Goal: Task Accomplishment & Management: Use online tool/utility

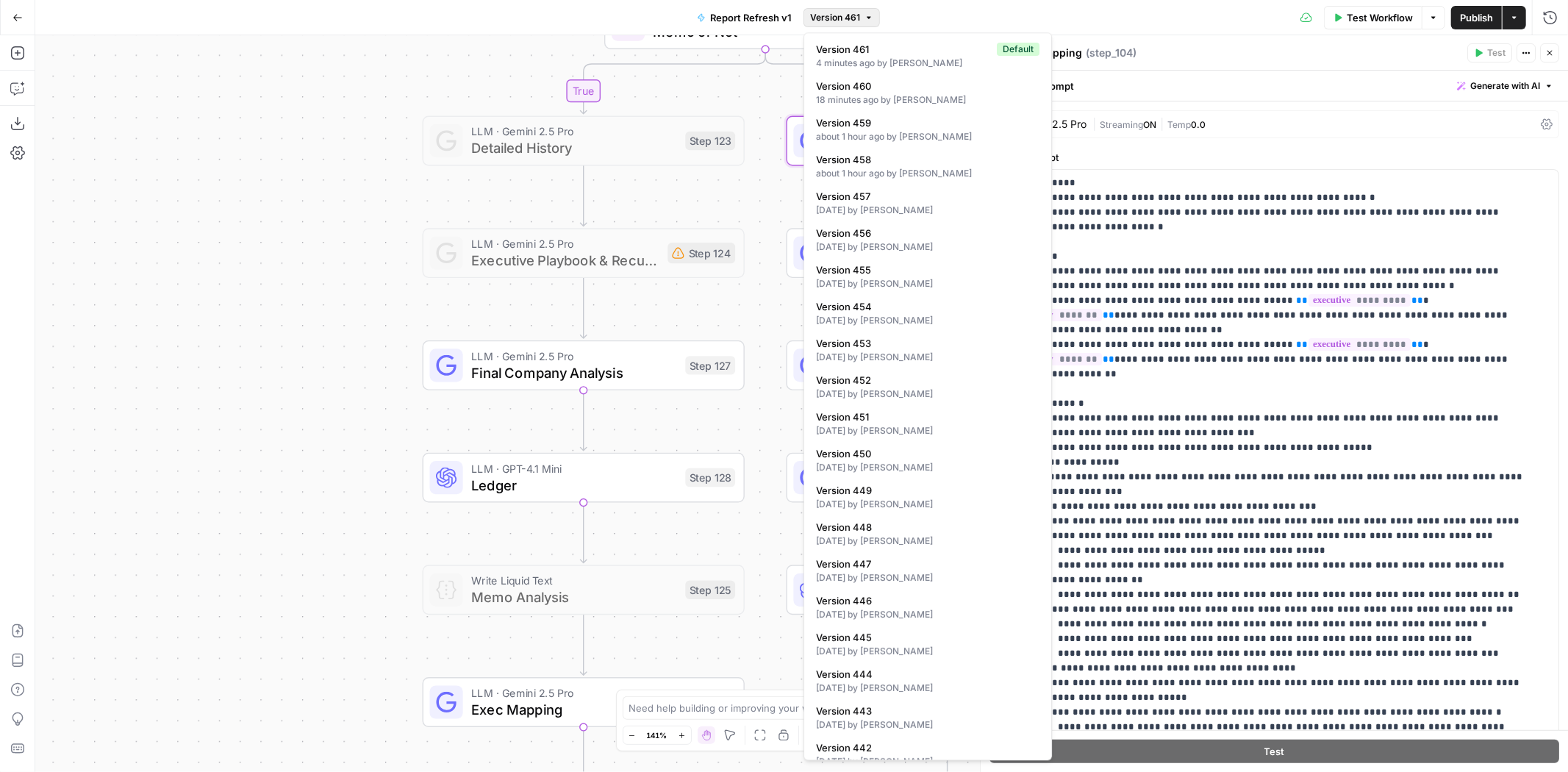
scroll to position [221, 0]
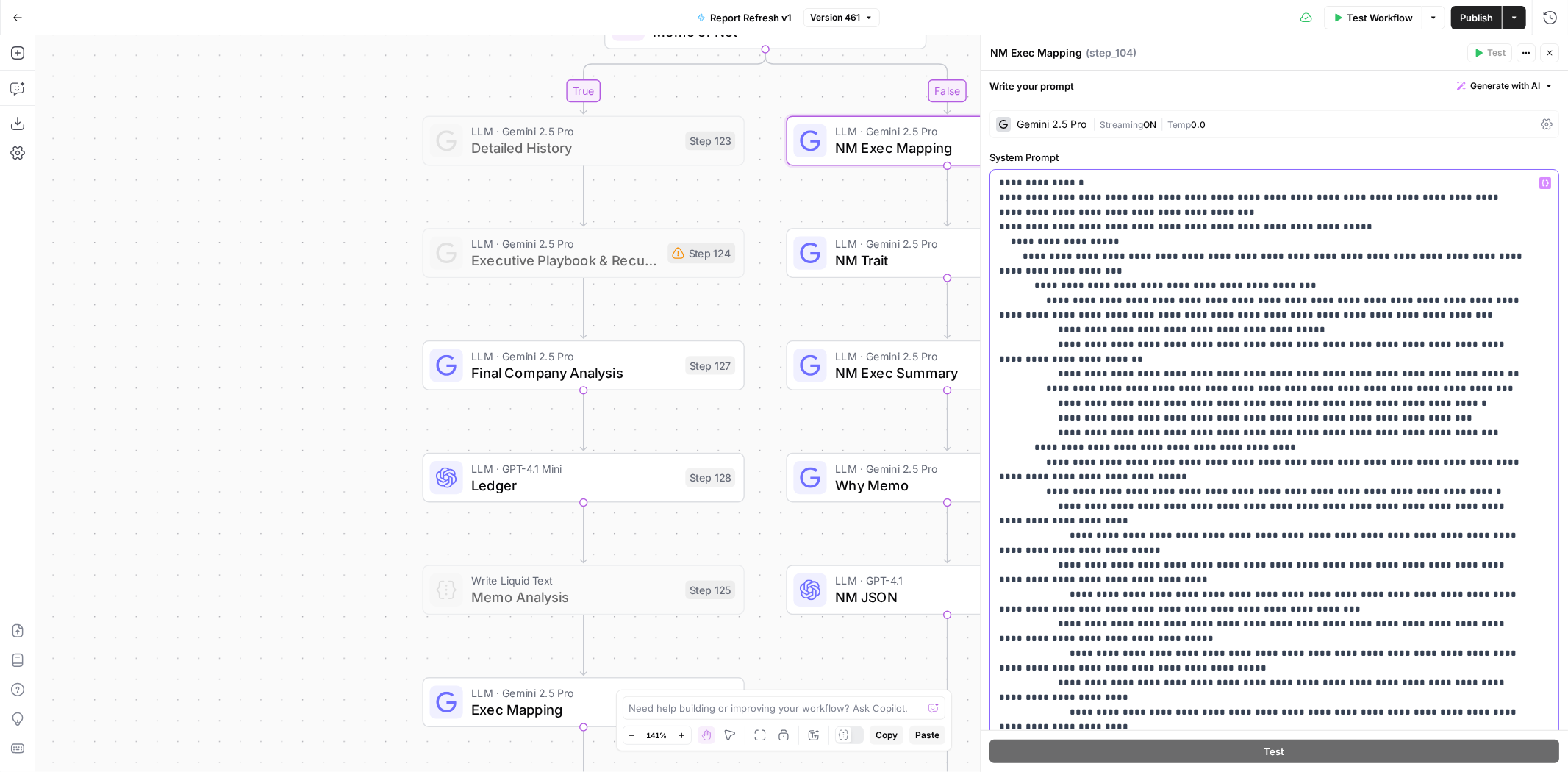
click at [1245, 323] on p "**********" at bounding box center [1262, 682] width 527 height 1456
click at [928, 154] on span "NM Exec Mapping" at bounding box center [938, 148] width 205 height 20
click at [1198, 324] on p "**********" at bounding box center [1262, 682] width 527 height 1456
click at [1446, 395] on p "**********" at bounding box center [1262, 682] width 527 height 1456
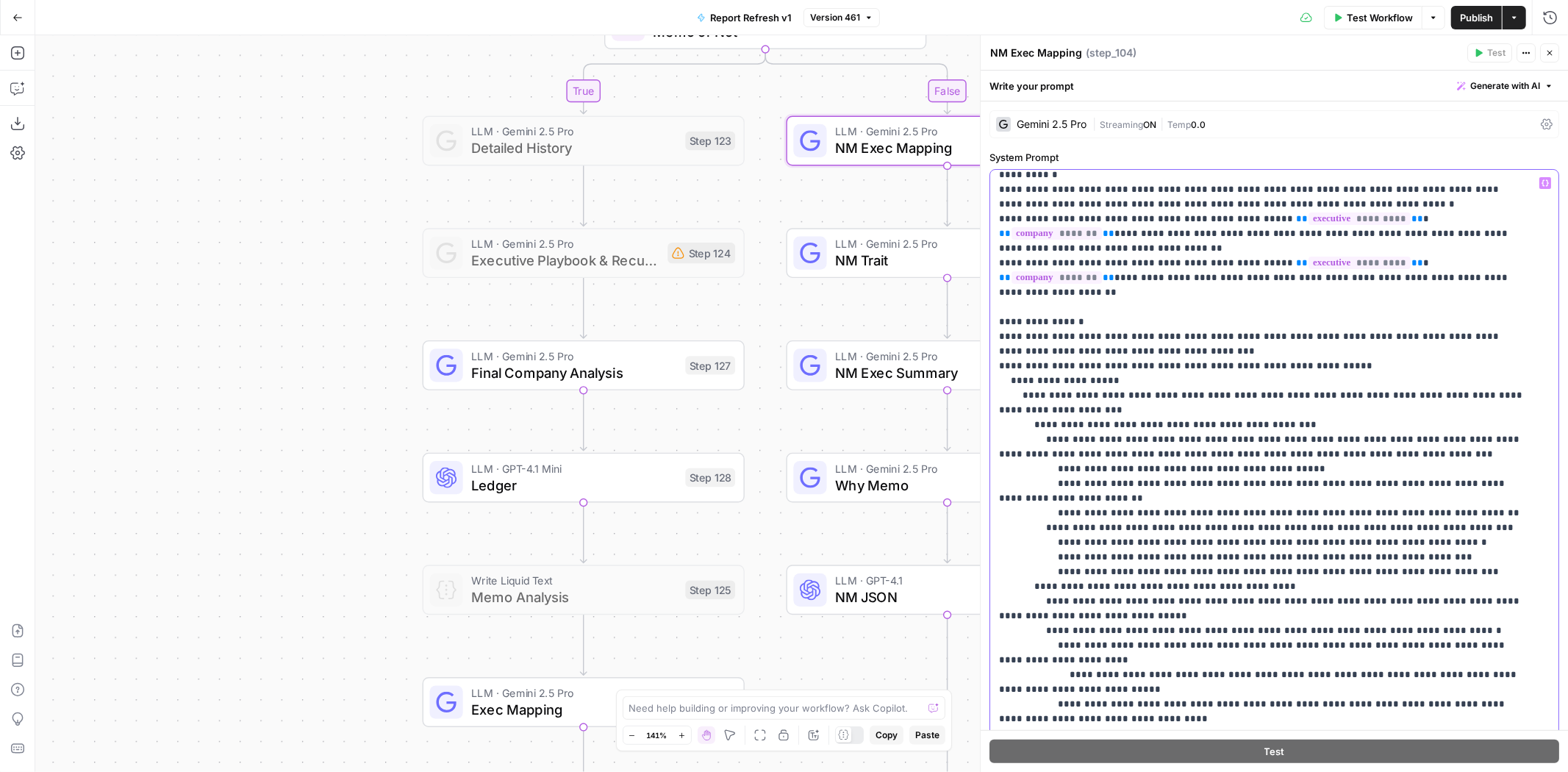
scroll to position [245, 0]
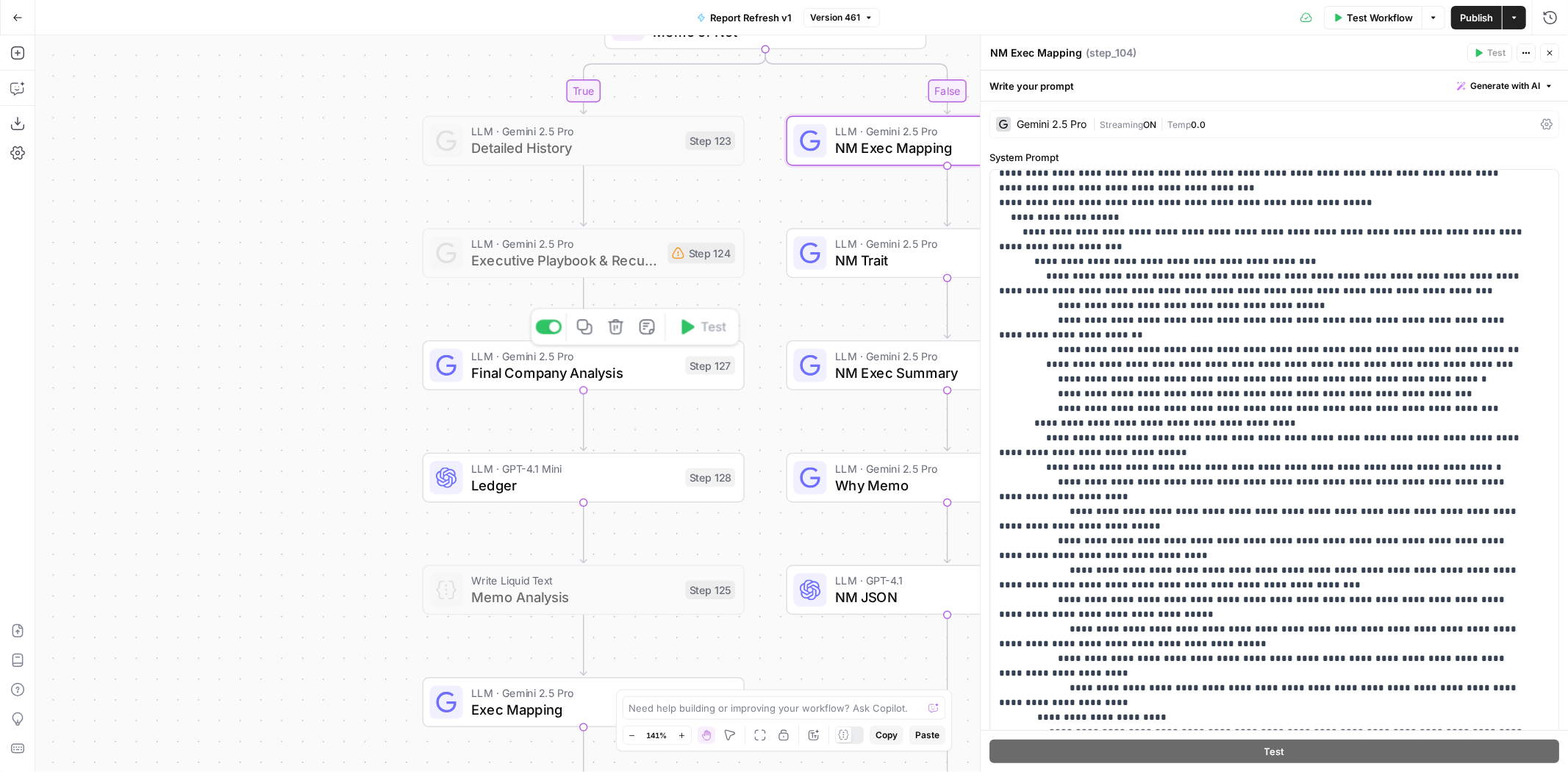
click at [636, 377] on span "Final Company Analysis" at bounding box center [573, 373] width 206 height 20
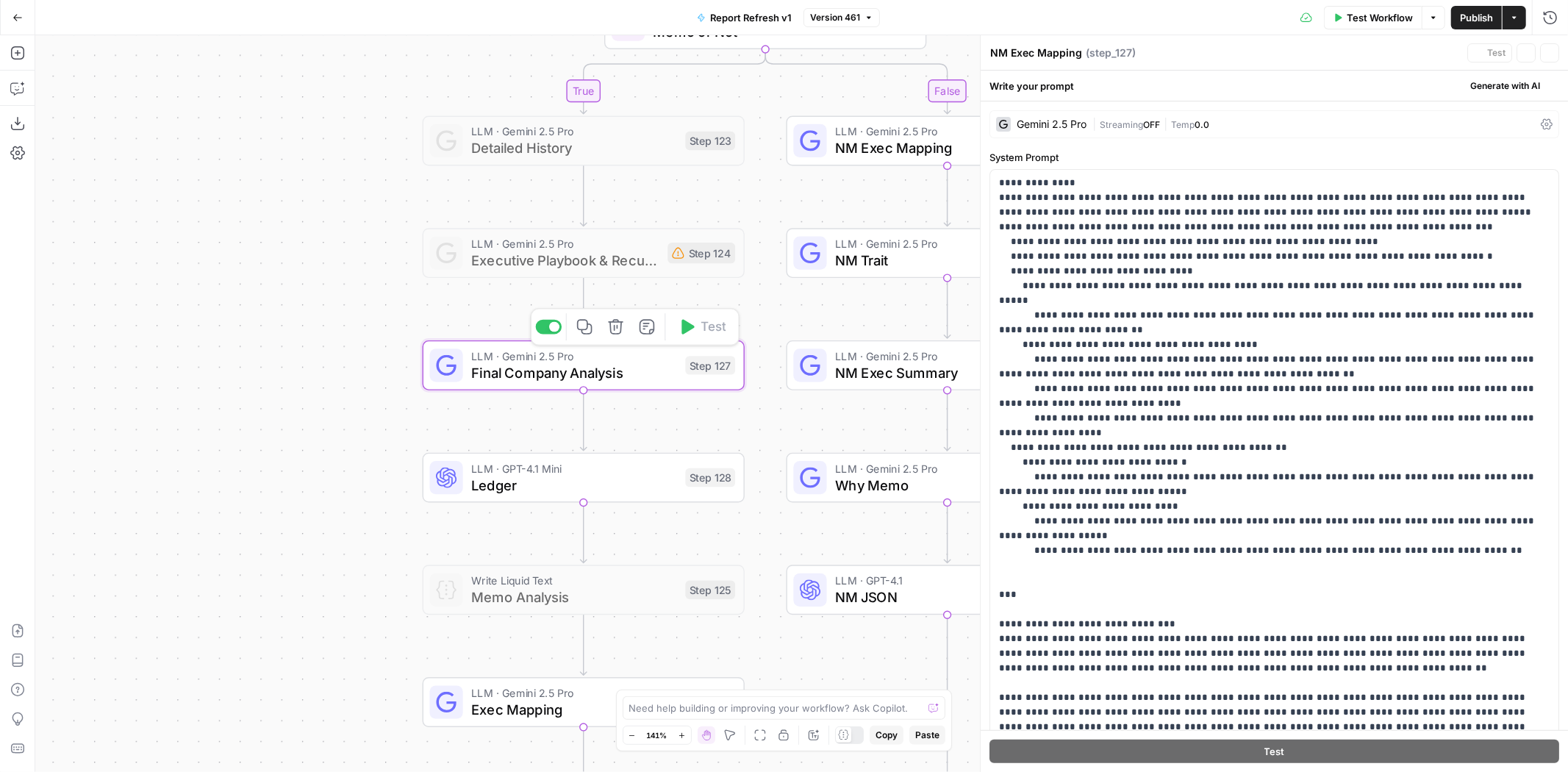
type textarea "Final Company Analysis"
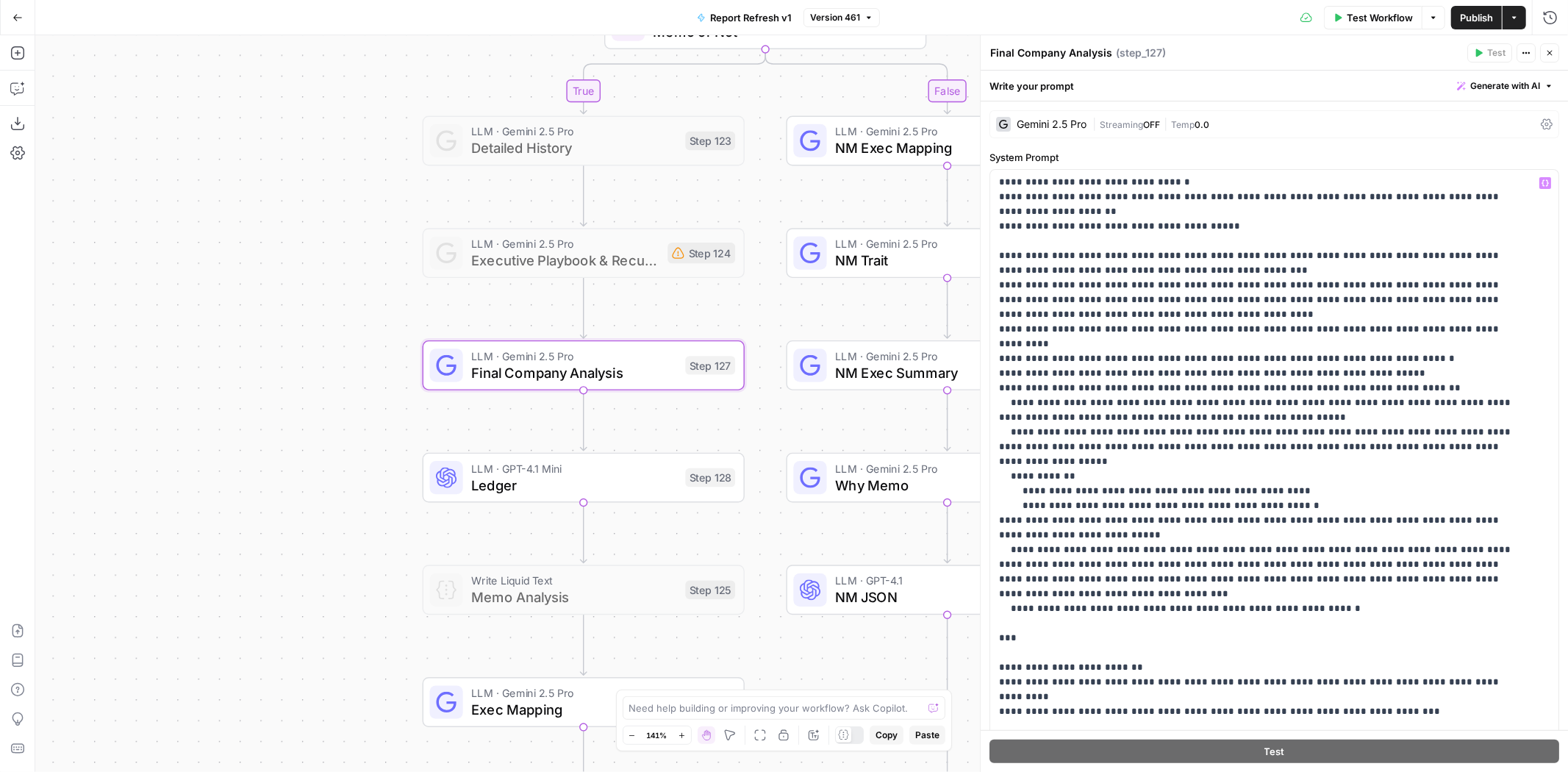
scroll to position [298, 0]
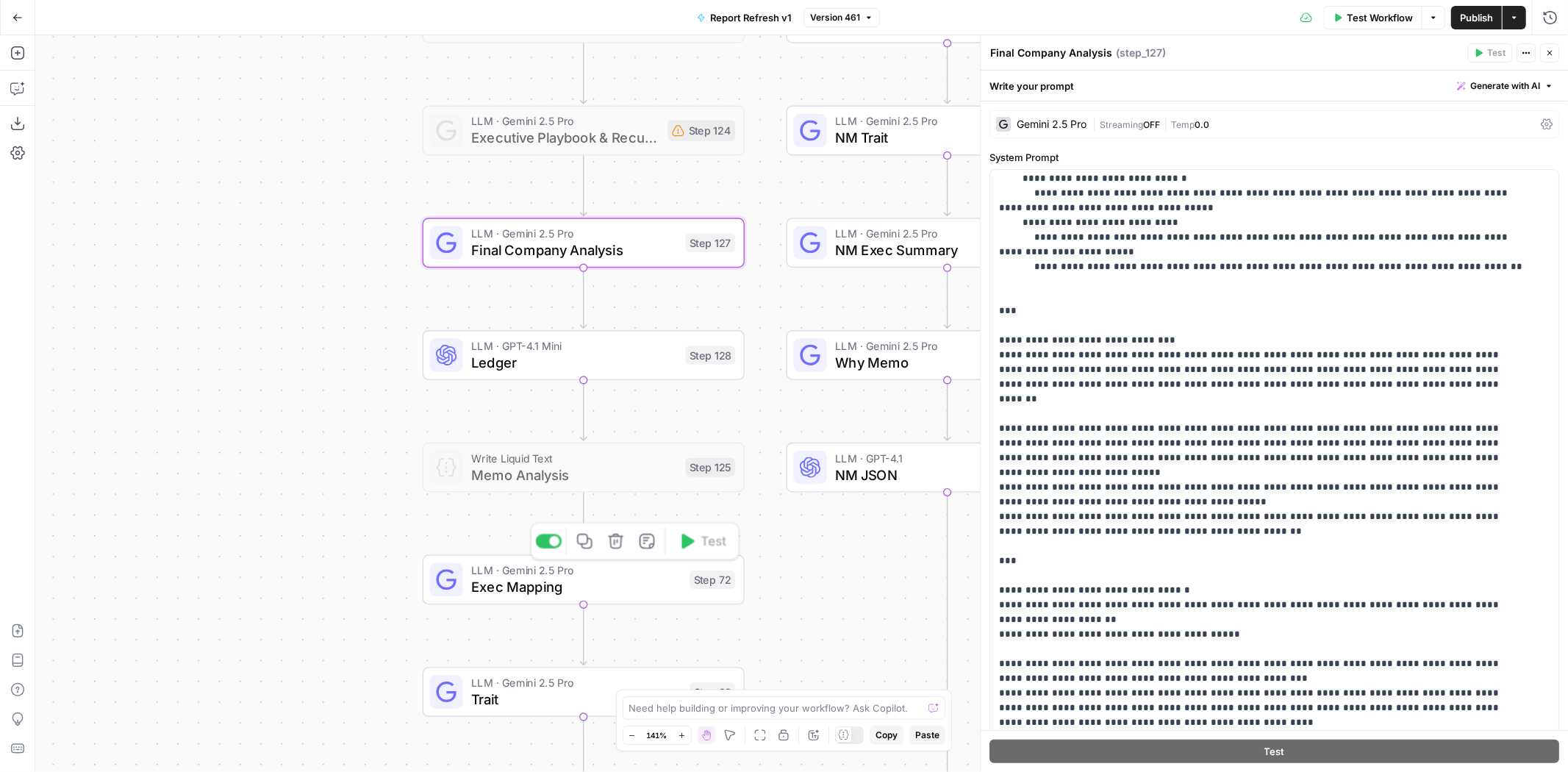
click at [640, 586] on span "Exec Mapping" at bounding box center [576, 586] width 211 height 20
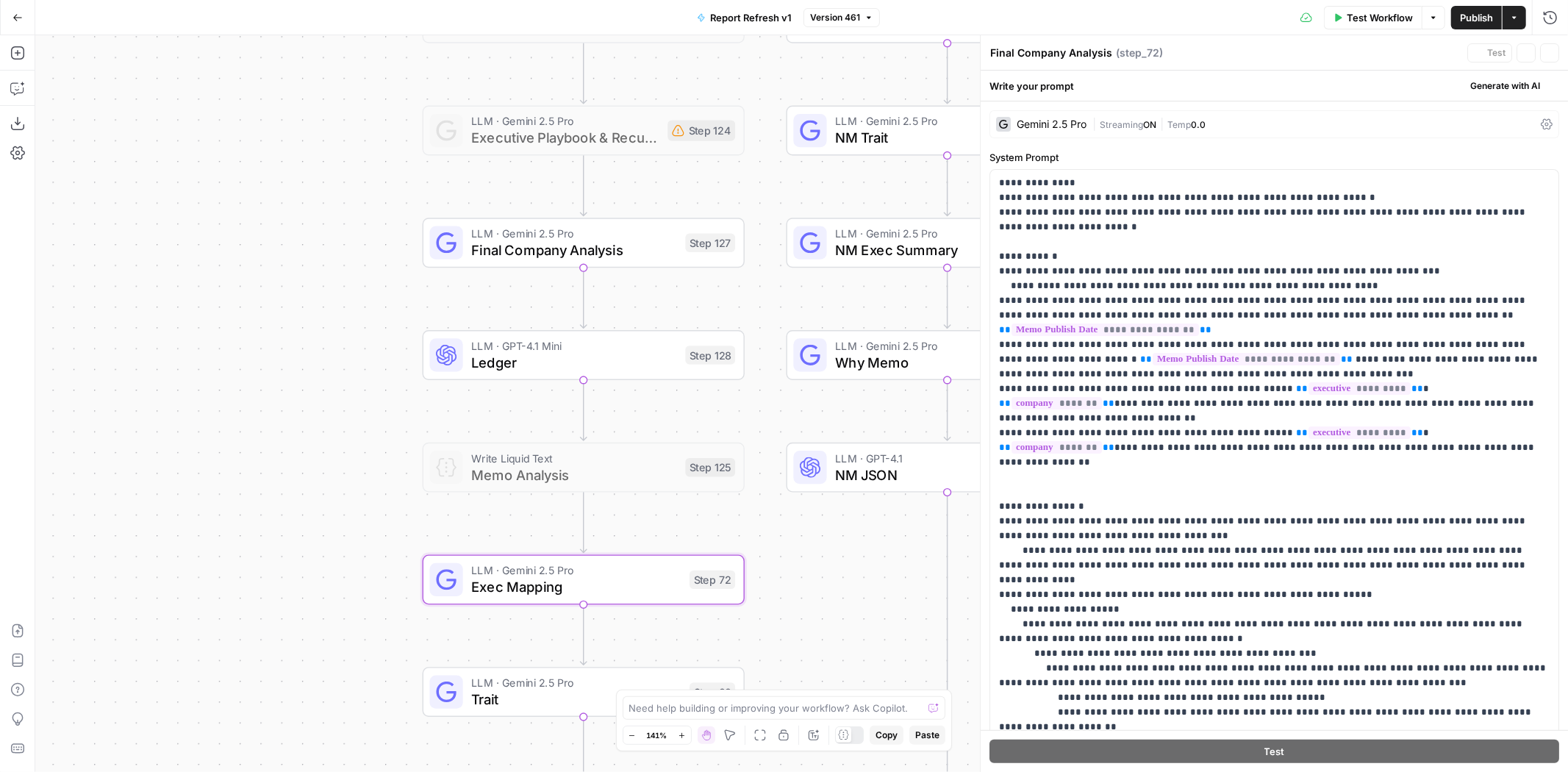
type textarea "Exec Mapping"
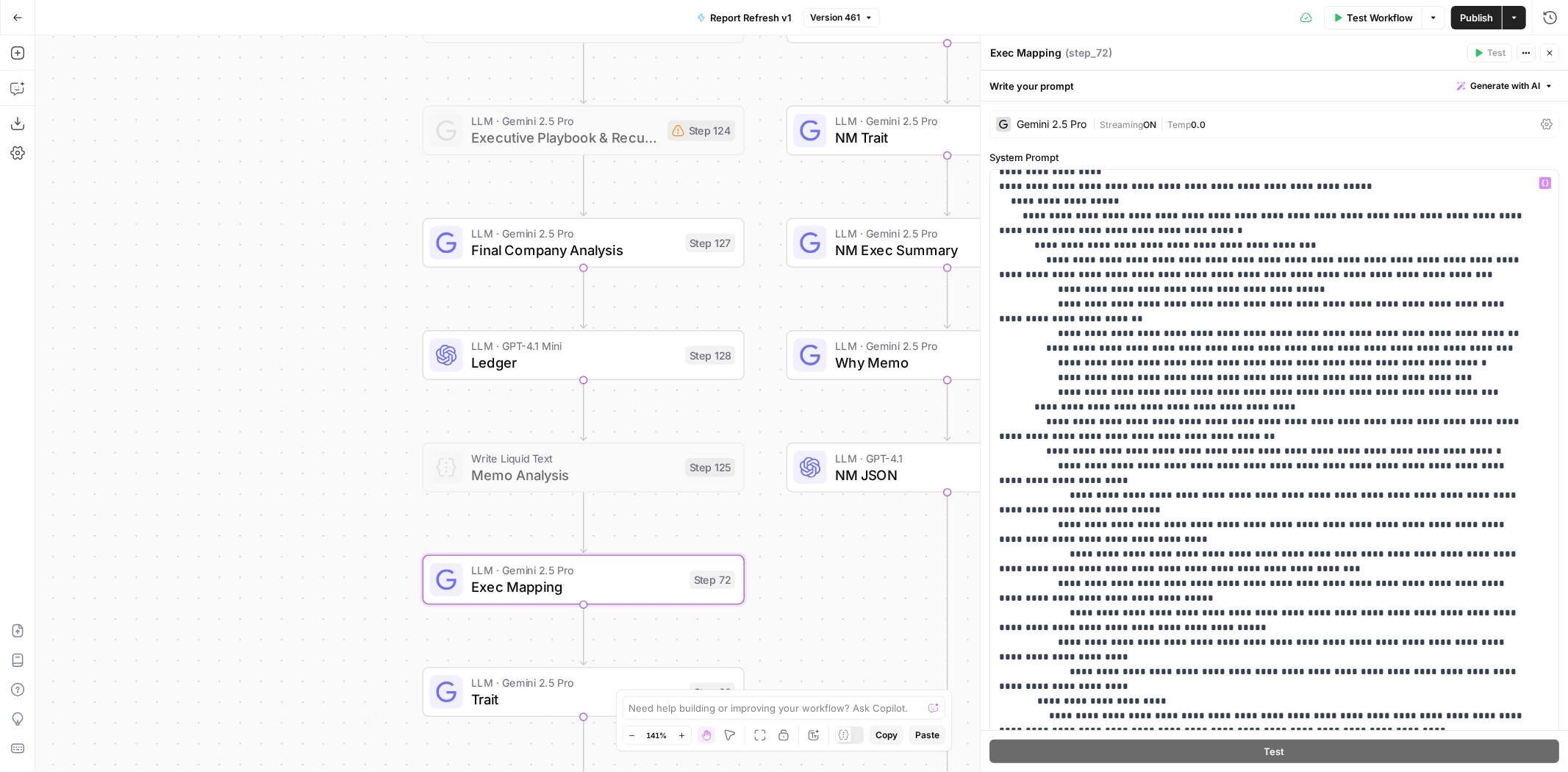
scroll to position [245, 0]
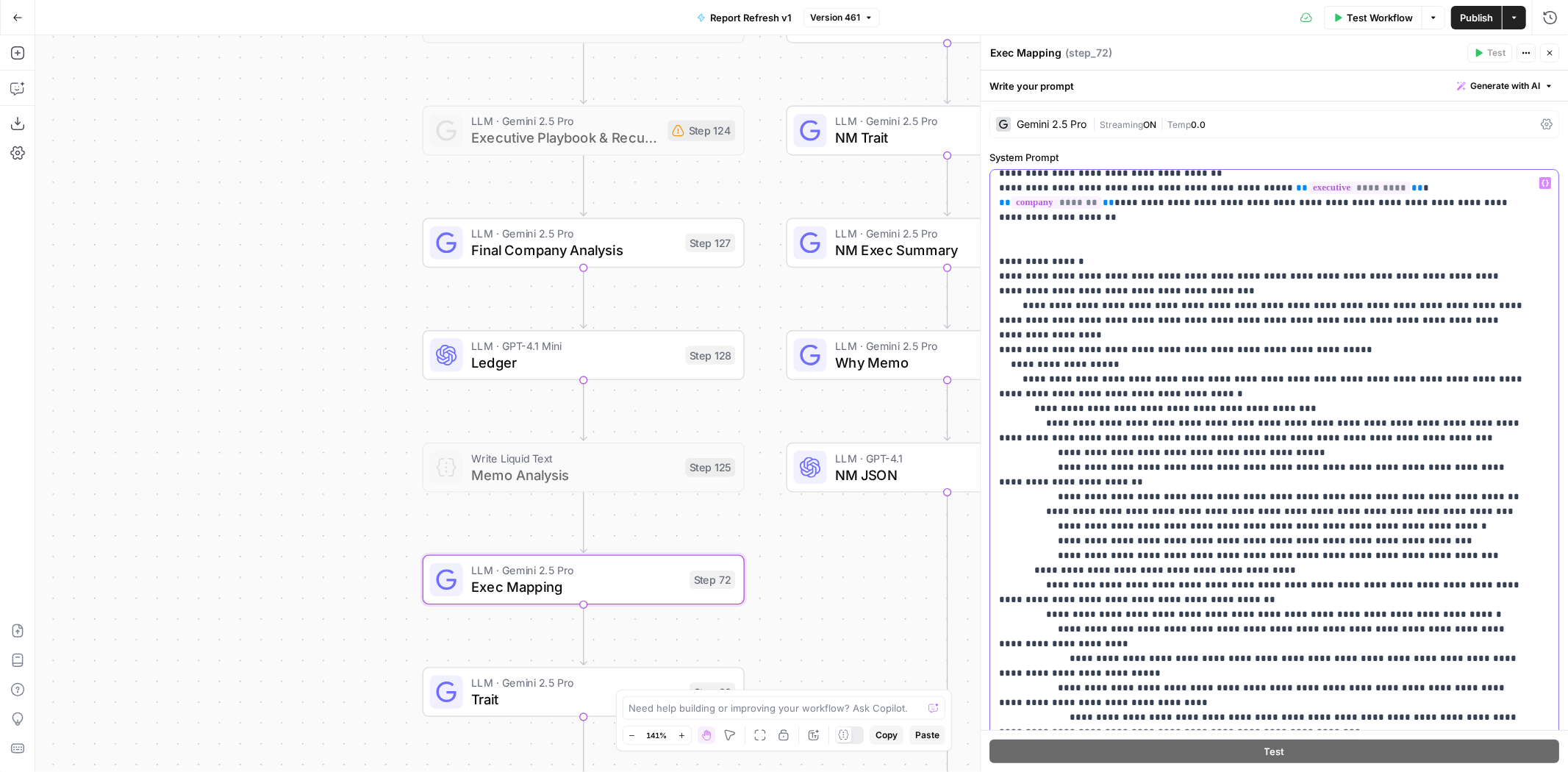
click at [1325, 305] on p "**********" at bounding box center [1262, 725] width 527 height 1588
click at [1000, 302] on p "**********" at bounding box center [1262, 725] width 527 height 1588
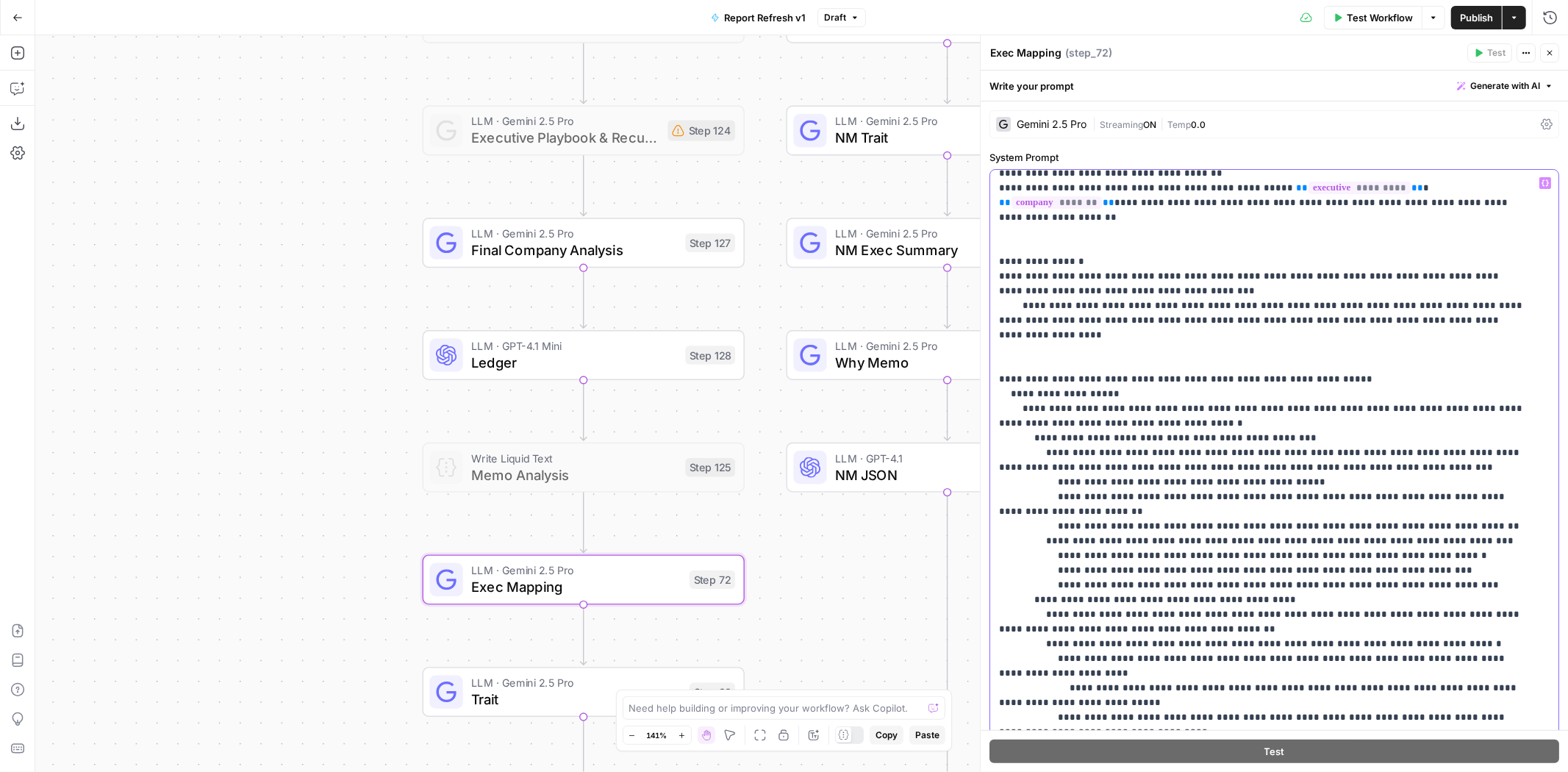
paste div
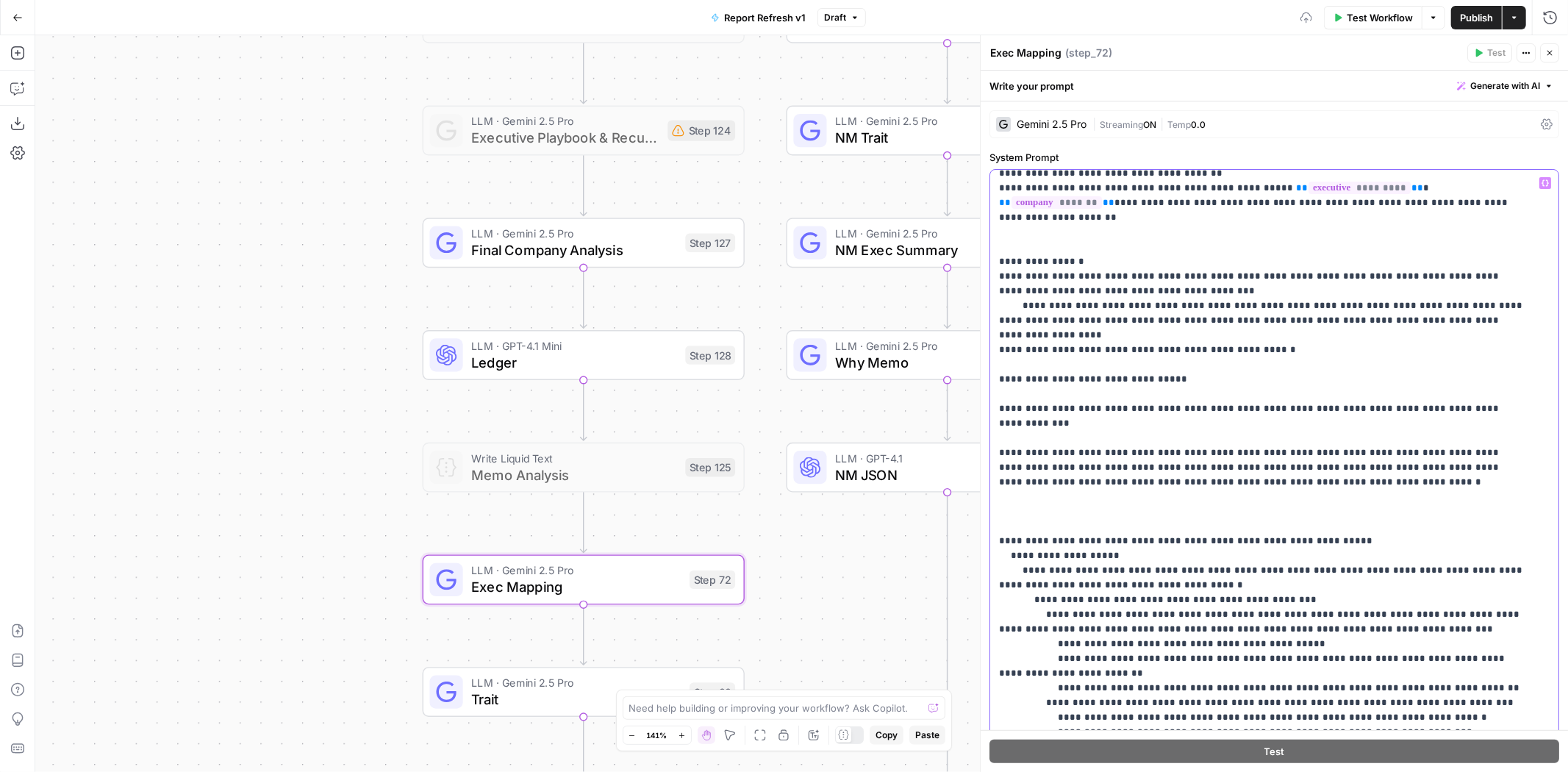
click at [997, 302] on div "**********" at bounding box center [1270, 469] width 558 height 598
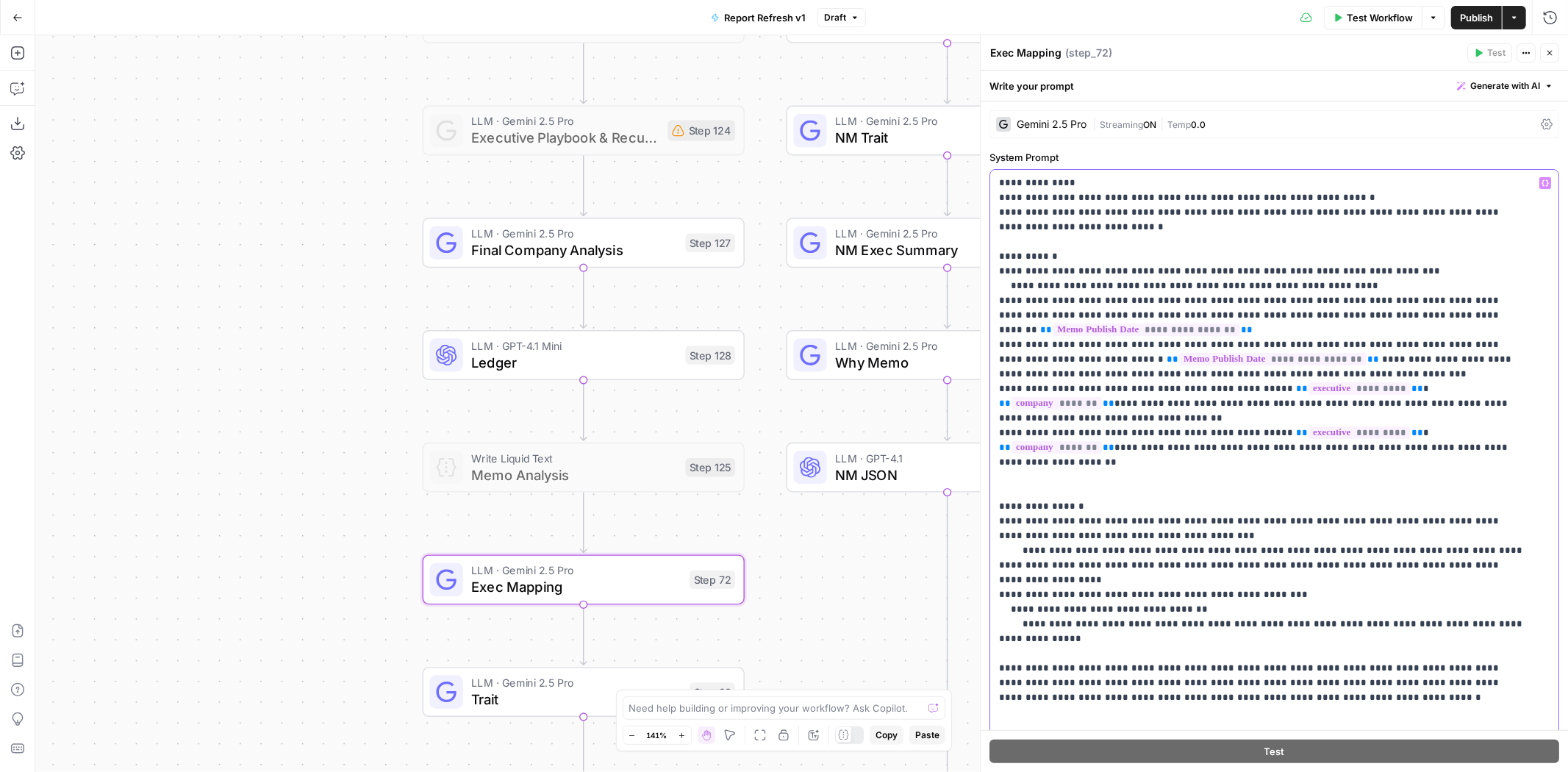
scroll to position [163, 0]
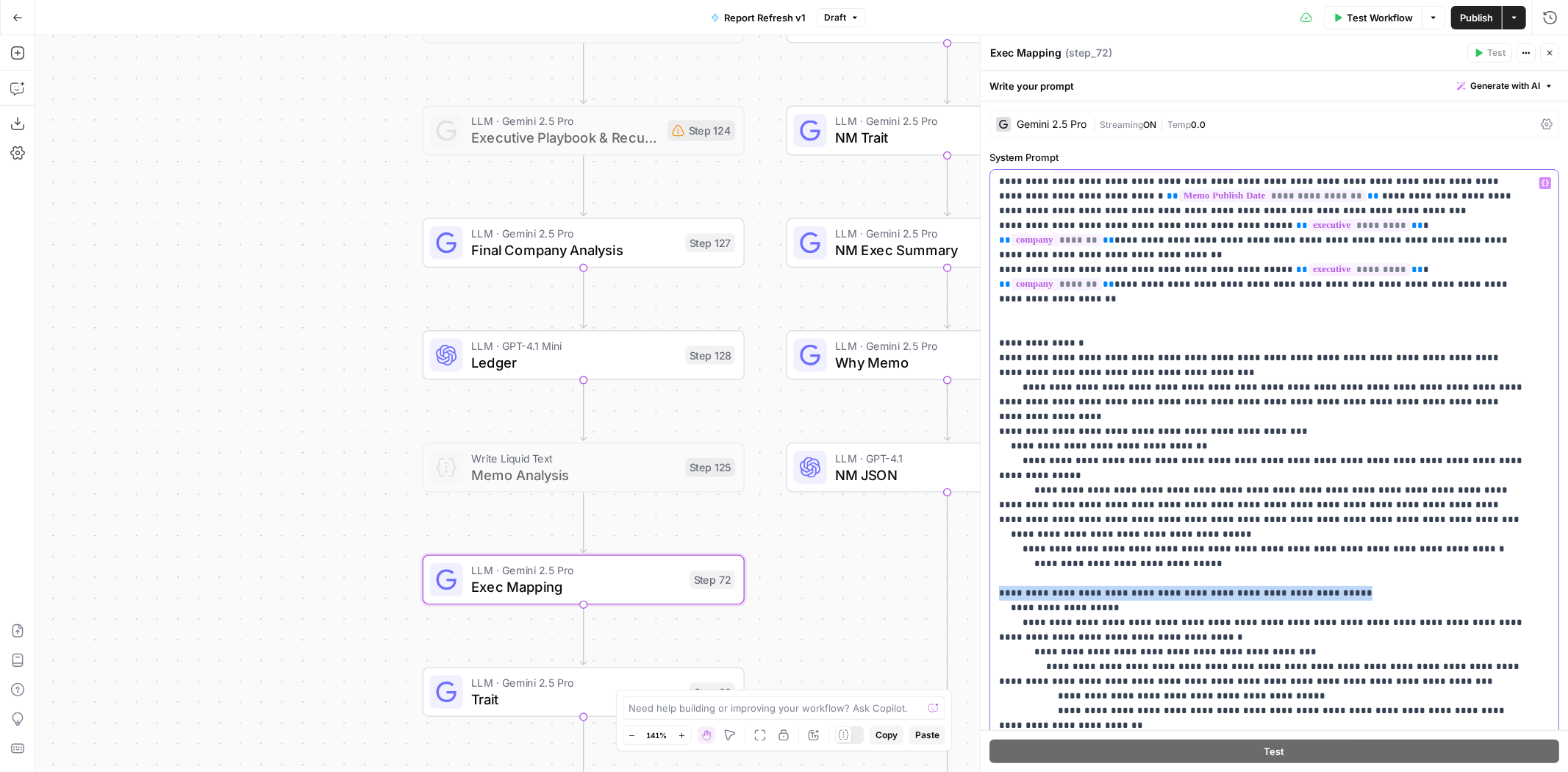
drag, startPoint x: 997, startPoint y: 531, endPoint x: 1381, endPoint y: 534, distance: 384.0
click at [1381, 534] on div "**********" at bounding box center [1270, 469] width 558 height 598
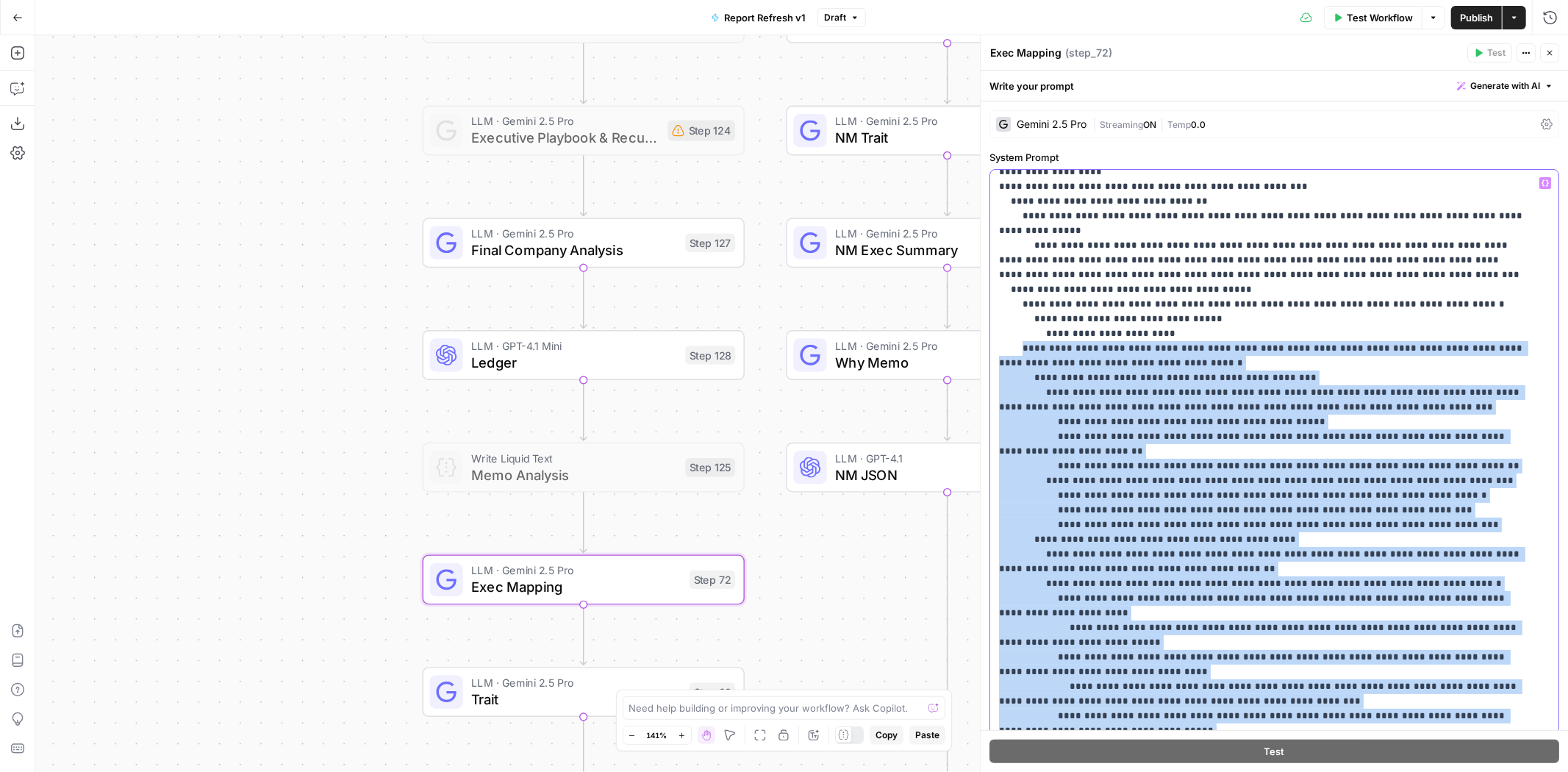
scroll to position [653, 0]
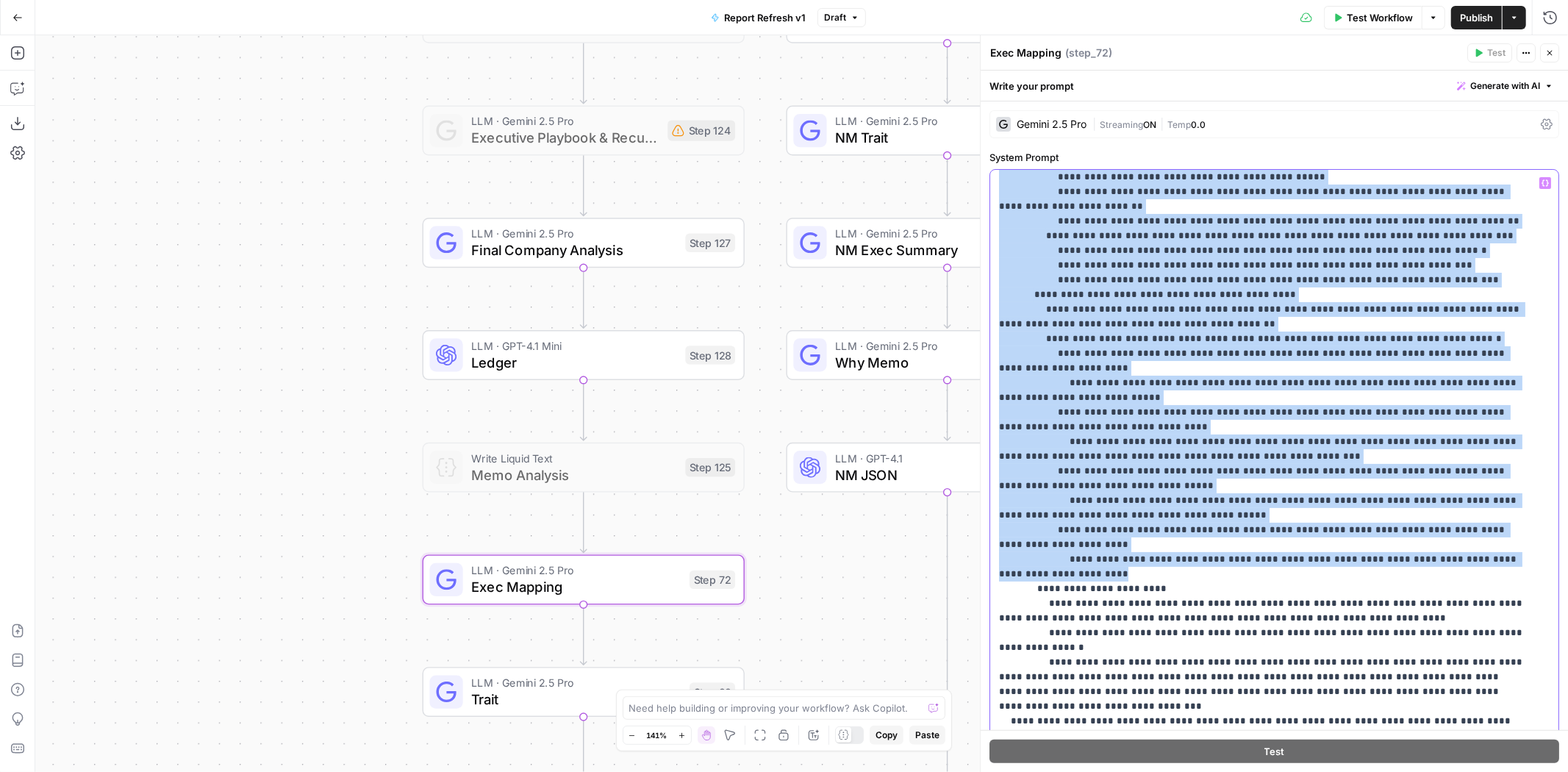
drag, startPoint x: 1022, startPoint y: 534, endPoint x: 1492, endPoint y: 486, distance: 472.4
click at [1492, 486] on p "**********" at bounding box center [1262, 375] width 527 height 1706
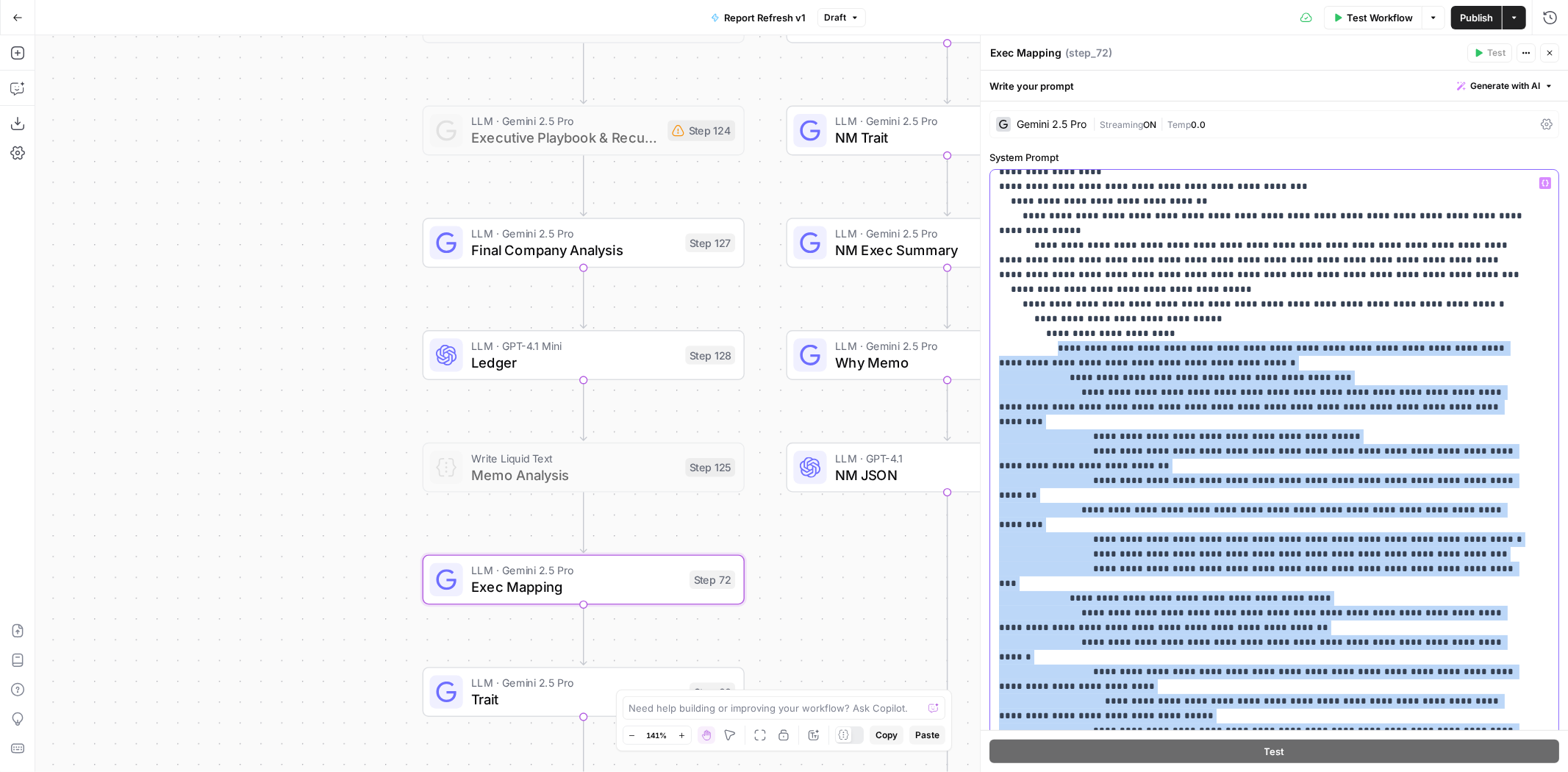
scroll to position [572, 0]
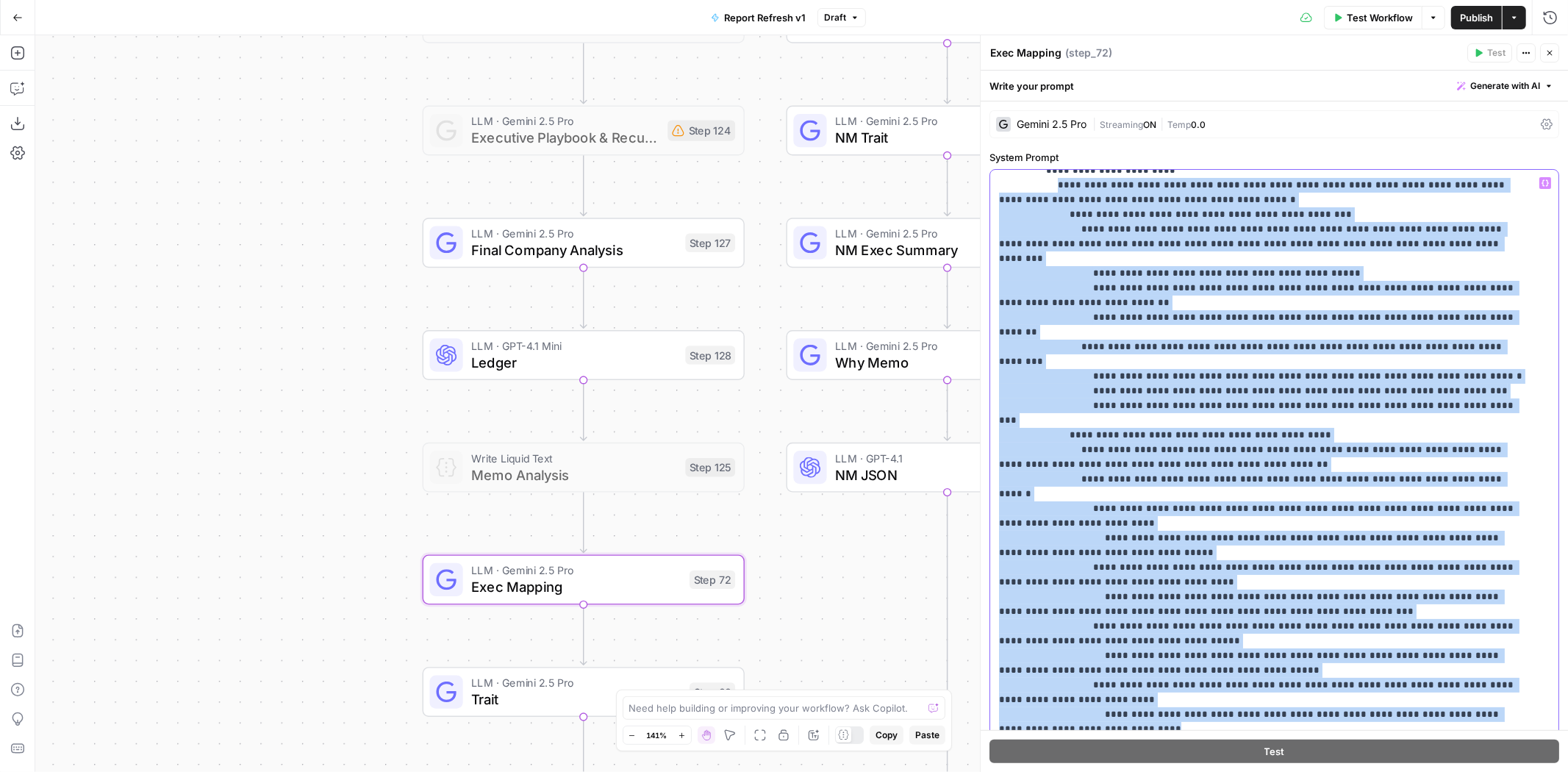
click at [1143, 469] on p "**********" at bounding box center [1262, 472] width 527 height 1735
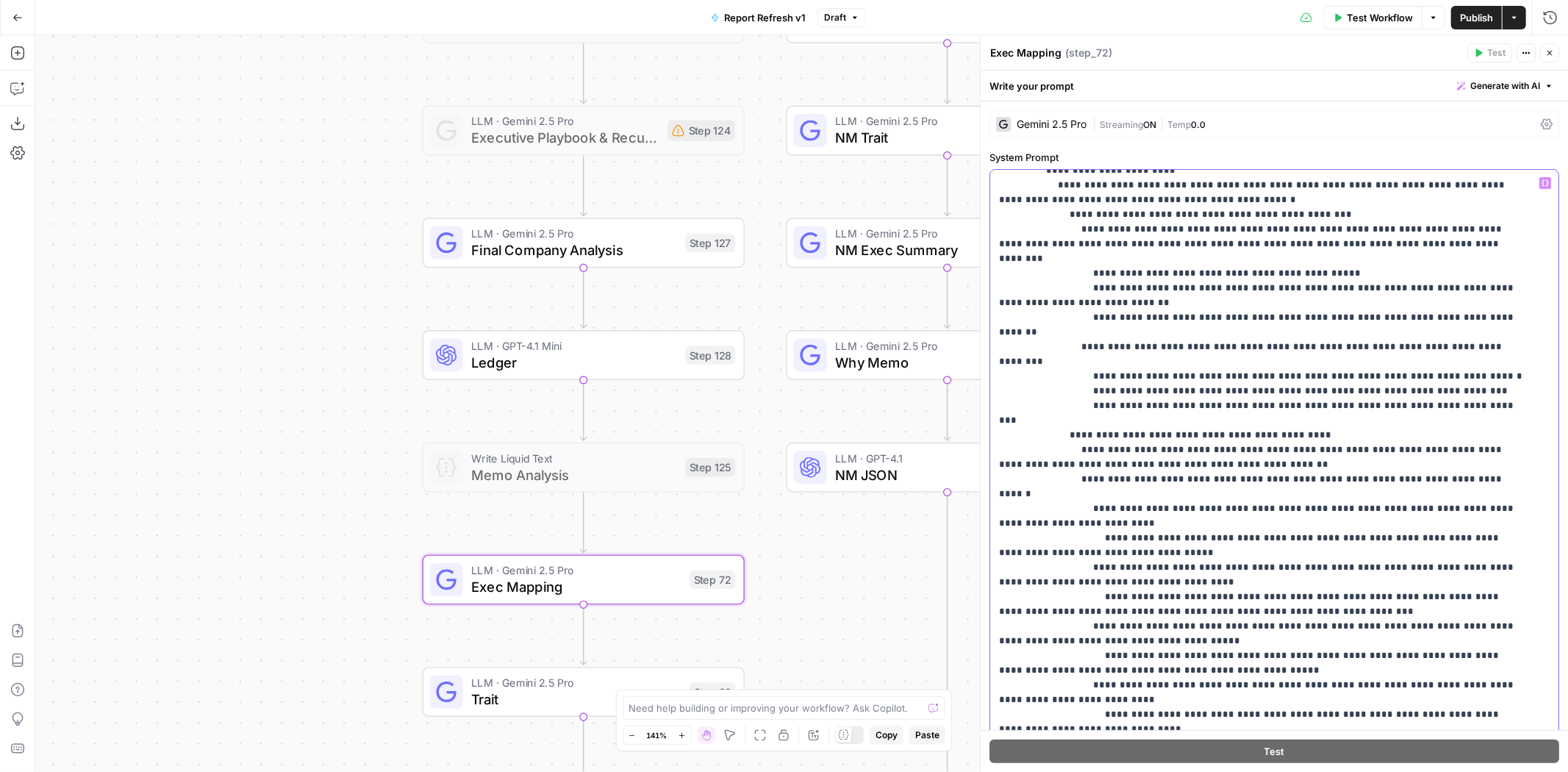
click at [1094, 320] on p "**********" at bounding box center [1262, 472] width 527 height 1735
click at [1034, 607] on p "**********" at bounding box center [1262, 472] width 527 height 1735
click at [1034, 607] on p "**********" at bounding box center [1262, 479] width 527 height 1750
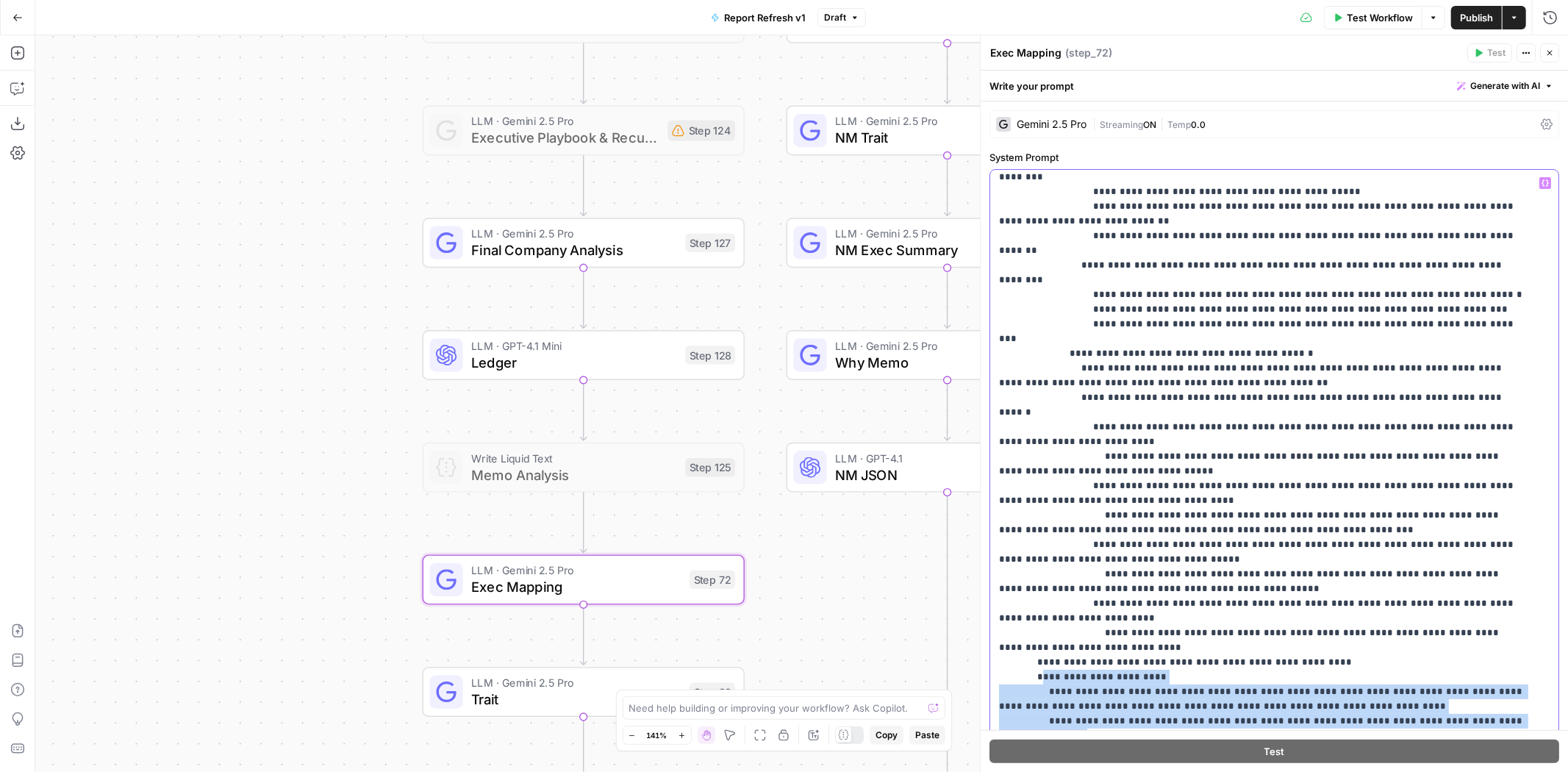
drag, startPoint x: 1037, startPoint y: 543, endPoint x: 1445, endPoint y: 626, distance: 416.4
click at [1445, 626] on p "**********" at bounding box center [1262, 397] width 527 height 1750
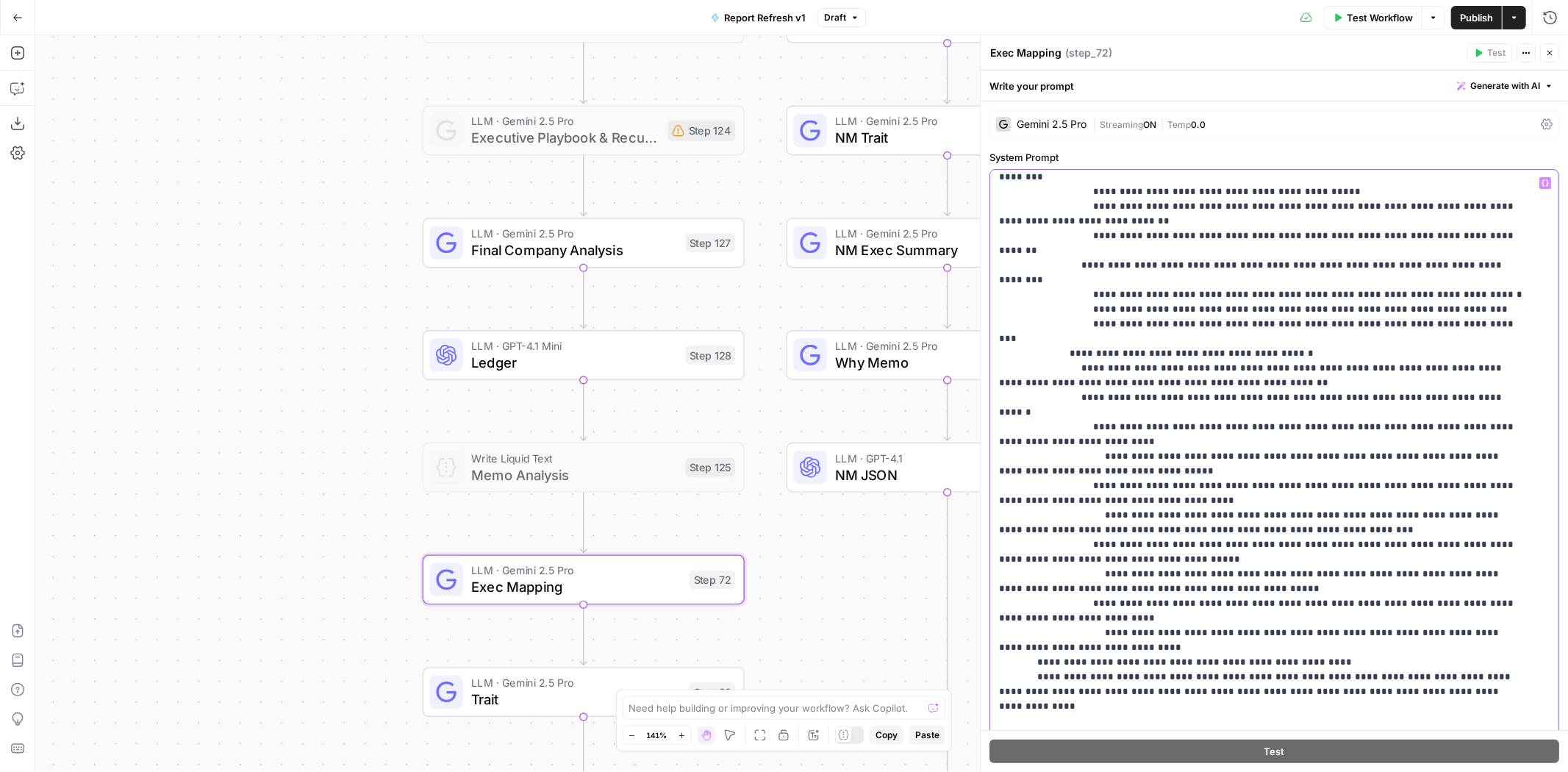
click at [1038, 540] on p "**********" at bounding box center [1262, 412] width 527 height 1779
click at [1031, 541] on p "**********" at bounding box center [1262, 412] width 527 height 1779
click at [1034, 540] on p "**********" at bounding box center [1262, 412] width 527 height 1779
click at [1034, 570] on p "**********" at bounding box center [1262, 412] width 527 height 1779
click at [1070, 607] on p "**********" at bounding box center [1262, 404] width 527 height 1765
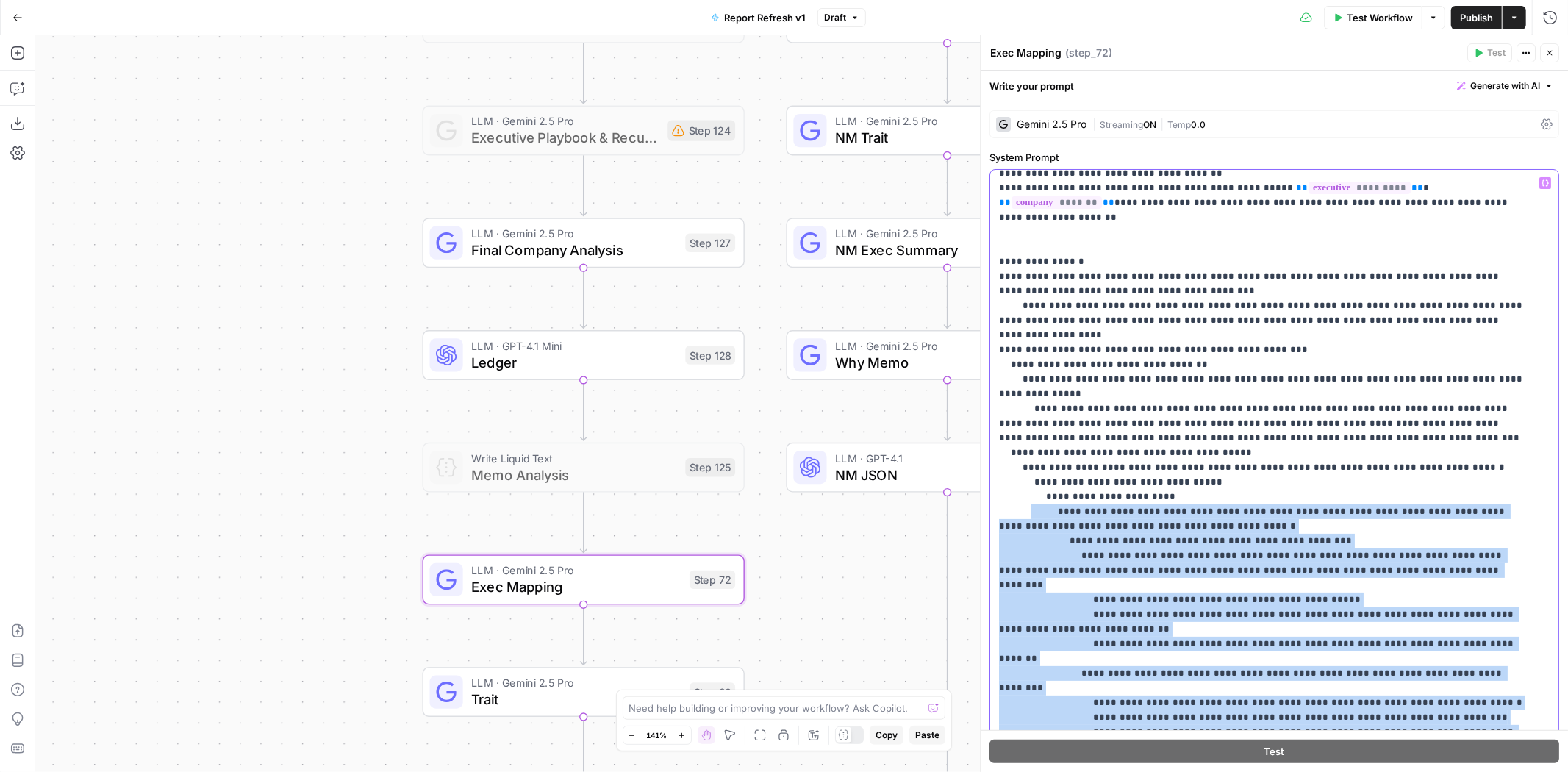
scroll to position [163, 0]
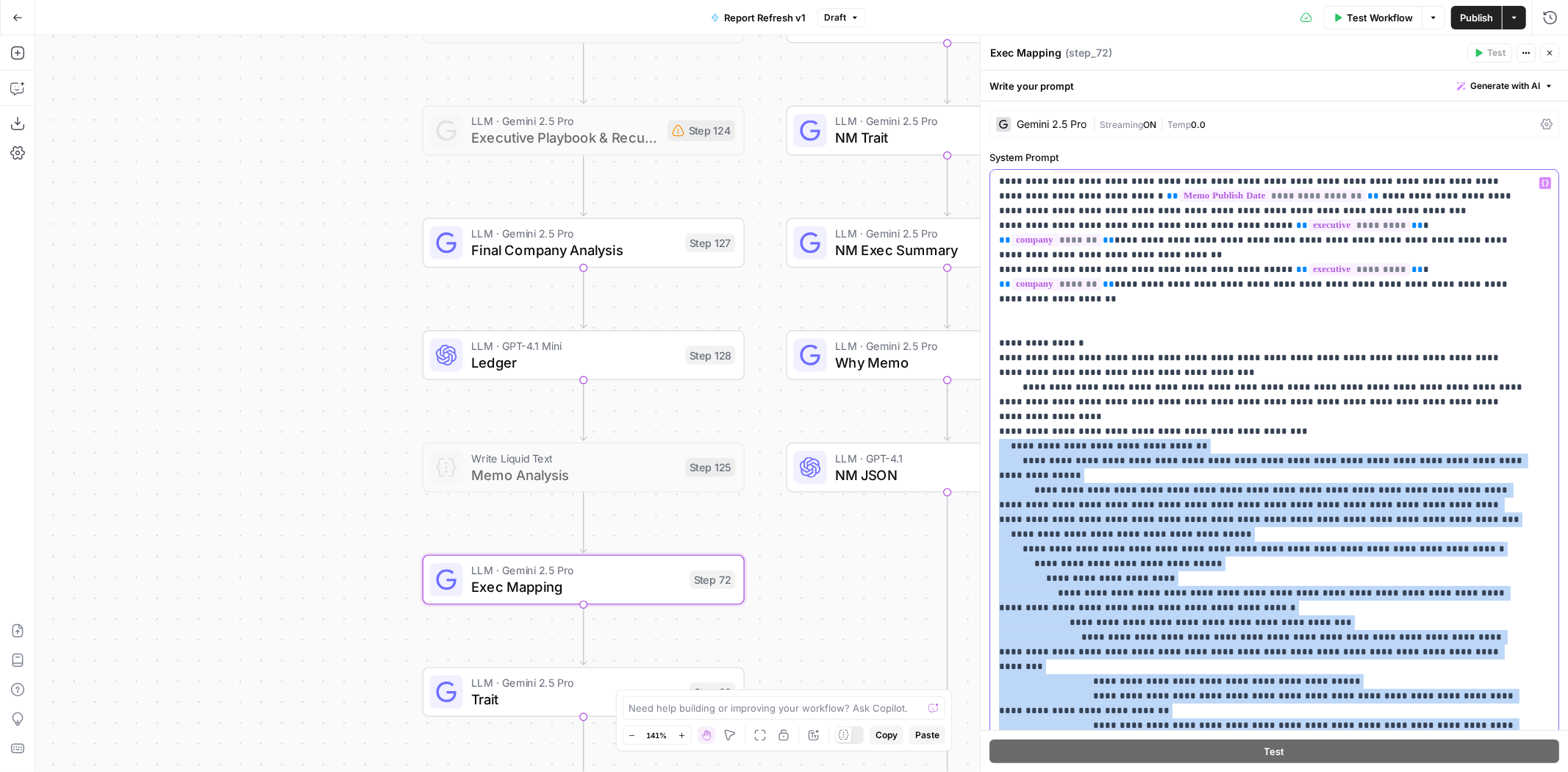
drag, startPoint x: 1418, startPoint y: 630, endPoint x: 993, endPoint y: 401, distance: 482.8
click at [993, 401] on div "**********" at bounding box center [1270, 469] width 558 height 598
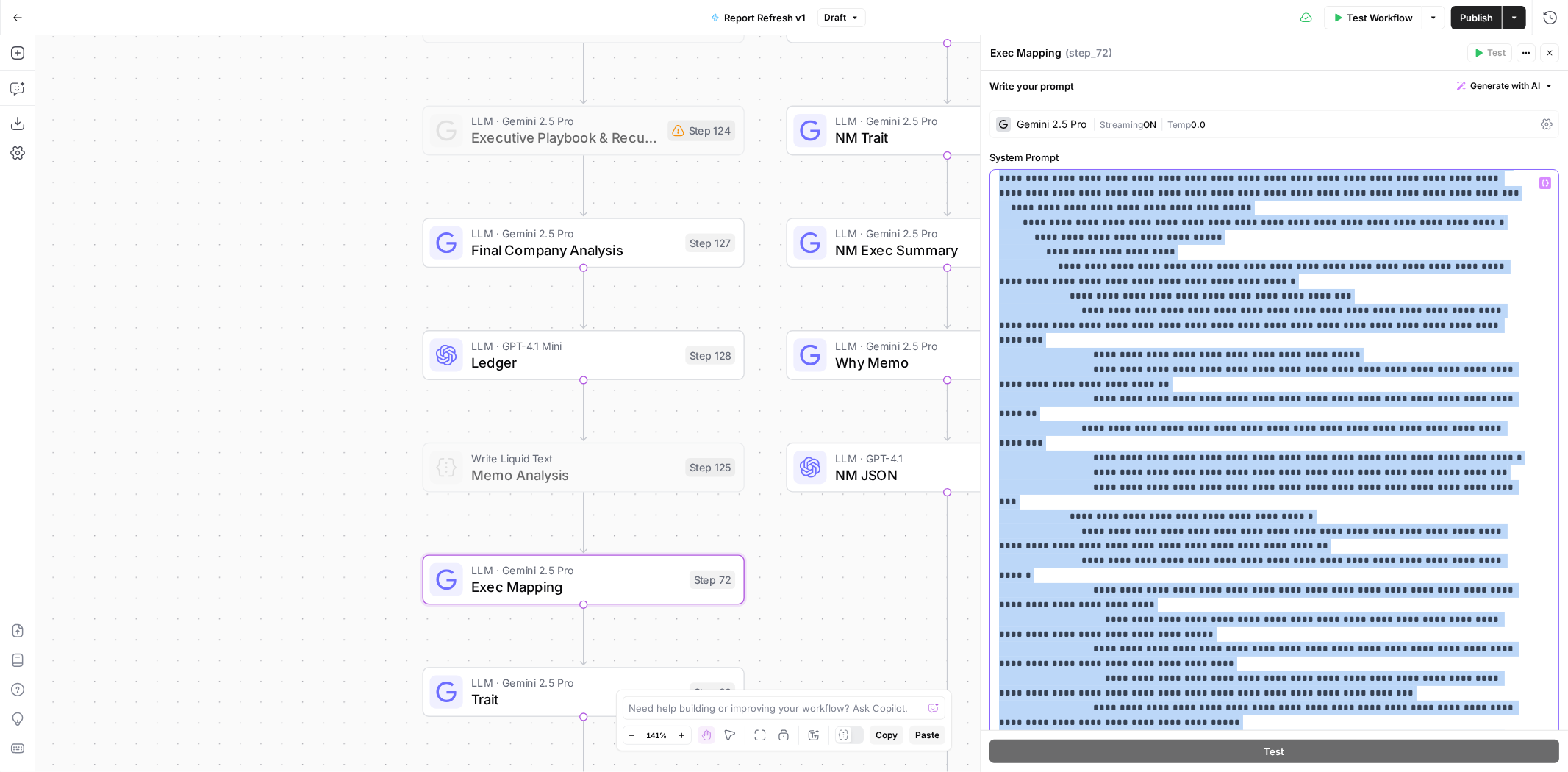
scroll to position [735, 0]
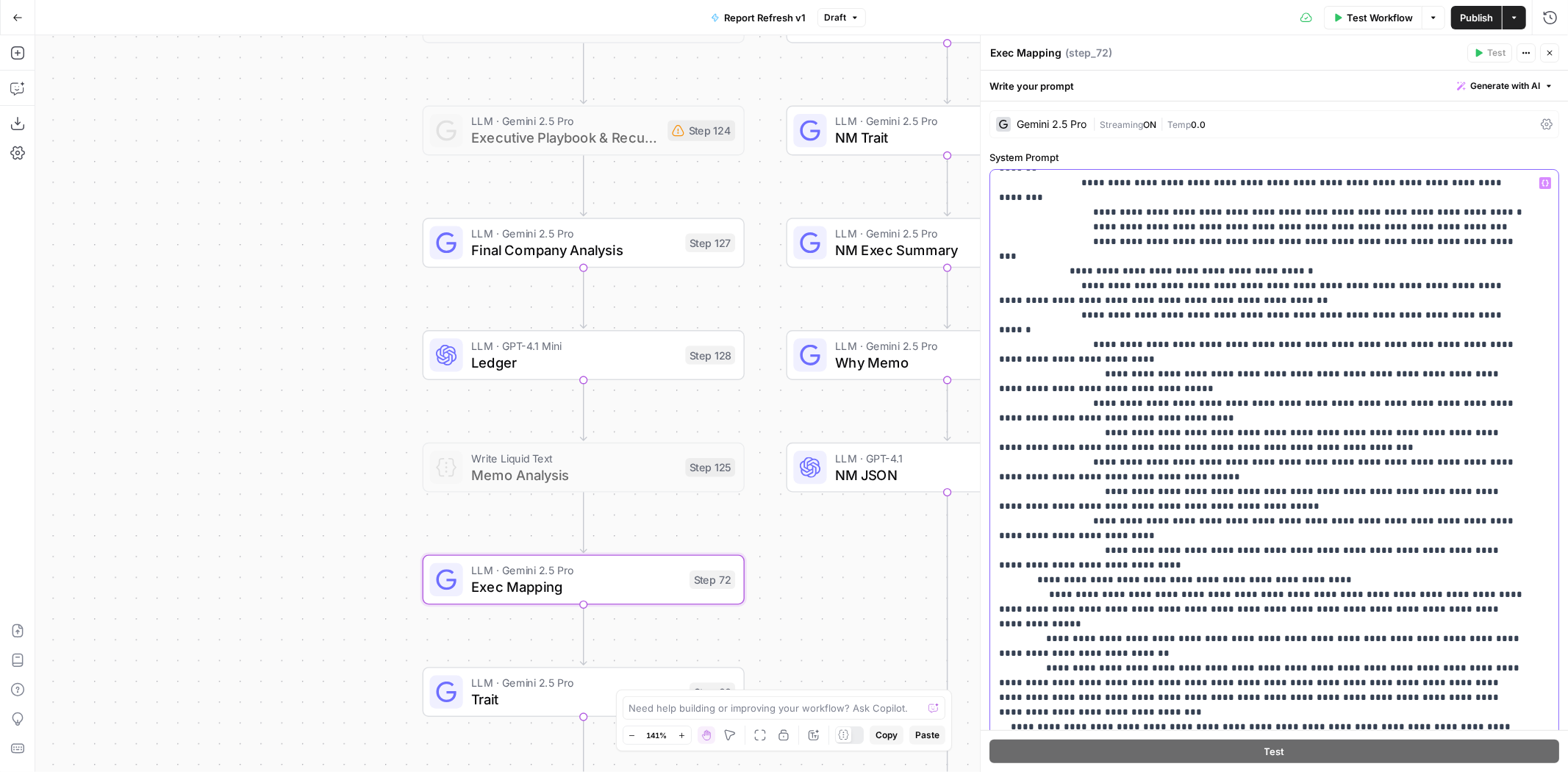
click at [1010, 568] on p "**********" at bounding box center [1262, 315] width 527 height 1750
click at [1012, 637] on p "**********" at bounding box center [1262, 322] width 527 height 1765
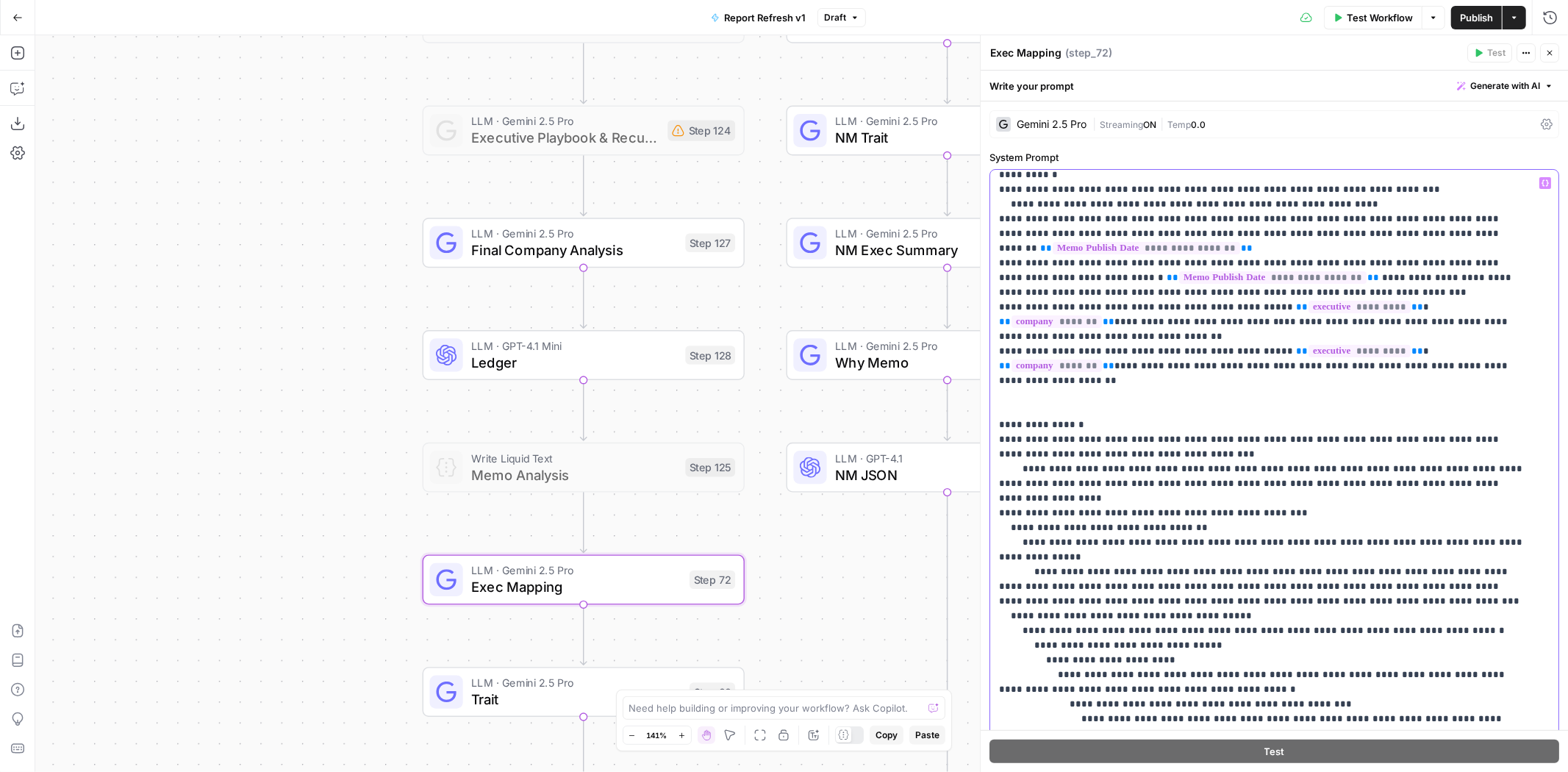
scroll to position [0, 0]
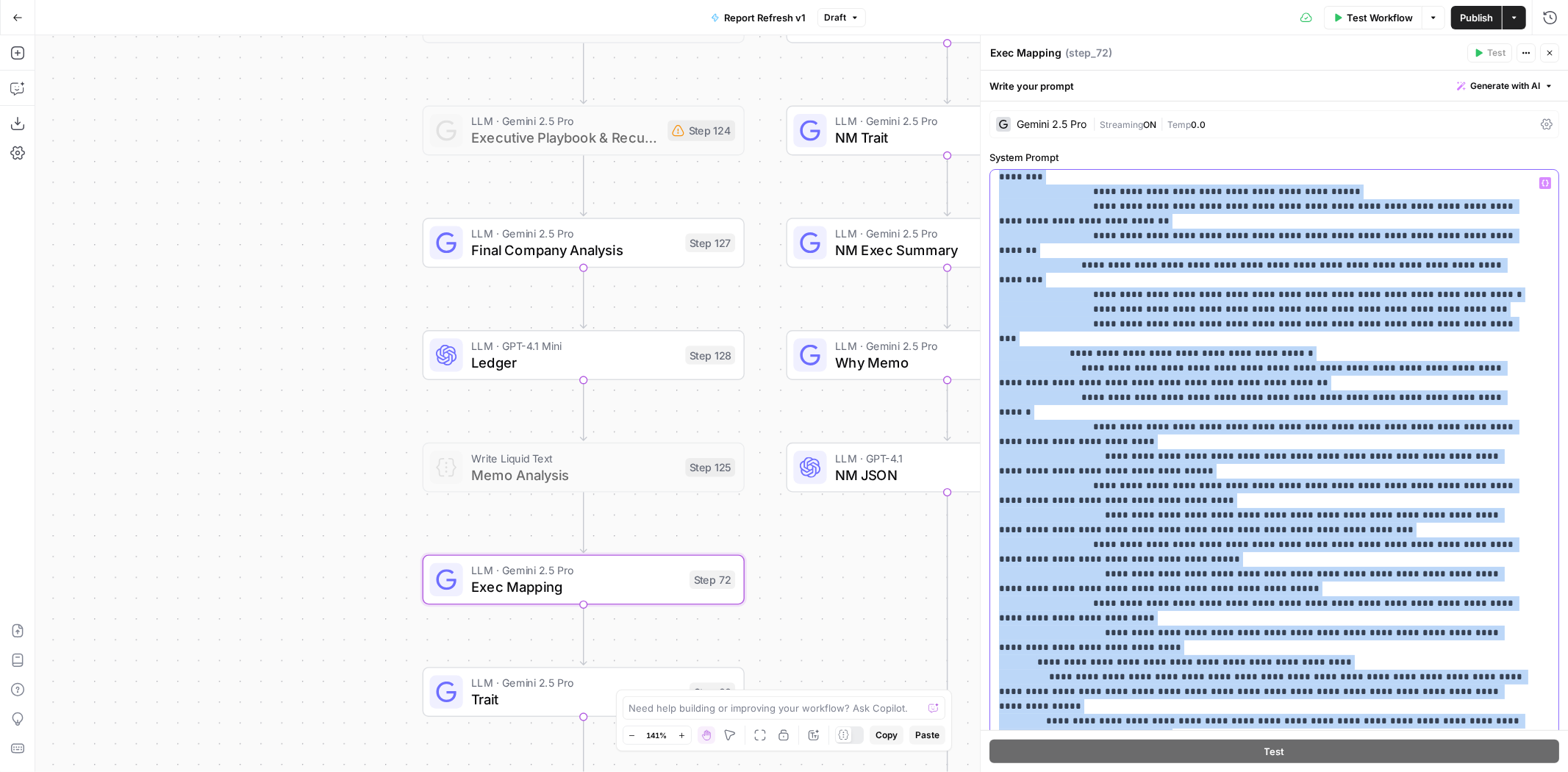
scroll to position [817, 0]
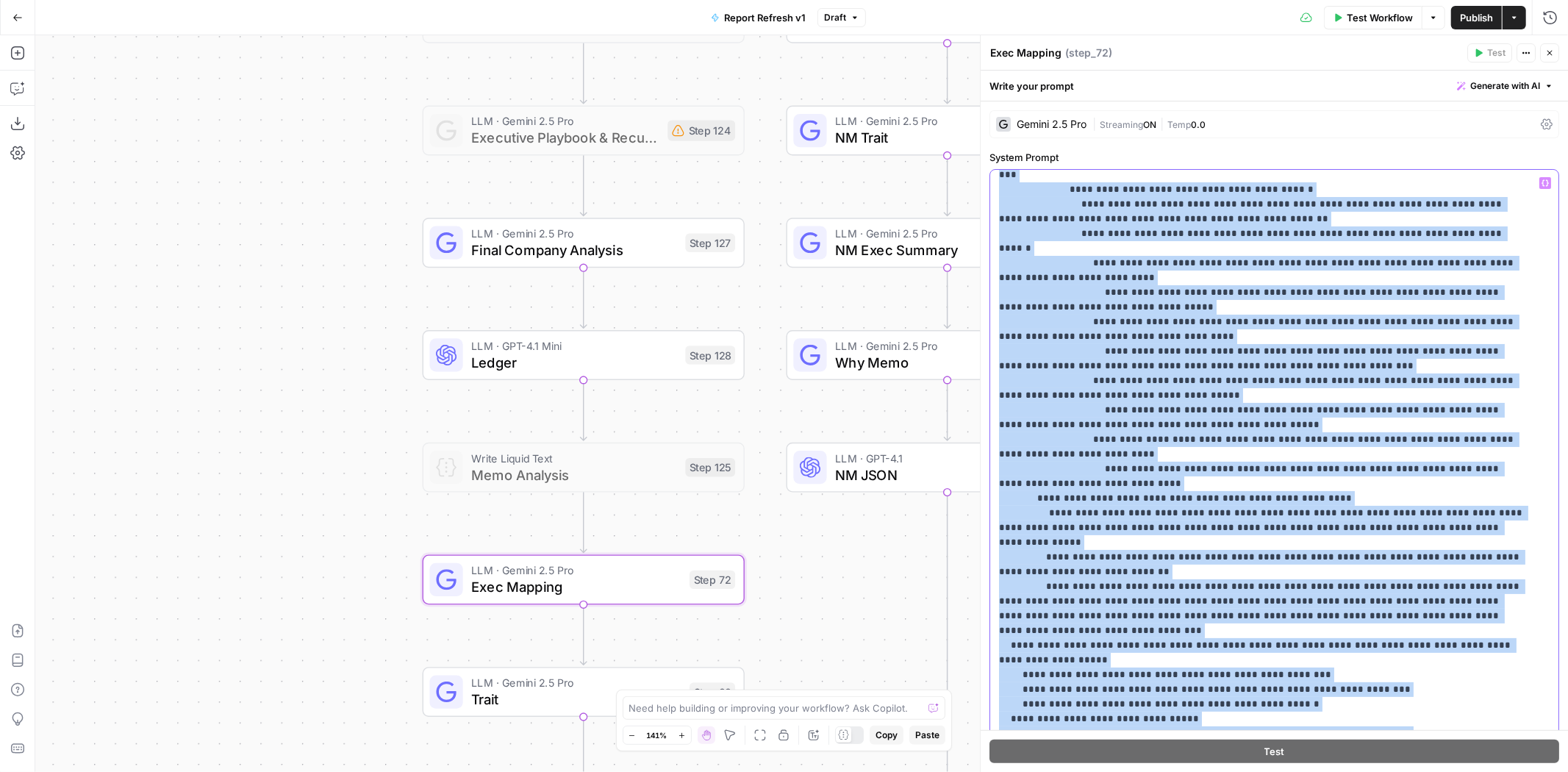
drag, startPoint x: 1001, startPoint y: 551, endPoint x: 1200, endPoint y: 638, distance: 217.2
click at [1200, 638] on div "**********" at bounding box center [1270, 469] width 558 height 598
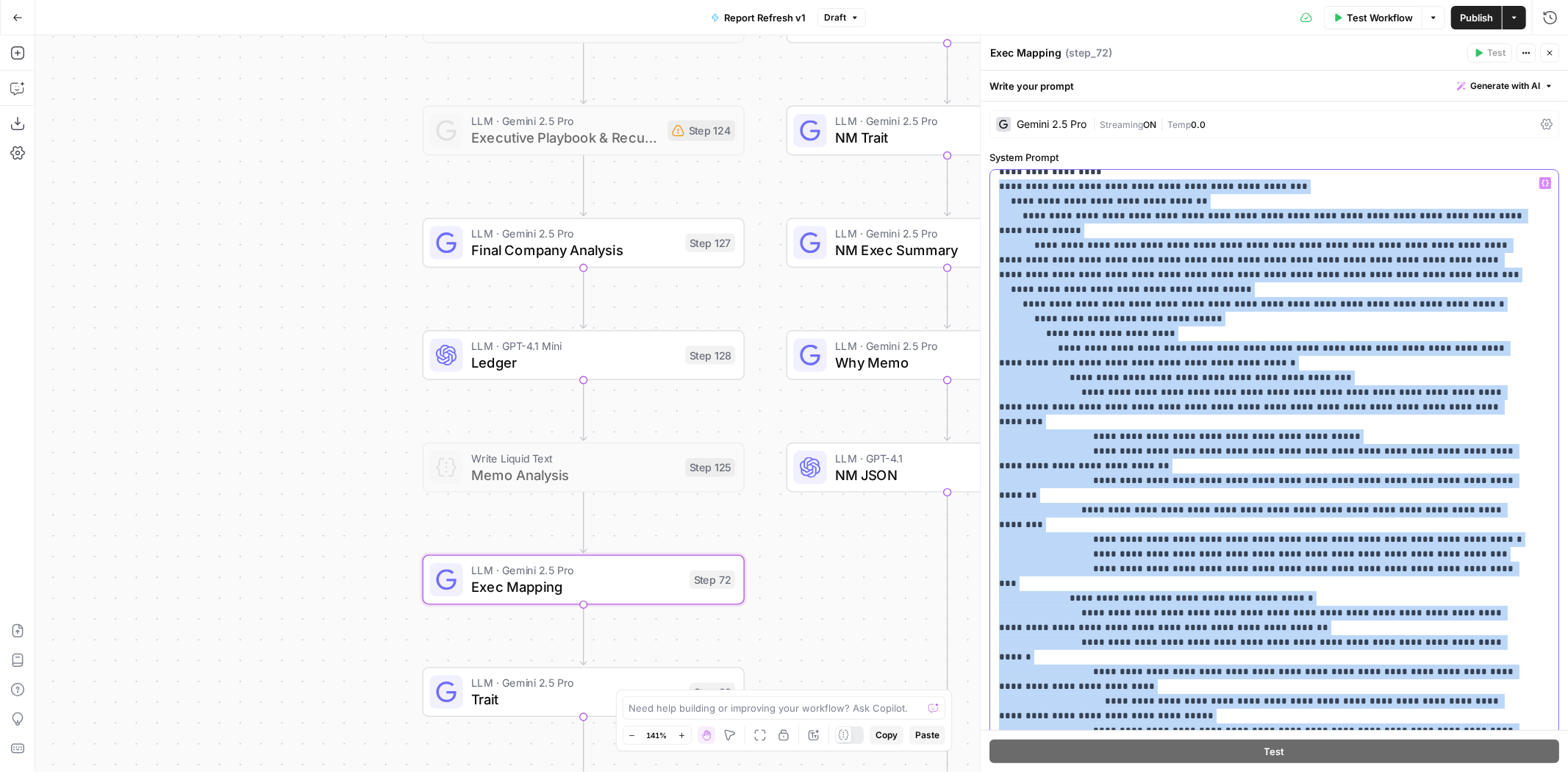
click at [1237, 487] on p "**********" at bounding box center [1262, 649] width 527 height 1765
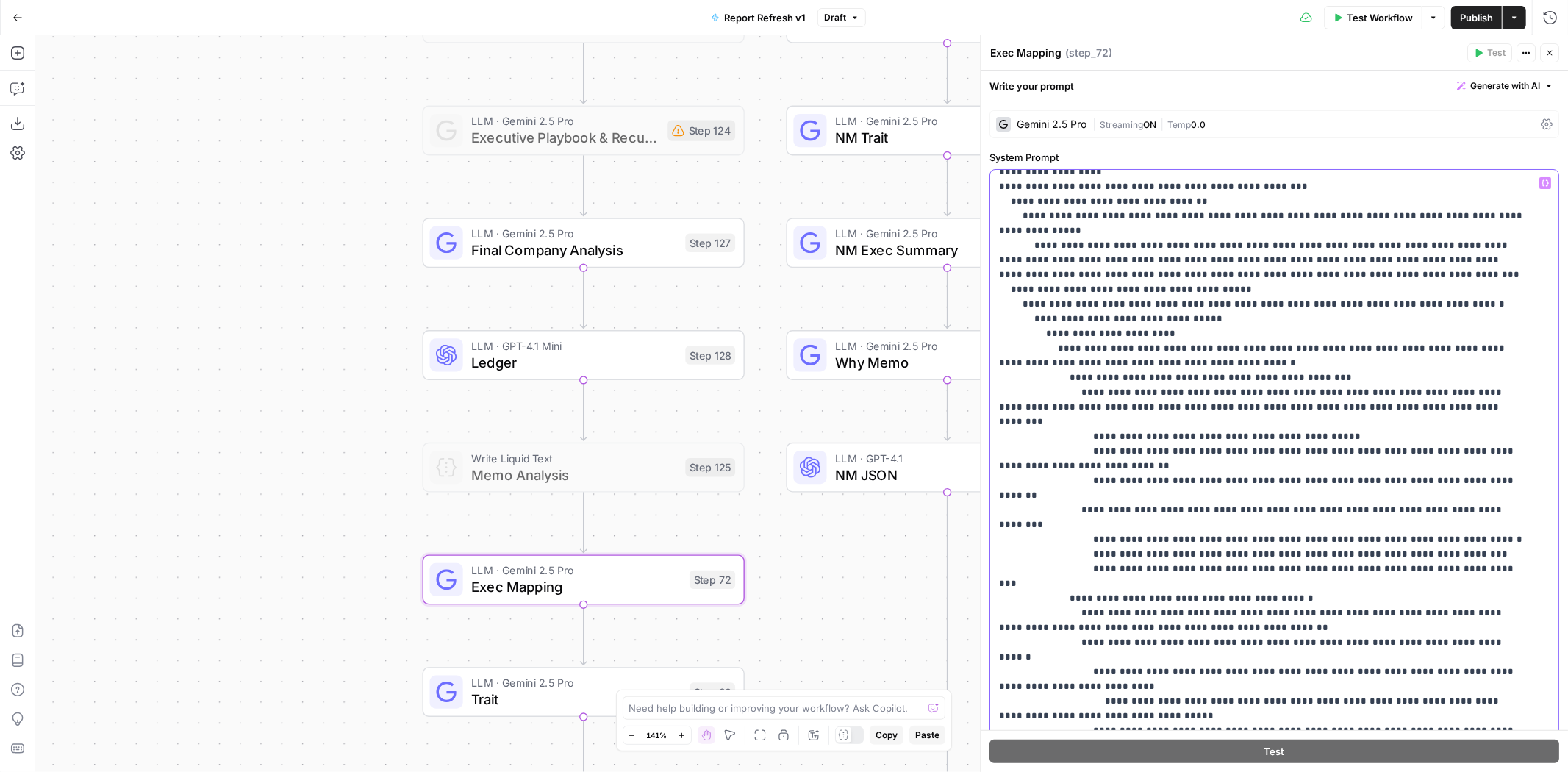
scroll to position [81, 0]
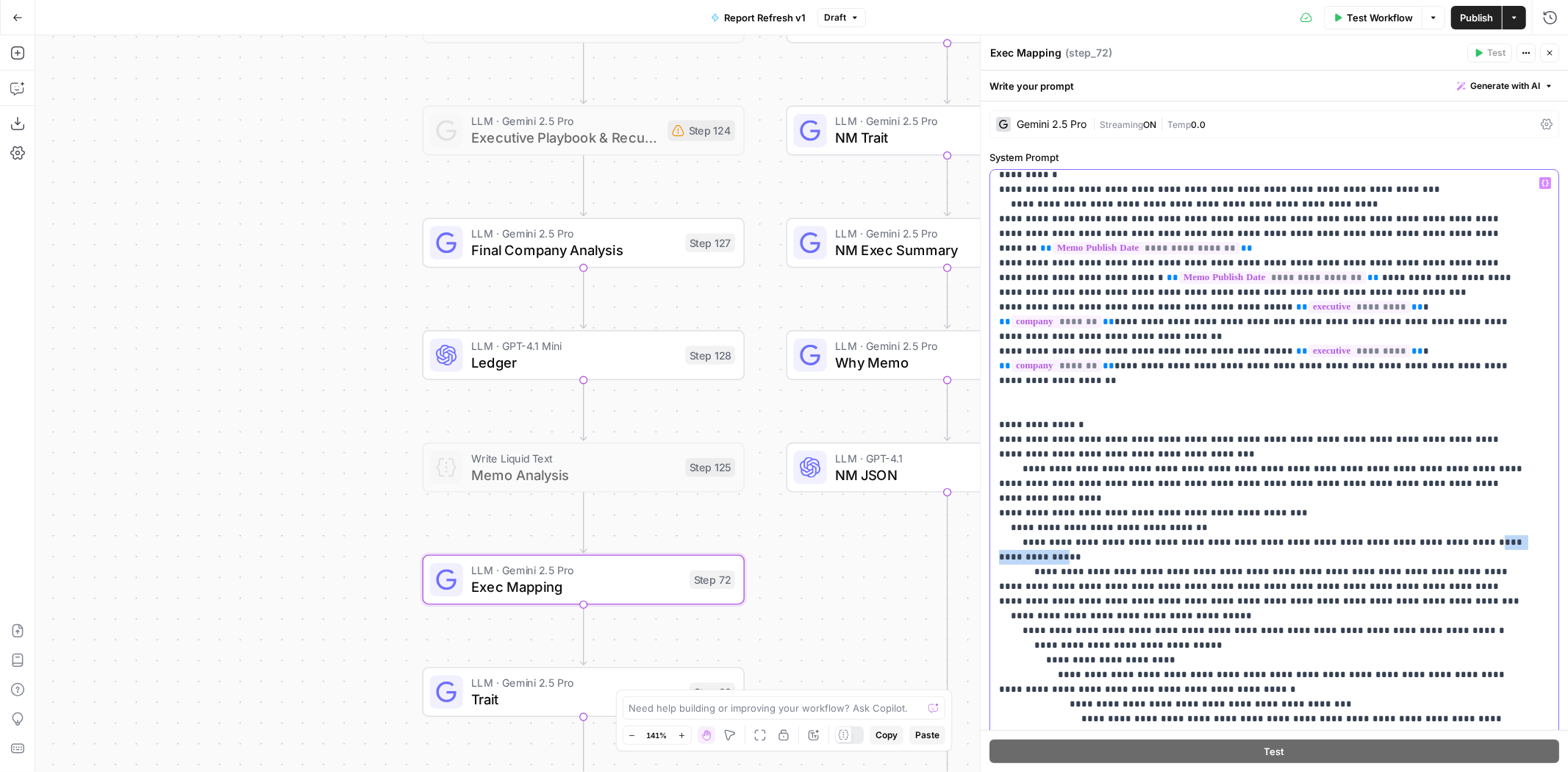
drag, startPoint x: 1434, startPoint y: 498, endPoint x: 1516, endPoint y: 500, distance: 82.0
drag, startPoint x: 1273, startPoint y: 500, endPoint x: 1525, endPoint y: 495, distance: 252.0
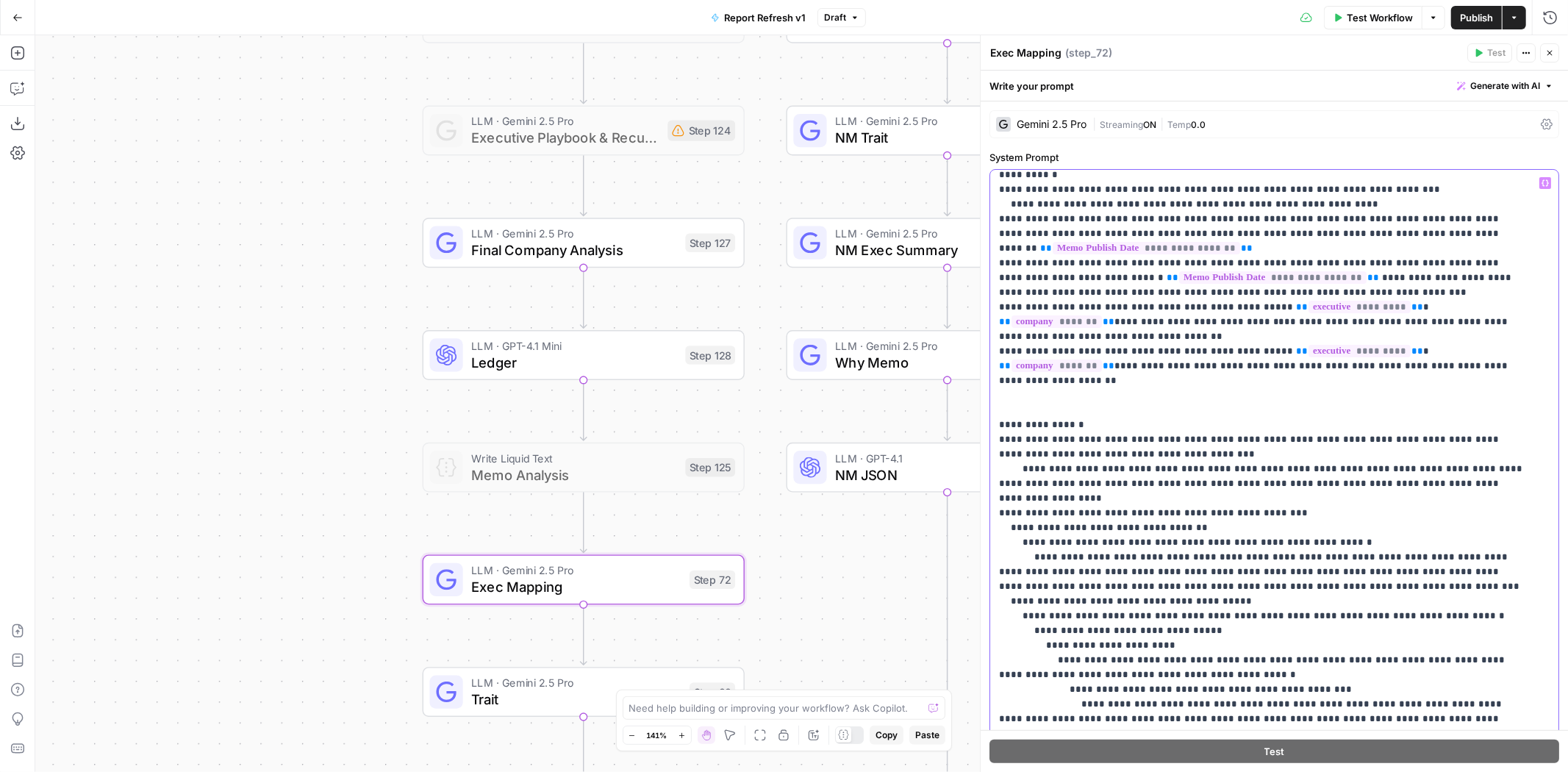
scroll to position [0, 0]
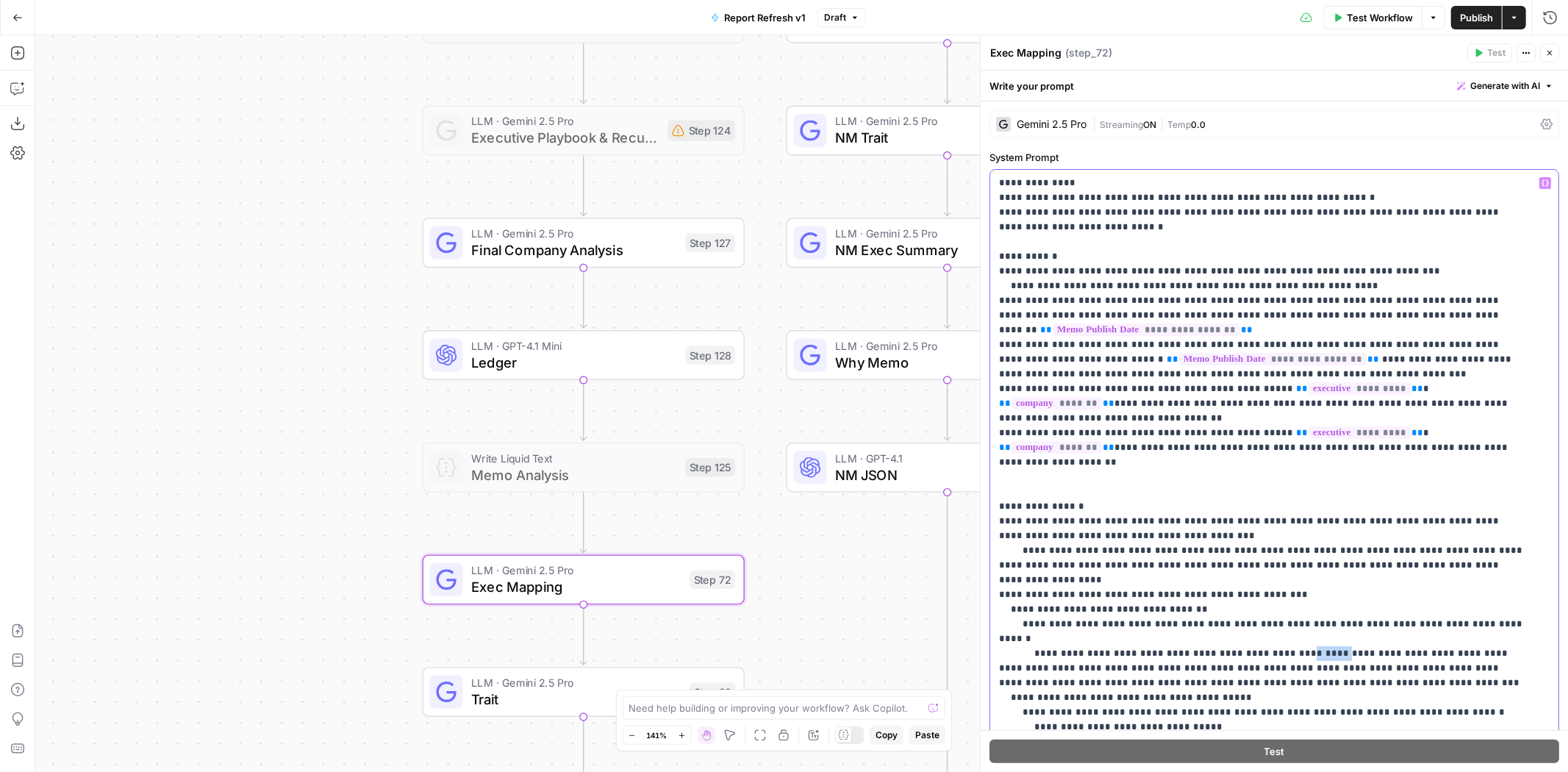
drag, startPoint x: 1256, startPoint y: 596, endPoint x: 1289, endPoint y: 590, distance: 33.5
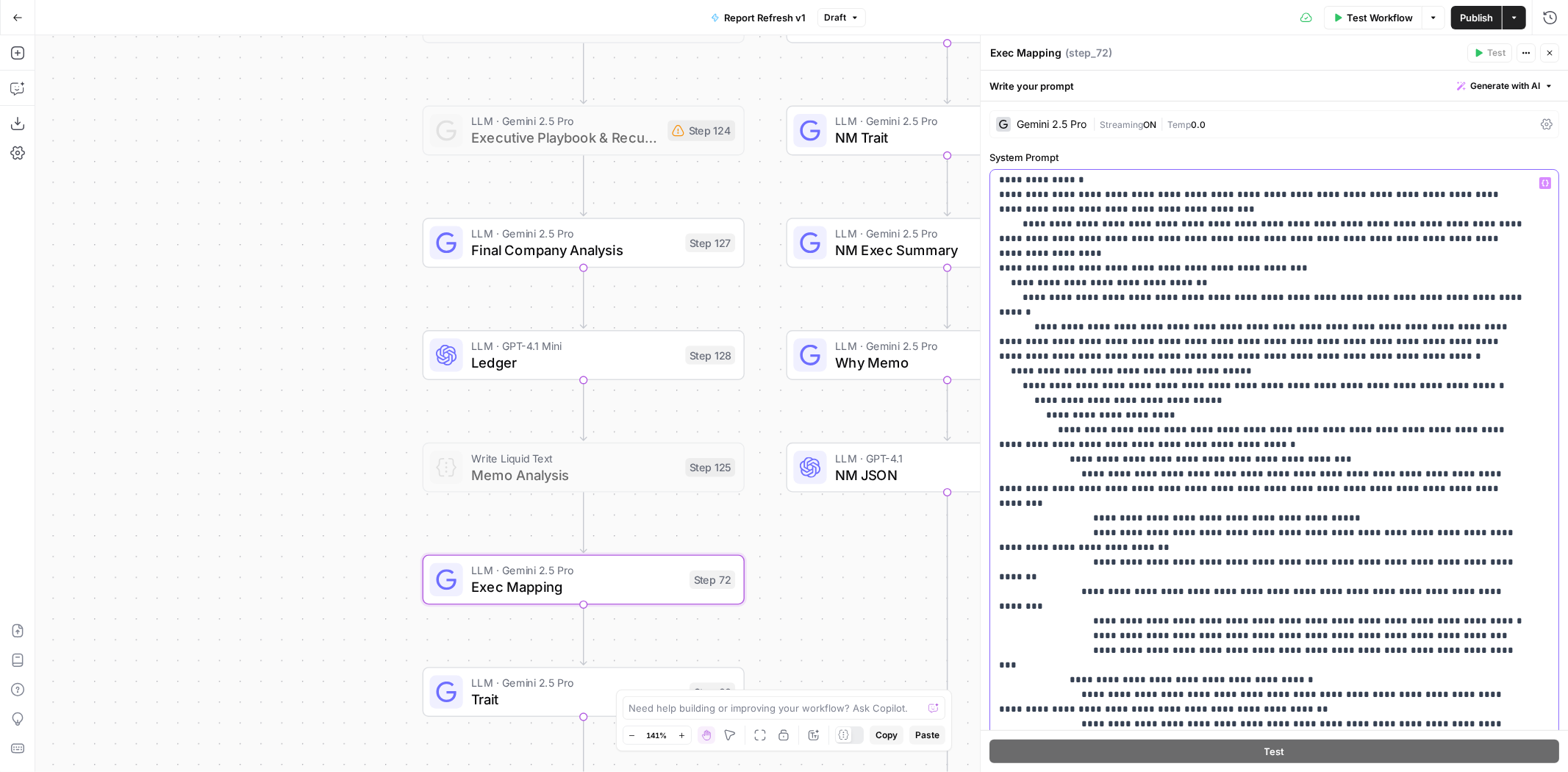
scroll to position [572, 0]
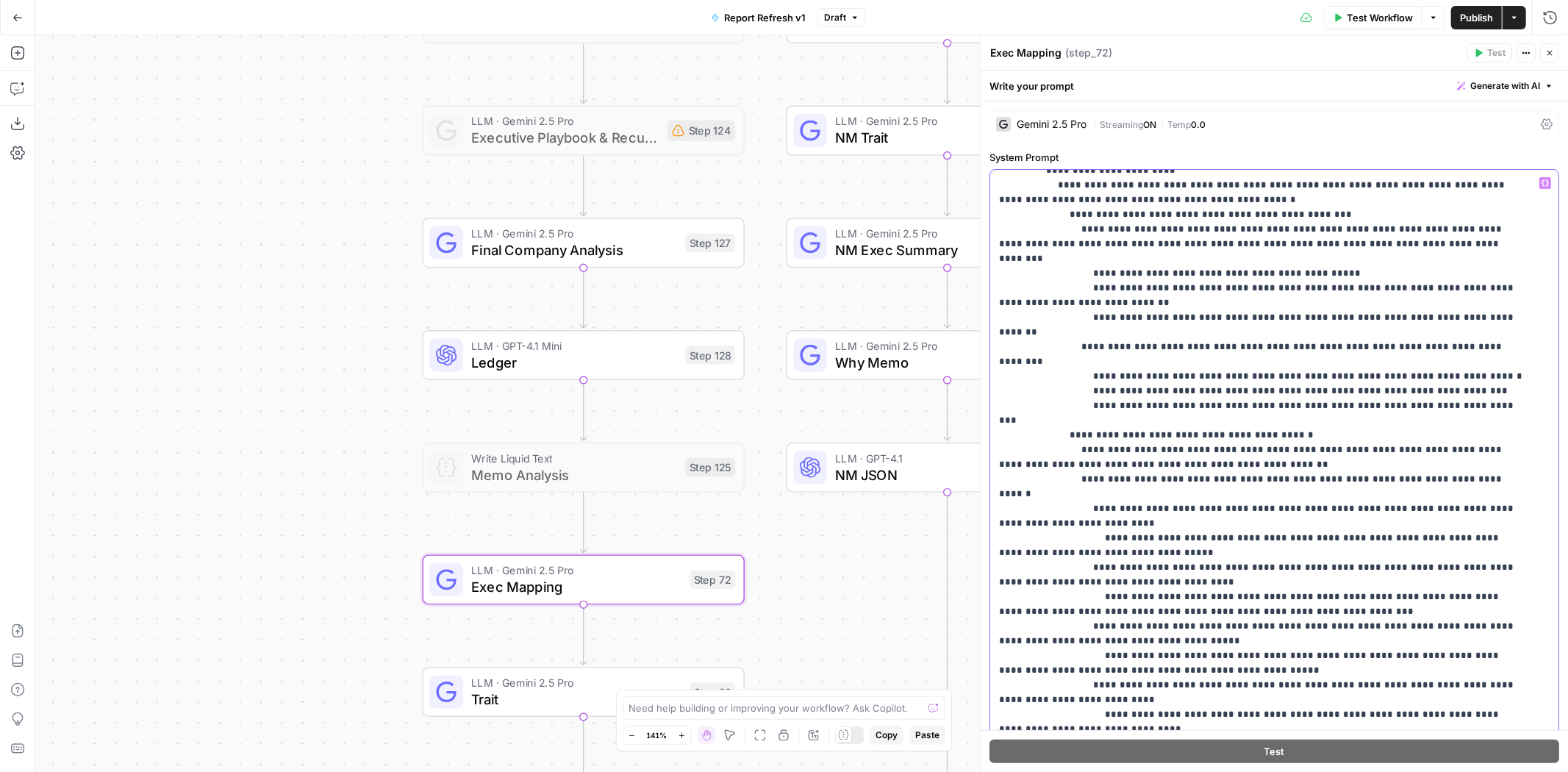
drag, startPoint x: 1372, startPoint y: 623, endPoint x: 1405, endPoint y: 627, distance: 33.2
click at [1405, 627] on p "**********" at bounding box center [1262, 487] width 527 height 1765
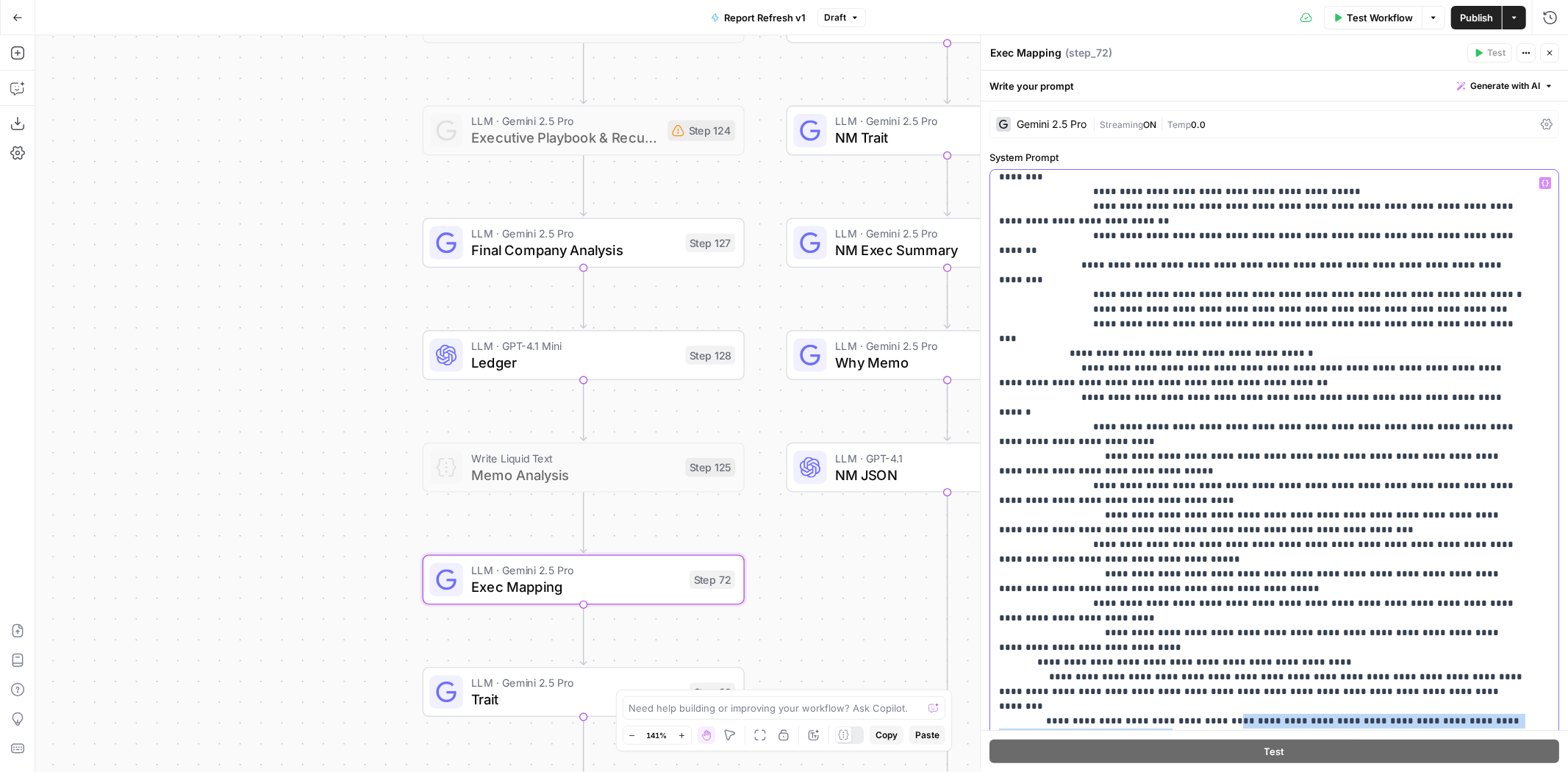
drag, startPoint x: 1427, startPoint y: 631, endPoint x: 1200, endPoint y: 575, distance: 233.8
click at [1200, 575] on p "**********" at bounding box center [1262, 404] width 527 height 1765
drag, startPoint x: 1217, startPoint y: 592, endPoint x: 1217, endPoint y: 614, distance: 22.0
click at [1218, 593] on p "**********" at bounding box center [1262, 404] width 527 height 1765
click at [1218, 621] on p "**********" at bounding box center [1262, 404] width 527 height 1765
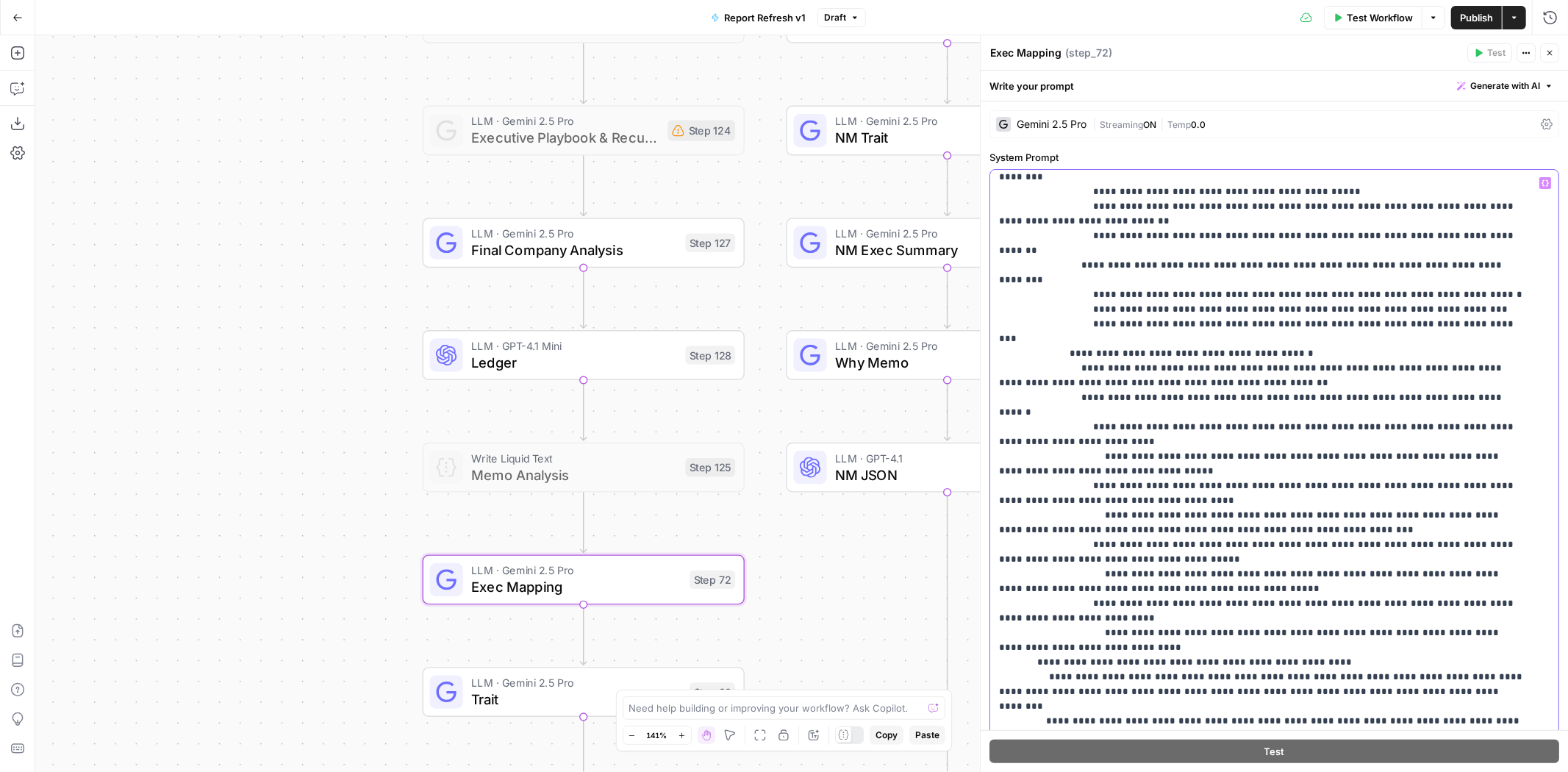
drag, startPoint x: 1225, startPoint y: 621, endPoint x: 1254, endPoint y: 620, distance: 29.0
click at [1254, 620] on p "**********" at bounding box center [1262, 404] width 527 height 1765
drag, startPoint x: 1253, startPoint y: 619, endPoint x: 1193, endPoint y: 615, distance: 60.1
click at [1193, 615] on p "**********" at bounding box center [1262, 404] width 527 height 1765
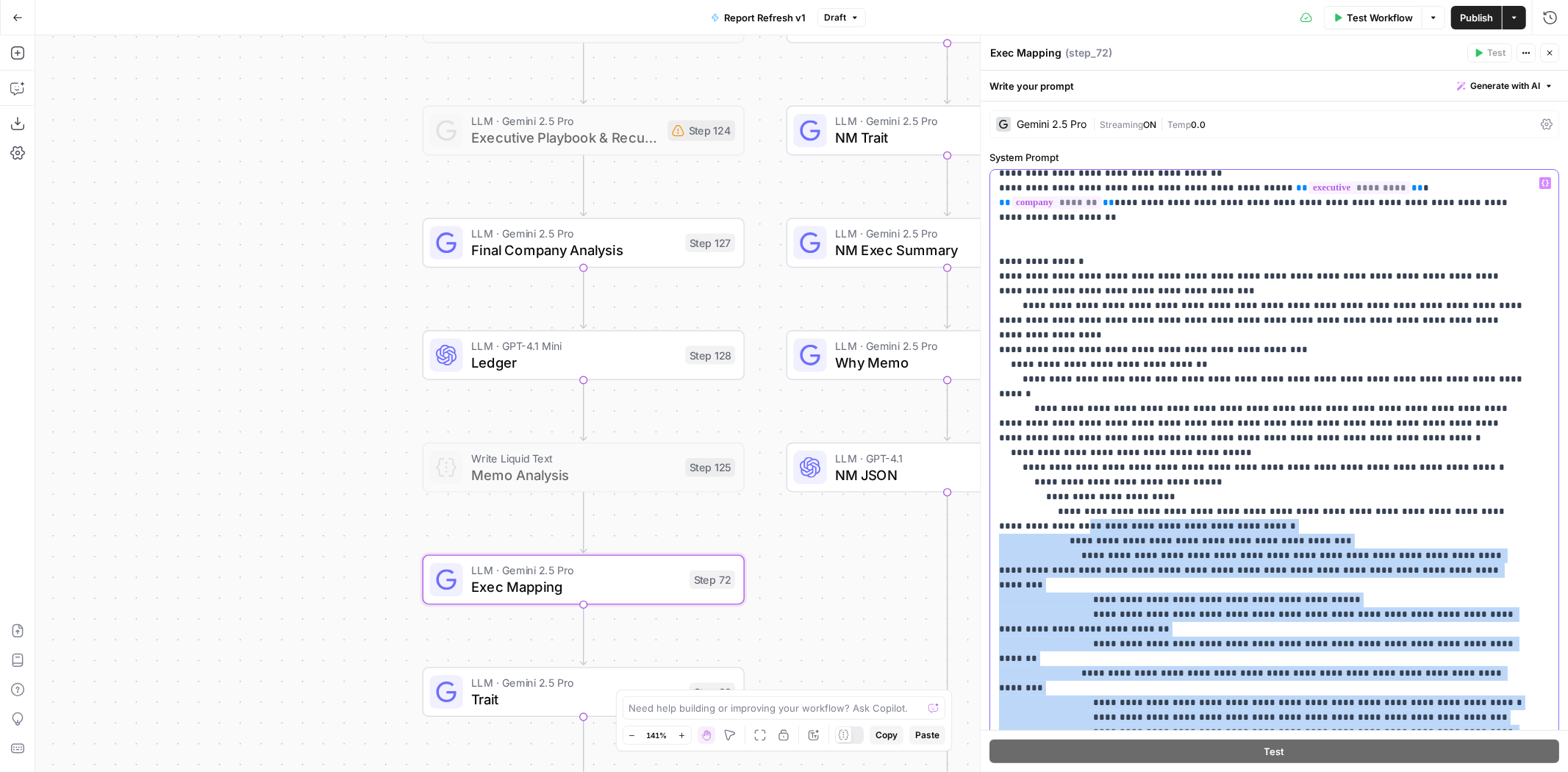
scroll to position [163, 0]
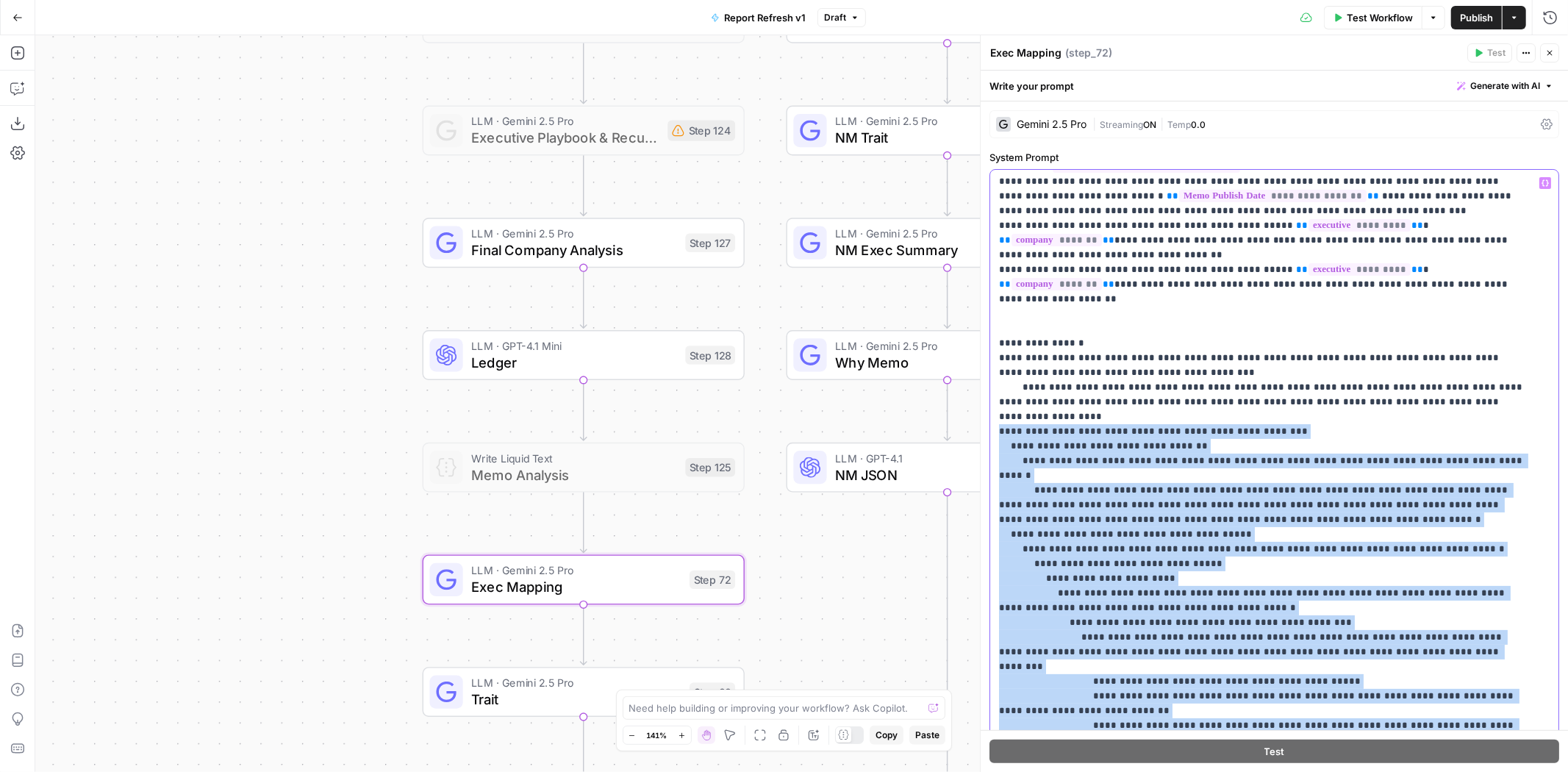
drag, startPoint x: 1379, startPoint y: 633, endPoint x: 990, endPoint y: 392, distance: 457.6
click at [991, 392] on div "**********" at bounding box center [1270, 469] width 558 height 598
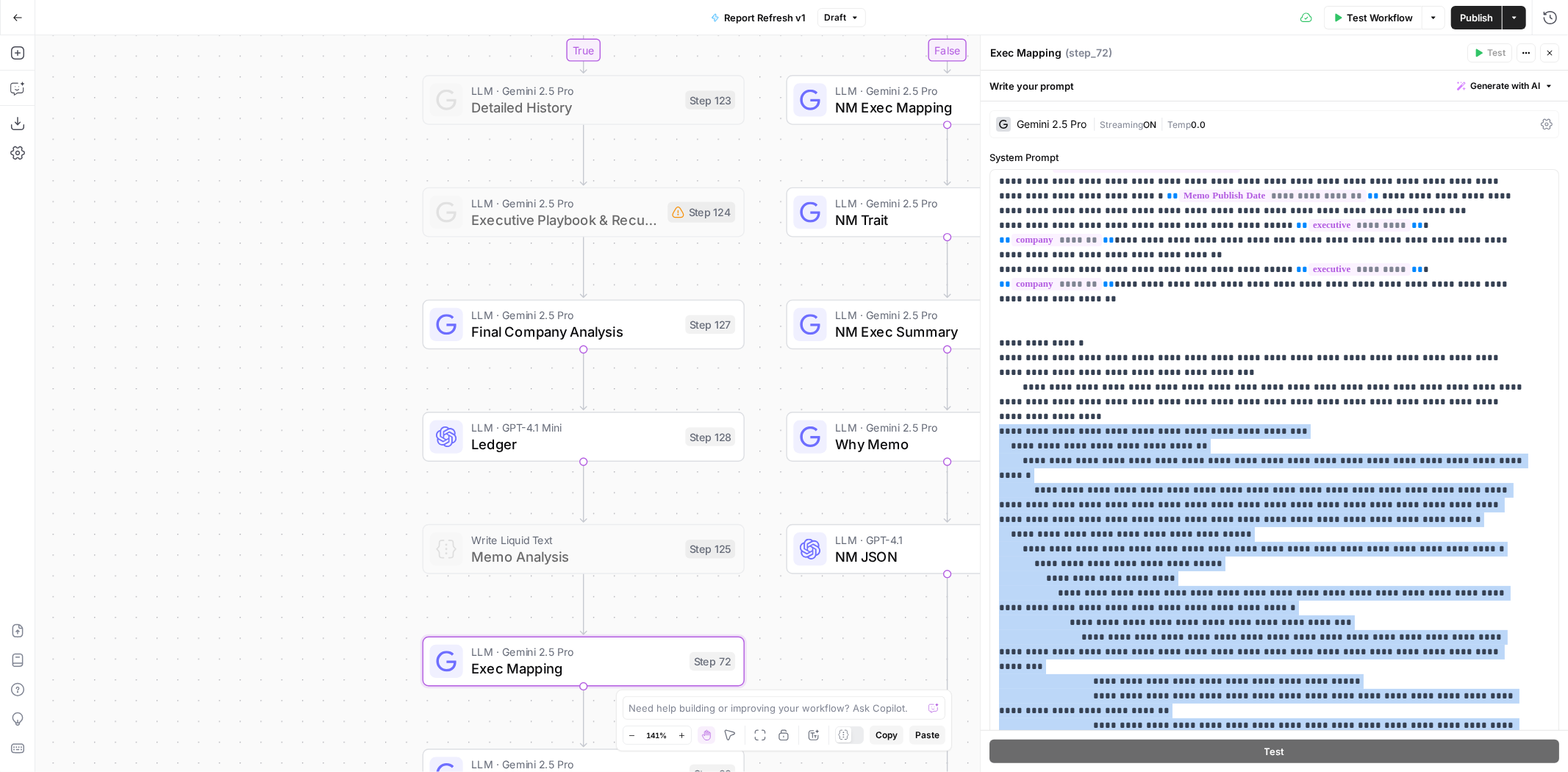
click at [862, 100] on span "NM Exec Mapping" at bounding box center [938, 107] width 205 height 20
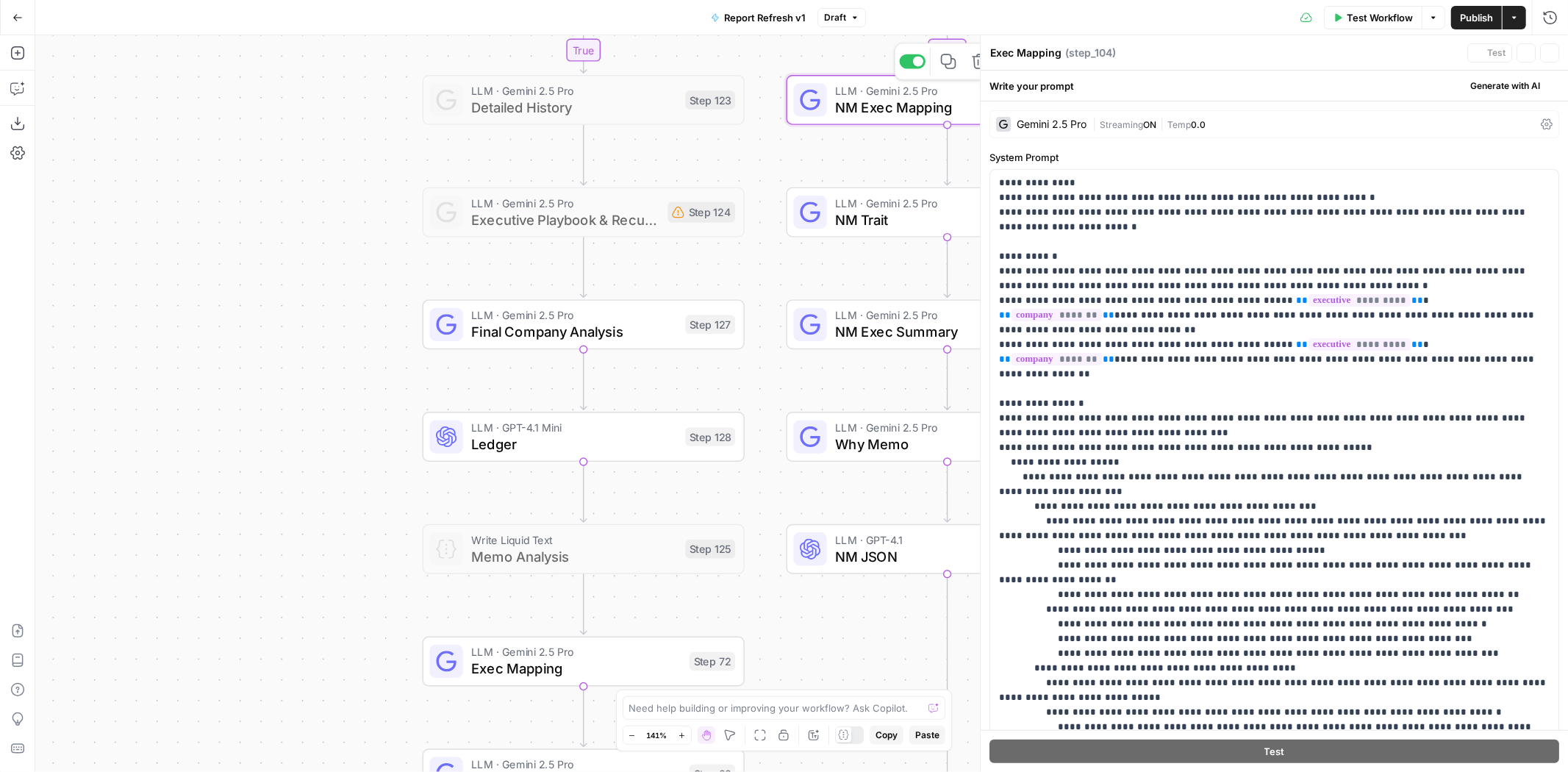
type textarea "NM Exec Mapping"
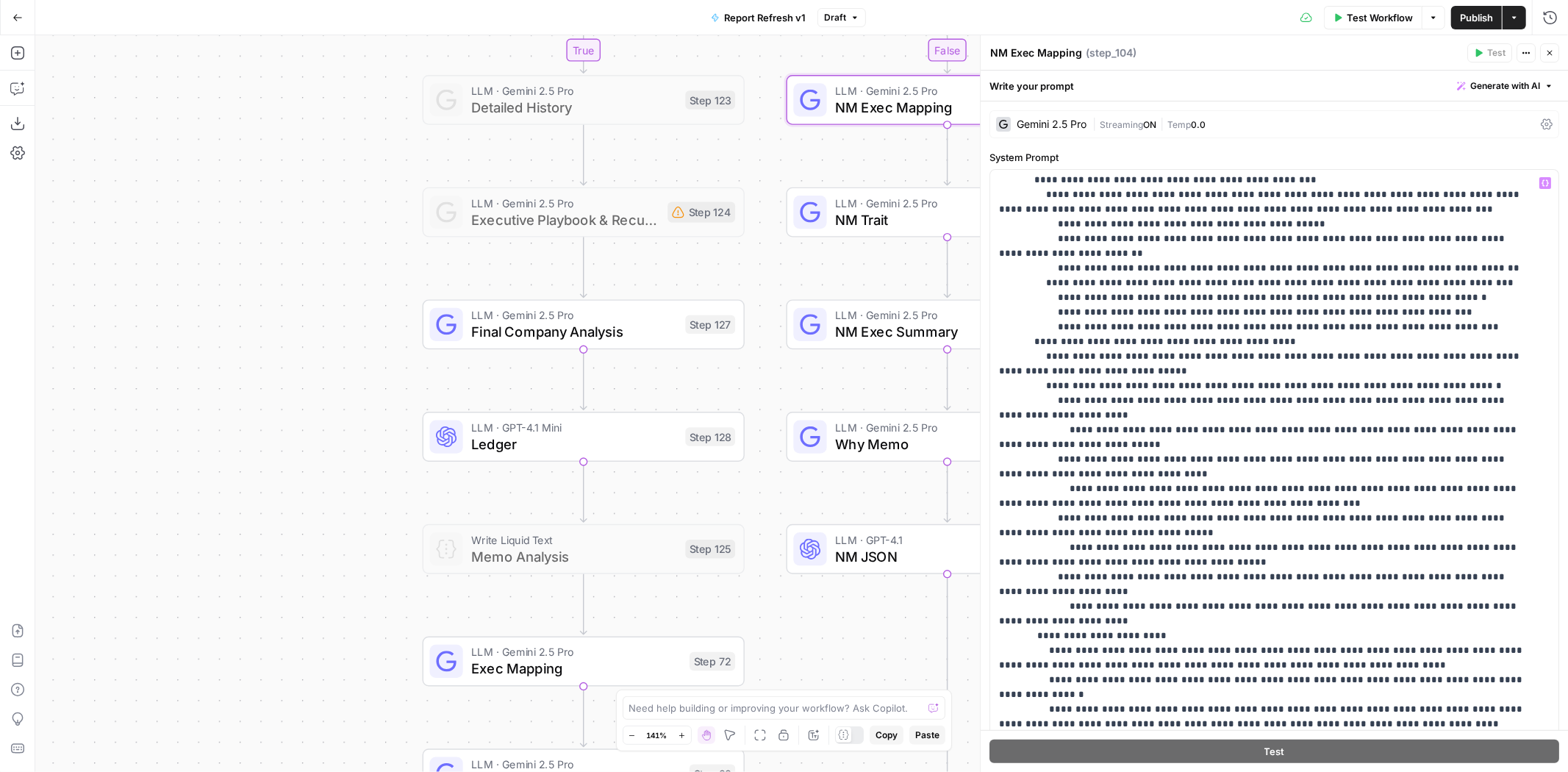
scroll to position [81, 0]
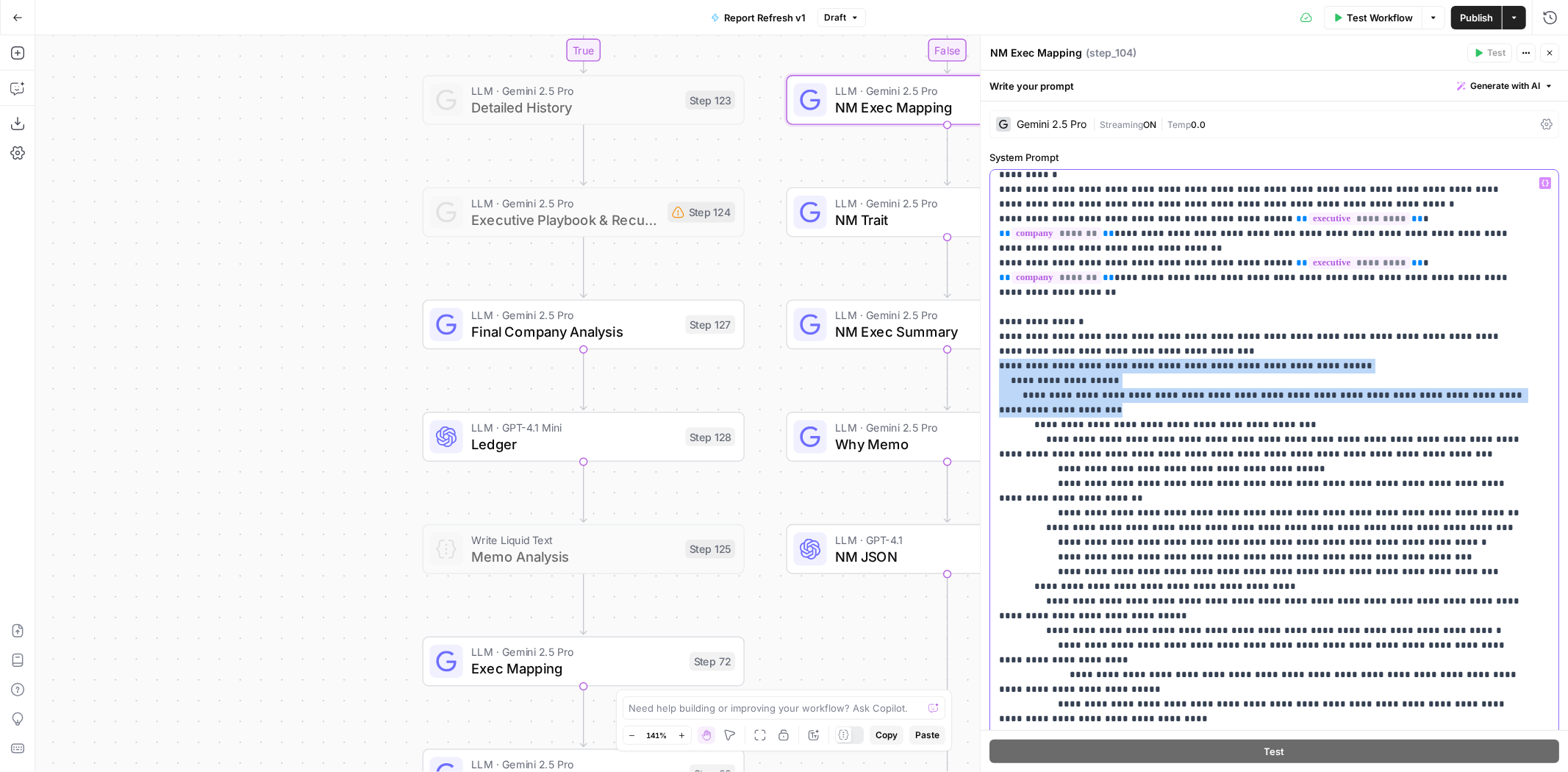
drag, startPoint x: 998, startPoint y: 332, endPoint x: 1120, endPoint y: 377, distance: 130.0
click at [557, 666] on span "Exec Mapping" at bounding box center [576, 669] width 211 height 20
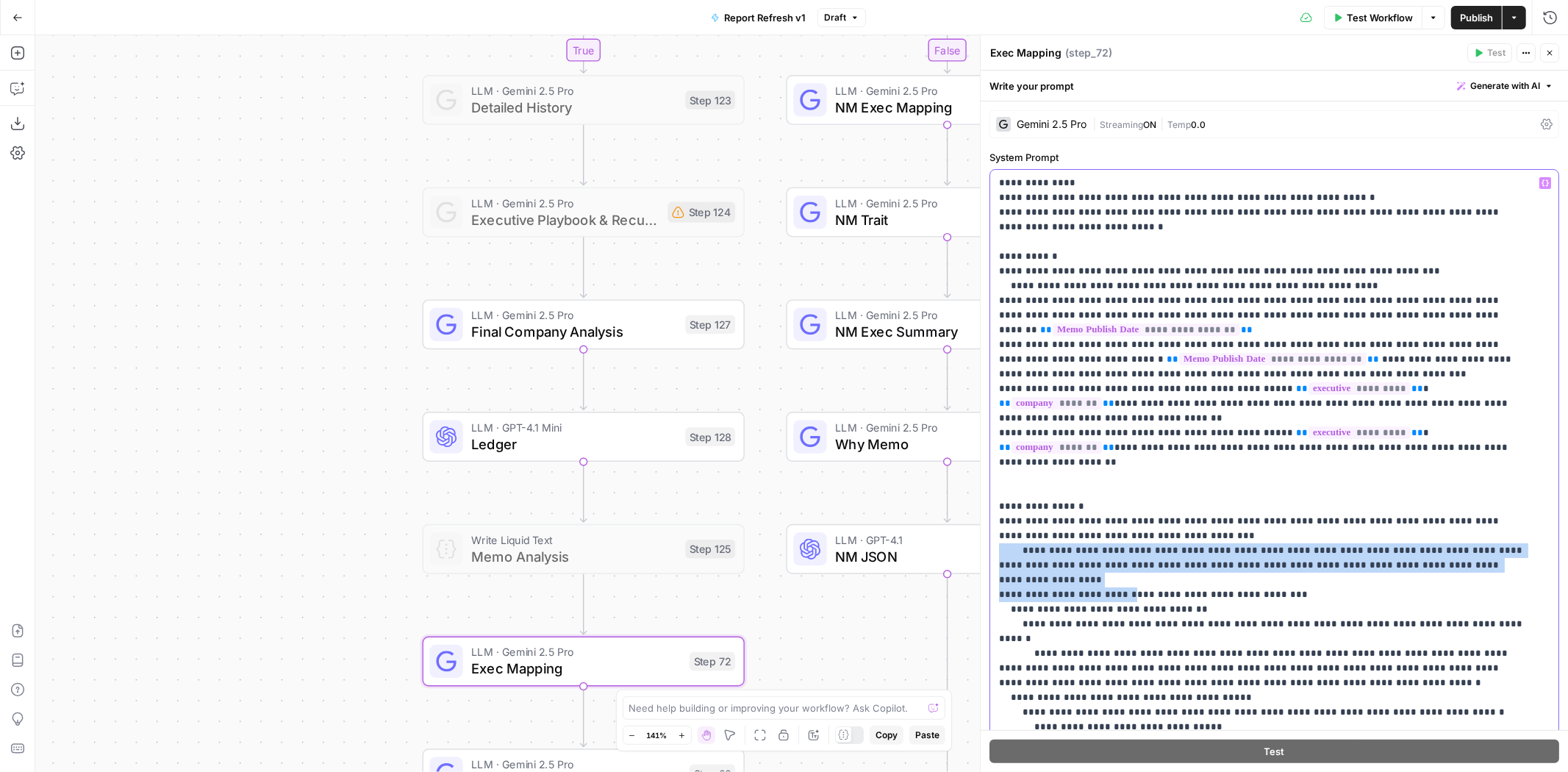
drag, startPoint x: 995, startPoint y: 517, endPoint x: 1116, endPoint y: 549, distance: 125.2
click at [1116, 549] on div "**********" at bounding box center [1274, 469] width 568 height 599
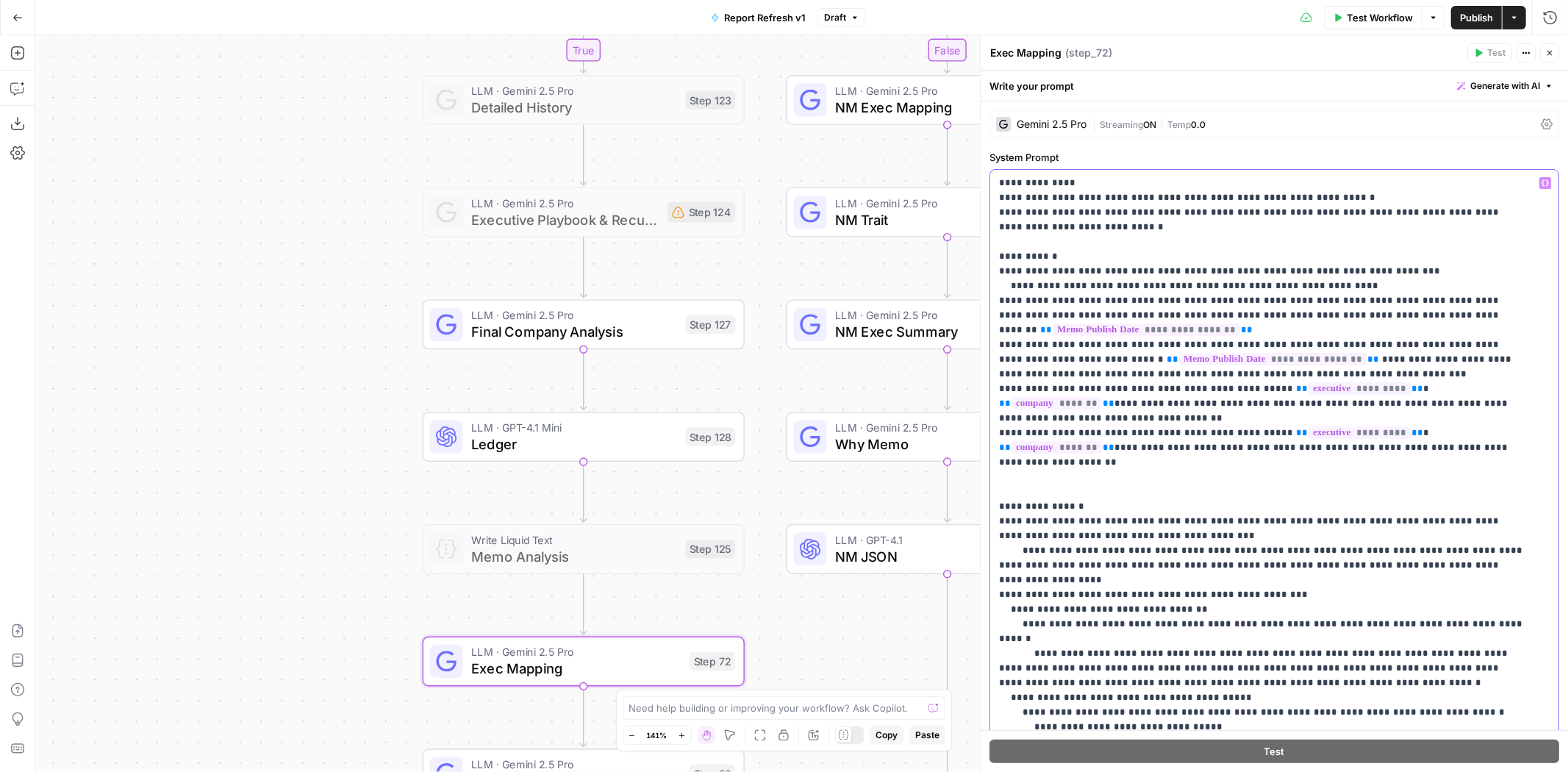
type input "company aspect"
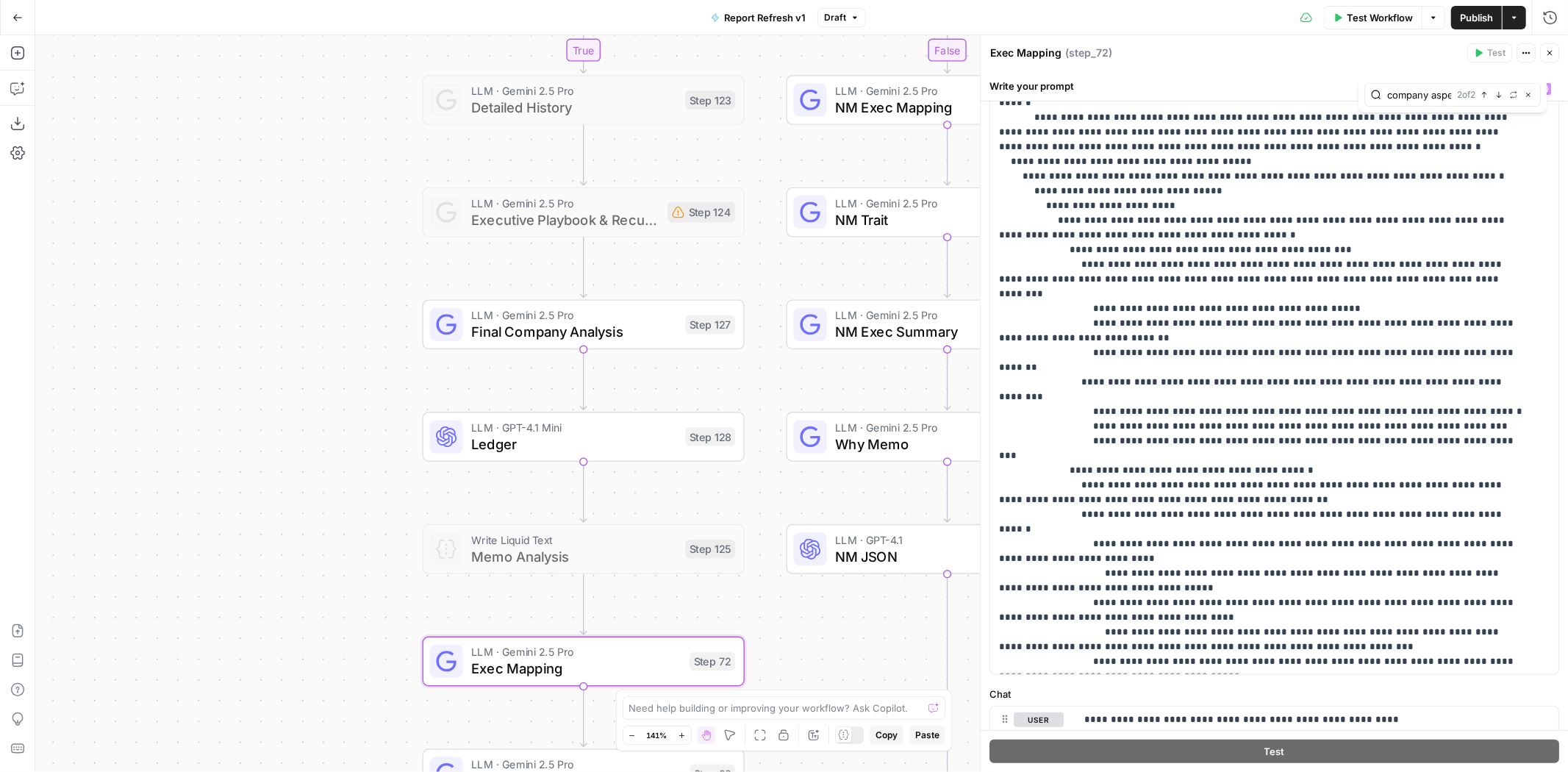
scroll to position [34, 0]
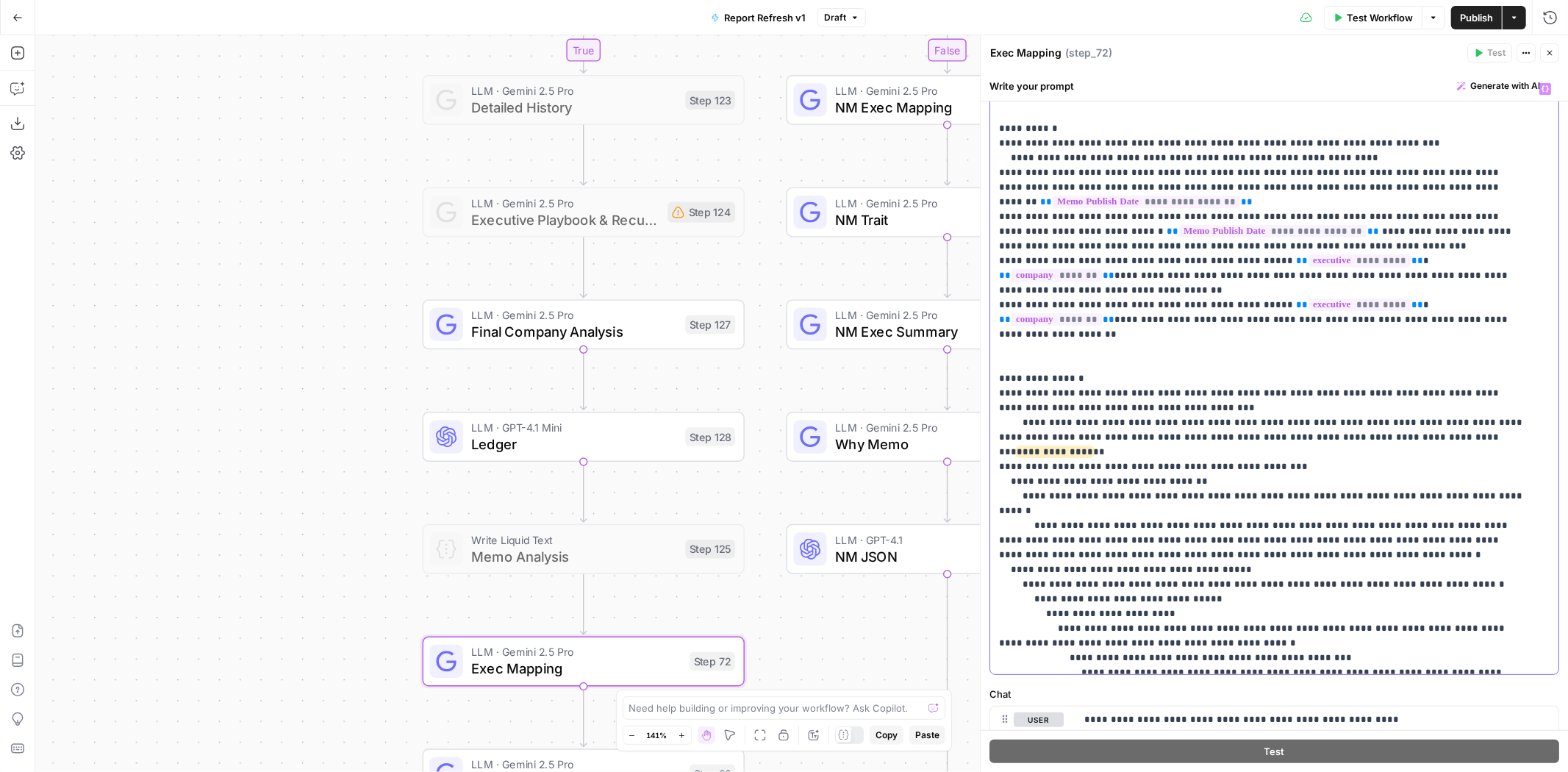
drag, startPoint x: 1449, startPoint y: 410, endPoint x: 1241, endPoint y: 405, distance: 208.1
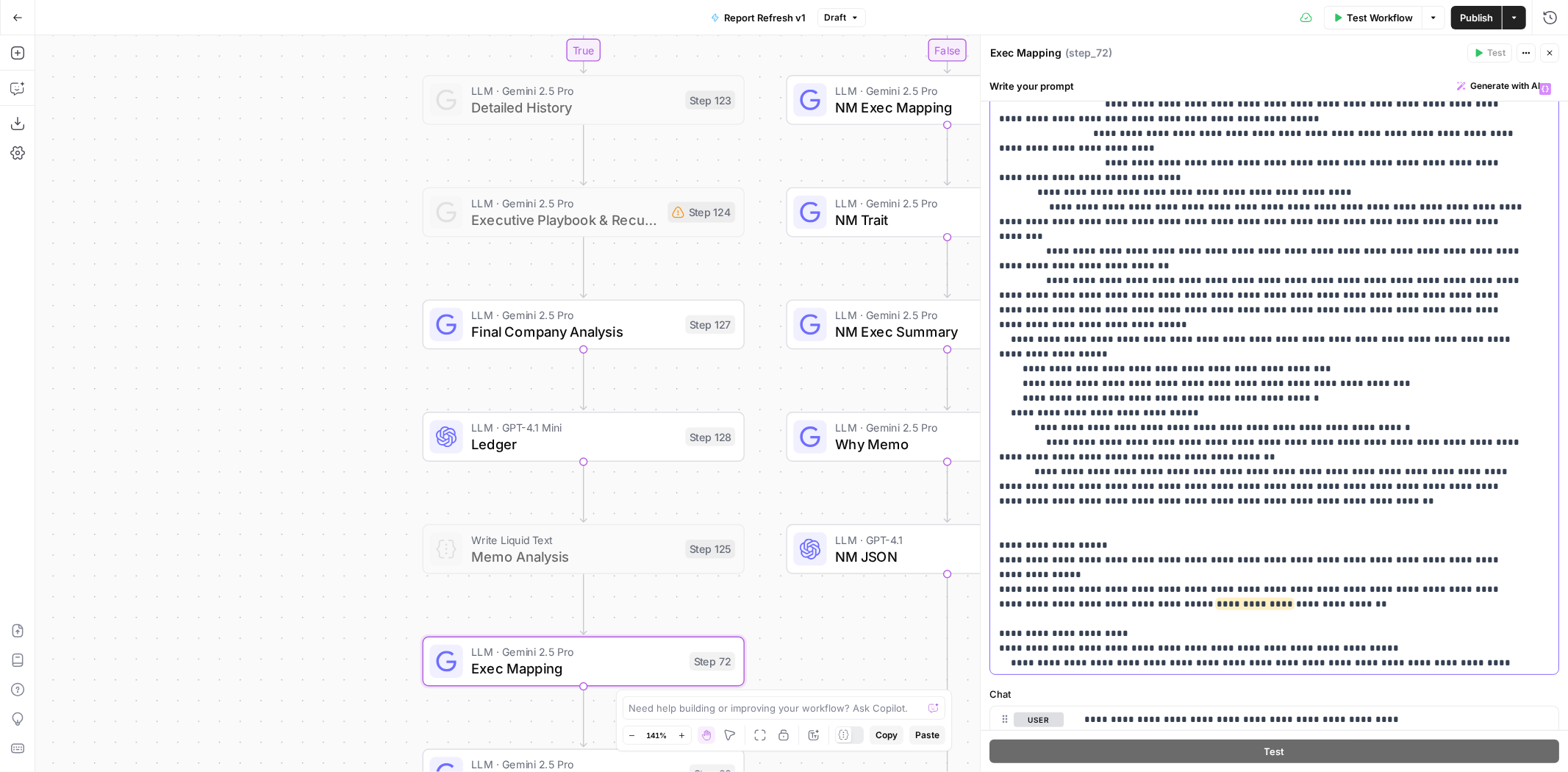
scroll to position [1095, 0]
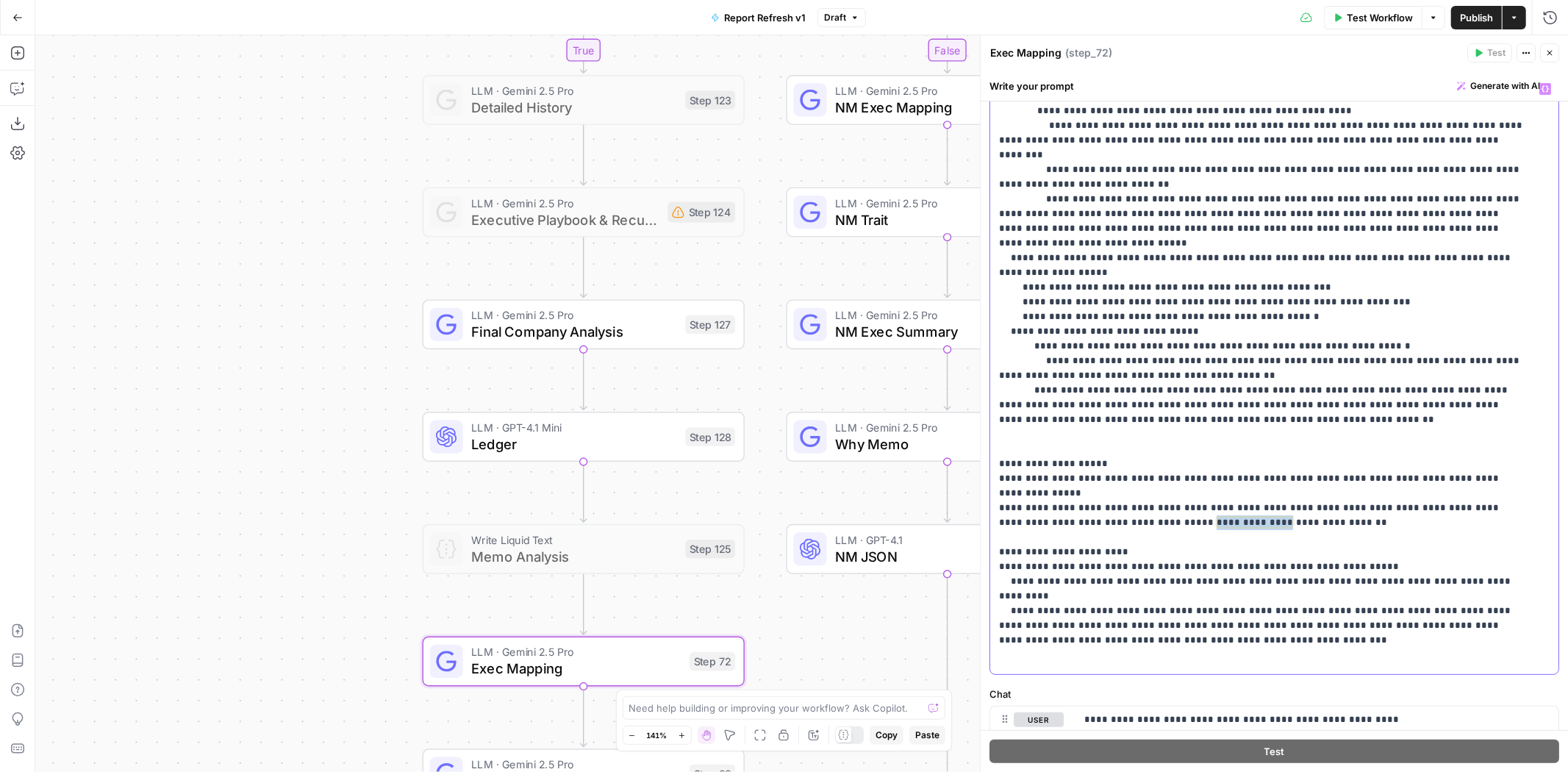
drag, startPoint x: 1094, startPoint y: 363, endPoint x: 1167, endPoint y: 365, distance: 73.0
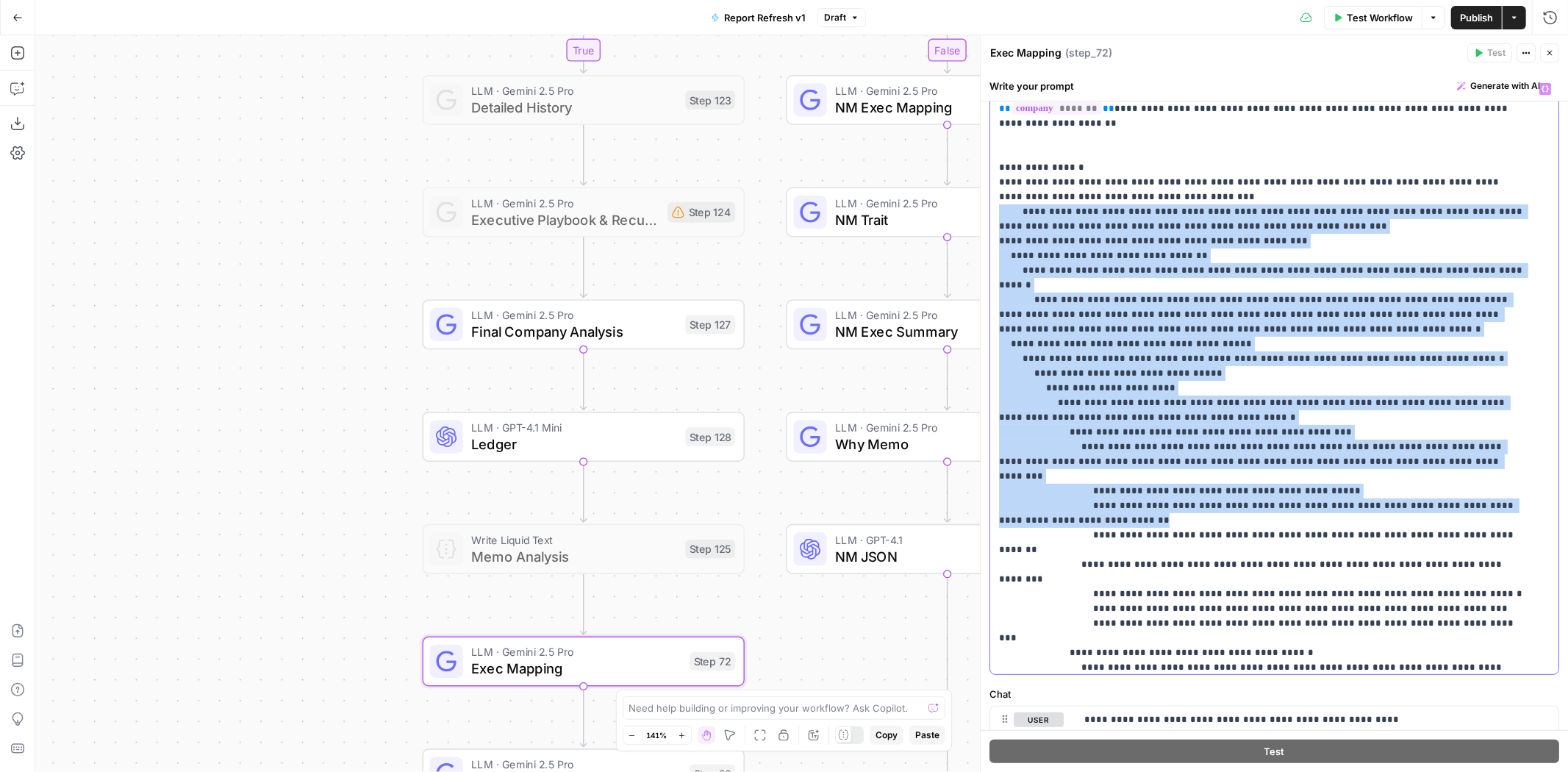
scroll to position [81, 0]
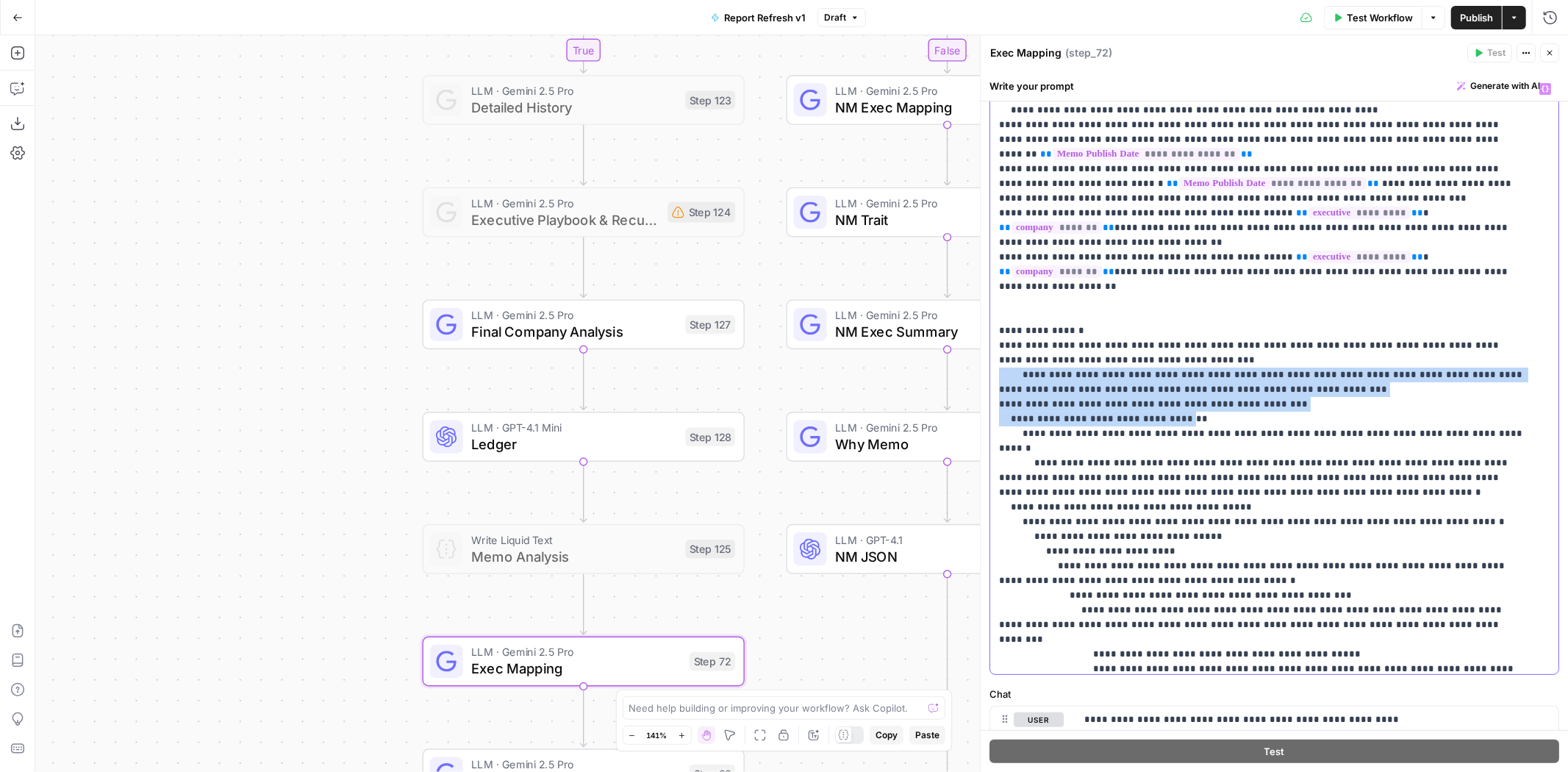
drag, startPoint x: 998, startPoint y: 424, endPoint x: 1171, endPoint y: 464, distance: 177.6
click at [1171, 464] on div "**********" at bounding box center [1270, 375] width 558 height 598
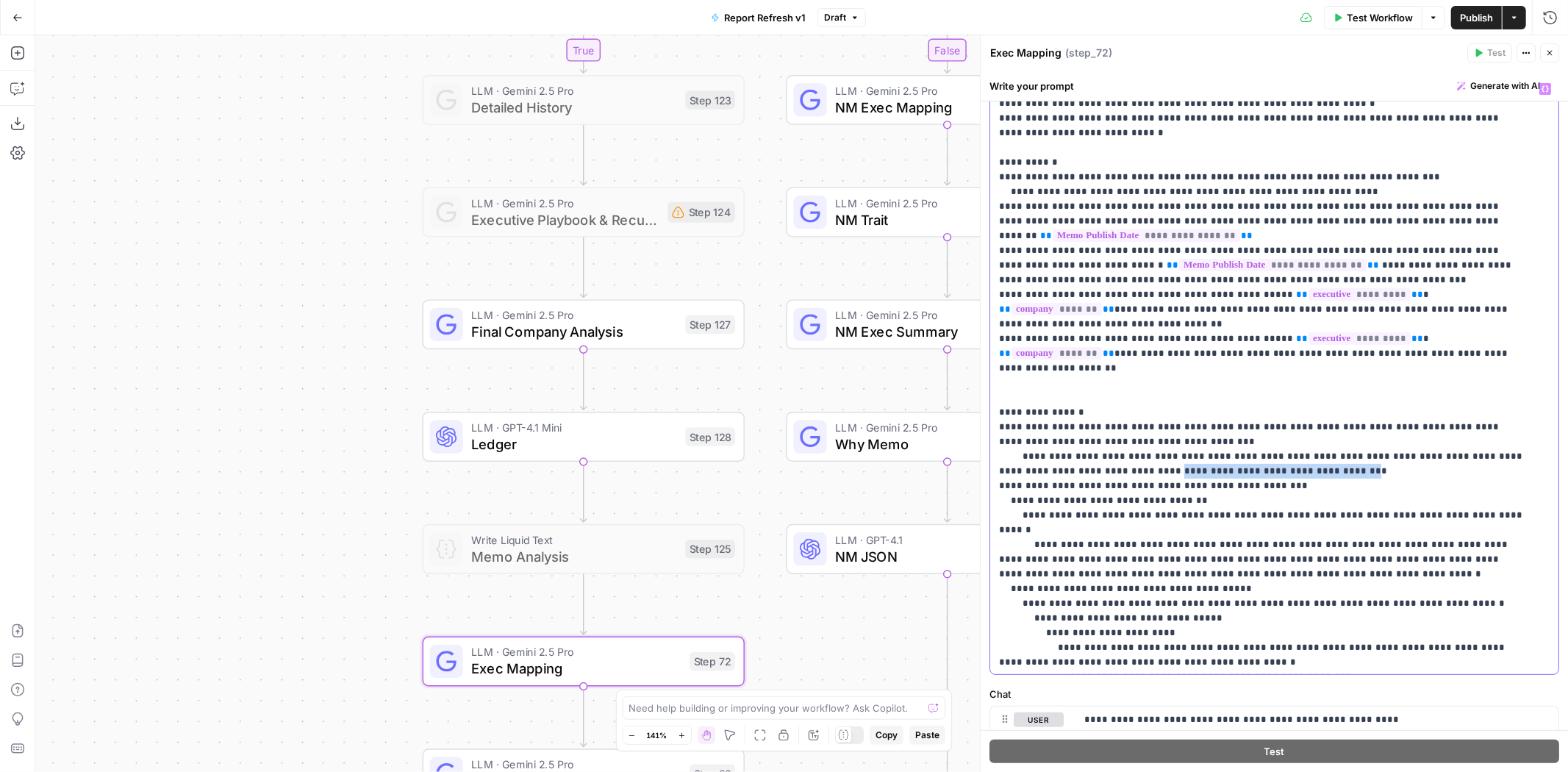
drag, startPoint x: 1080, startPoint y: 442, endPoint x: 1232, endPoint y: 442, distance: 152.0
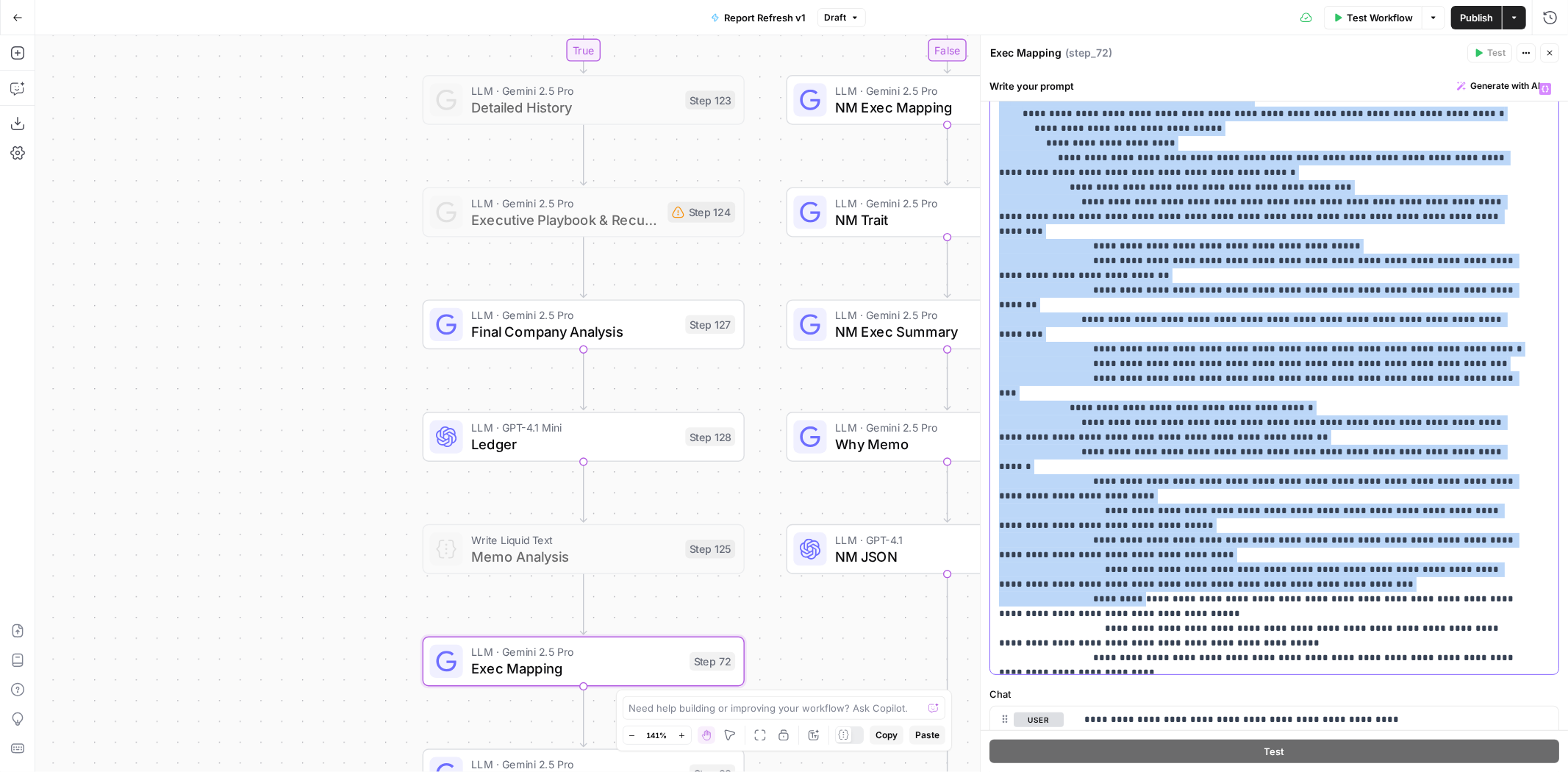
scroll to position [735, 0]
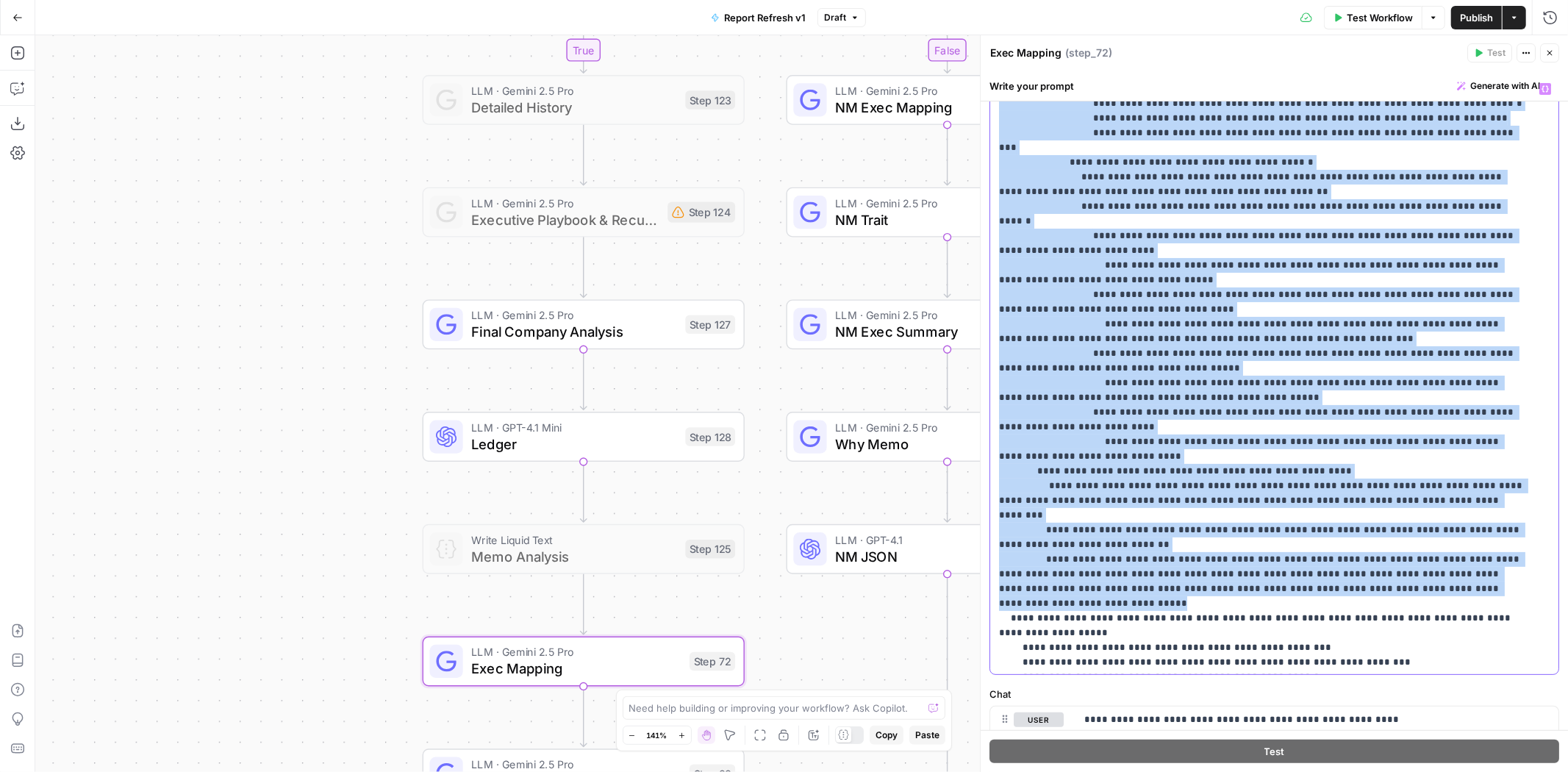
drag, startPoint x: 996, startPoint y: 425, endPoint x: 1454, endPoint y: 453, distance: 458.9
click at [1454, 453] on div "**********" at bounding box center [1270, 375] width 558 height 598
click at [1285, 379] on p "**********" at bounding box center [1262, 228] width 527 height 1765
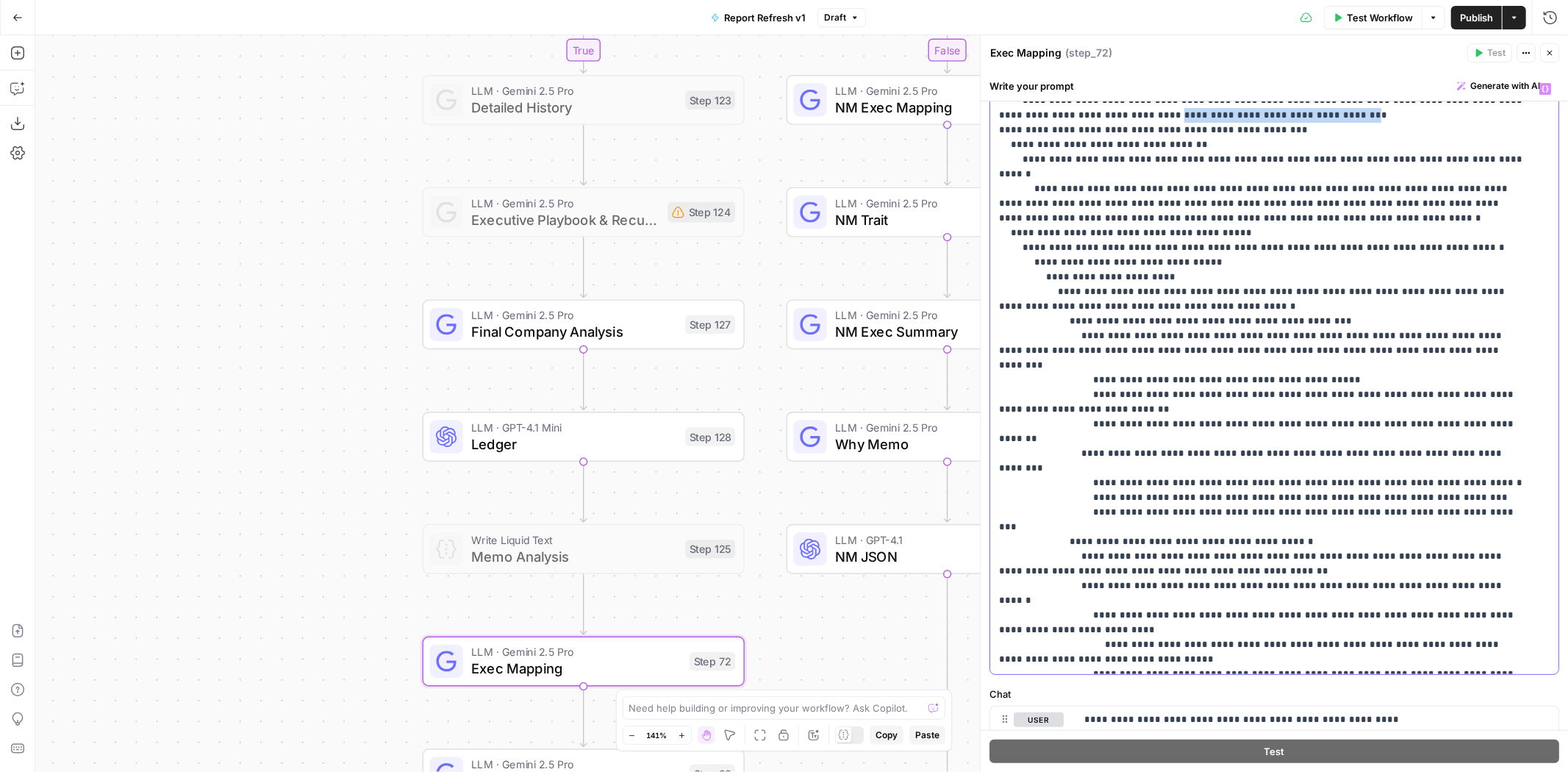
scroll to position [30, 0]
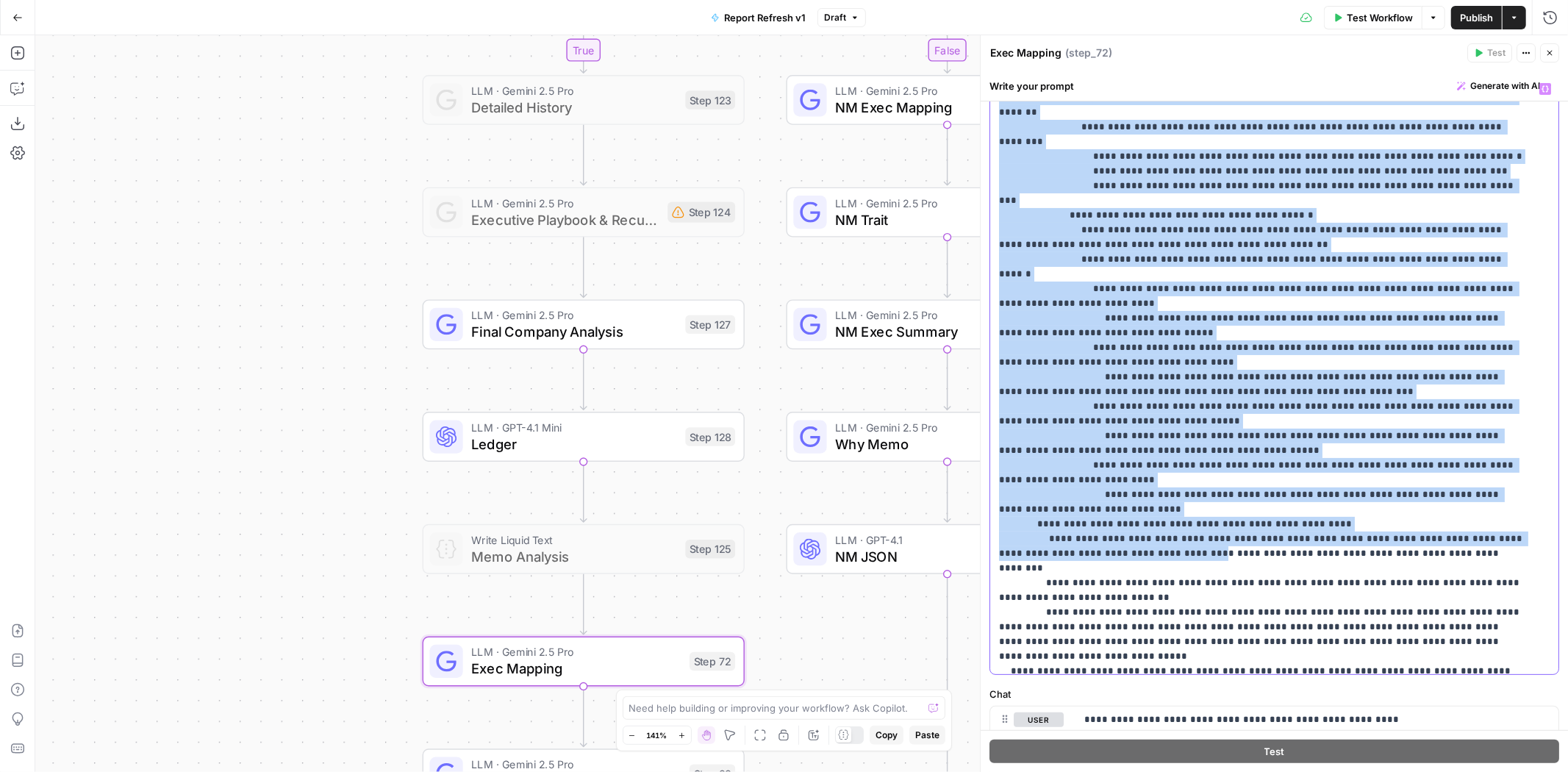
scroll to position [846, 0]
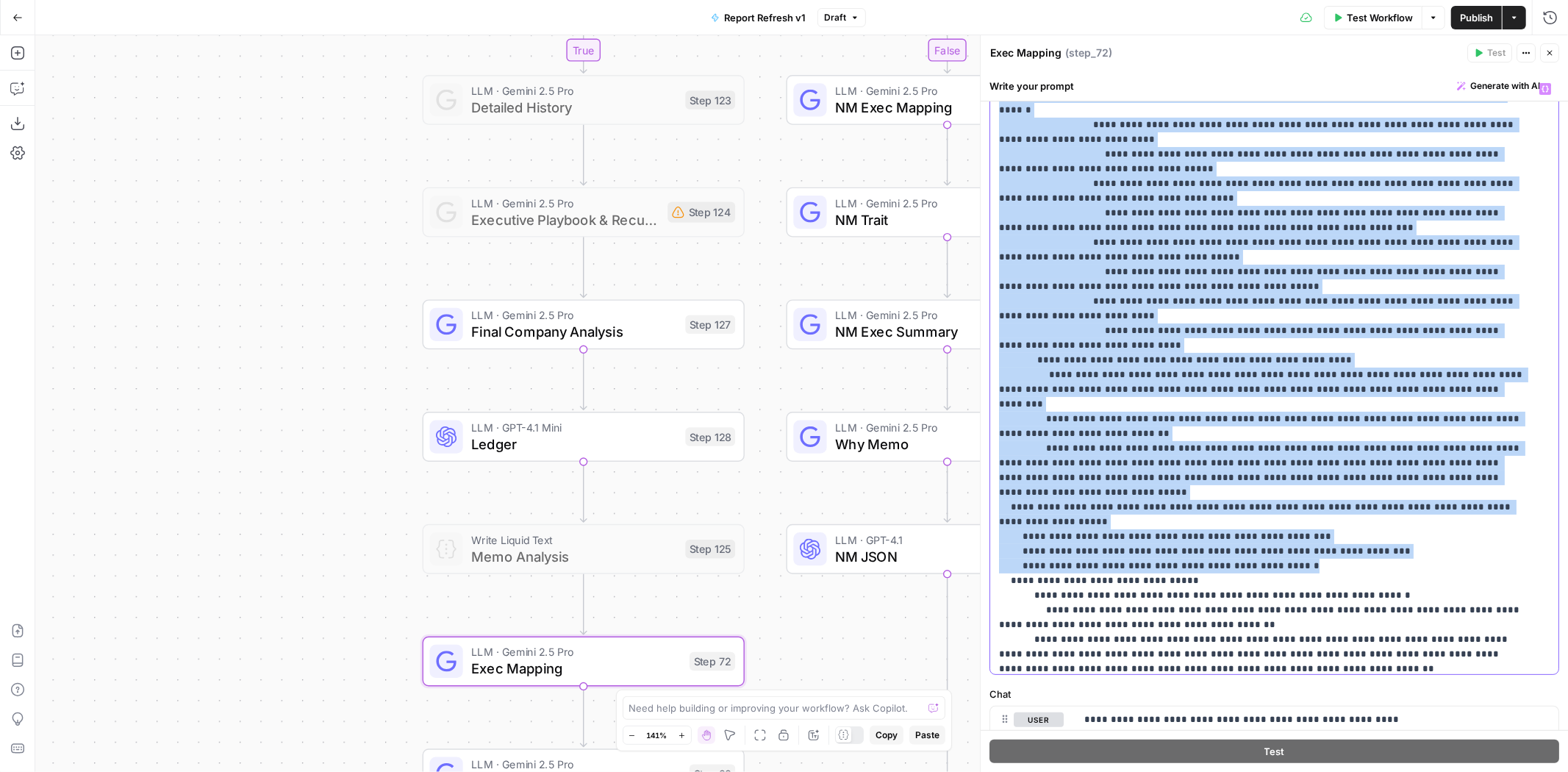
drag, startPoint x: 995, startPoint y: 395, endPoint x: 1321, endPoint y: 417, distance: 326.7
click at [1321, 417] on div "**********" at bounding box center [1270, 375] width 558 height 598
copy p "**********"
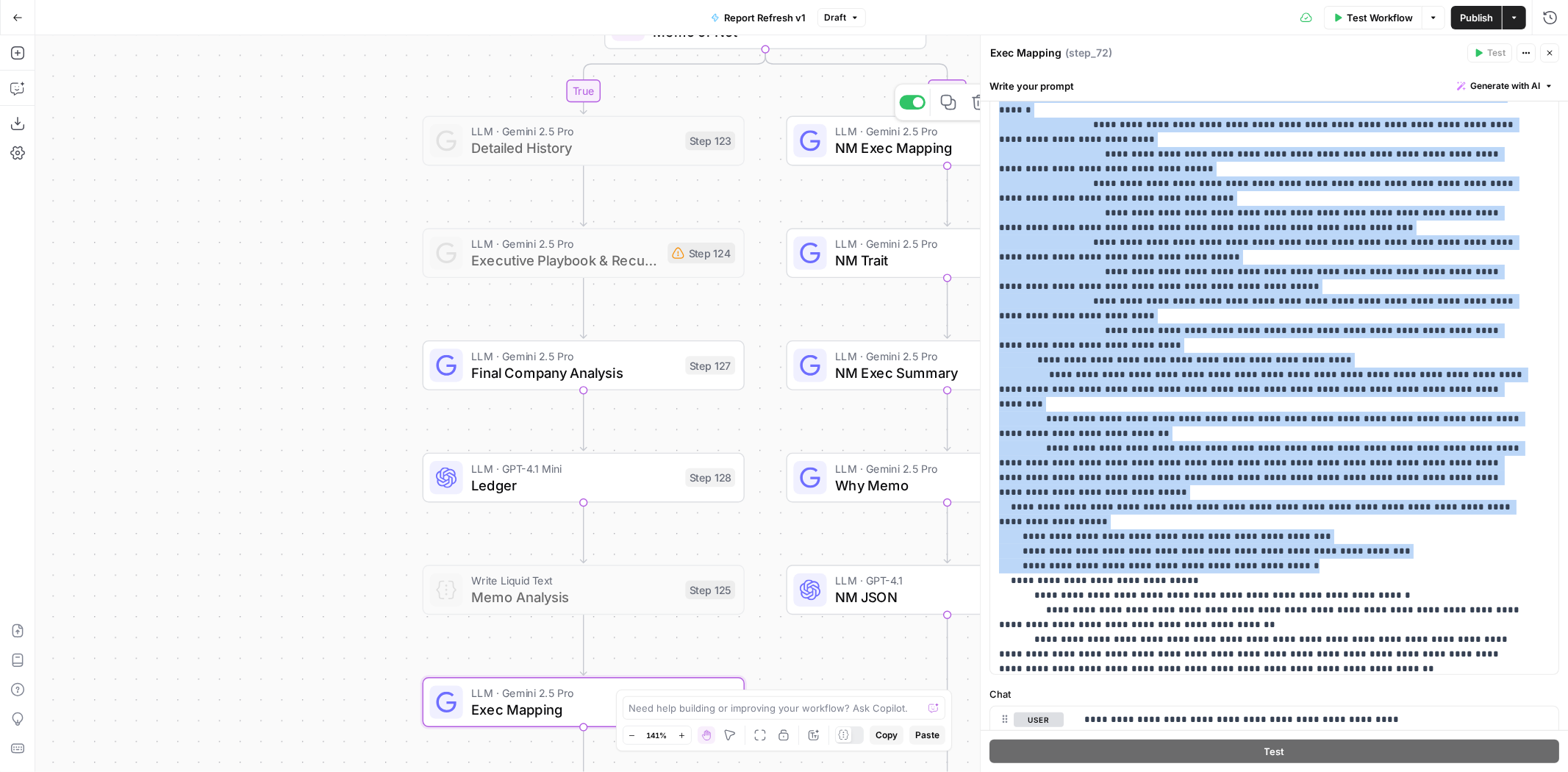
click at [877, 150] on span "NM Exec Mapping" at bounding box center [938, 148] width 205 height 20
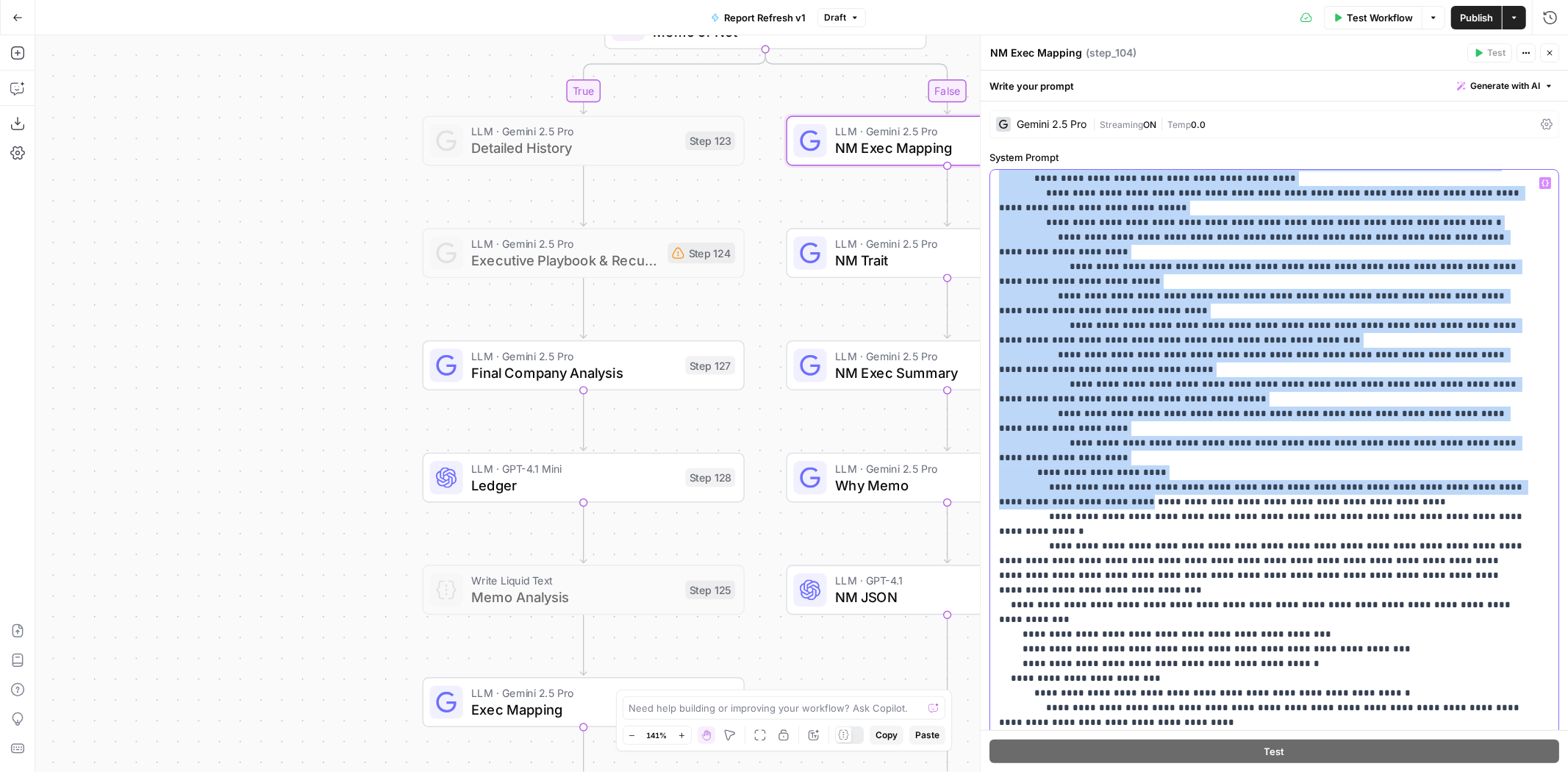
scroll to position [653, 0]
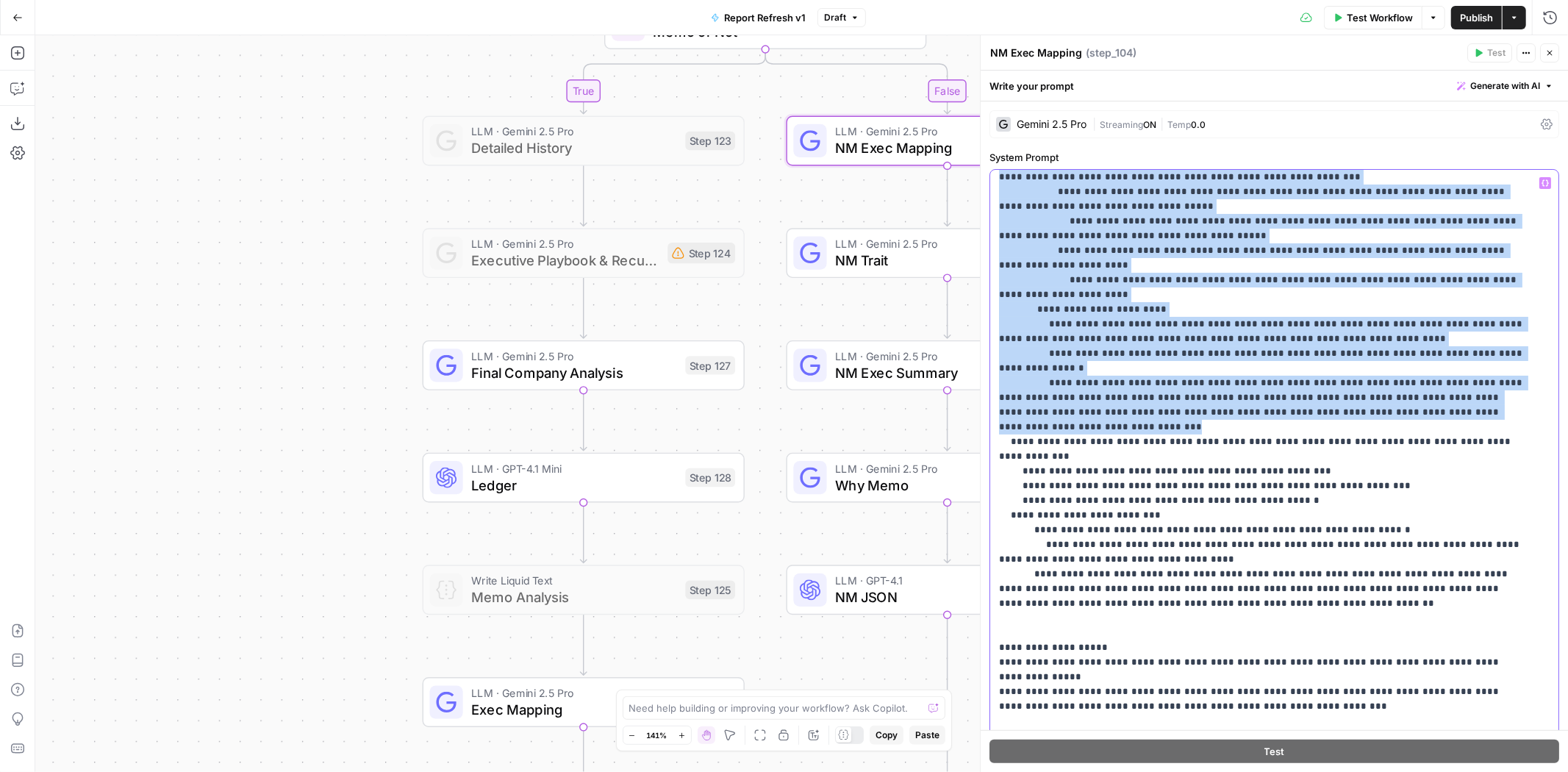
drag, startPoint x: 994, startPoint y: 416, endPoint x: 1420, endPoint y: 334, distance: 433.8
click at [1420, 334] on div "**********" at bounding box center [1270, 469] width 558 height 598
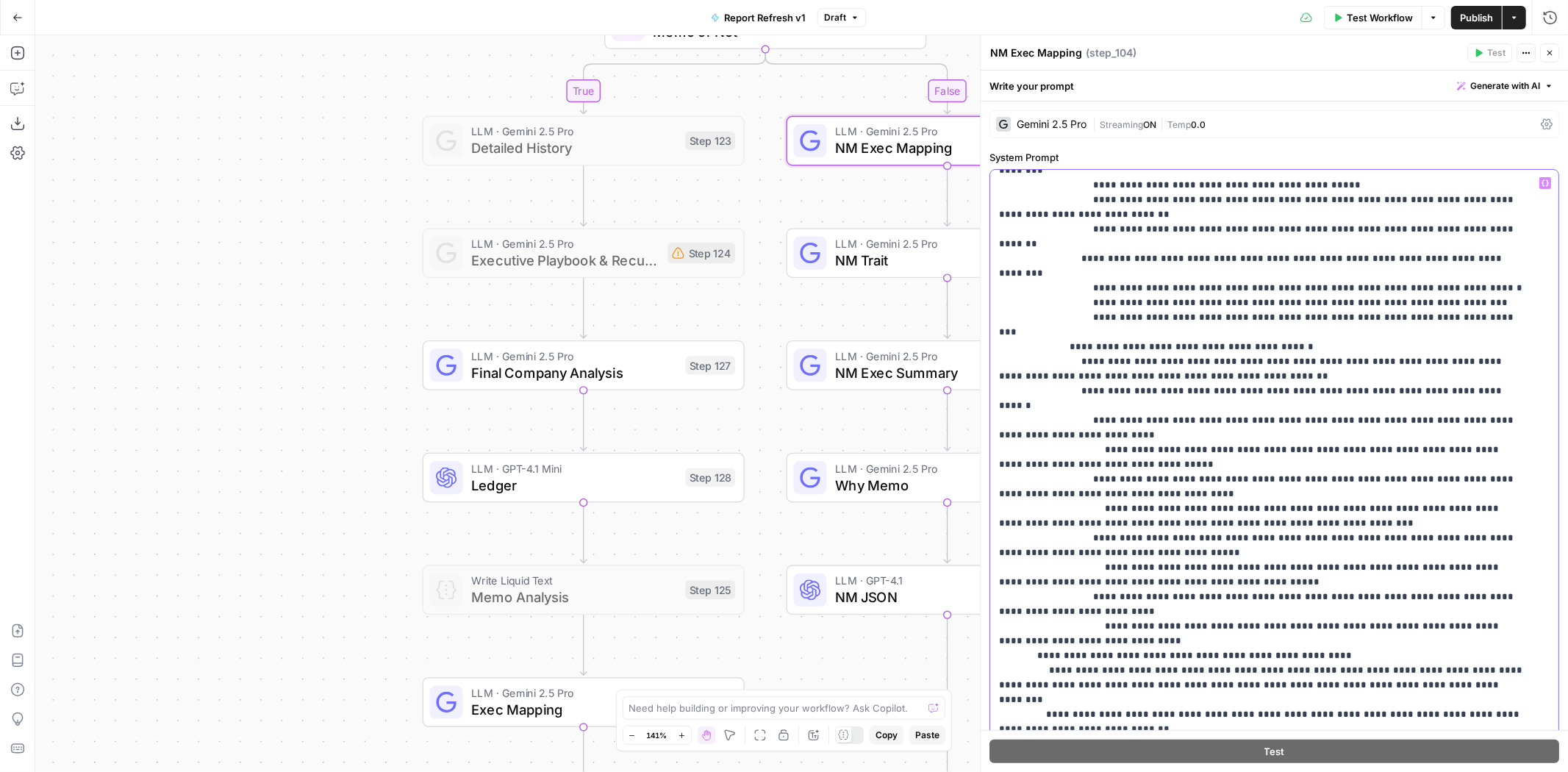
scroll to position [869, 0]
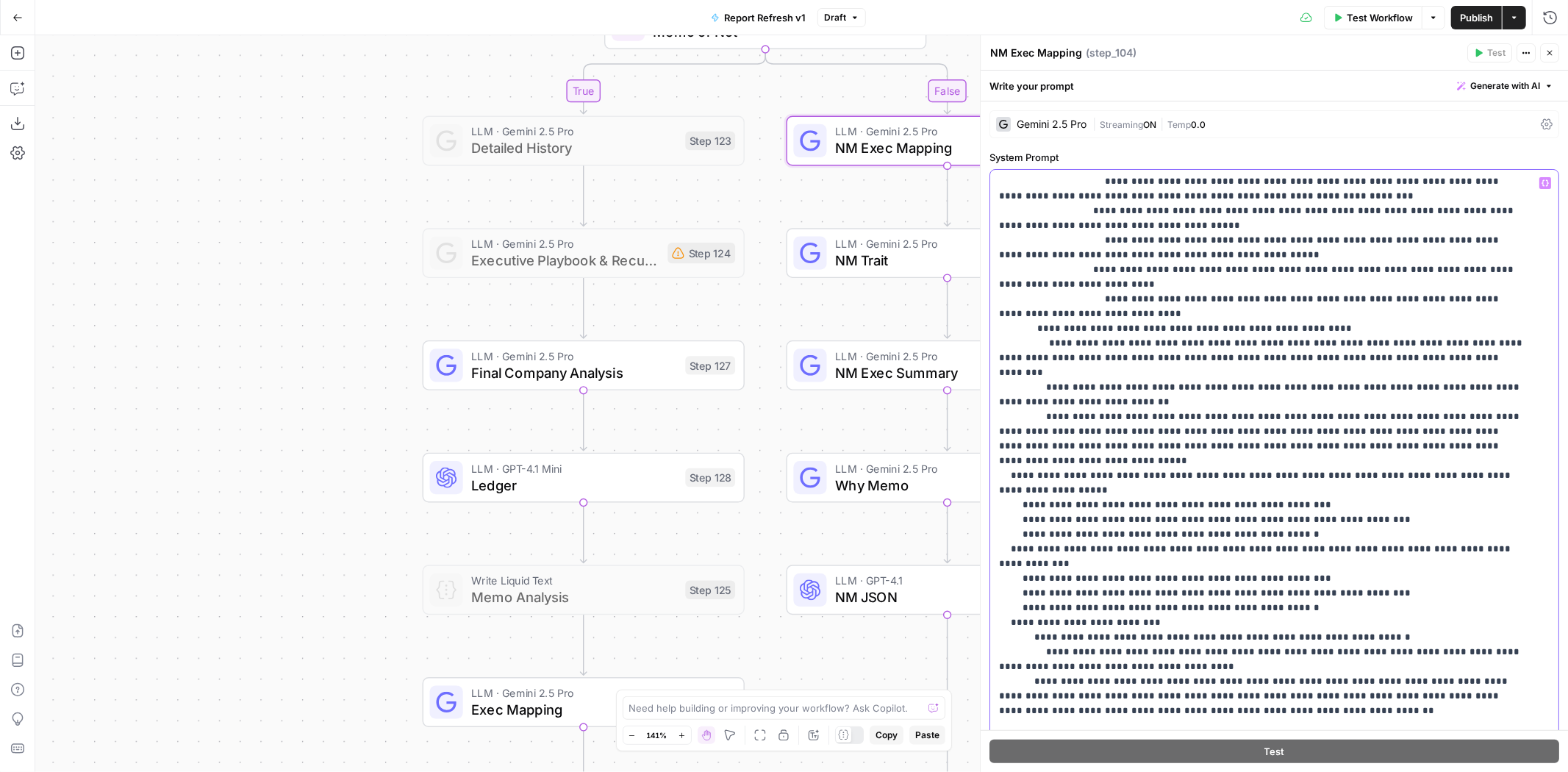
click at [1010, 402] on p "**********" at bounding box center [1262, 166] width 527 height 1720
click at [1007, 399] on p "**********" at bounding box center [1262, 166] width 527 height 1720
click at [1006, 476] on p "**********" at bounding box center [1262, 174] width 527 height 1735
click at [1012, 476] on p "**********" at bounding box center [1262, 174] width 527 height 1735
click at [500, 697] on span "LLM · Gemini 2.5 Pro" at bounding box center [576, 693] width 211 height 17
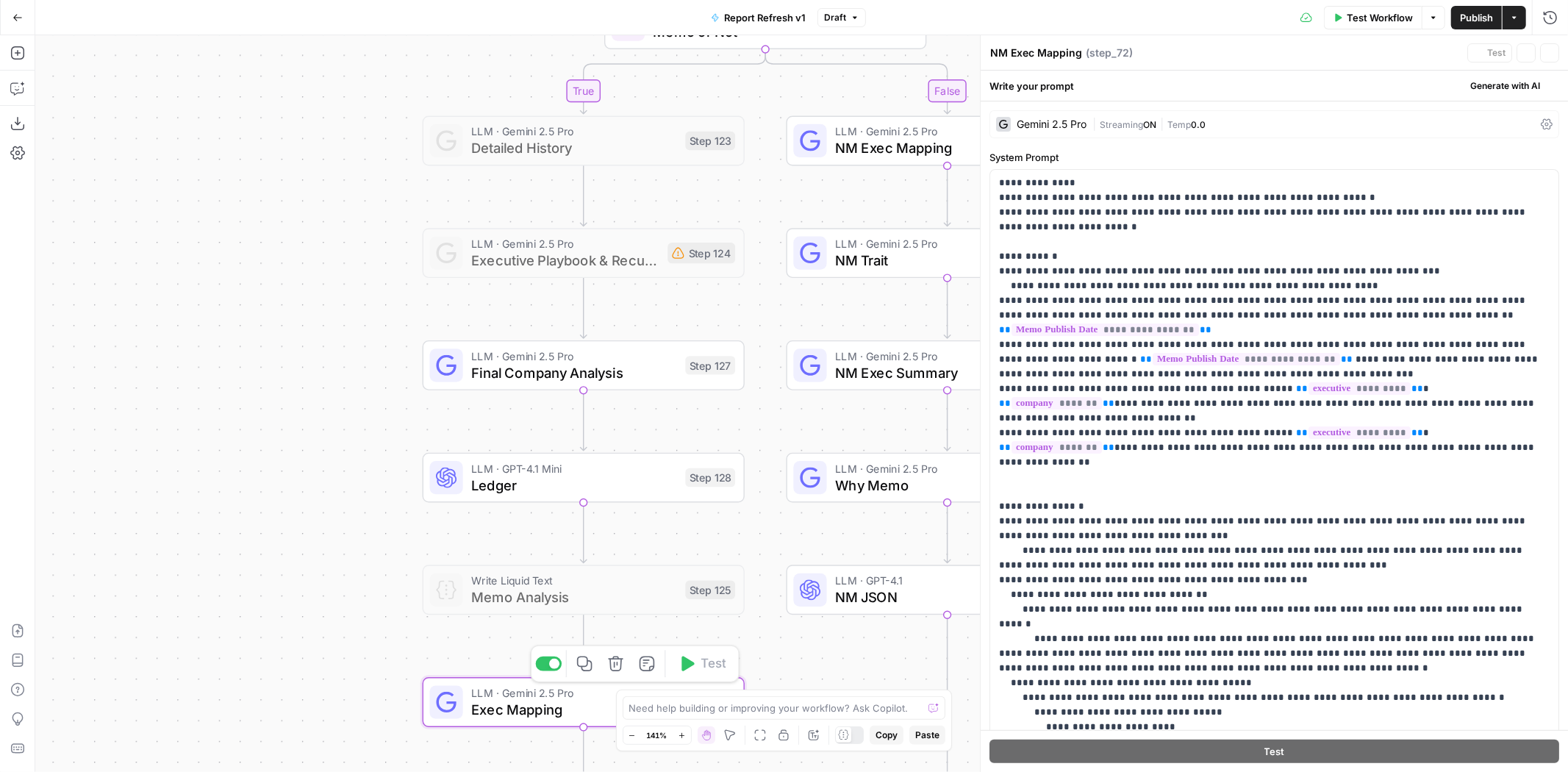
type textarea "Exec Mapping"
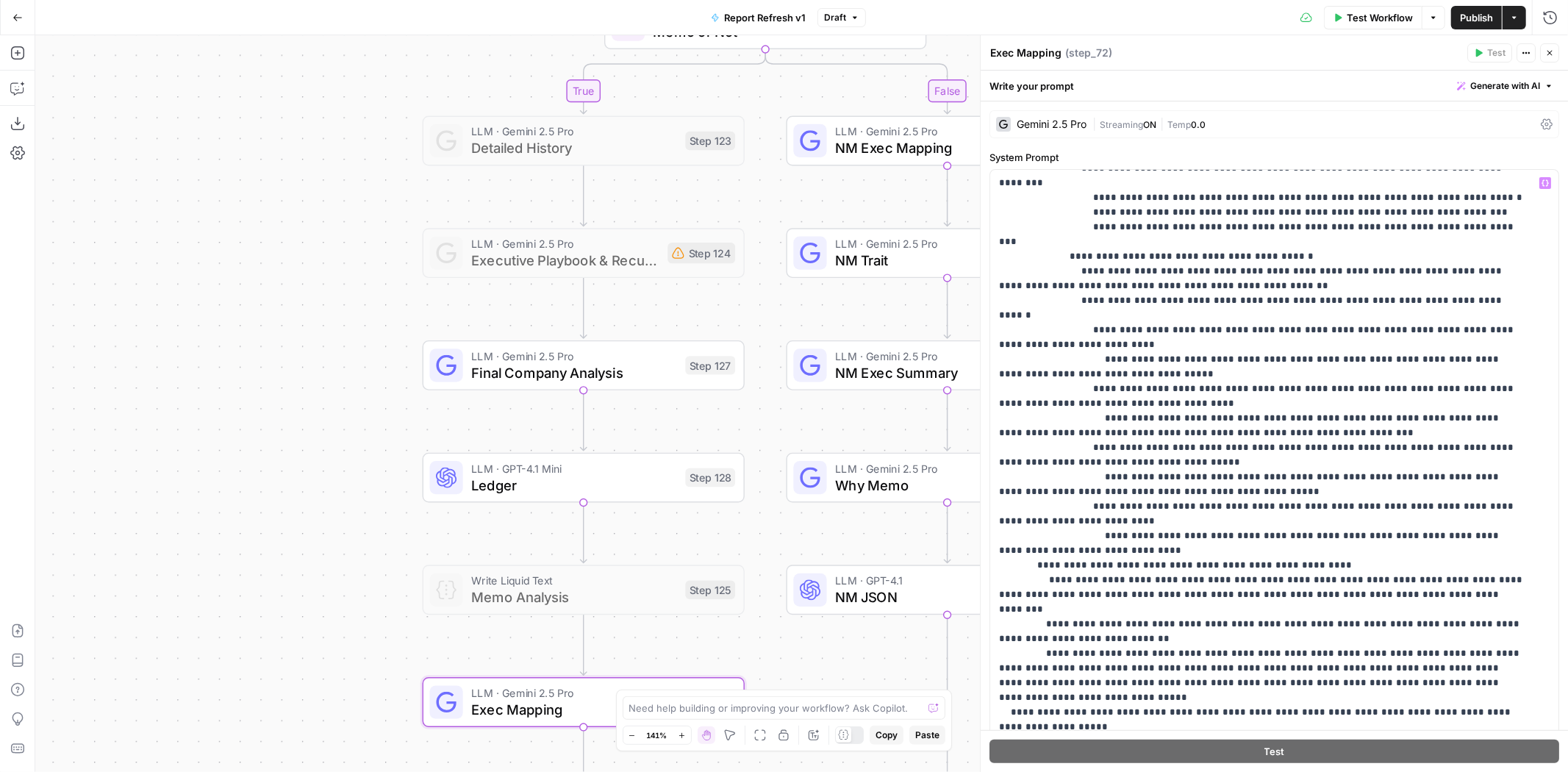
scroll to position [1062, 0]
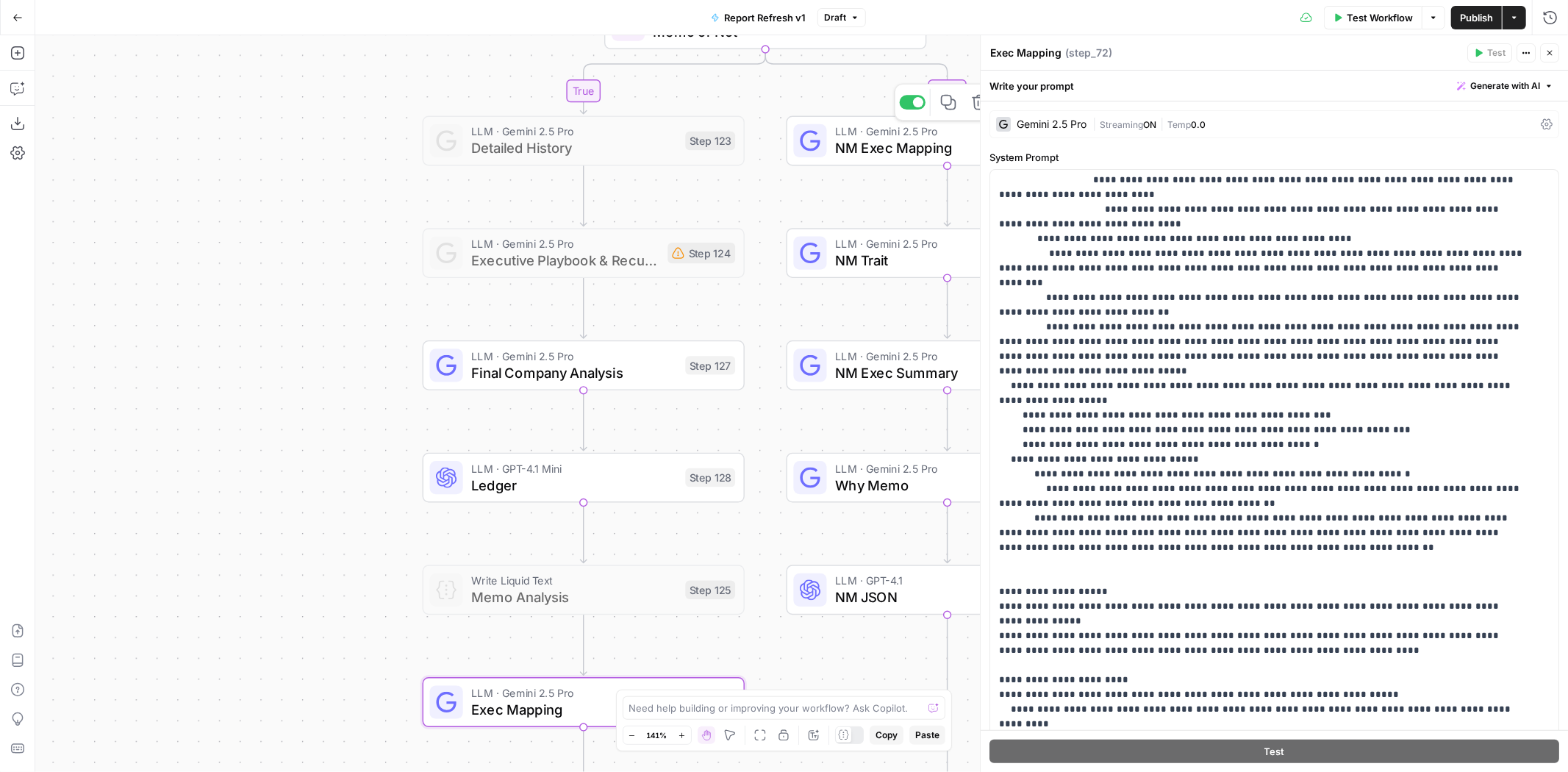
click at [868, 138] on span "NM Exec Mapping" at bounding box center [938, 148] width 205 height 20
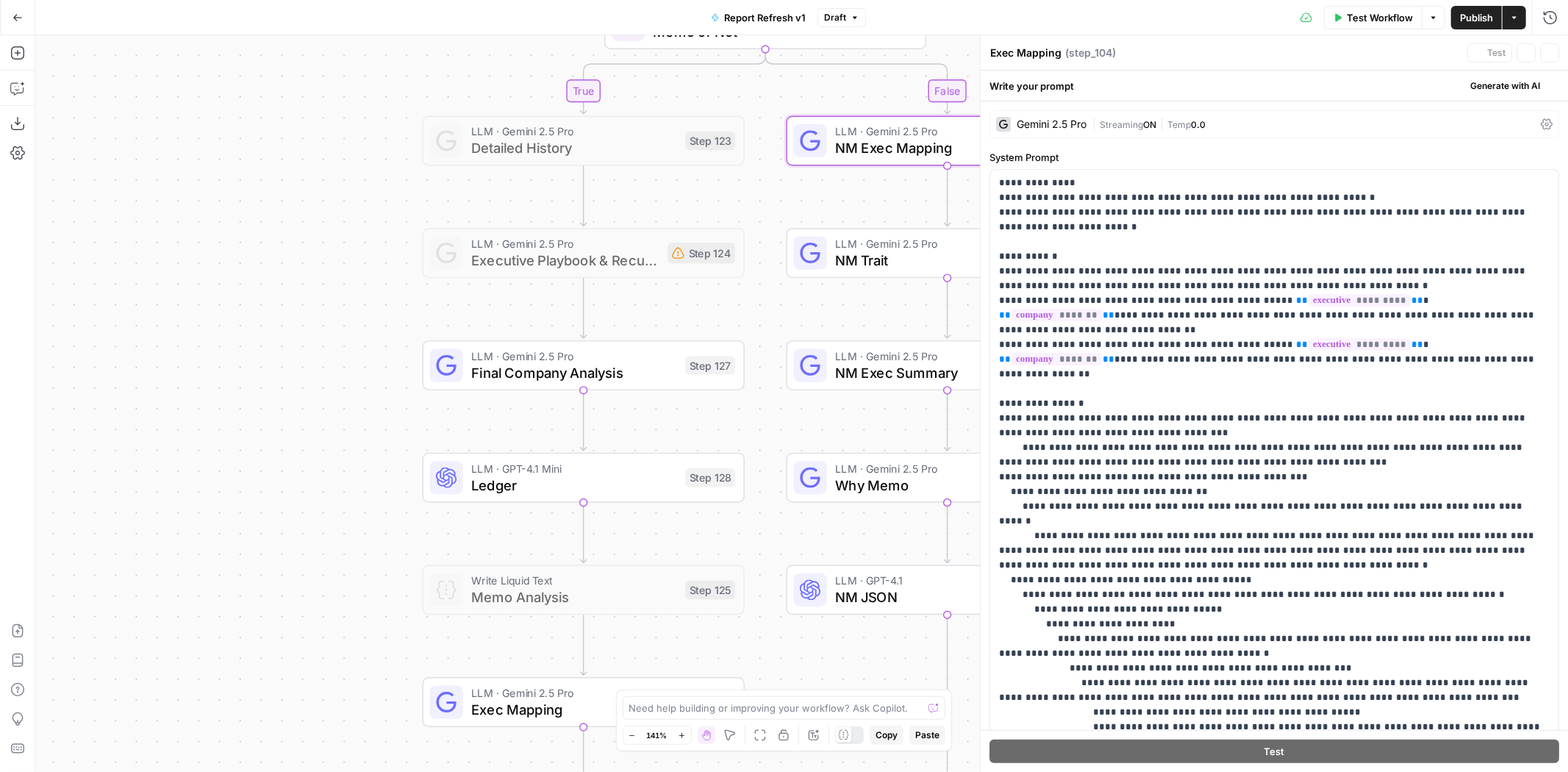
type textarea "NM Exec Mapping"
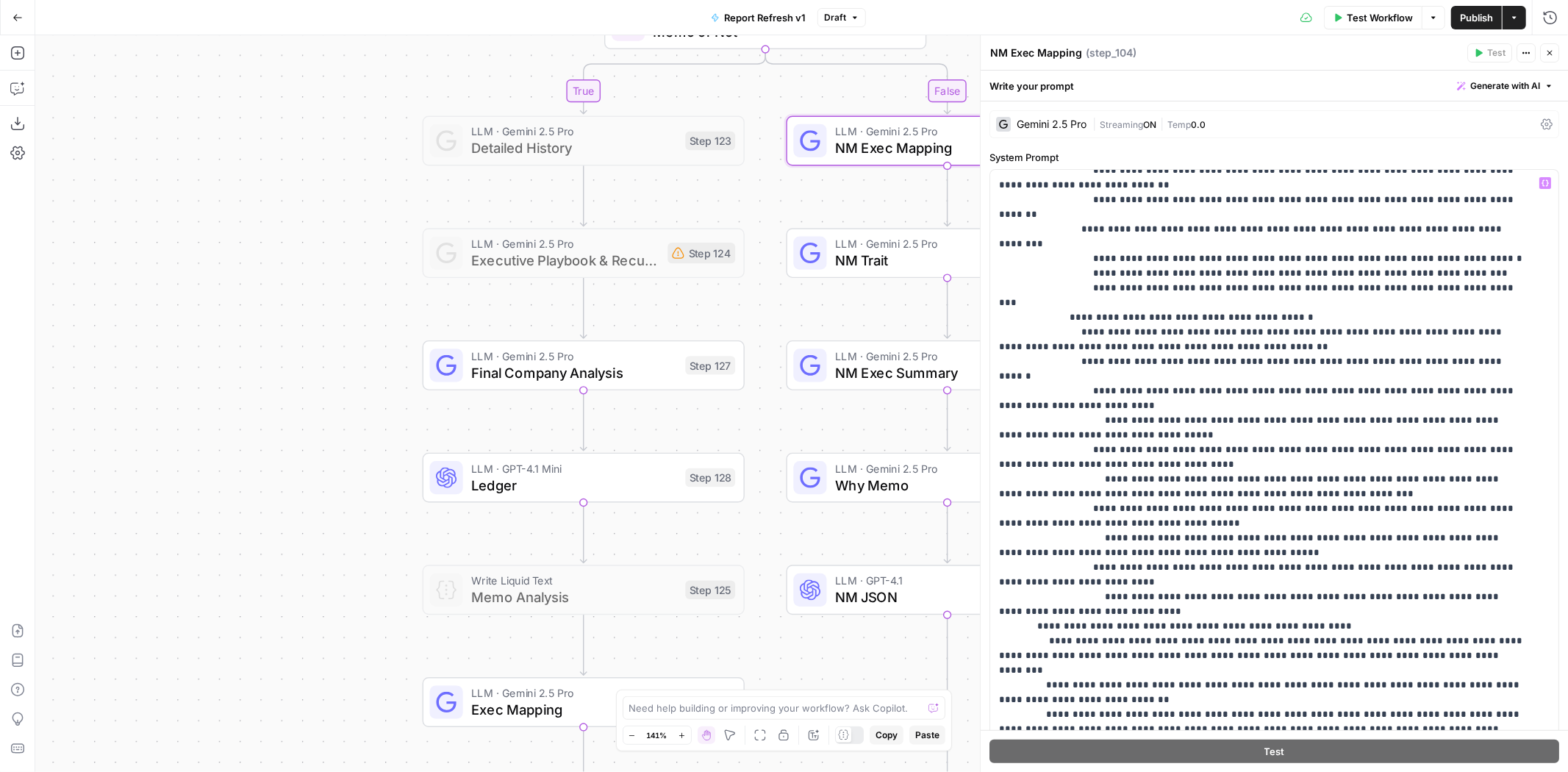
scroll to position [245, 0]
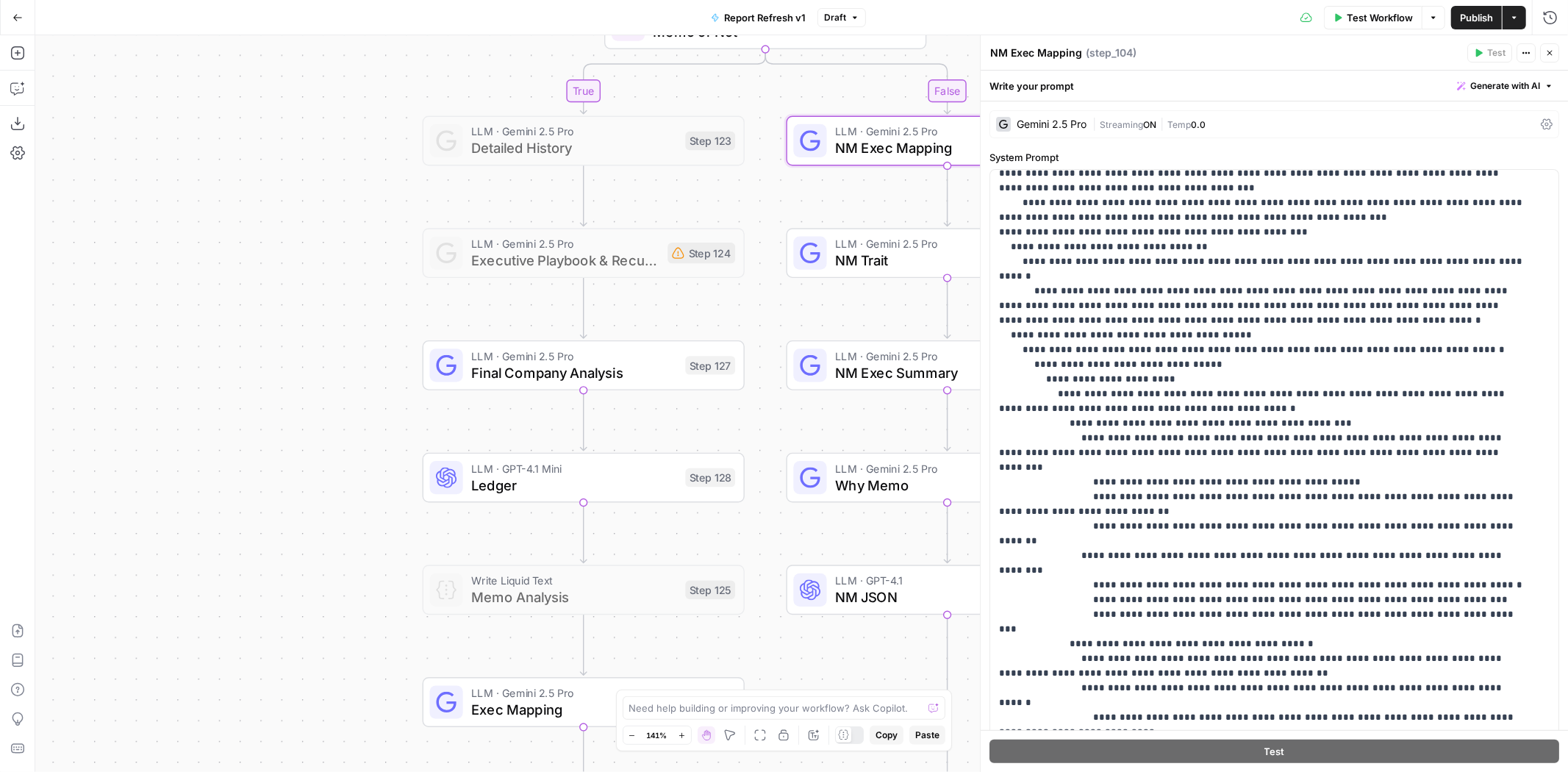
click at [1472, 11] on span "Publish" at bounding box center [1477, 18] width 33 height 15
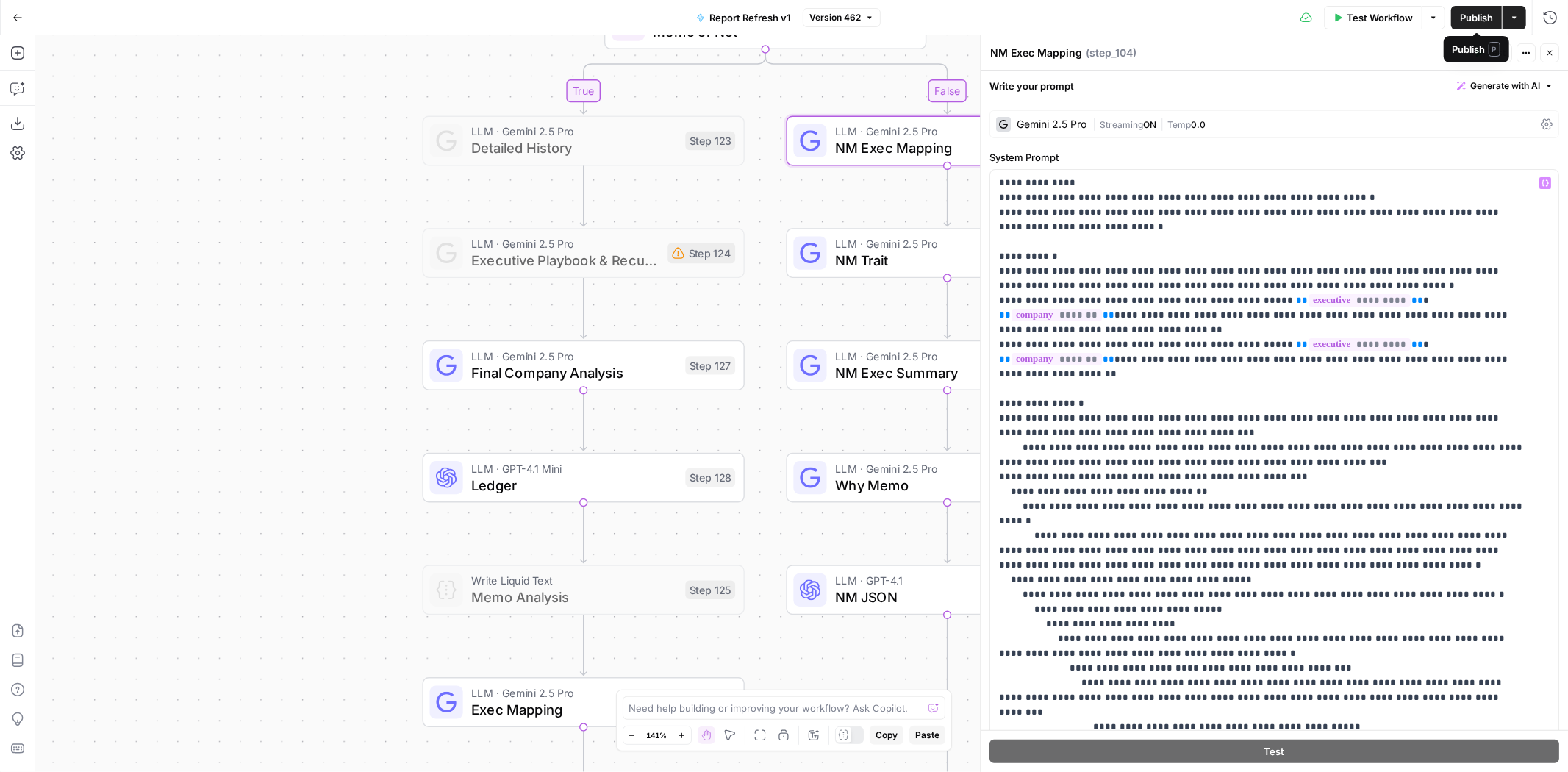
click at [1464, 17] on span "Publish" at bounding box center [1477, 18] width 33 height 15
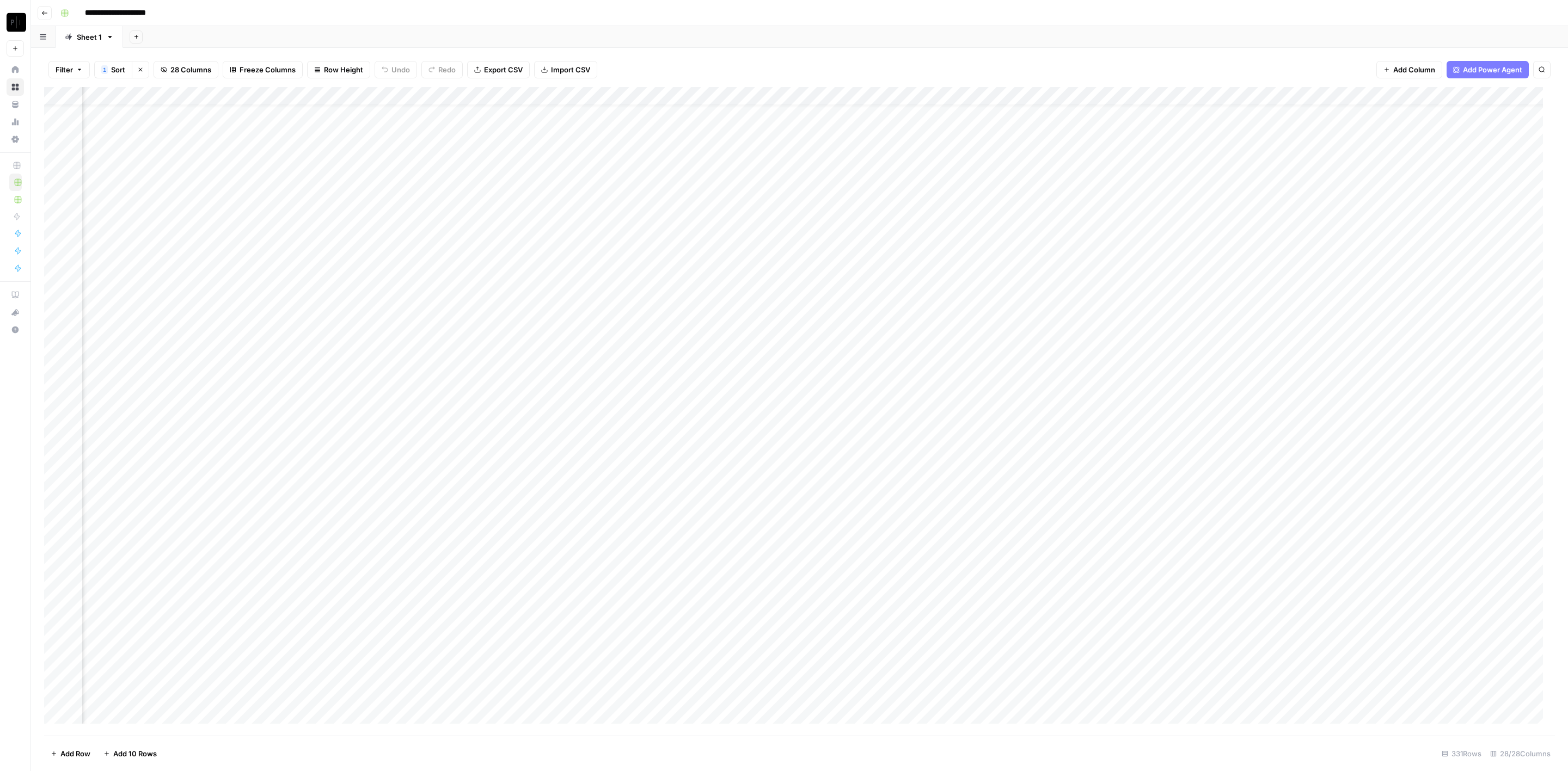
scroll to position [0, 1623]
click at [405, 111] on div "Add Column" at bounding box center [799, 411] width 1511 height 649
click at [408, 128] on div "Add Column" at bounding box center [799, 411] width 1511 height 649
click at [409, 148] on div "Add Column" at bounding box center [799, 411] width 1511 height 649
click at [412, 170] on div "Add Column" at bounding box center [799, 411] width 1511 height 649
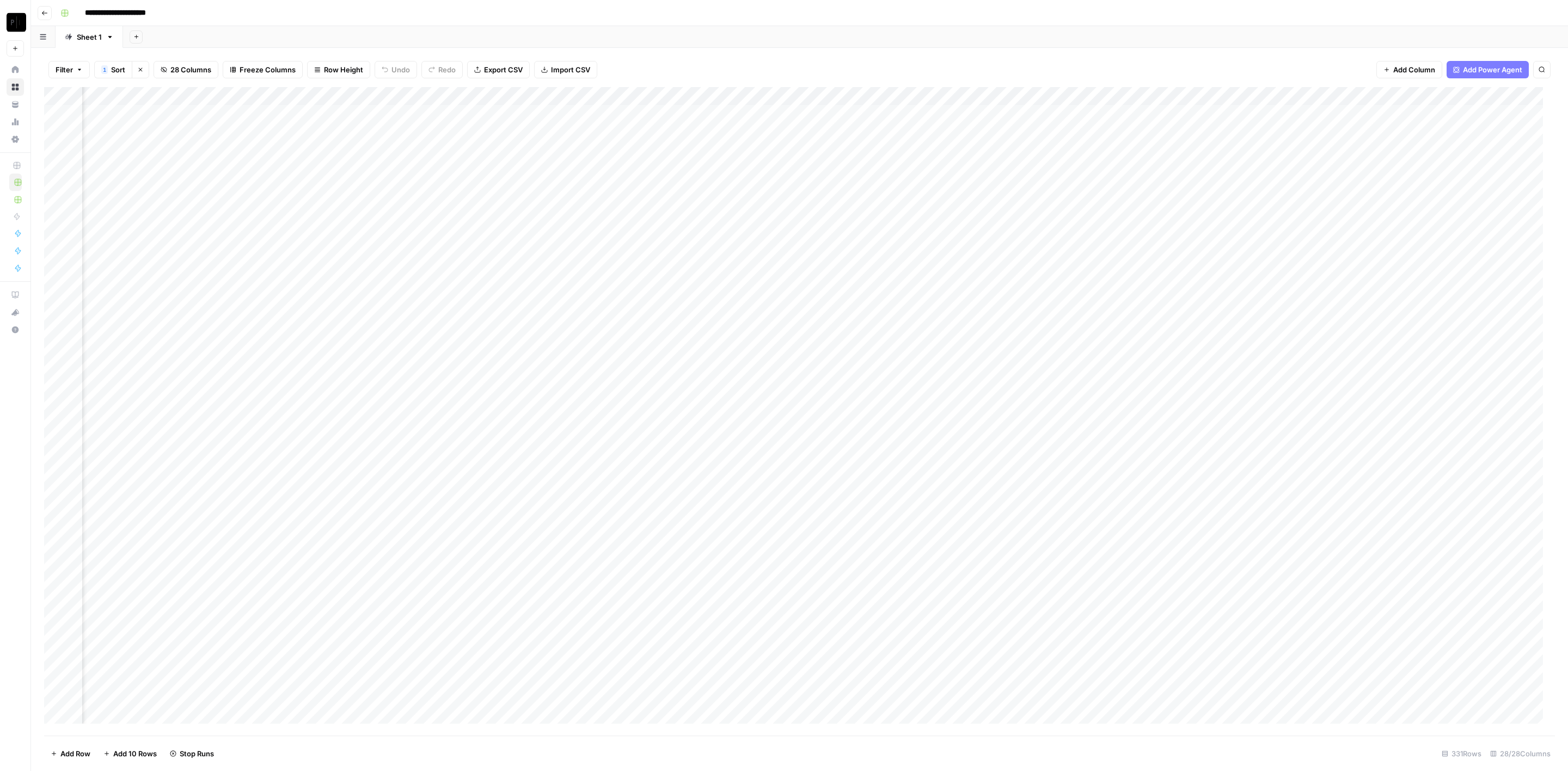
click at [409, 189] on div "Add Column" at bounding box center [799, 411] width 1511 height 649
click at [407, 210] on div "Add Column" at bounding box center [799, 411] width 1511 height 649
click at [408, 222] on div "Add Column" at bounding box center [799, 411] width 1511 height 649
click at [408, 245] on div "Add Column" at bounding box center [799, 411] width 1511 height 649
click at [407, 261] on div "Add Column" at bounding box center [799, 411] width 1511 height 649
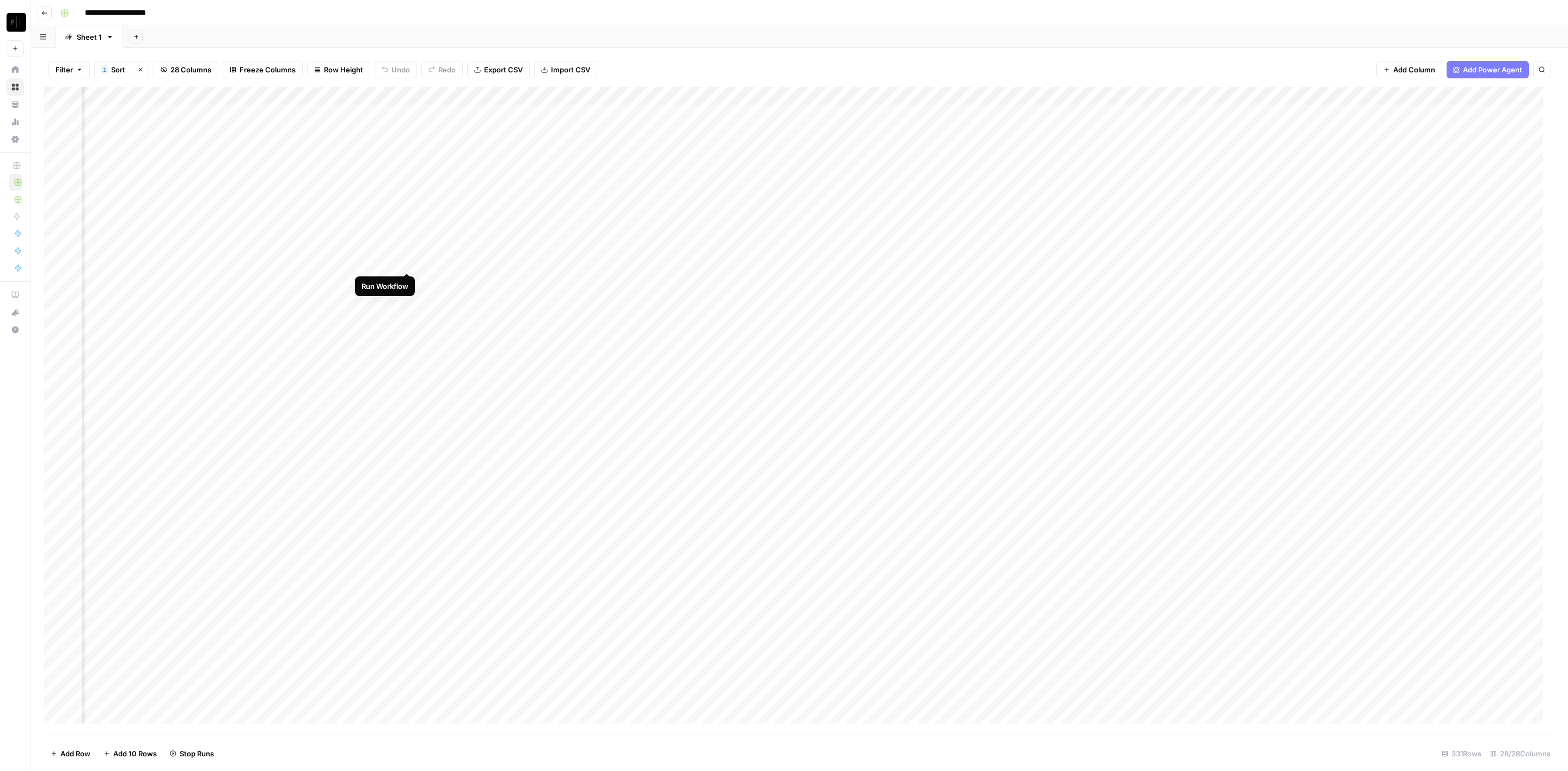
click at [410, 282] on div "Add Column" at bounding box center [799, 411] width 1511 height 649
click at [408, 301] on div "Add Column" at bounding box center [799, 411] width 1511 height 649
click at [407, 319] on div "Add Column" at bounding box center [799, 411] width 1511 height 649
click at [406, 336] on div "Add Column" at bounding box center [799, 411] width 1511 height 649
click at [408, 351] on div "Add Column" at bounding box center [799, 411] width 1511 height 649
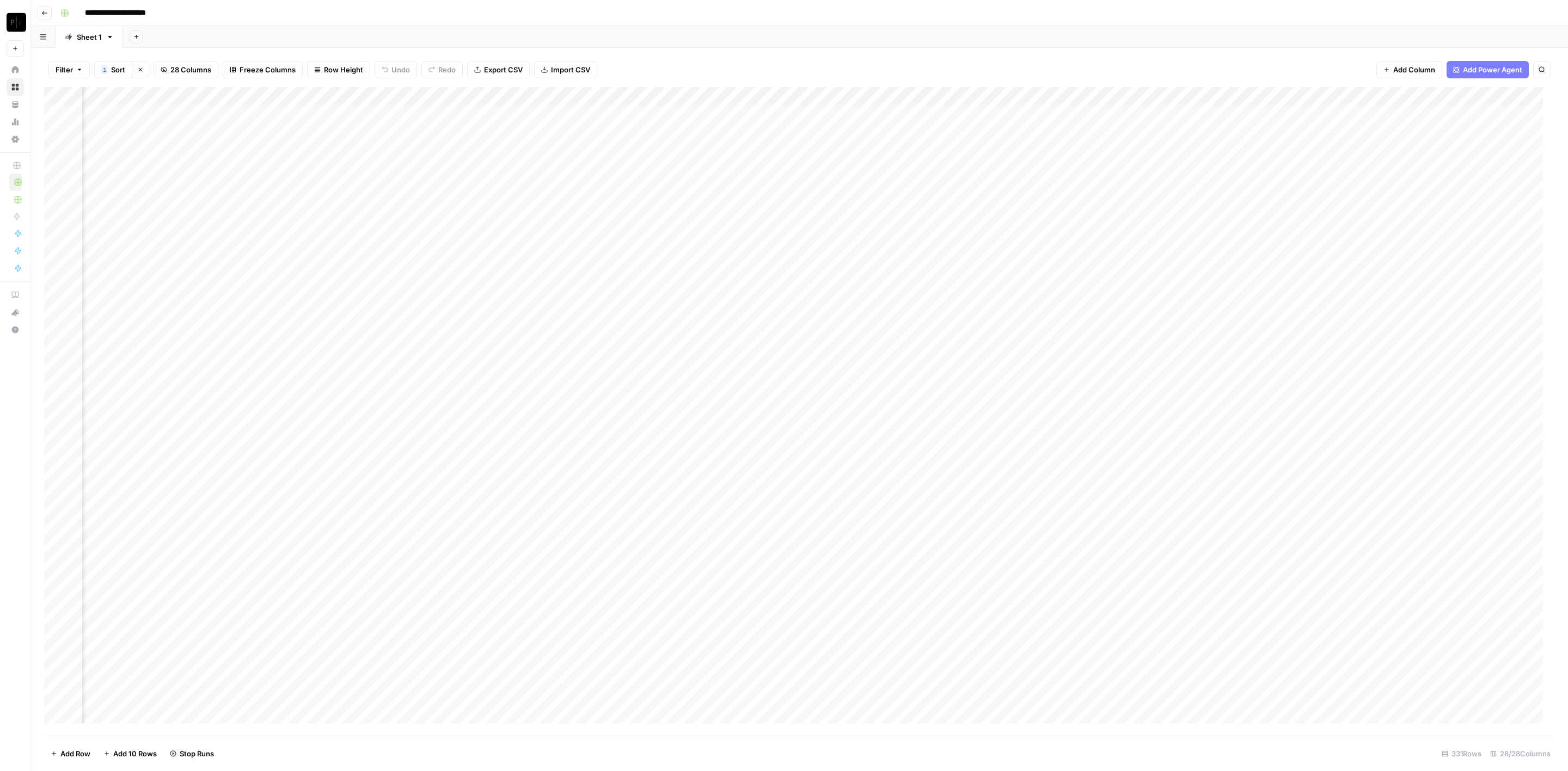
click at [407, 370] on div "Add Column" at bounding box center [799, 411] width 1511 height 649
click at [408, 388] on div "Add Column" at bounding box center [799, 411] width 1511 height 649
click at [410, 413] on div "Add Column" at bounding box center [799, 411] width 1511 height 649
click at [408, 427] on div "Add Column" at bounding box center [799, 411] width 1511 height 649
click at [408, 446] on div "Add Column" at bounding box center [799, 411] width 1511 height 649
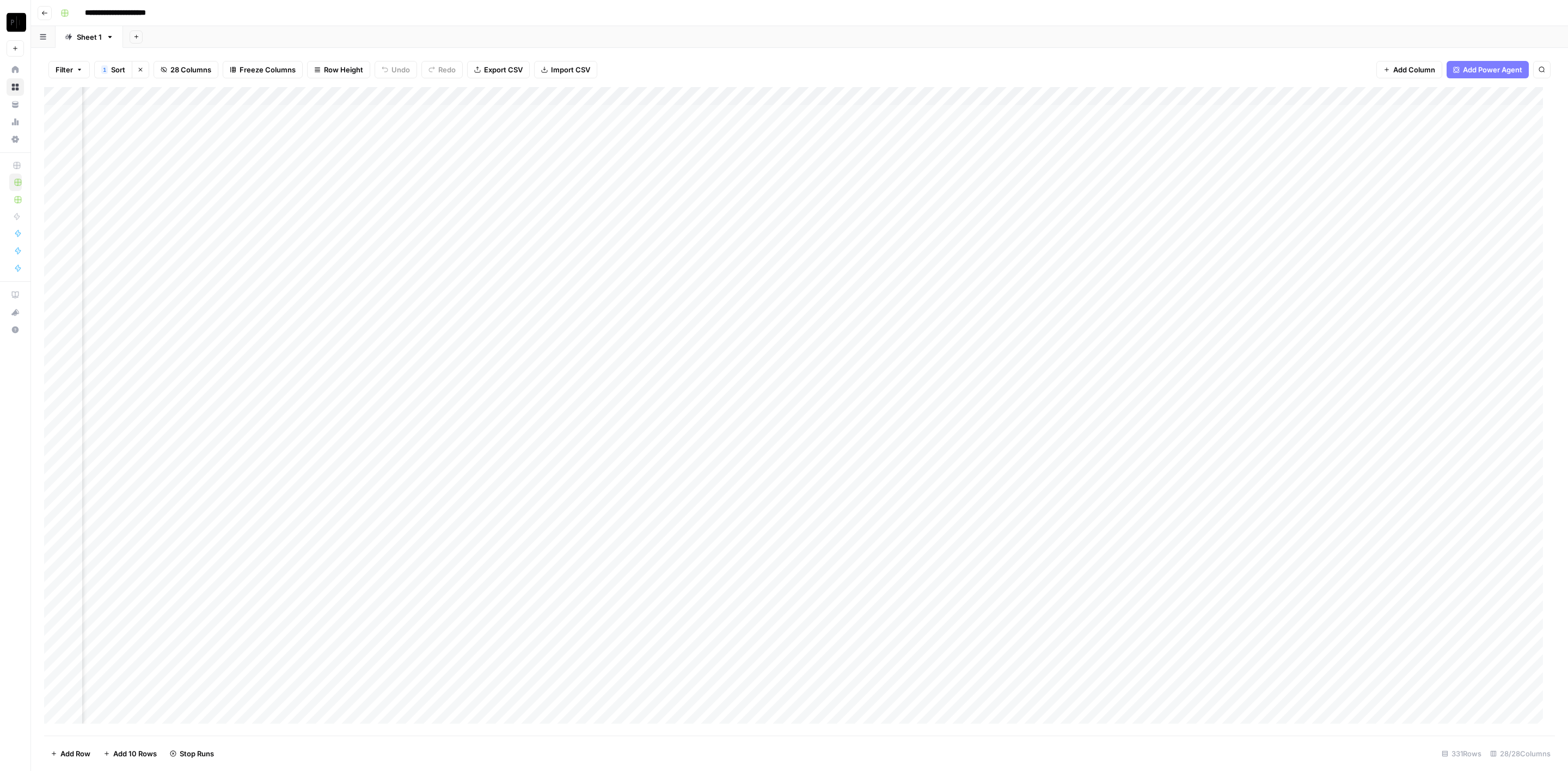
click at [406, 463] on div "Add Column" at bounding box center [799, 411] width 1511 height 649
drag, startPoint x: 407, startPoint y: 483, endPoint x: 410, endPoint y: 500, distance: 17.3
click at [408, 487] on div "Add Column" at bounding box center [799, 411] width 1511 height 649
click at [409, 503] on div "Add Column" at bounding box center [799, 411] width 1511 height 649
click at [604, 111] on div "Add Column" at bounding box center [799, 411] width 1511 height 649
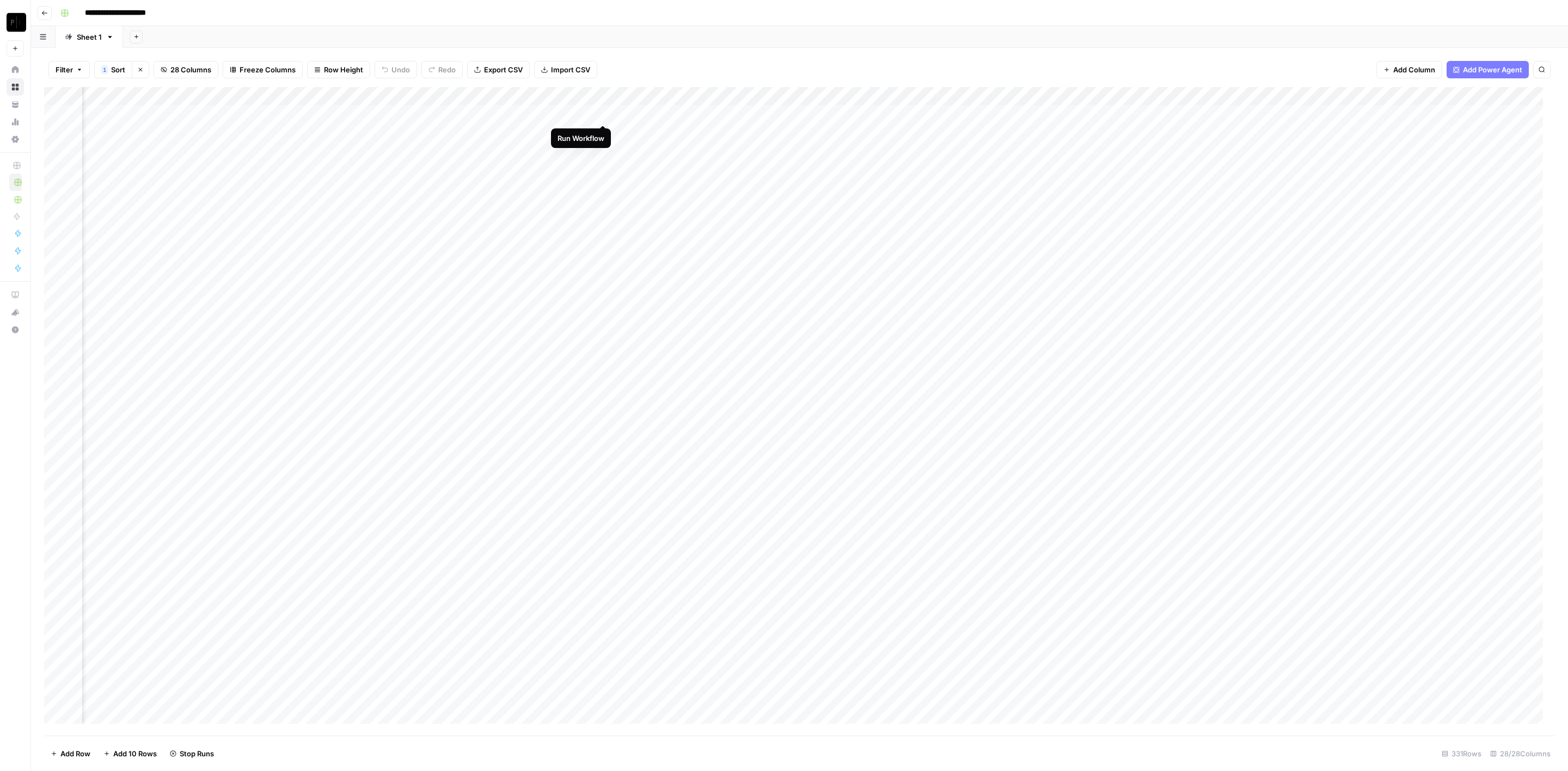
drag, startPoint x: 600, startPoint y: 131, endPoint x: 596, endPoint y: 137, distance: 7.2
click at [600, 133] on div "Add Column" at bounding box center [799, 411] width 1511 height 649
click at [602, 148] on div "Add Column" at bounding box center [799, 411] width 1511 height 649
click at [602, 169] on div "Add Column" at bounding box center [799, 411] width 1511 height 649
click at [602, 186] on div "Add Column" at bounding box center [799, 411] width 1511 height 649
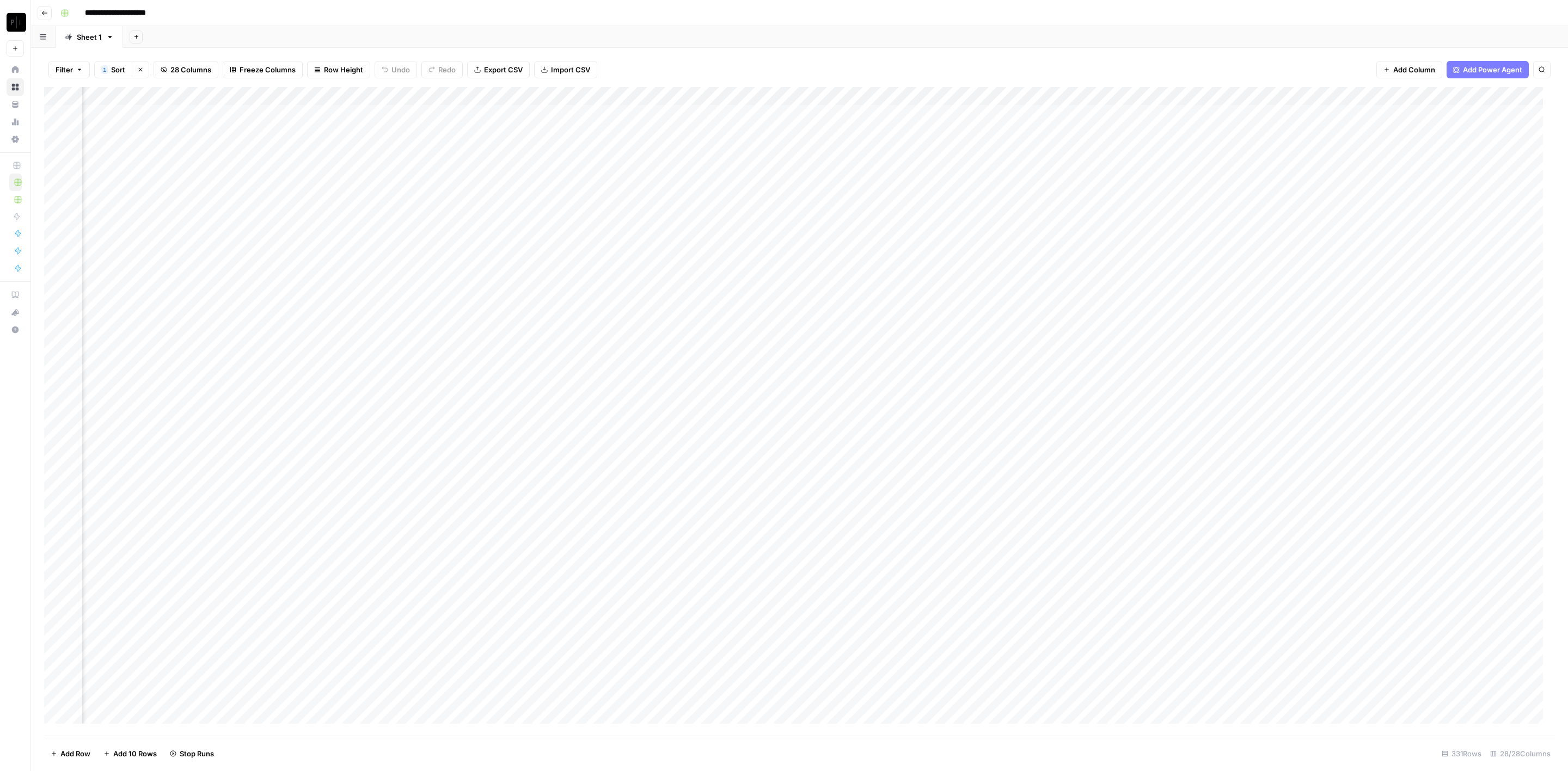
click at [600, 207] on div "Add Column" at bounding box center [799, 411] width 1511 height 649
click at [602, 221] on div "Add Column" at bounding box center [799, 411] width 1511 height 649
click at [603, 241] on div "Add Column" at bounding box center [799, 411] width 1511 height 649
click at [607, 262] on div "Add Column" at bounding box center [799, 411] width 1511 height 649
click at [602, 226] on div "Add Column" at bounding box center [799, 411] width 1511 height 649
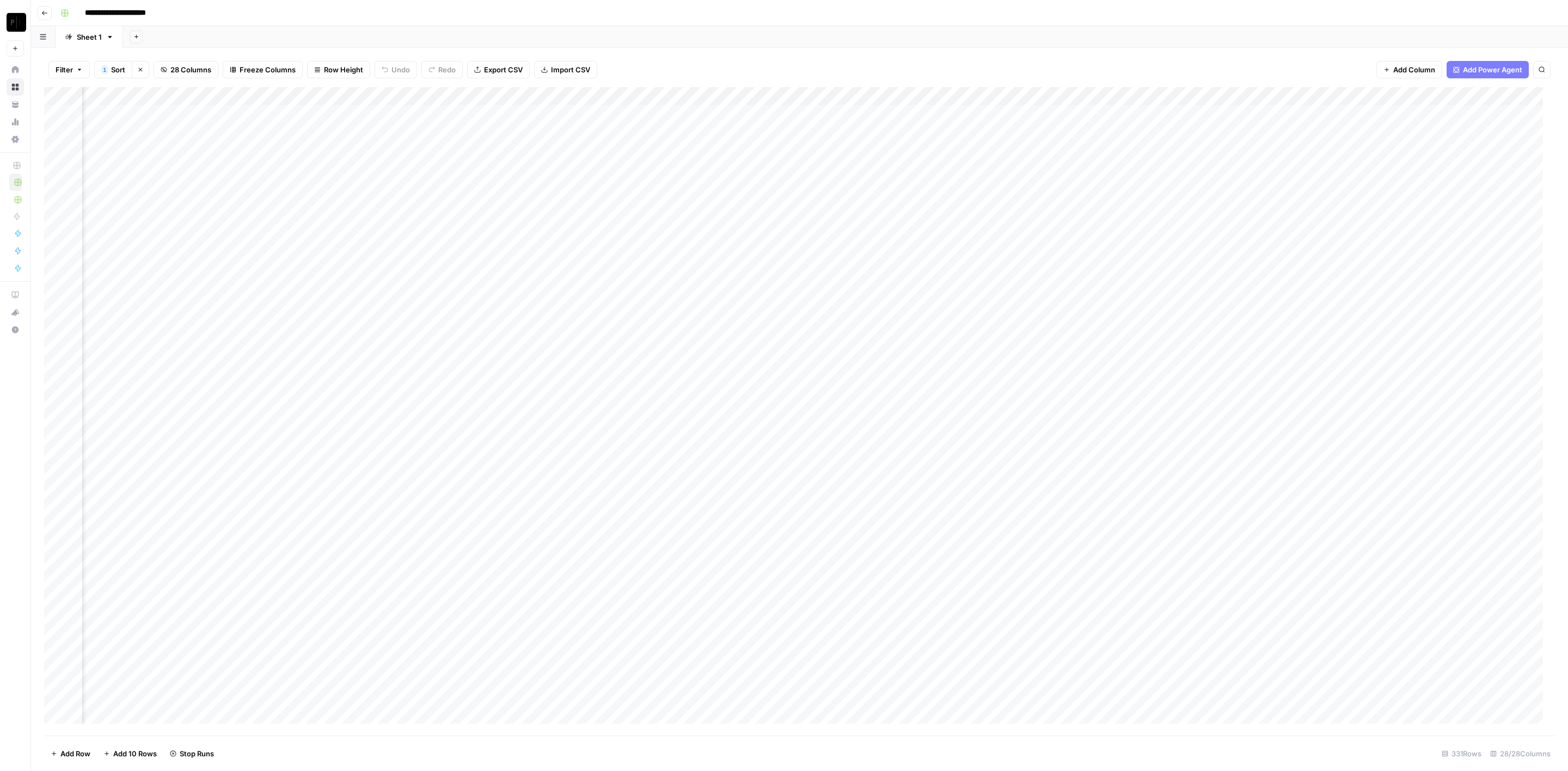
click at [604, 246] on div "Add Column" at bounding box center [799, 411] width 1511 height 649
click at [602, 284] on div "Add Column" at bounding box center [799, 411] width 1511 height 649
click at [604, 301] on div "Add Column" at bounding box center [799, 411] width 1511 height 649
click at [604, 320] on div "Add Column" at bounding box center [799, 411] width 1511 height 649
click at [602, 334] on div "Add Column" at bounding box center [799, 411] width 1511 height 649
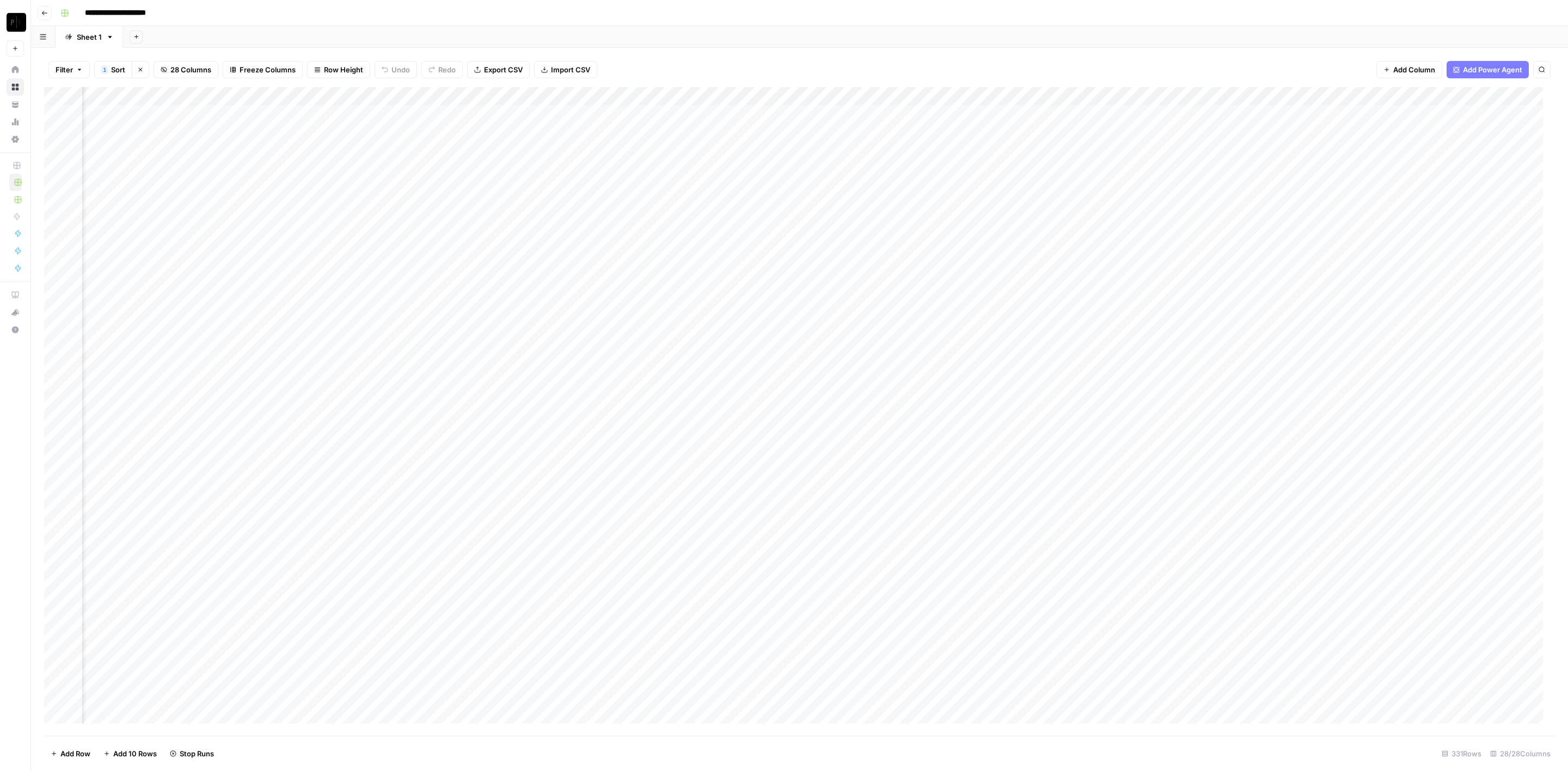
click at [603, 356] on div "Add Column" at bounding box center [799, 411] width 1511 height 649
click at [600, 372] on div "Add Column" at bounding box center [799, 411] width 1511 height 649
click at [604, 391] on div "Add Column" at bounding box center [799, 411] width 1511 height 649
click at [602, 410] on div "Add Column" at bounding box center [799, 411] width 1511 height 649
click at [601, 431] on div "Add Column" at bounding box center [799, 411] width 1511 height 649
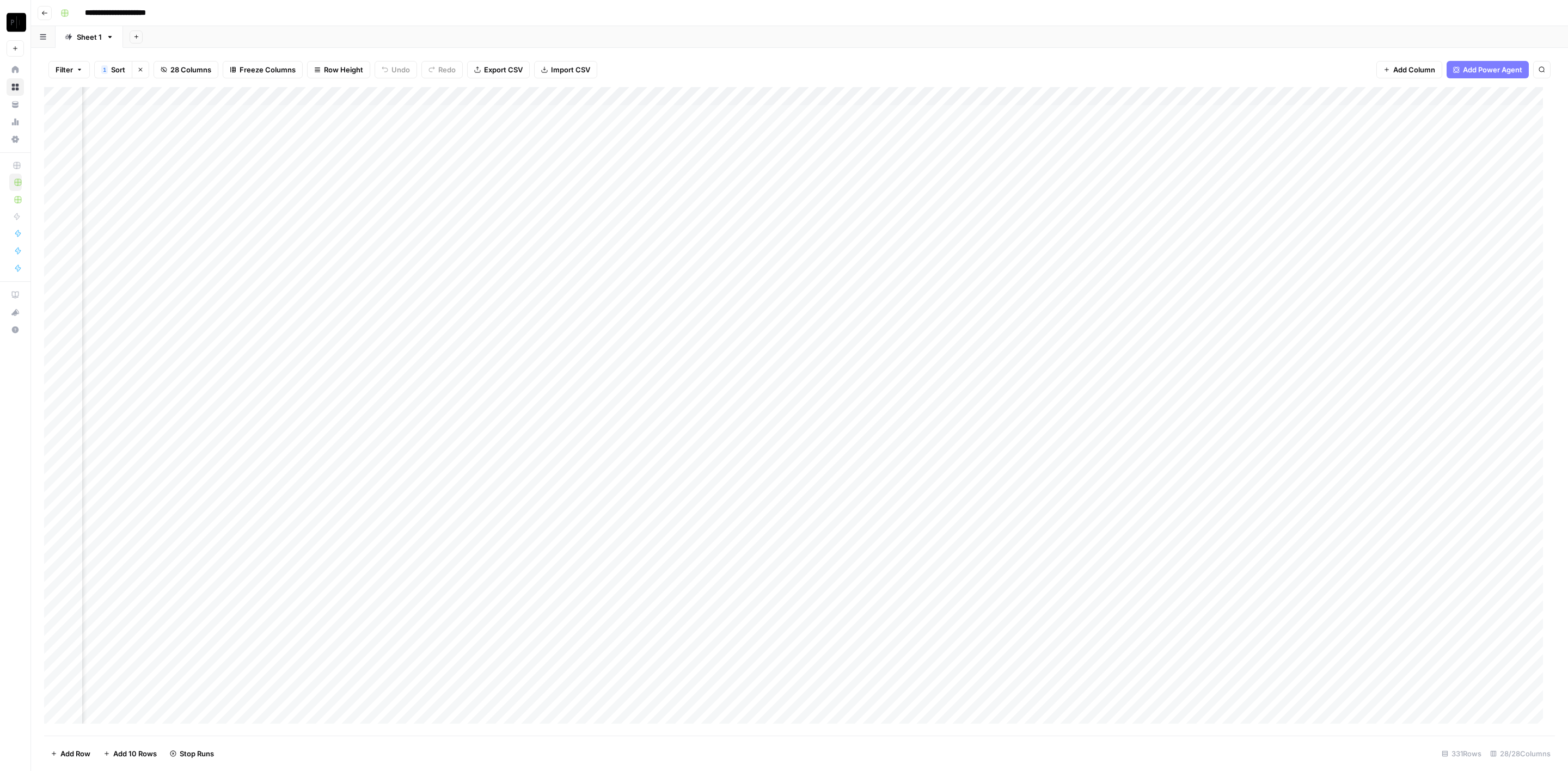
click at [600, 450] on div "Add Column" at bounding box center [799, 411] width 1511 height 649
click at [602, 467] on div "Add Column" at bounding box center [799, 411] width 1511 height 649
click at [604, 487] on div "Add Column" at bounding box center [799, 411] width 1511 height 649
click at [600, 504] on div "Add Column" at bounding box center [799, 411] width 1511 height 649
click at [825, 113] on div "Add Column" at bounding box center [799, 411] width 1511 height 649
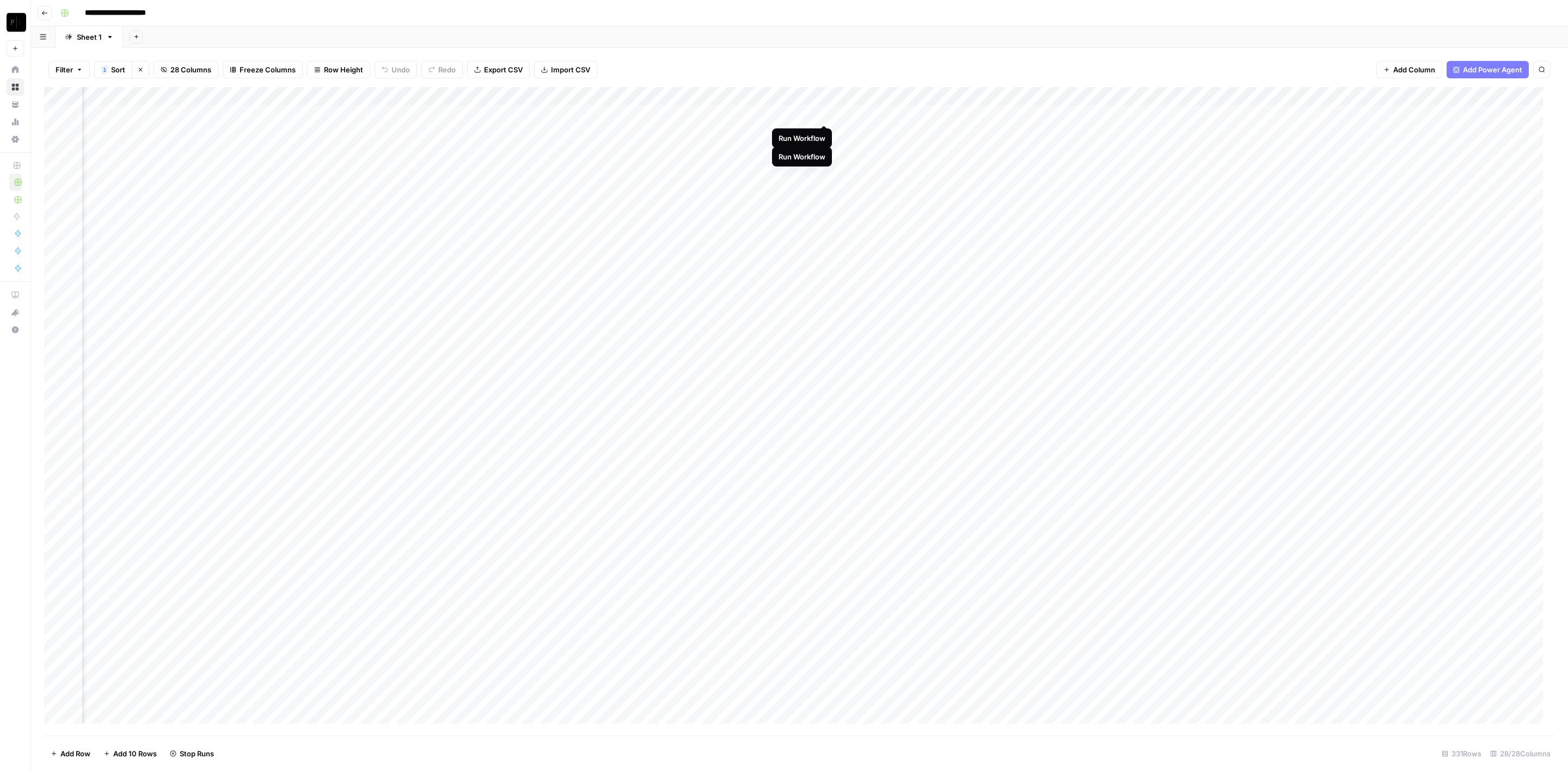
click at [827, 131] on div "Add Column" at bounding box center [799, 411] width 1511 height 649
click at [829, 148] on div "Add Column" at bounding box center [799, 411] width 1511 height 649
click at [827, 173] on div "Add Column" at bounding box center [799, 411] width 1511 height 649
click at [822, 111] on div "Add Column" at bounding box center [799, 411] width 1511 height 649
click at [824, 188] on div "Add Column" at bounding box center [799, 411] width 1511 height 649
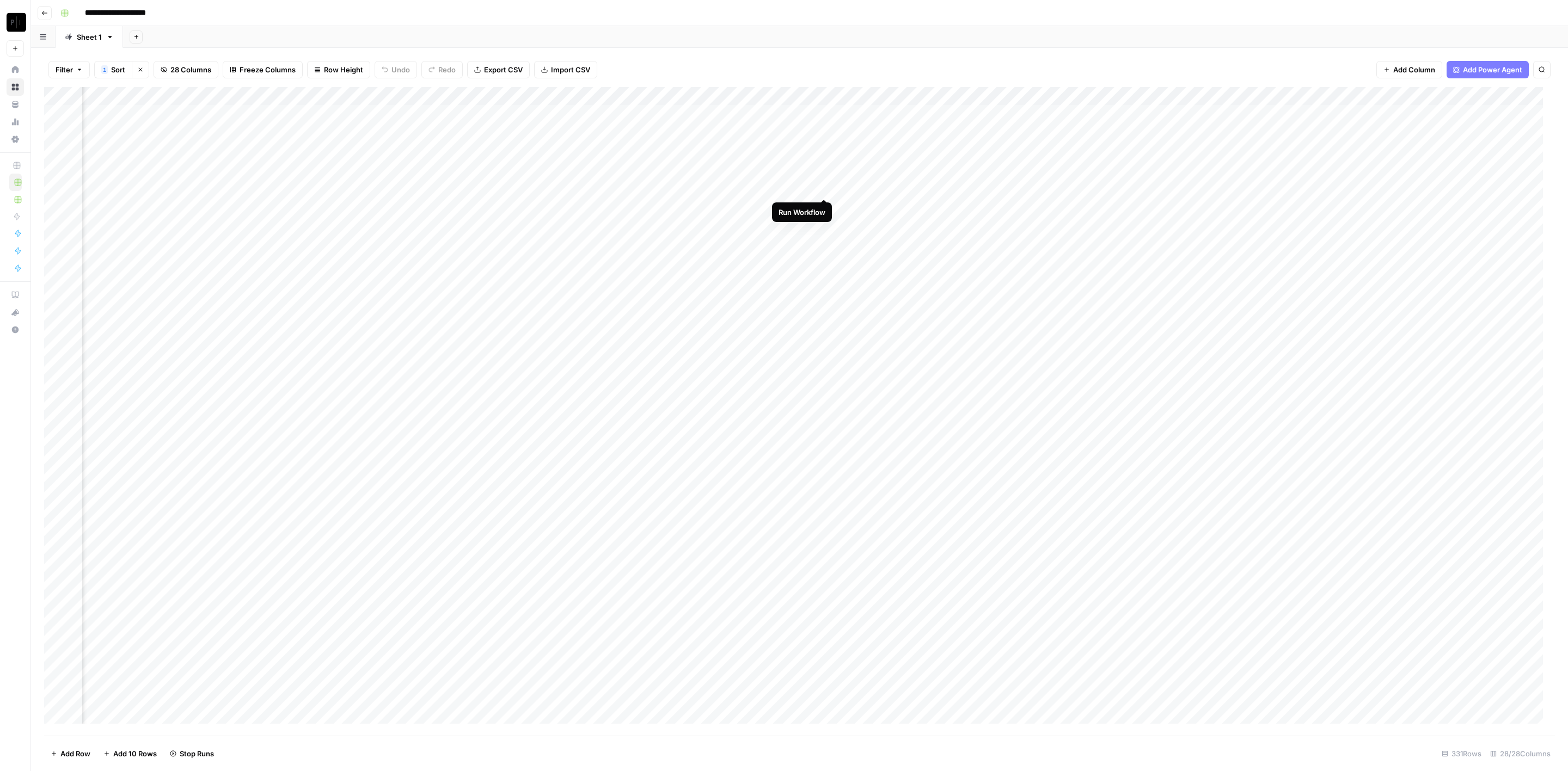
click at [822, 213] on div "Add Column" at bounding box center [799, 411] width 1511 height 649
click at [825, 204] on div "Add Column" at bounding box center [799, 411] width 1511 height 649
click at [824, 221] on div "Add Column" at bounding box center [799, 411] width 1511 height 649
click at [824, 242] on div "Add Column" at bounding box center [799, 411] width 1511 height 649
click at [825, 260] on div "Add Column" at bounding box center [799, 411] width 1511 height 649
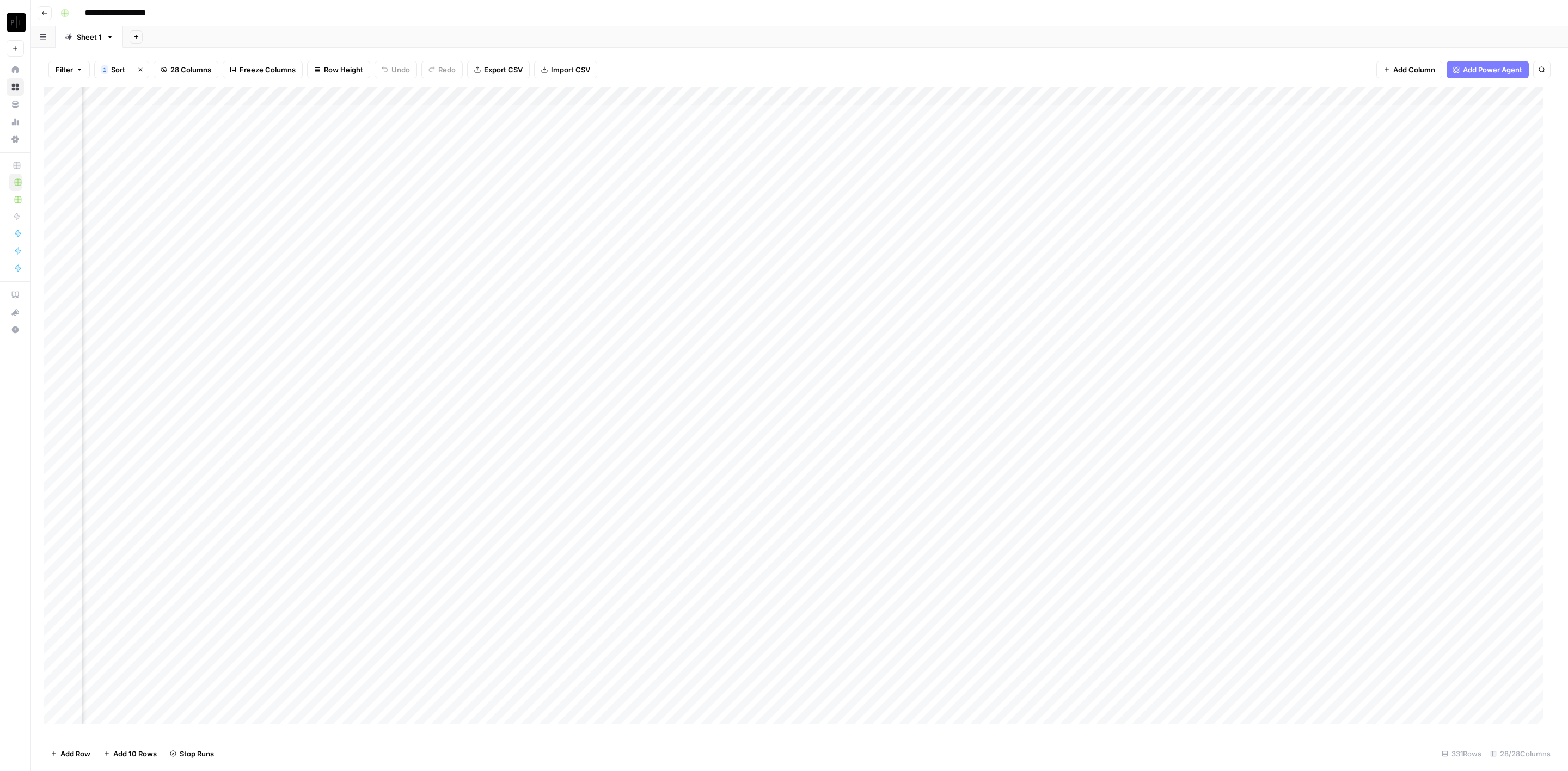
click at [825, 279] on div "Add Column" at bounding box center [799, 411] width 1511 height 649
click at [827, 297] on div "Add Column" at bounding box center [799, 411] width 1511 height 649
click at [826, 314] on div "Add Column" at bounding box center [799, 411] width 1511 height 649
click at [827, 332] on div "Add Column" at bounding box center [799, 411] width 1511 height 649
click at [824, 355] on div "Add Column" at bounding box center [799, 411] width 1511 height 649
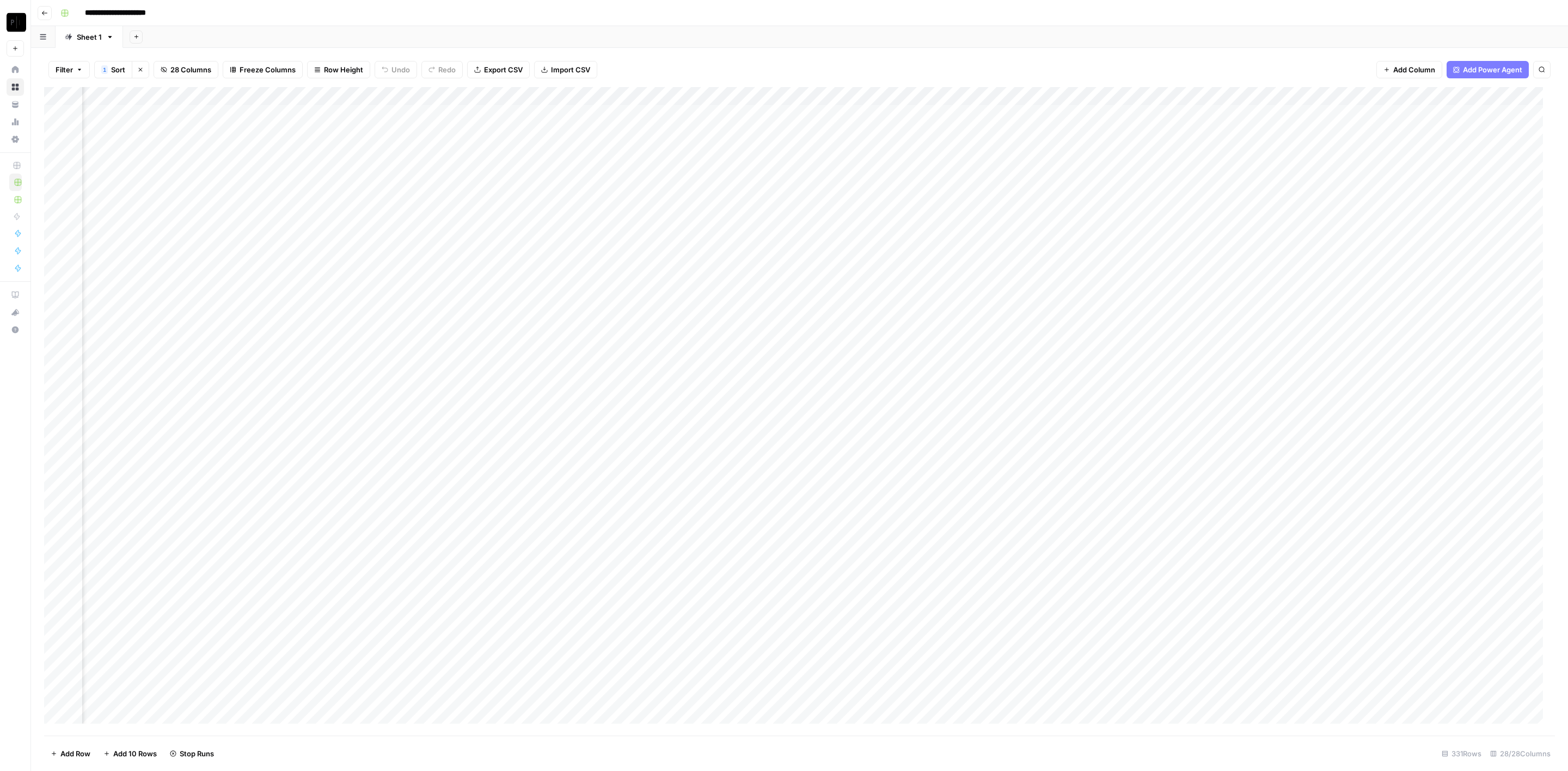
click at [824, 371] on div "Add Column" at bounding box center [799, 411] width 1511 height 649
click at [827, 396] on div "Add Column" at bounding box center [799, 411] width 1511 height 649
click at [826, 408] on div "Add Column" at bounding box center [799, 411] width 1511 height 649
click at [823, 429] on div "Add Column" at bounding box center [799, 411] width 1511 height 649
click at [826, 446] on div "Add Column" at bounding box center [799, 411] width 1511 height 649
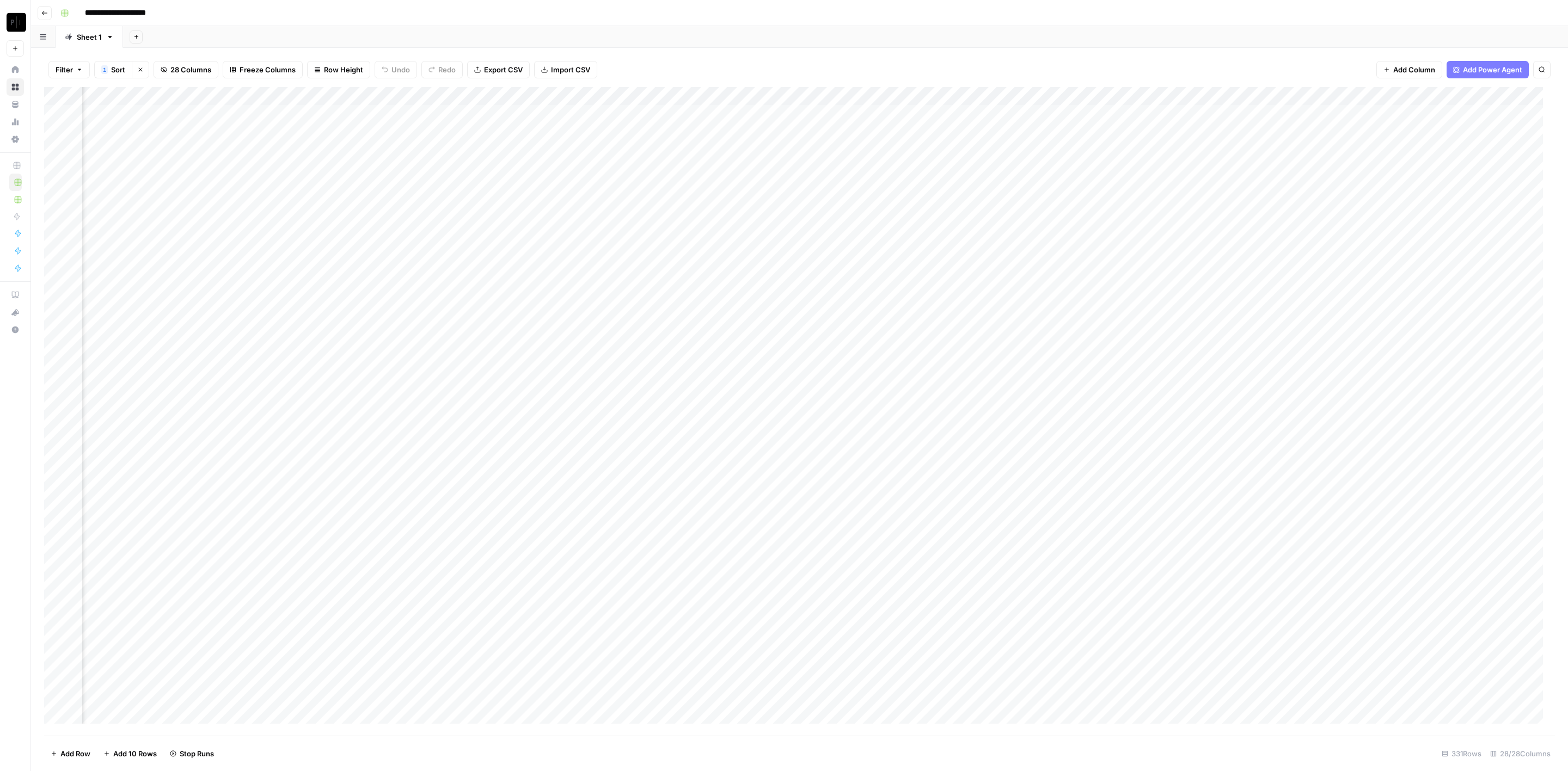
drag, startPoint x: 822, startPoint y: 463, endPoint x: 829, endPoint y: 474, distance: 13.0
click at [823, 463] on div "Add Column" at bounding box center [799, 411] width 1511 height 649
click at [827, 483] on div "Add Column" at bounding box center [799, 411] width 1511 height 649
click at [823, 501] on div "Add Column" at bounding box center [799, 411] width 1511 height 649
click at [1047, 113] on div "Add Column" at bounding box center [799, 411] width 1511 height 649
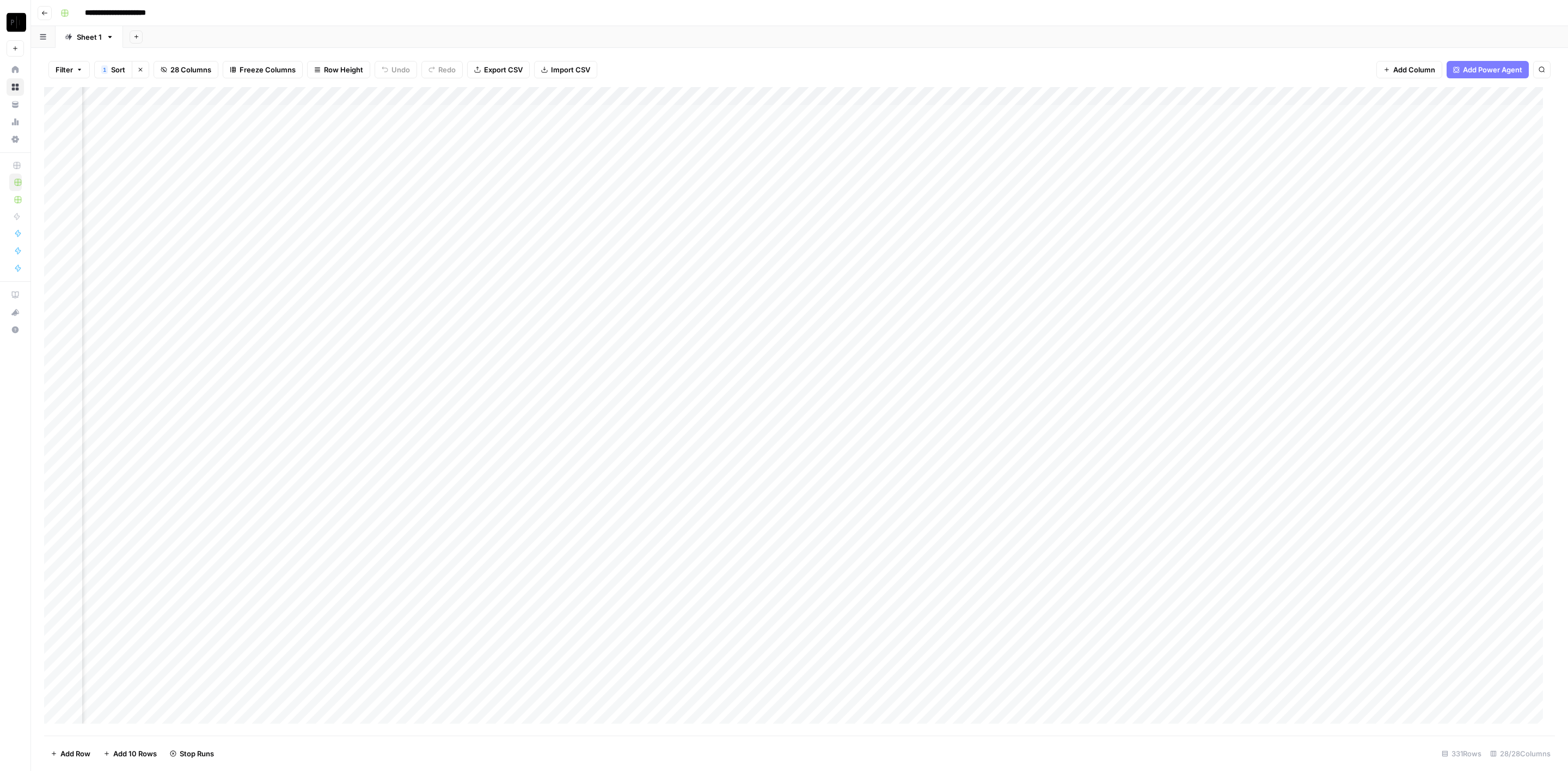
click at [1044, 131] on div "Add Column" at bounding box center [799, 411] width 1511 height 649
click at [1045, 152] on div "Add Column" at bounding box center [799, 411] width 1511 height 649
click at [1044, 174] on div "Add Column" at bounding box center [799, 411] width 1511 height 649
click at [1046, 185] on div "Add Column" at bounding box center [799, 411] width 1511 height 649
click at [1045, 202] on div "Add Column" at bounding box center [799, 411] width 1511 height 649
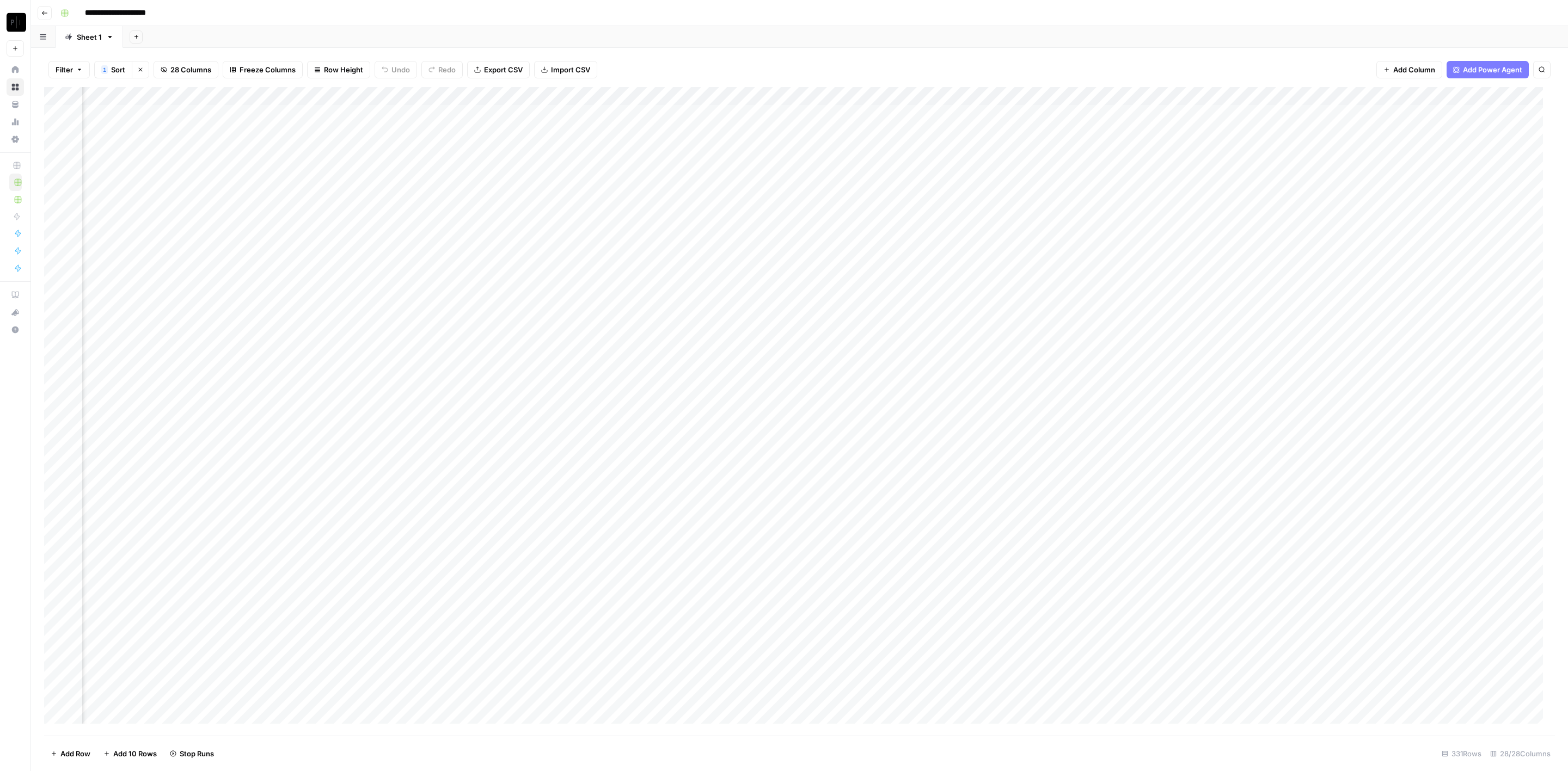
click at [1048, 223] on div "Add Column" at bounding box center [799, 411] width 1511 height 649
click at [1045, 248] on div "Add Column" at bounding box center [799, 411] width 1511 height 649
click at [1046, 262] on div "Add Column" at bounding box center [799, 411] width 1511 height 649
click at [1047, 282] on div "Add Column" at bounding box center [799, 411] width 1511 height 649
click at [1046, 297] on div "Add Column" at bounding box center [799, 411] width 1511 height 649
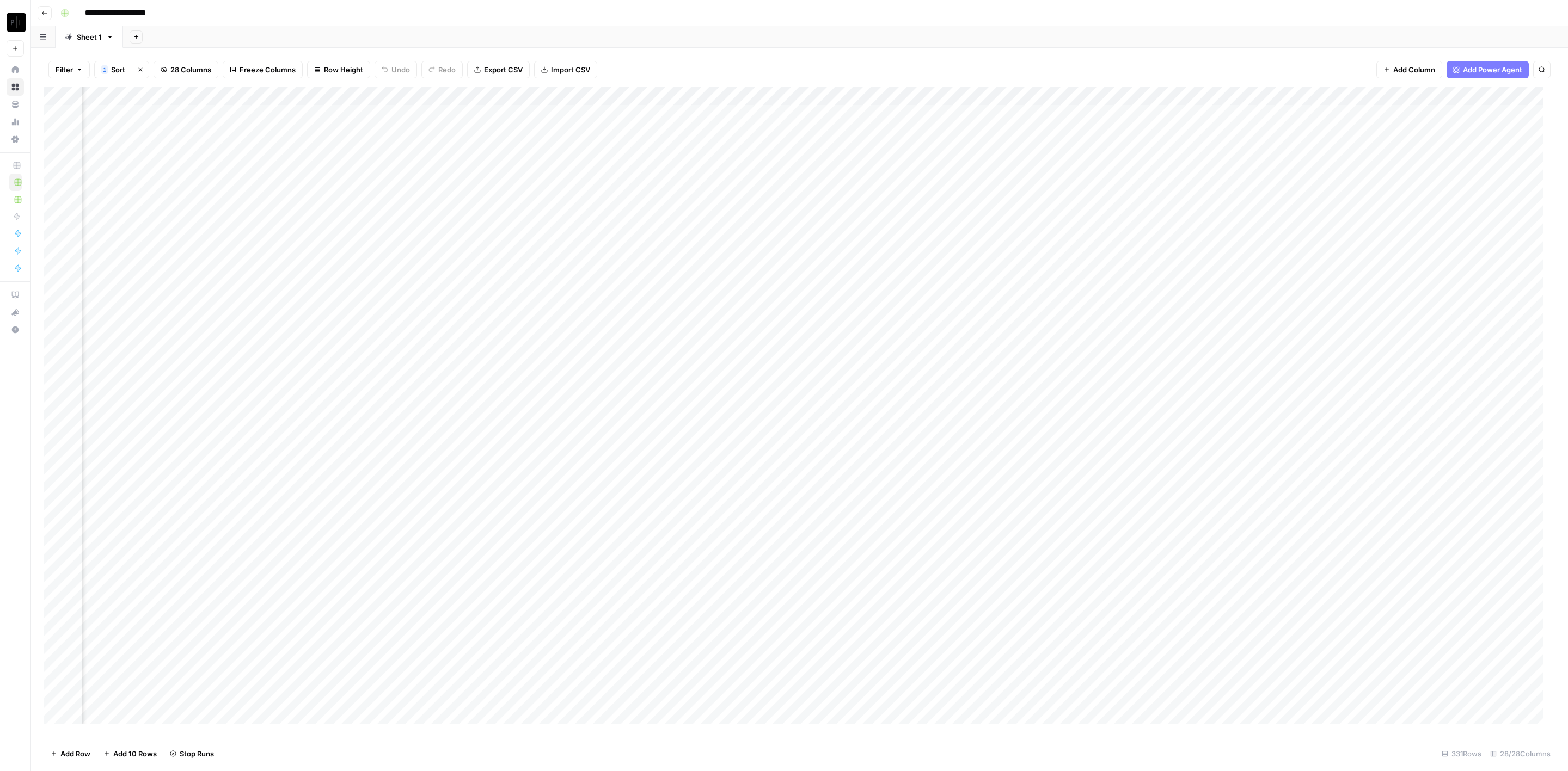
click at [1047, 319] on div "Add Column" at bounding box center [799, 411] width 1511 height 649
click at [1046, 332] on div "Add Column" at bounding box center [799, 411] width 1511 height 649
click at [1048, 348] on div "Add Column" at bounding box center [799, 411] width 1511 height 649
click at [1046, 370] on div "Add Column" at bounding box center [799, 411] width 1511 height 649
click at [1044, 356] on div "Add Column" at bounding box center [799, 411] width 1511 height 649
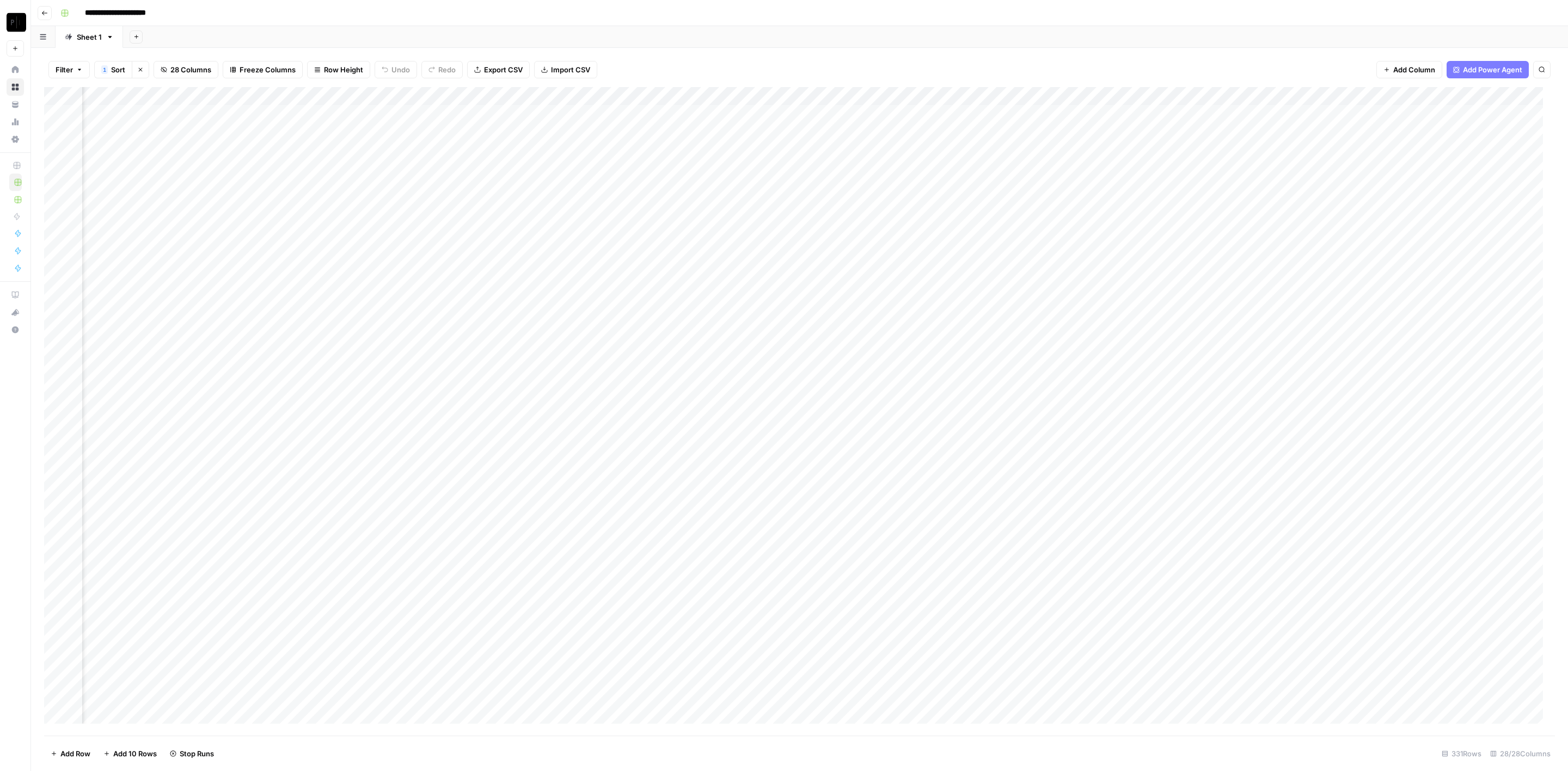
click at [1045, 391] on div "Add Column" at bounding box center [799, 411] width 1511 height 649
click at [1047, 415] on div "Add Column" at bounding box center [799, 411] width 1511 height 649
click at [1046, 427] on div "Add Column" at bounding box center [799, 411] width 1511 height 649
click at [1047, 448] on div "Add Column" at bounding box center [799, 411] width 1511 height 649
click at [1043, 468] on div "Add Column" at bounding box center [799, 411] width 1511 height 649
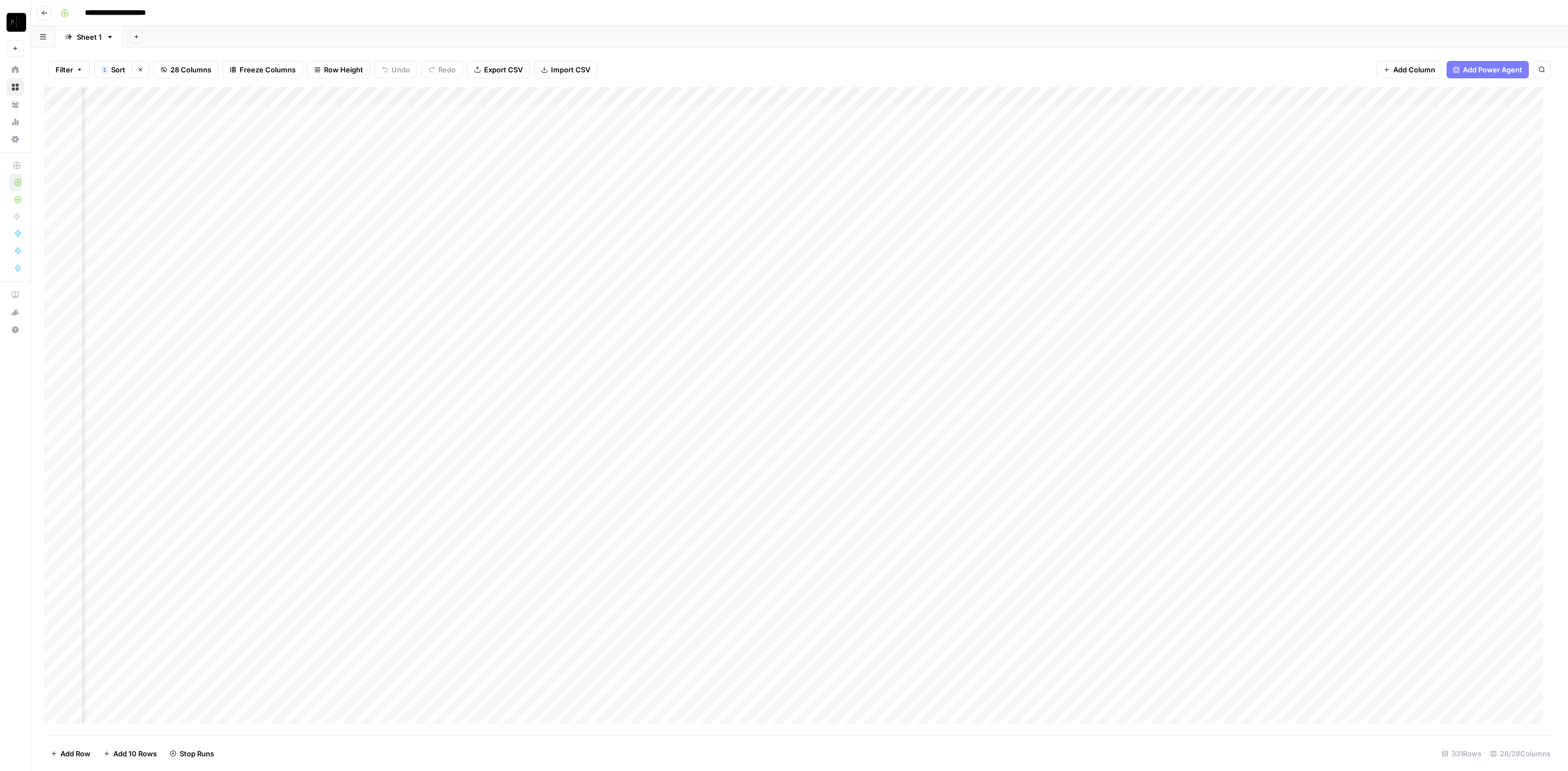
click at [1046, 481] on div "Add Column" at bounding box center [799, 411] width 1511 height 649
click at [1044, 498] on div "Add Column" at bounding box center [799, 411] width 1511 height 649
click at [1161, 111] on div "Add Column" at bounding box center [799, 411] width 1511 height 649
click at [1161, 113] on div "Add Column" at bounding box center [799, 411] width 1511 height 649
click at [1161, 131] on div "Add Column" at bounding box center [799, 411] width 1511 height 649
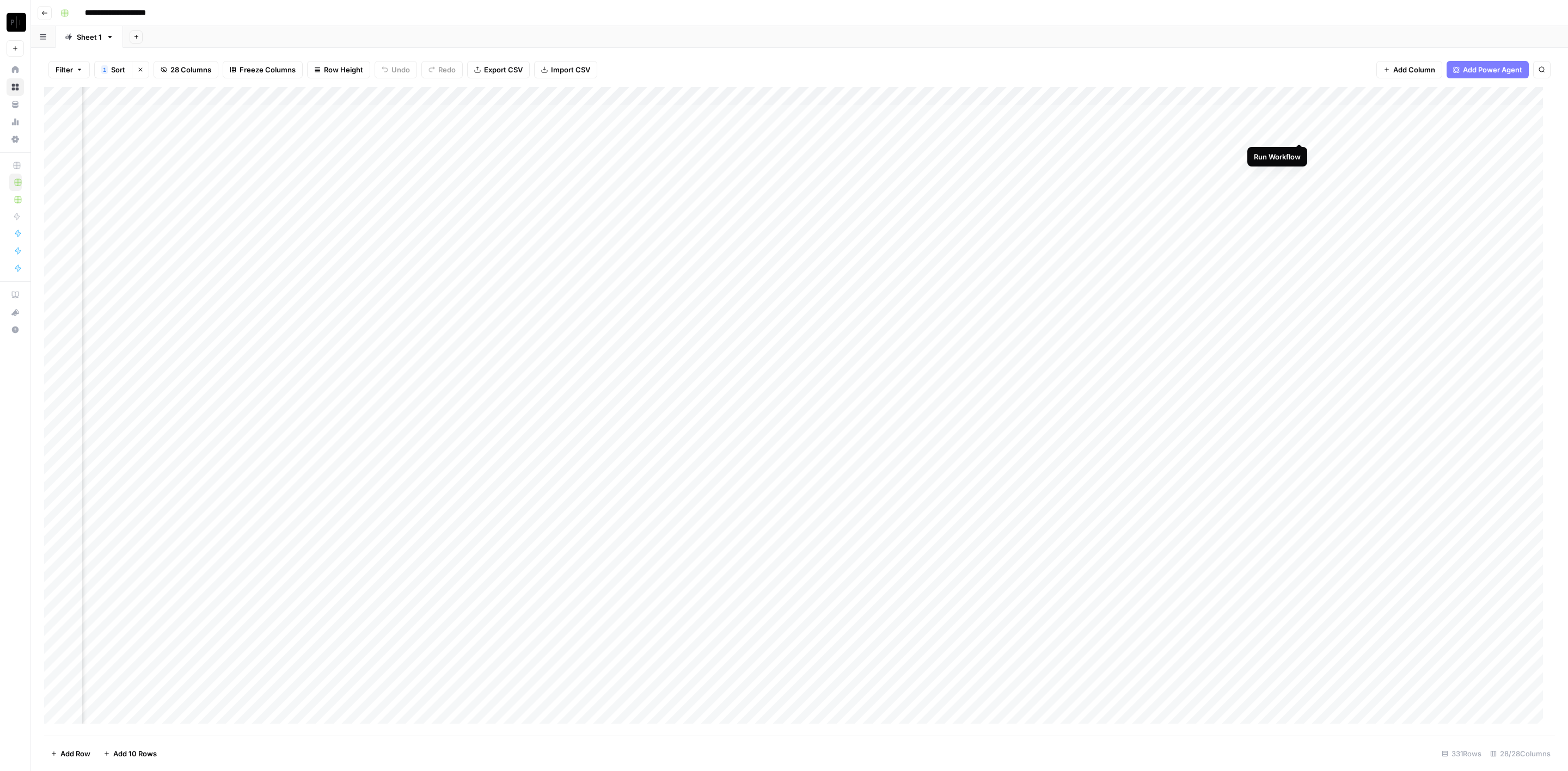
click at [1161, 146] on div "Add Column" at bounding box center [799, 411] width 1511 height 649
click at [1161, 170] on div "Add Column" at bounding box center [799, 411] width 1511 height 649
click at [1161, 185] on div "Add Column" at bounding box center [799, 411] width 1511 height 649
click at [1161, 205] on div "Add Column" at bounding box center [799, 411] width 1511 height 649
click at [1161, 228] on div "Add Column" at bounding box center [799, 411] width 1511 height 649
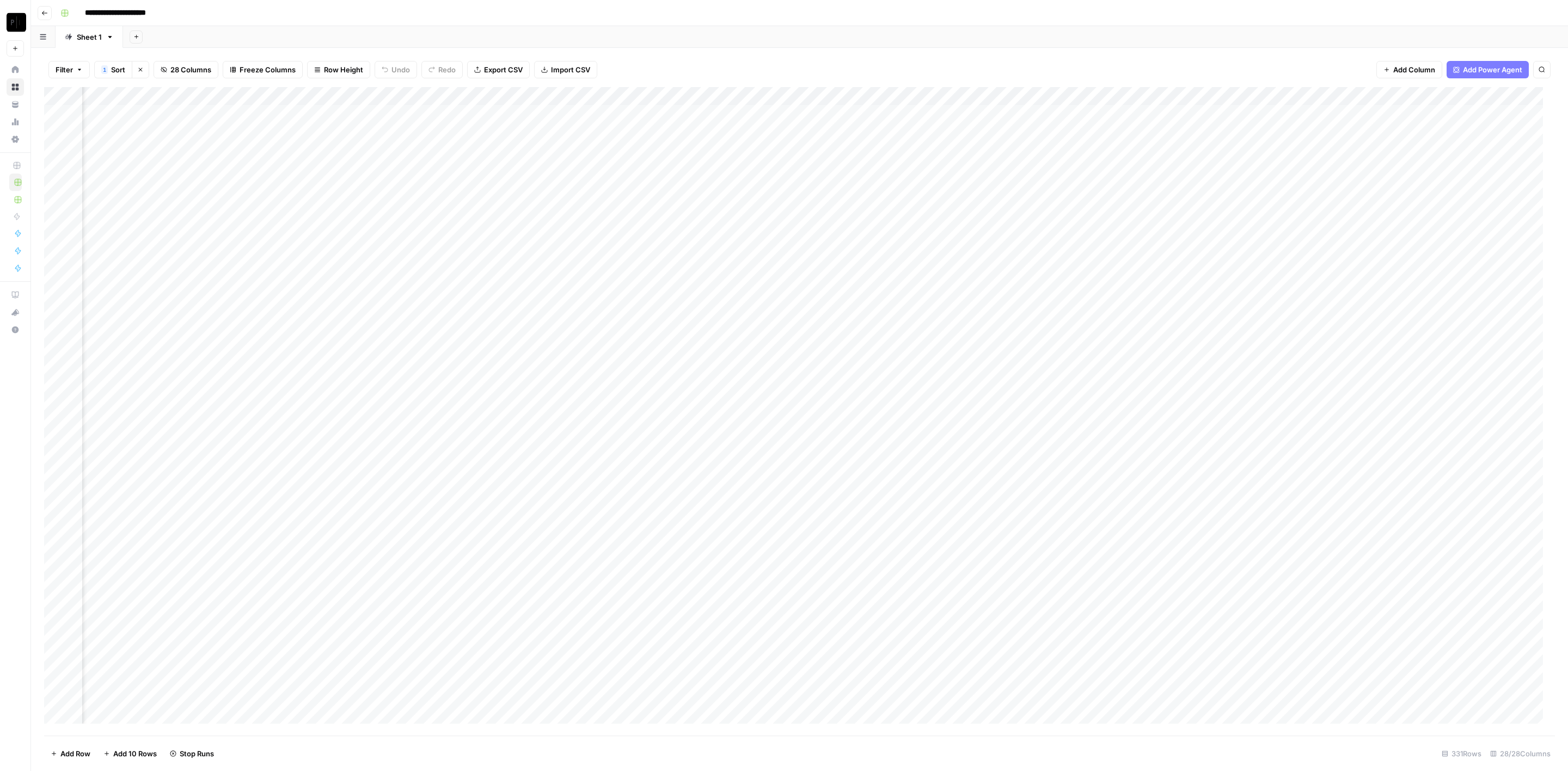
click at [1161, 245] on div "Add Column" at bounding box center [799, 411] width 1511 height 649
click at [1161, 263] on div "Add Column" at bounding box center [799, 411] width 1511 height 649
click at [1161, 278] on div "Add Column" at bounding box center [799, 411] width 1511 height 649
click at [1161, 295] on div "Add Column" at bounding box center [799, 411] width 1511 height 649
click at [1161, 314] on div "Add Column" at bounding box center [799, 411] width 1511 height 649
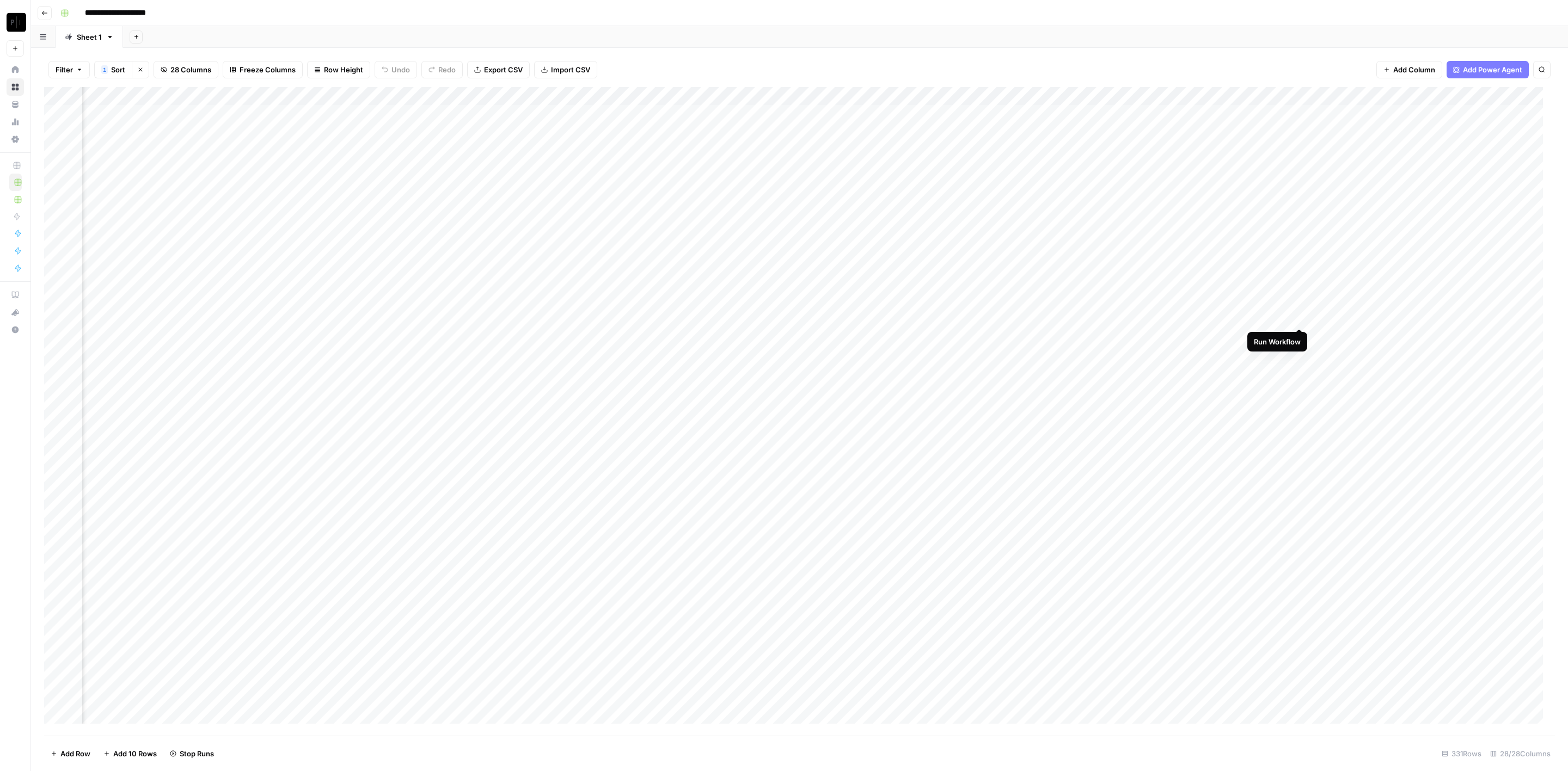
click at [1161, 338] on div "Add Column" at bounding box center [799, 411] width 1511 height 649
click at [1161, 354] on div "Add Column" at bounding box center [799, 411] width 1511 height 649
click at [1161, 370] on div "Add Column" at bounding box center [799, 411] width 1511 height 649
click at [1161, 390] on div "Add Column" at bounding box center [799, 411] width 1511 height 649
click at [1161, 407] on div "Add Column" at bounding box center [799, 411] width 1511 height 649
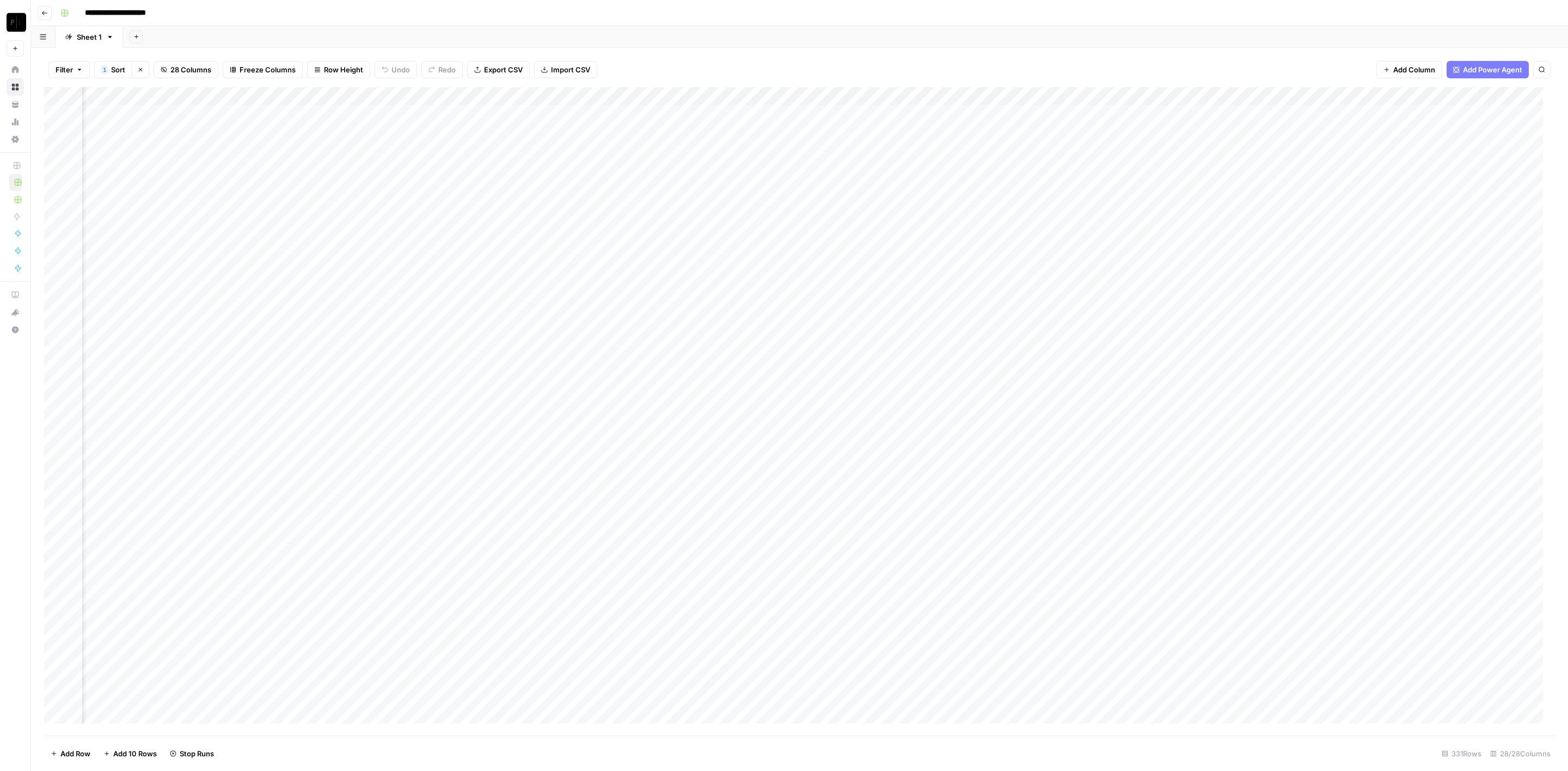
click at [1161, 429] on div "Add Column" at bounding box center [799, 411] width 1511 height 649
click at [1161, 449] on div "Add Column" at bounding box center [799, 411] width 1511 height 649
click at [1161, 470] on div "Add Column" at bounding box center [799, 411] width 1511 height 649
click at [1161, 487] on div "Add Column" at bounding box center [799, 411] width 1511 height 649
click at [1161, 504] on div "Add Column" at bounding box center [799, 411] width 1511 height 649
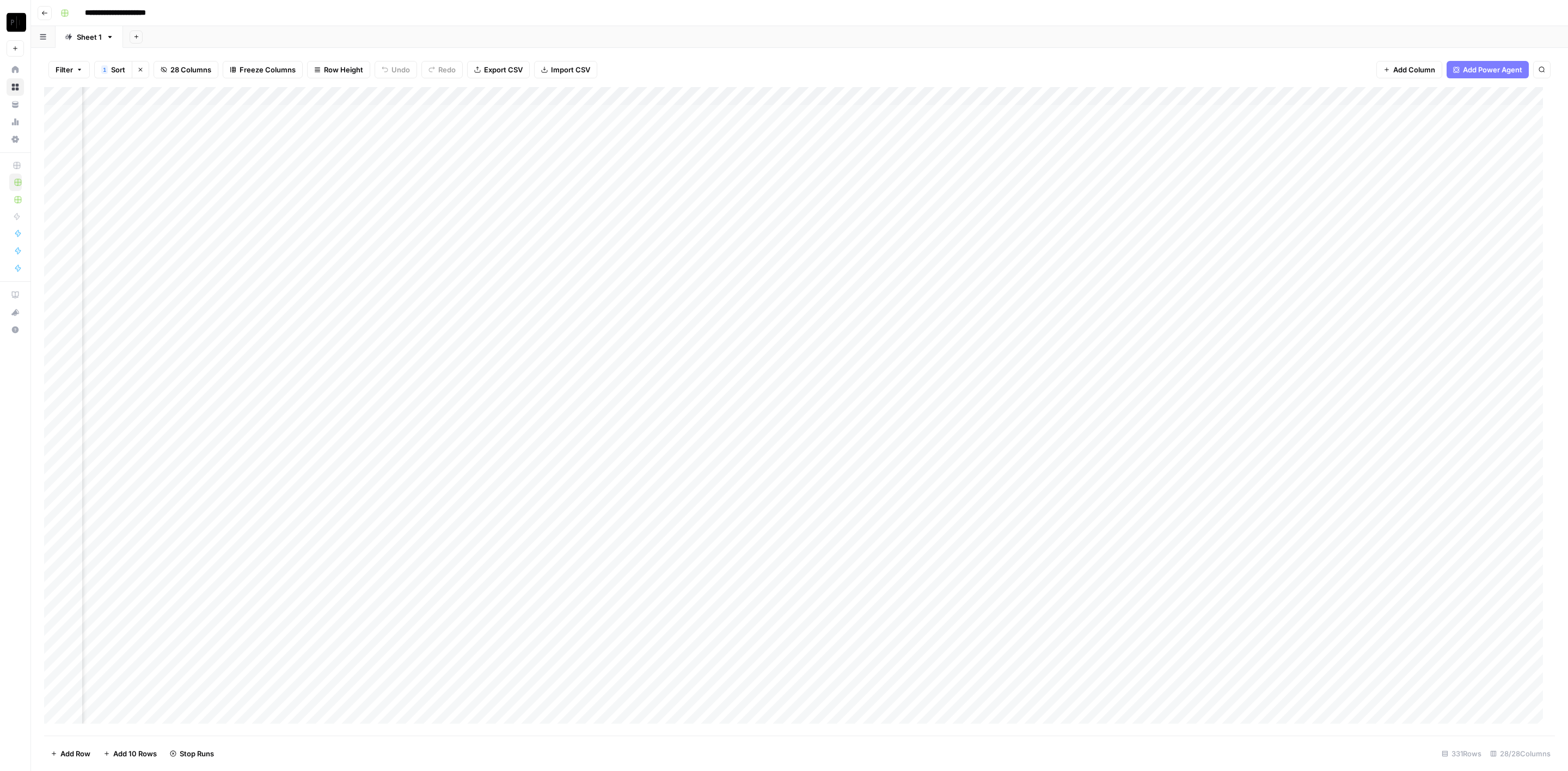
click at [1161, 49] on div "Filter 1 Sort Clear sorts 28 Columns Freeze Columns Row Height Undo Redo Export…" at bounding box center [799, 409] width 1537 height 723
click at [1161, 116] on div "Add Column" at bounding box center [799, 411] width 1511 height 649
drag, startPoint x: 406, startPoint y: 114, endPoint x: 410, endPoint y: 124, distance: 10.8
click at [408, 115] on div "Add Column" at bounding box center [799, 411] width 1511 height 649
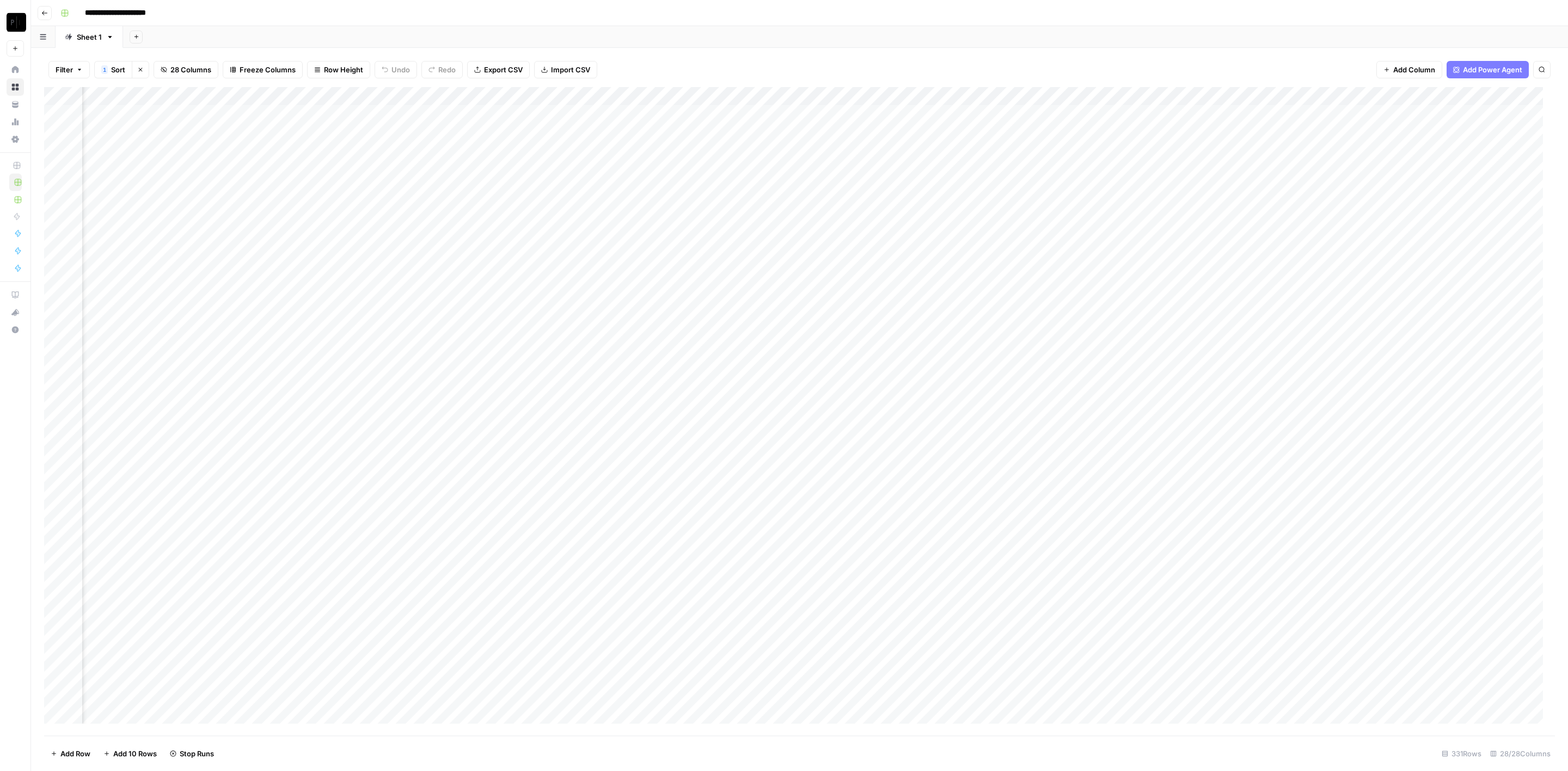
click at [410, 129] on div "Add Column" at bounding box center [799, 411] width 1511 height 649
click at [408, 146] on div "Add Column" at bounding box center [799, 411] width 1511 height 649
click at [407, 165] on div "Add Column" at bounding box center [799, 411] width 1511 height 649
click at [405, 186] on div "Add Column" at bounding box center [799, 411] width 1511 height 649
click at [408, 204] on div "Add Column" at bounding box center [799, 411] width 1511 height 649
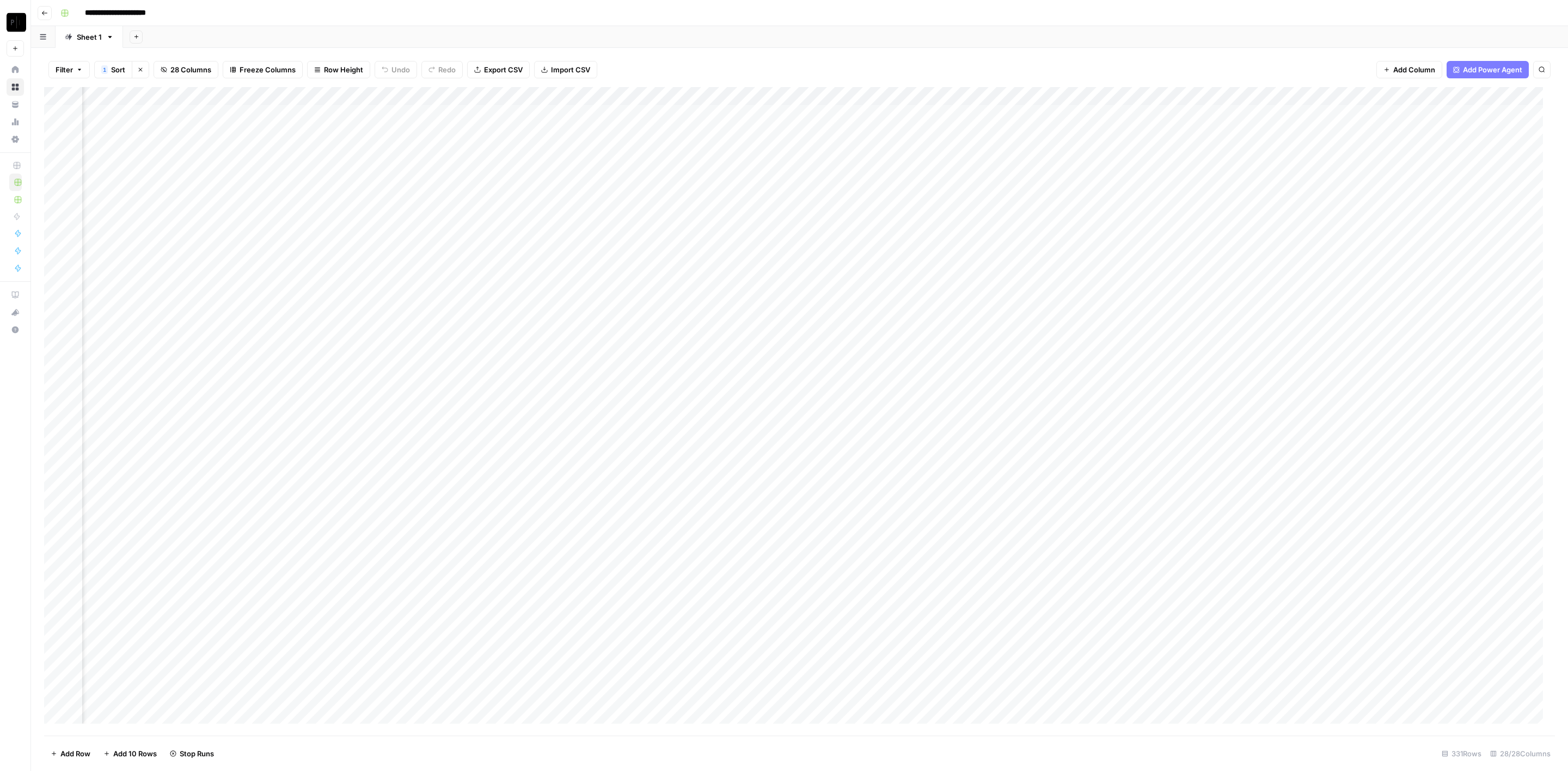
click at [408, 228] on div "Add Column" at bounding box center [799, 411] width 1511 height 649
click at [408, 243] on div "Add Column" at bounding box center [799, 411] width 1511 height 649
click at [408, 264] on div "Add Column" at bounding box center [799, 411] width 1511 height 649
click at [407, 282] on div "Add Column" at bounding box center [799, 411] width 1511 height 649
click at [407, 301] on div "Add Column" at bounding box center [799, 411] width 1511 height 649
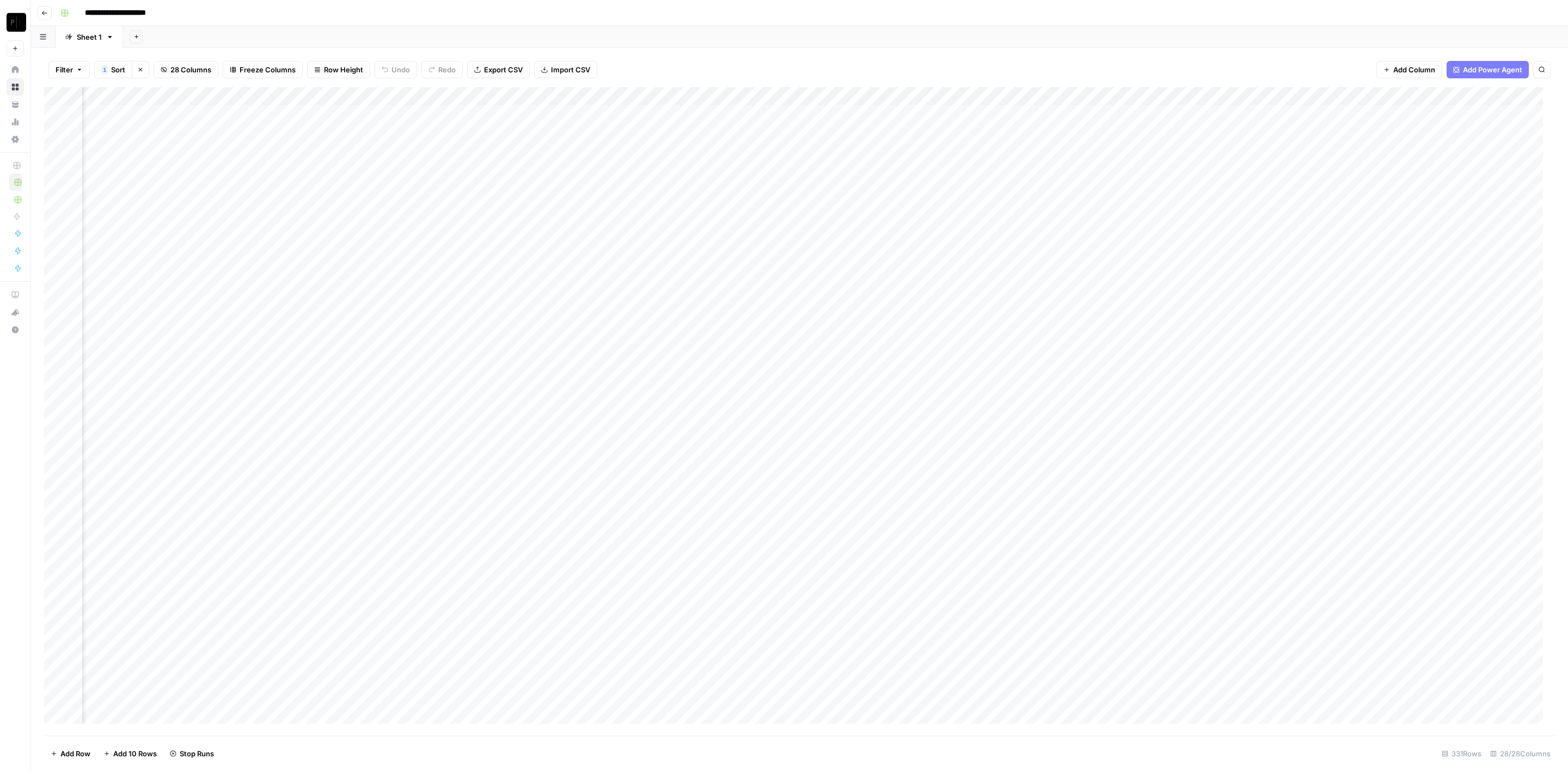
click at [407, 318] on div "Add Column" at bounding box center [799, 411] width 1511 height 649
click at [405, 333] on div "Add Column" at bounding box center [799, 411] width 1511 height 649
click at [405, 357] on div "Add Column" at bounding box center [799, 411] width 1511 height 649
click at [405, 375] on div "Add Column" at bounding box center [799, 411] width 1511 height 649
click at [408, 390] on div "Add Column" at bounding box center [799, 411] width 1511 height 649
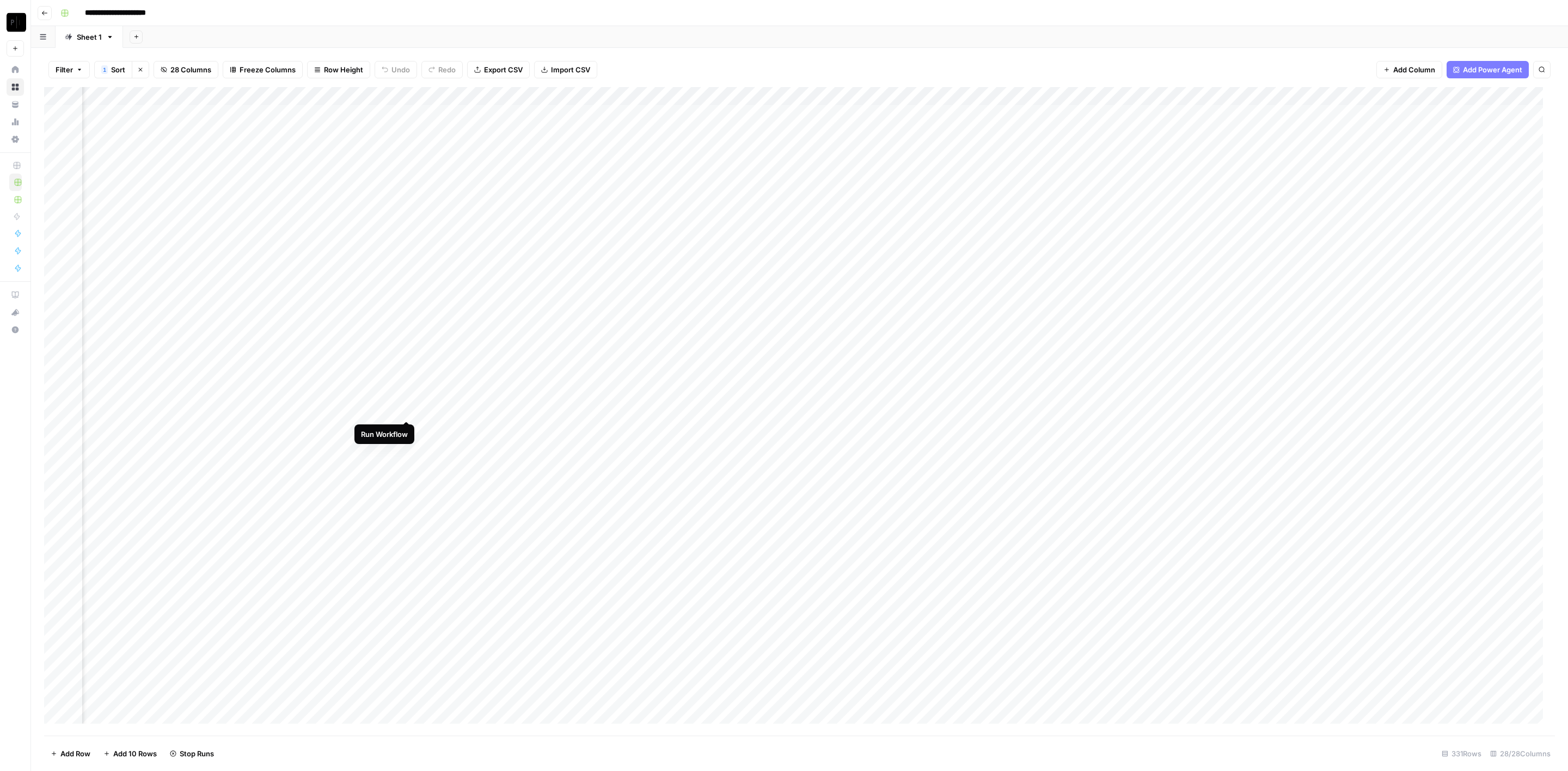
click at [408, 410] on div "Add Column" at bounding box center [799, 411] width 1511 height 649
click at [406, 429] on div "Add Column" at bounding box center [799, 411] width 1511 height 649
click at [407, 448] on div "Add Column" at bounding box center [799, 411] width 1511 height 649
click at [404, 466] on div "Add Column" at bounding box center [799, 411] width 1511 height 649
click at [405, 481] on div "Add Column" at bounding box center [799, 411] width 1511 height 649
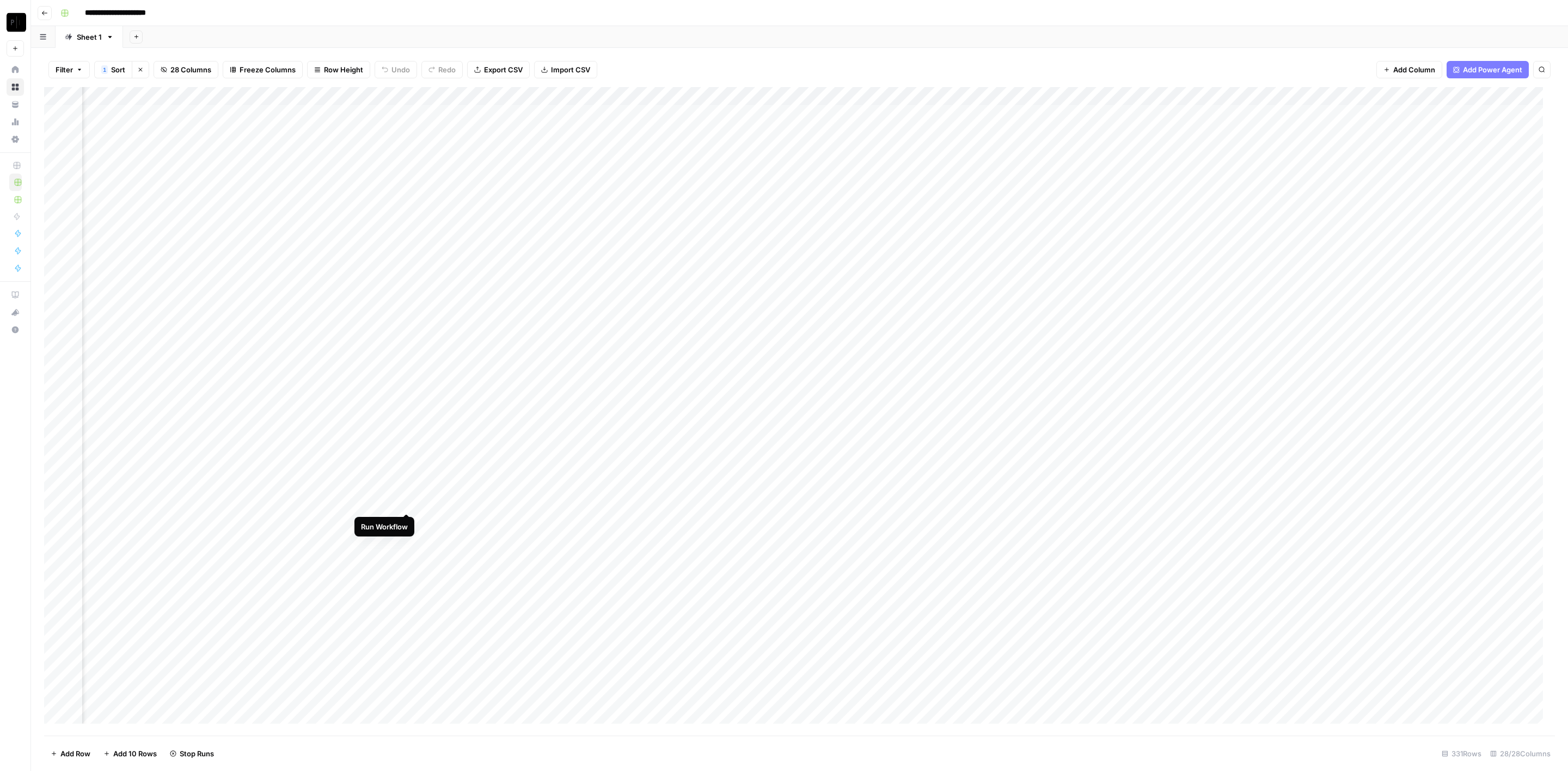
click at [406, 504] on div "Add Column" at bounding box center [799, 411] width 1511 height 649
click at [604, 115] on div "Add Column" at bounding box center [799, 411] width 1511 height 649
click at [601, 133] on div "Add Column" at bounding box center [799, 411] width 1511 height 649
click at [602, 150] on div "Add Column" at bounding box center [799, 411] width 1511 height 649
click at [602, 170] on div "Add Column" at bounding box center [799, 411] width 1511 height 649
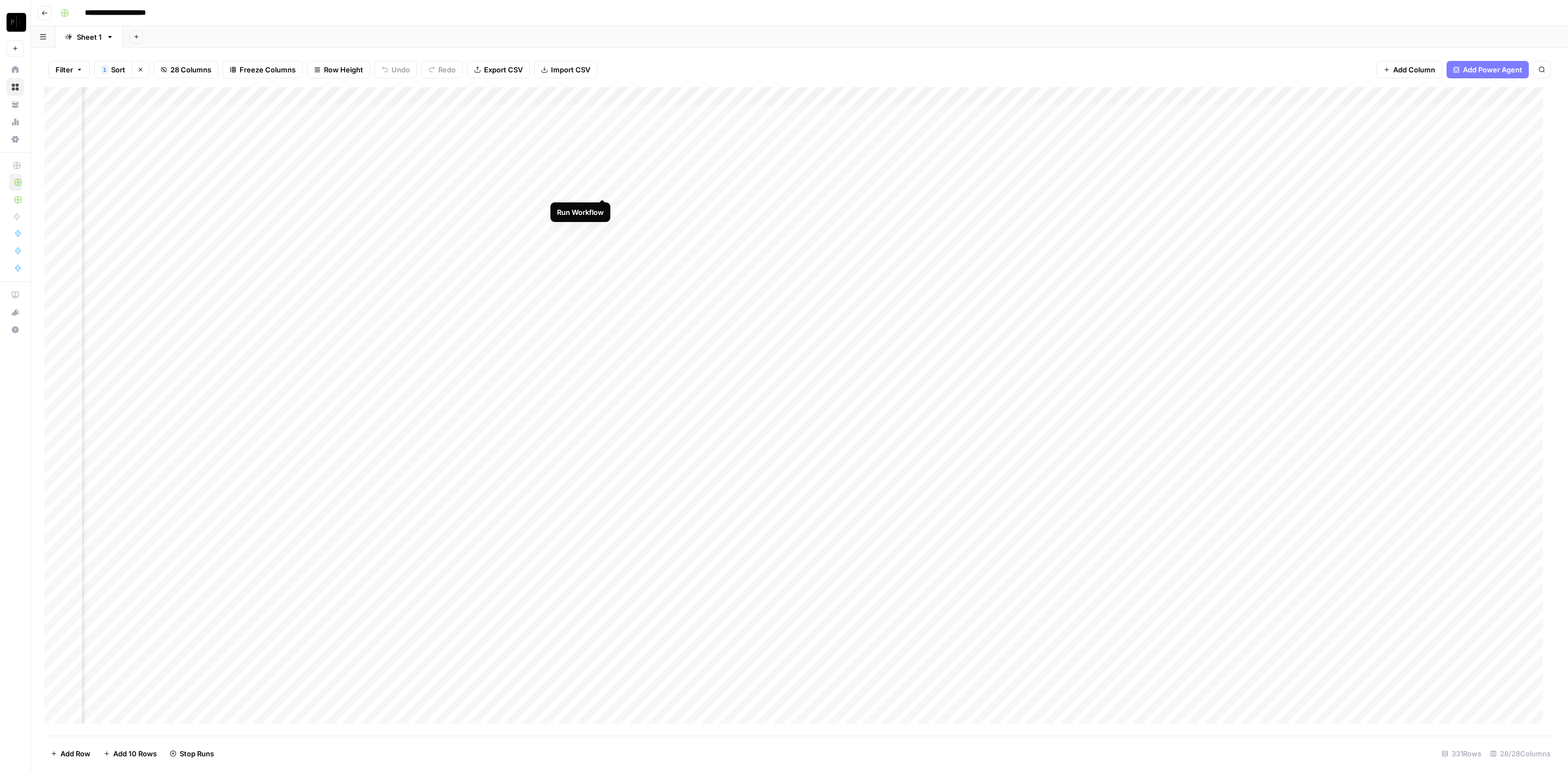
click at [602, 191] on div "Add Column" at bounding box center [799, 411] width 1511 height 649
click at [604, 204] on div "Add Column" at bounding box center [799, 411] width 1511 height 649
click at [600, 220] on div "Add Column" at bounding box center [799, 411] width 1511 height 649
click at [604, 243] on div "Add Column" at bounding box center [799, 411] width 1511 height 649
click at [604, 263] on div "Add Column" at bounding box center [799, 411] width 1511 height 649
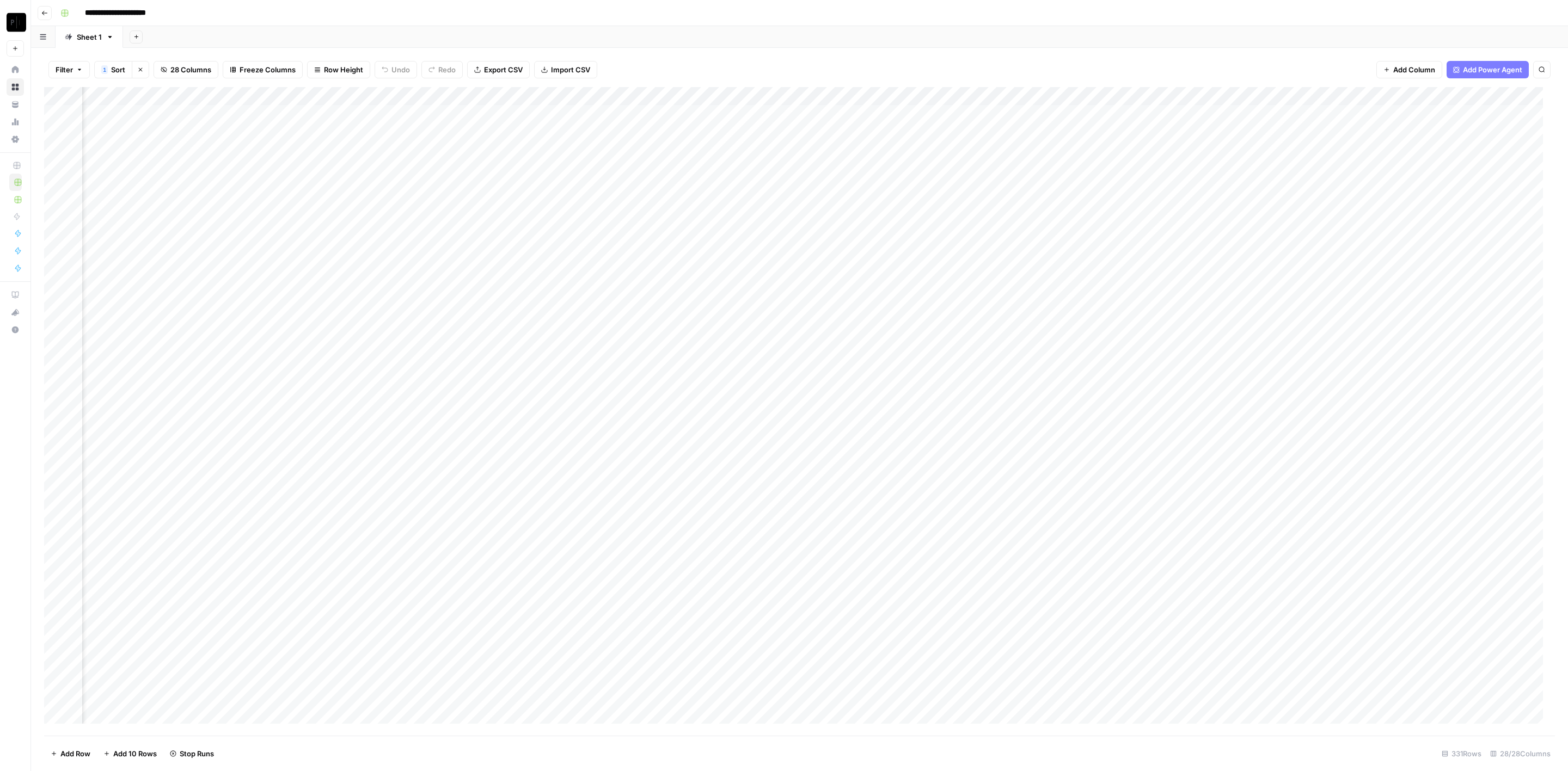
click at [604, 277] on div "Add Column" at bounding box center [799, 411] width 1511 height 649
click at [604, 298] on div "Add Column" at bounding box center [799, 411] width 1511 height 649
click at [604, 318] on div "Add Column" at bounding box center [799, 411] width 1511 height 649
click at [605, 332] on div "Add Column" at bounding box center [799, 411] width 1511 height 649
click at [605, 352] on div "Add Column" at bounding box center [799, 411] width 1511 height 649
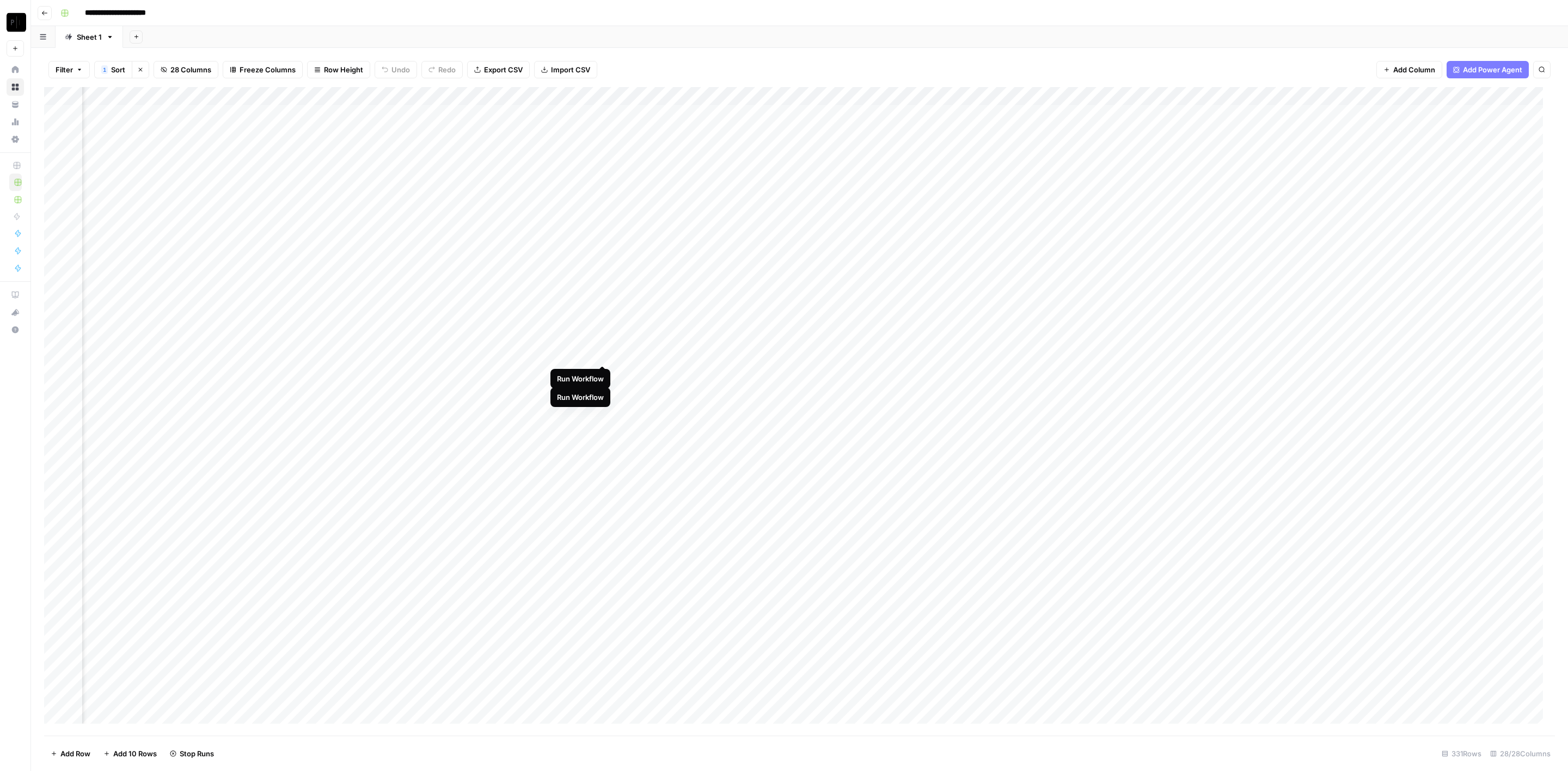
drag, startPoint x: 602, startPoint y: 368, endPoint x: 609, endPoint y: 388, distance: 21.2
click at [602, 368] on div "Add Column" at bounding box center [799, 411] width 1511 height 649
click at [605, 396] on div "Add Column" at bounding box center [799, 411] width 1511 height 649
click at [600, 411] on div "Add Column" at bounding box center [799, 411] width 1511 height 649
click at [602, 425] on div "Add Column" at bounding box center [799, 411] width 1511 height 649
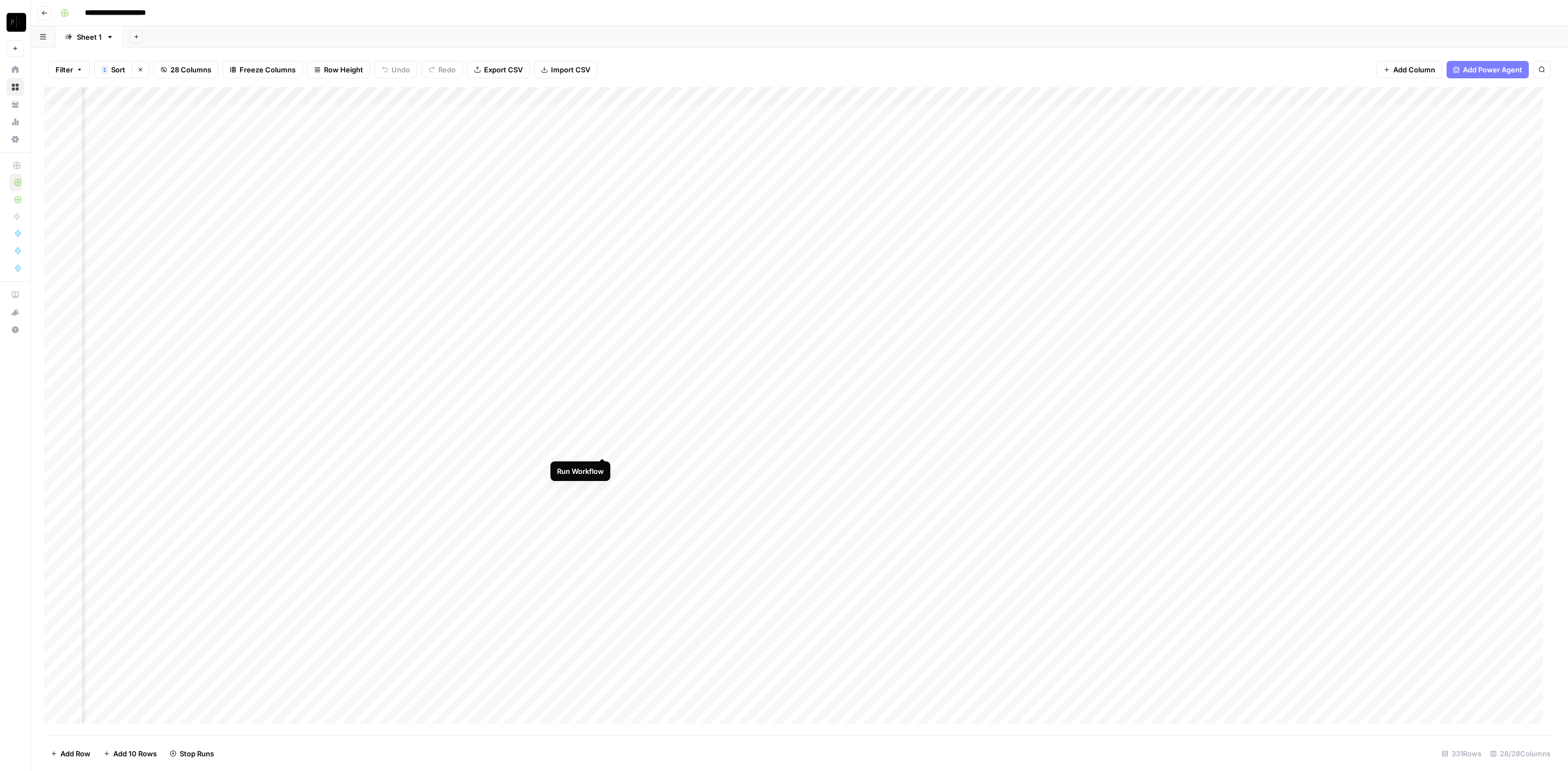
click at [605, 444] on div "Add Column" at bounding box center [799, 411] width 1511 height 649
click at [602, 465] on div "Add Column" at bounding box center [799, 411] width 1511 height 649
click at [601, 480] on div "Add Column" at bounding box center [799, 411] width 1511 height 649
click at [602, 503] on div "Add Column" at bounding box center [799, 411] width 1511 height 649
click at [825, 113] on div "Add Column" at bounding box center [799, 411] width 1511 height 649
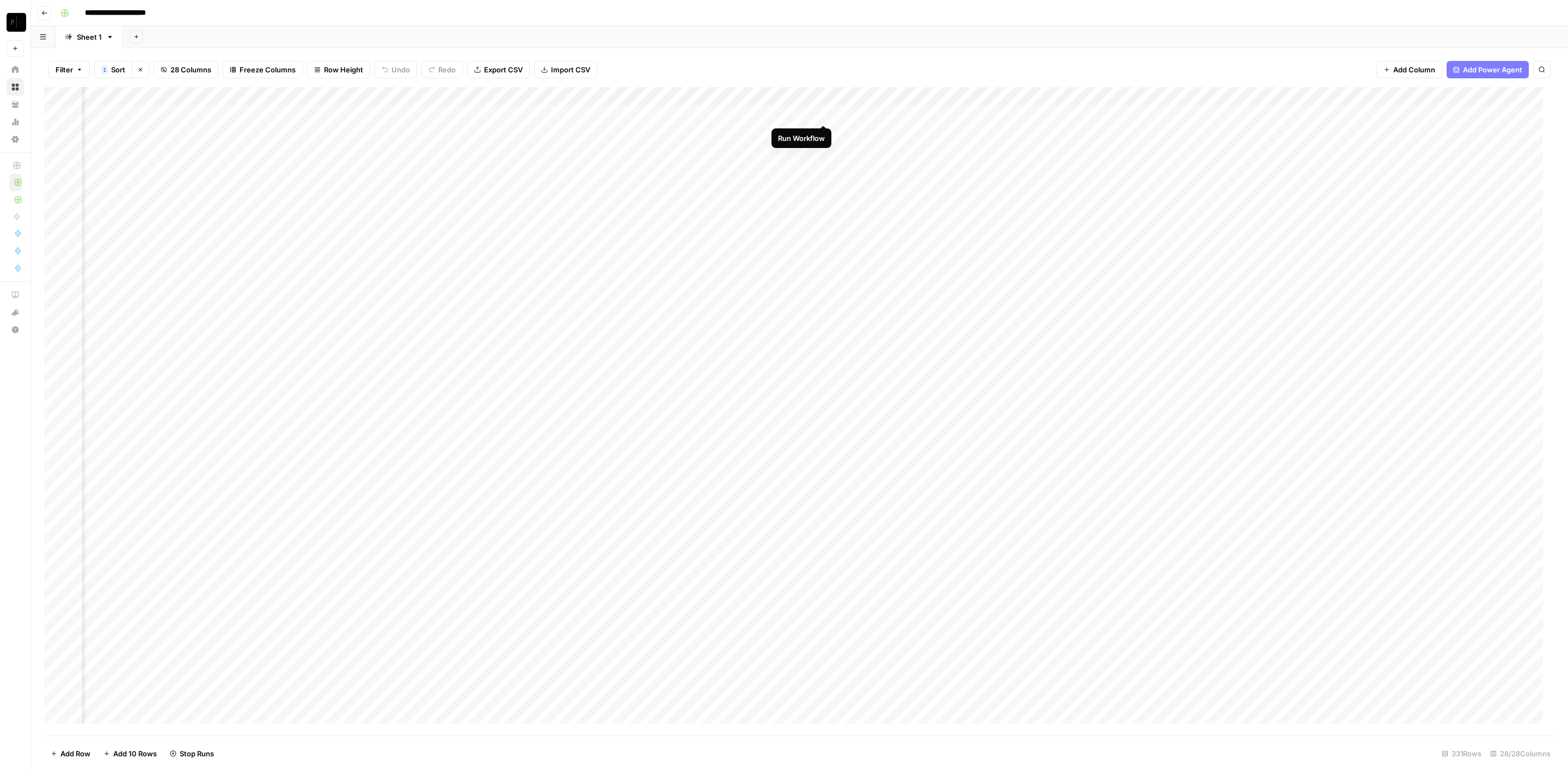
click at [826, 130] on div "Add Column" at bounding box center [799, 411] width 1511 height 649
click at [824, 146] on div "Add Column" at bounding box center [799, 411] width 1511 height 649
click at [819, 165] on div "Add Column" at bounding box center [799, 411] width 1511 height 649
drag, startPoint x: 821, startPoint y: 185, endPoint x: 824, endPoint y: 193, distance: 8.5
click at [822, 187] on div "Add Column" at bounding box center [799, 411] width 1511 height 649
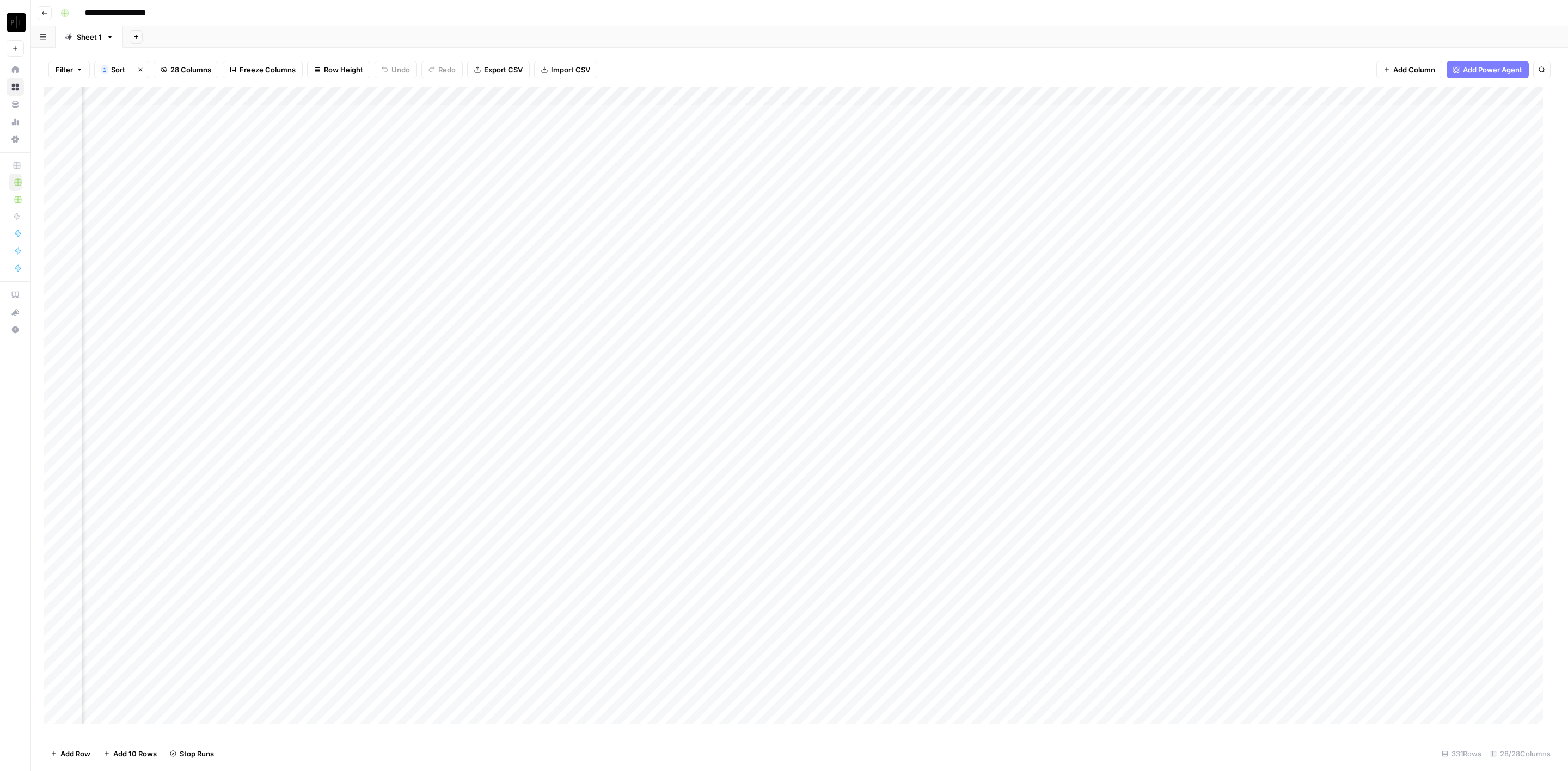
click at [825, 134] on div "Add Column" at bounding box center [799, 411] width 1511 height 649
click at [822, 206] on div "Add Column" at bounding box center [799, 411] width 1511 height 649
click at [822, 224] on div "Add Column" at bounding box center [799, 411] width 1511 height 649
click at [827, 247] on div "Add Column" at bounding box center [799, 411] width 1511 height 649
click at [824, 260] on div "Add Column" at bounding box center [799, 411] width 1511 height 649
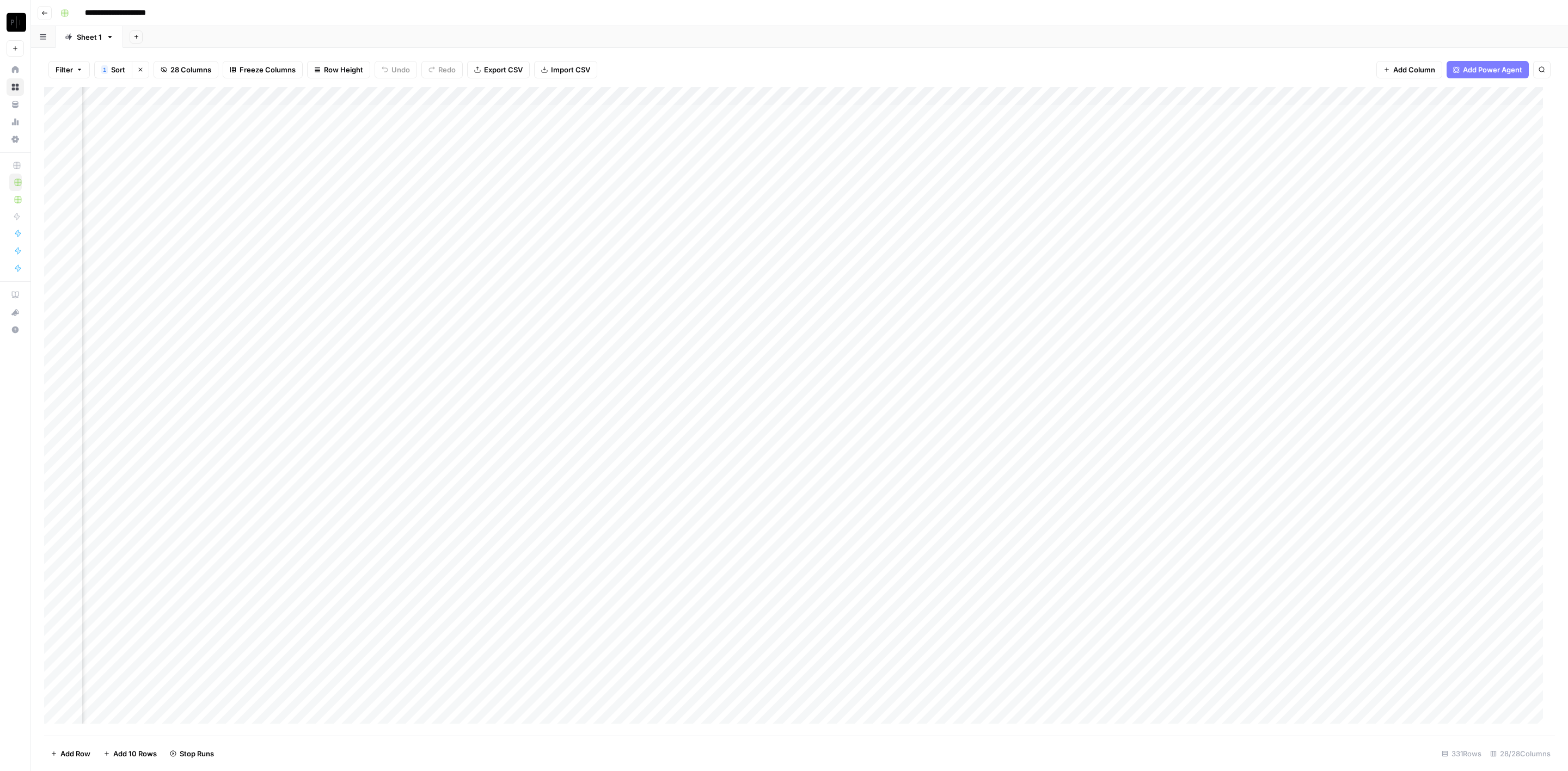
click at [827, 281] on div "Add Column" at bounding box center [799, 411] width 1511 height 649
click at [825, 299] on div "Add Column" at bounding box center [799, 411] width 1511 height 649
click at [826, 317] on div "Add Column" at bounding box center [799, 411] width 1511 height 649
click at [823, 340] on div "Add Column" at bounding box center [799, 411] width 1511 height 649
click at [824, 354] on div "Add Column" at bounding box center [799, 411] width 1511 height 649
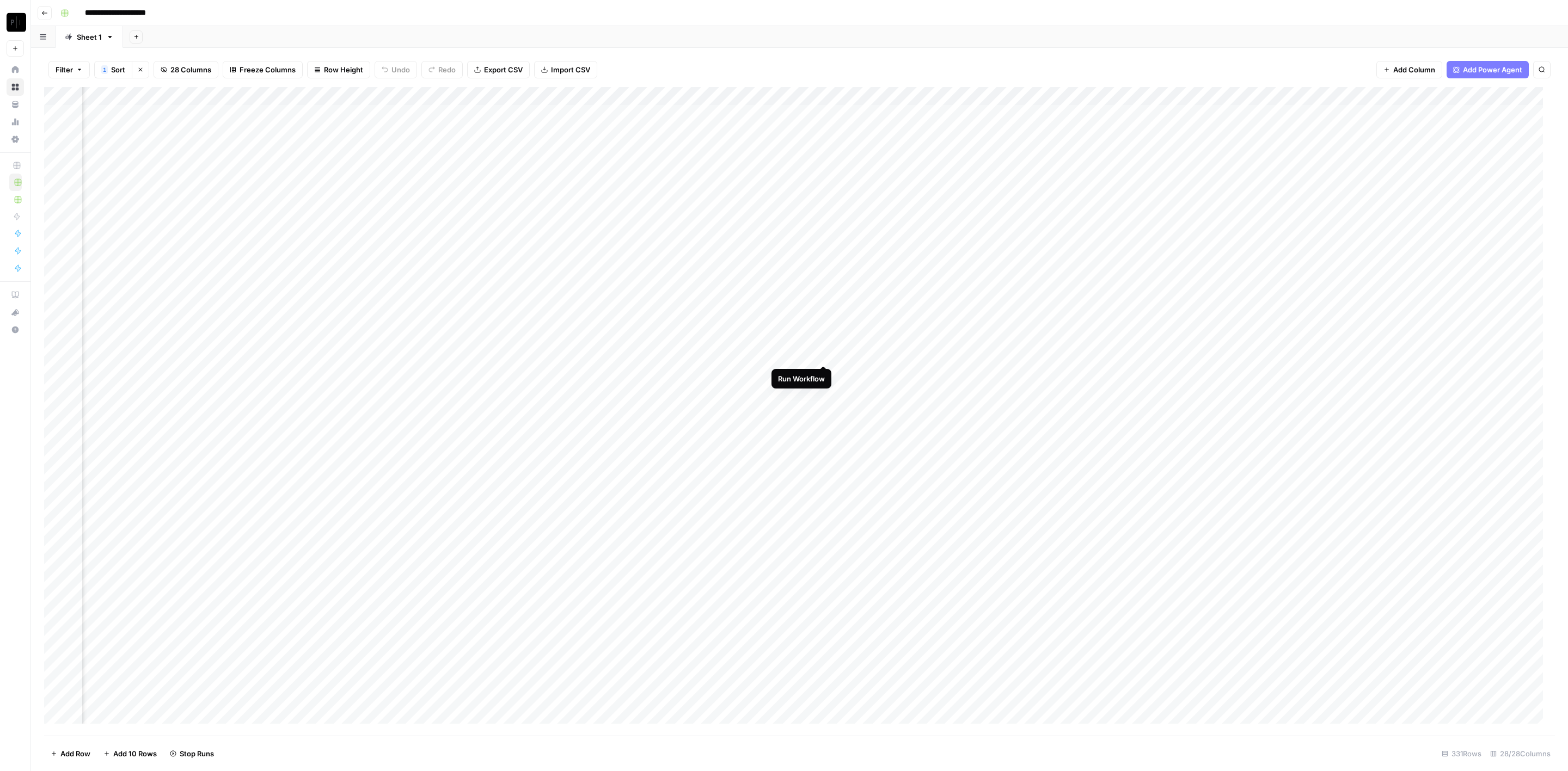
click at [827, 381] on div "Add Column" at bounding box center [799, 411] width 1511 height 649
click at [823, 370] on div "Add Column" at bounding box center [799, 411] width 1511 height 649
click at [823, 394] on div "Add Column" at bounding box center [799, 411] width 1511 height 649
click at [823, 409] on div "Add Column" at bounding box center [799, 411] width 1511 height 649
click at [825, 428] on div "Add Column" at bounding box center [799, 411] width 1511 height 649
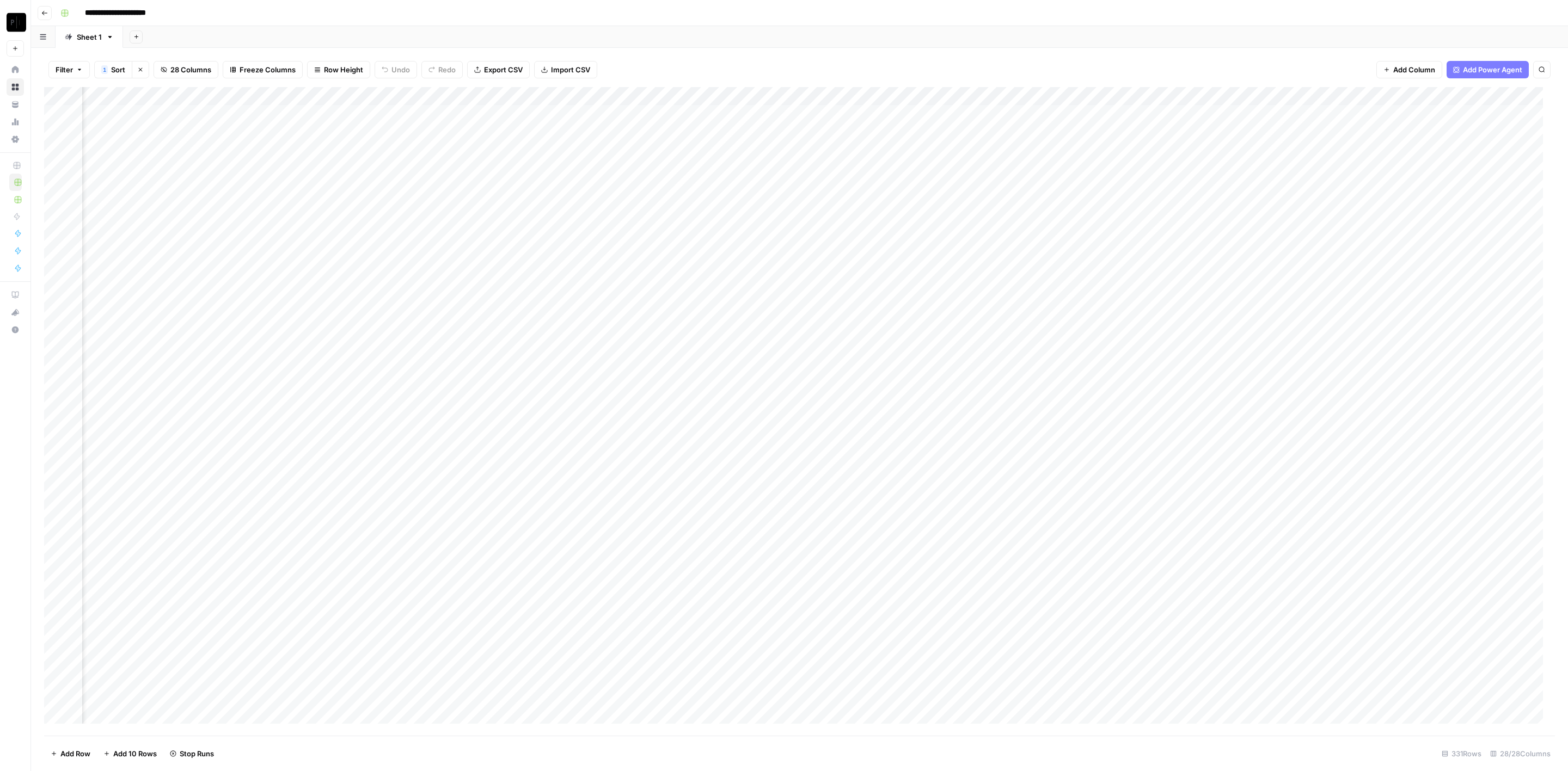
click at [825, 443] on div "Add Column" at bounding box center [799, 411] width 1511 height 649
click at [825, 463] on div "Add Column" at bounding box center [799, 411] width 1511 height 649
click at [824, 487] on div "Add Column" at bounding box center [799, 411] width 1511 height 649
click at [826, 504] on div "Add Column" at bounding box center [799, 411] width 1511 height 649
click at [1046, 114] on div "Add Column" at bounding box center [799, 411] width 1511 height 649
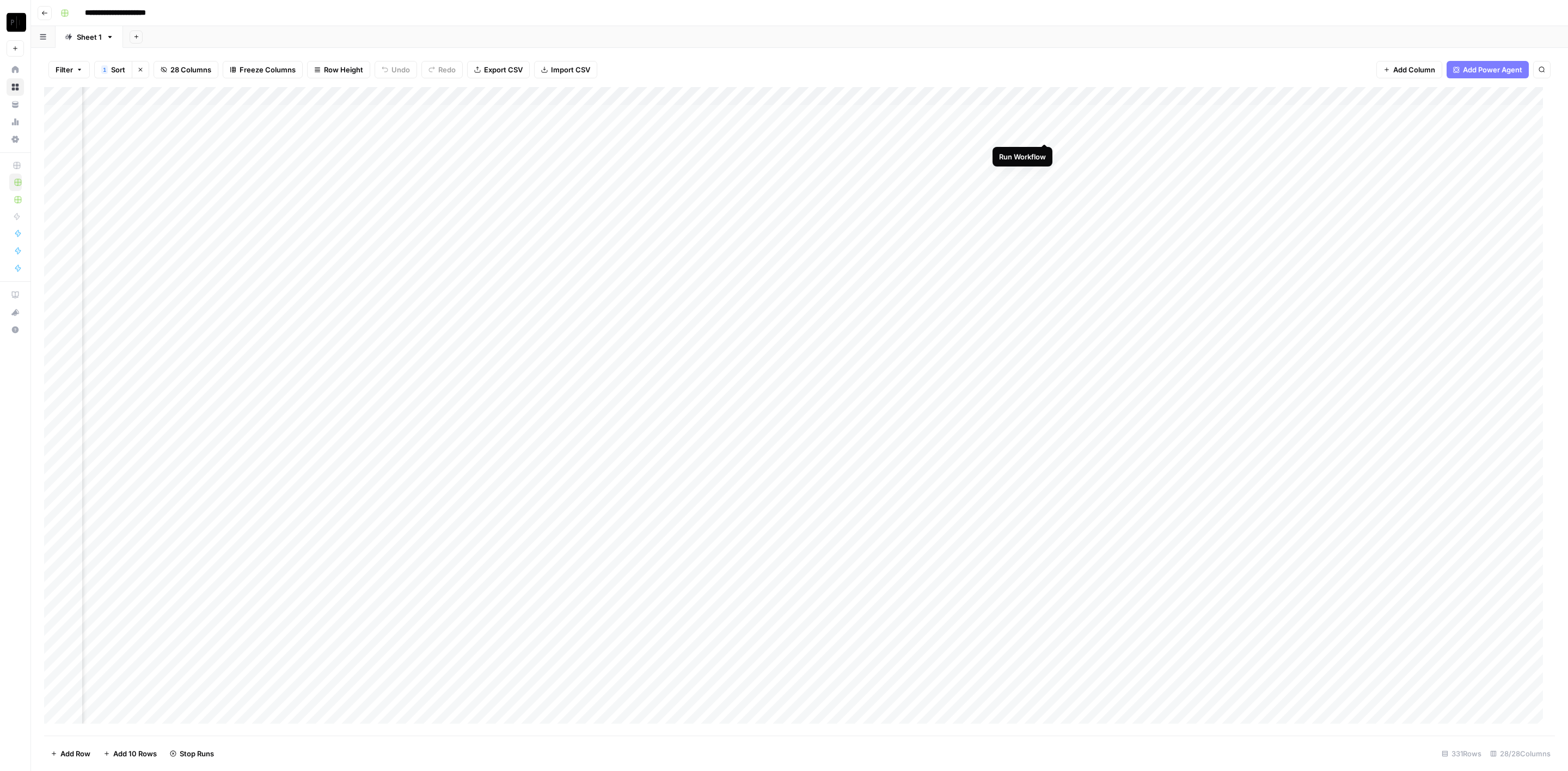
click at [1046, 129] on div "Add Column" at bounding box center [799, 411] width 1511 height 649
click at [1045, 150] on div "Add Column" at bounding box center [799, 411] width 1511 height 649
click at [1043, 167] on div "Add Column" at bounding box center [799, 411] width 1511 height 649
click at [1046, 191] on div "Add Column" at bounding box center [799, 411] width 1511 height 649
click at [1046, 207] on div "Add Column" at bounding box center [799, 411] width 1511 height 649
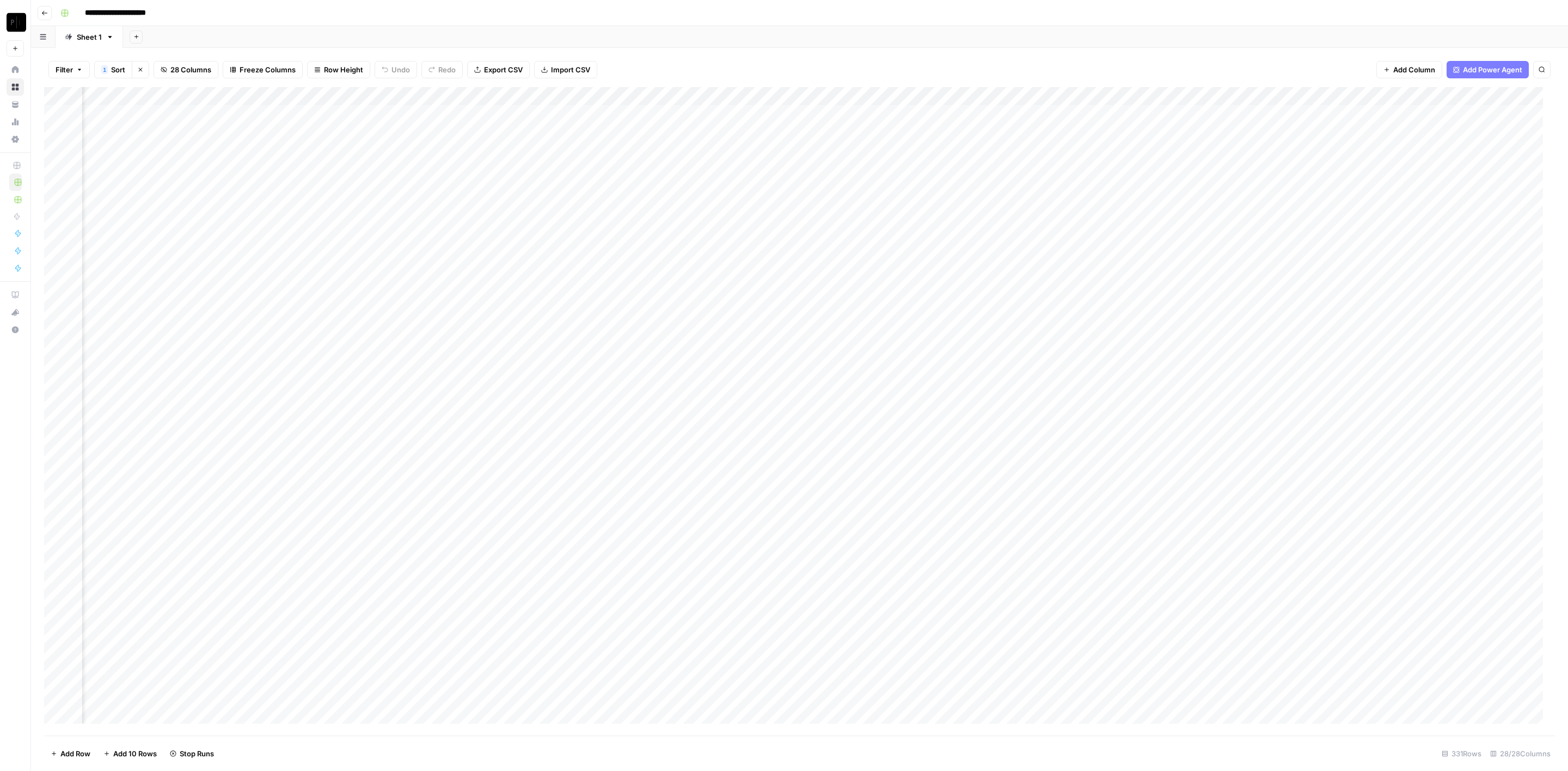
click at [1047, 223] on div "Add Column" at bounding box center [799, 411] width 1511 height 649
click at [1047, 239] on div "Add Column" at bounding box center [799, 411] width 1511 height 649
click at [1044, 253] on div "Add Column" at bounding box center [799, 411] width 1511 height 649
drag, startPoint x: 1047, startPoint y: 265, endPoint x: 1047, endPoint y: 271, distance: 6.0
click at [1047, 263] on div "Add Column" at bounding box center [799, 411] width 1511 height 649
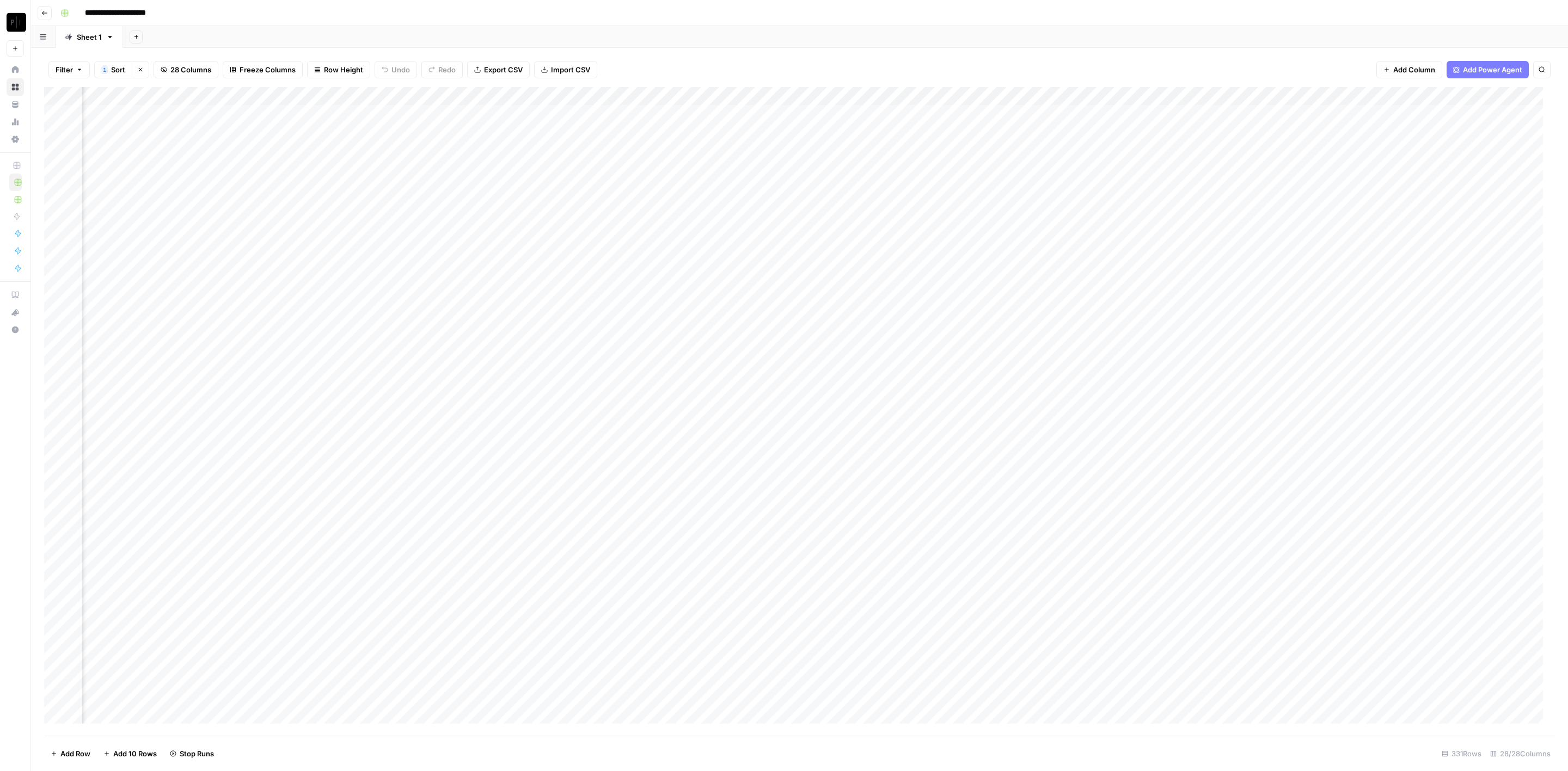
click at [1047, 282] on div "Add Column" at bounding box center [799, 411] width 1511 height 649
click at [1044, 298] on div "Add Column" at bounding box center [799, 411] width 1511 height 649
click at [1044, 258] on div "Add Column" at bounding box center [799, 411] width 1511 height 649
click at [1046, 313] on div "Add Column" at bounding box center [799, 411] width 1511 height 649
click at [1049, 340] on div "Add Column" at bounding box center [799, 411] width 1511 height 649
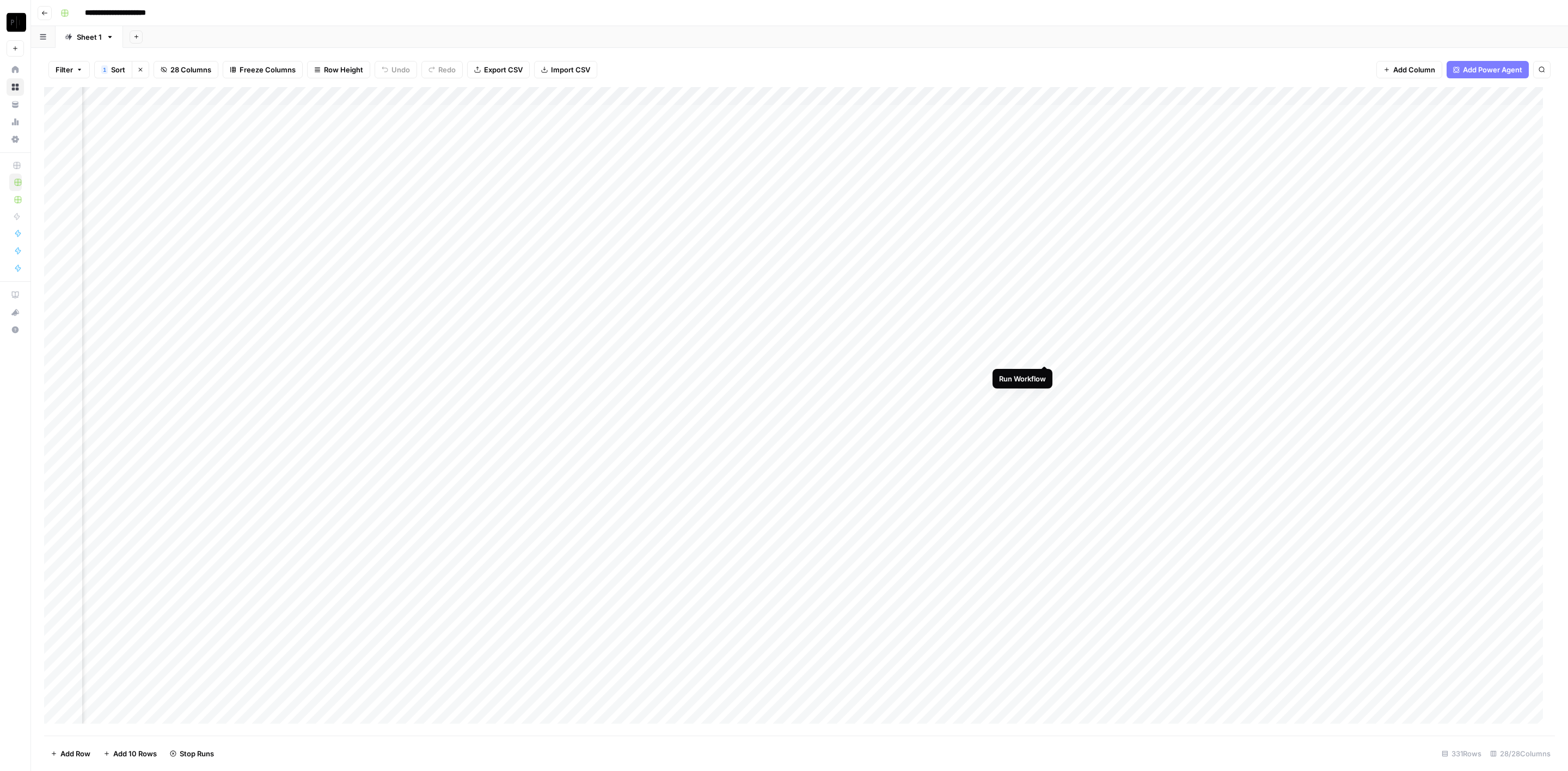
click at [1046, 352] on div "Add Column" at bounding box center [799, 411] width 1511 height 649
click at [1046, 373] on div "Add Column" at bounding box center [799, 411] width 1511 height 649
click at [1046, 394] on div "Add Column" at bounding box center [799, 411] width 1511 height 649
click at [1044, 413] on div "Add Column" at bounding box center [799, 411] width 1511 height 649
click at [1044, 430] on div "Add Column" at bounding box center [799, 411] width 1511 height 649
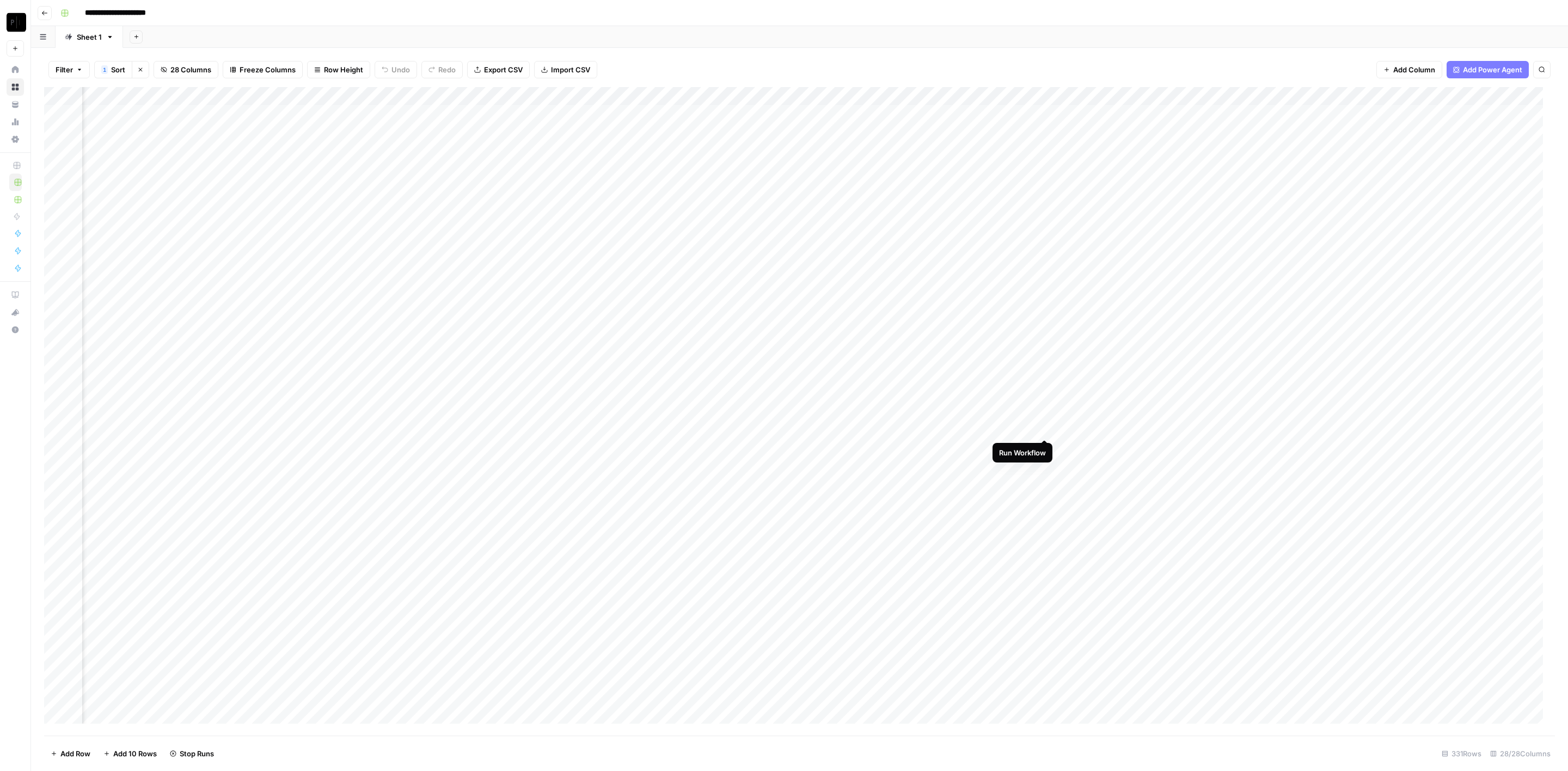
click at [1048, 448] on div "Add Column" at bounding box center [799, 411] width 1511 height 649
click at [1046, 465] on div "Add Column" at bounding box center [799, 411] width 1511 height 649
click at [1047, 482] on div "Add Column" at bounding box center [799, 411] width 1511 height 649
click at [1042, 502] on div "Add Column" at bounding box center [799, 411] width 1511 height 649
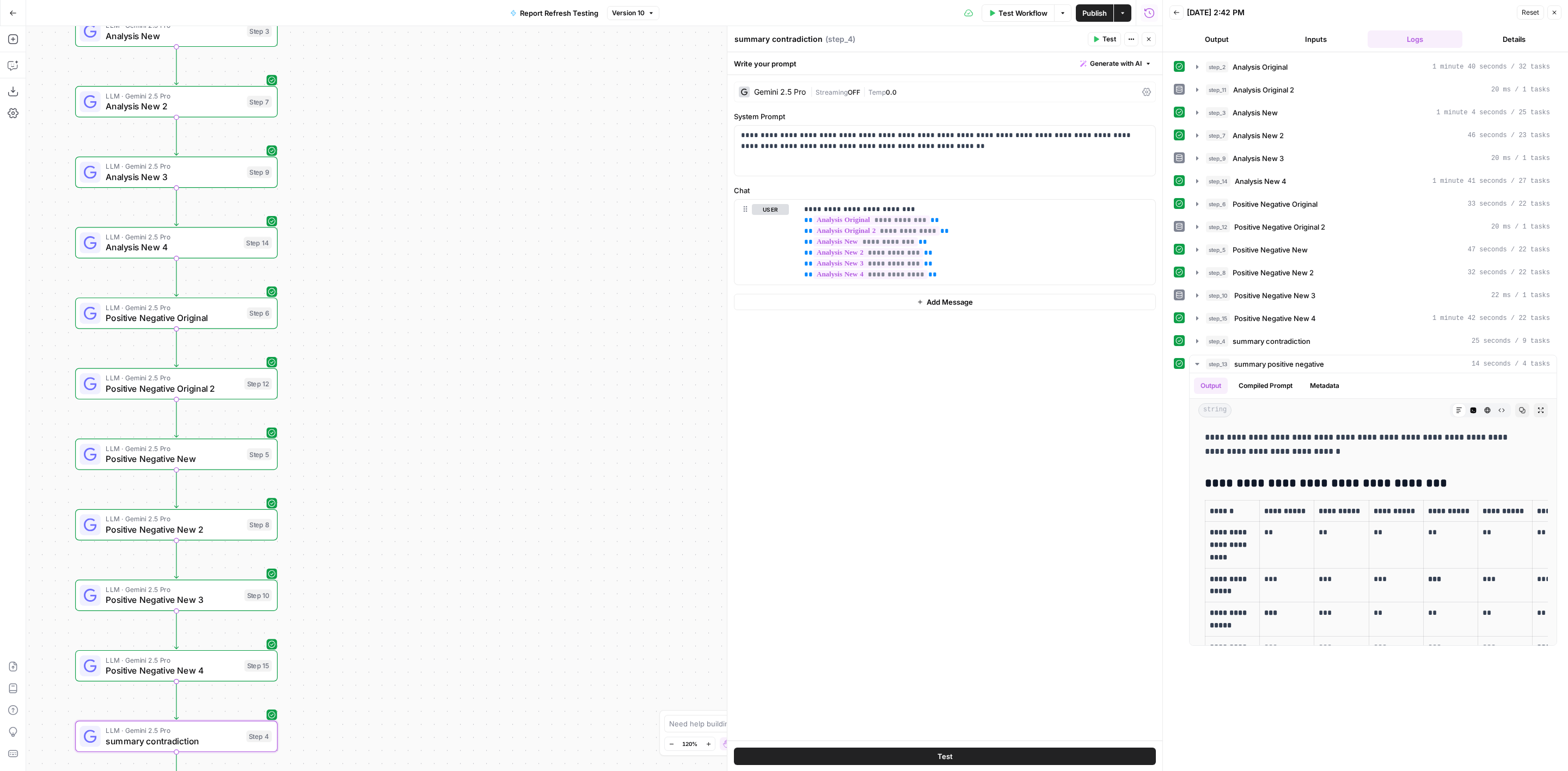
drag, startPoint x: 525, startPoint y: 163, endPoint x: 538, endPoint y: 493, distance: 330.3
click at [544, 512] on div "Workflow Set Inputs Inputs LLM · Gemini 2.5 Pro Analysis Original Step 2 LLM · …" at bounding box center [594, 398] width 1137 height 745
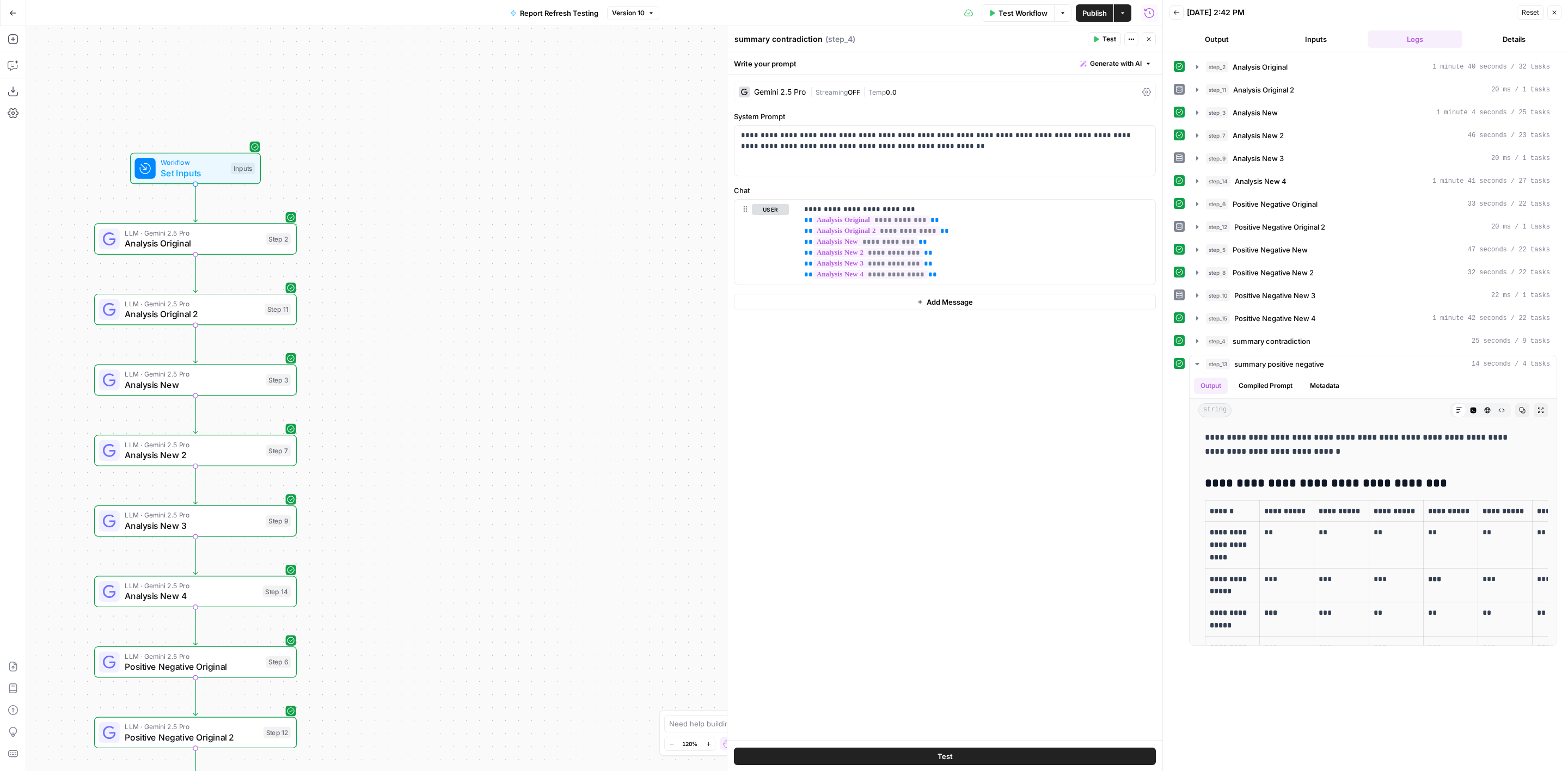
click at [1035, 7] on button "Test Workflow" at bounding box center [1018, 12] width 73 height 17
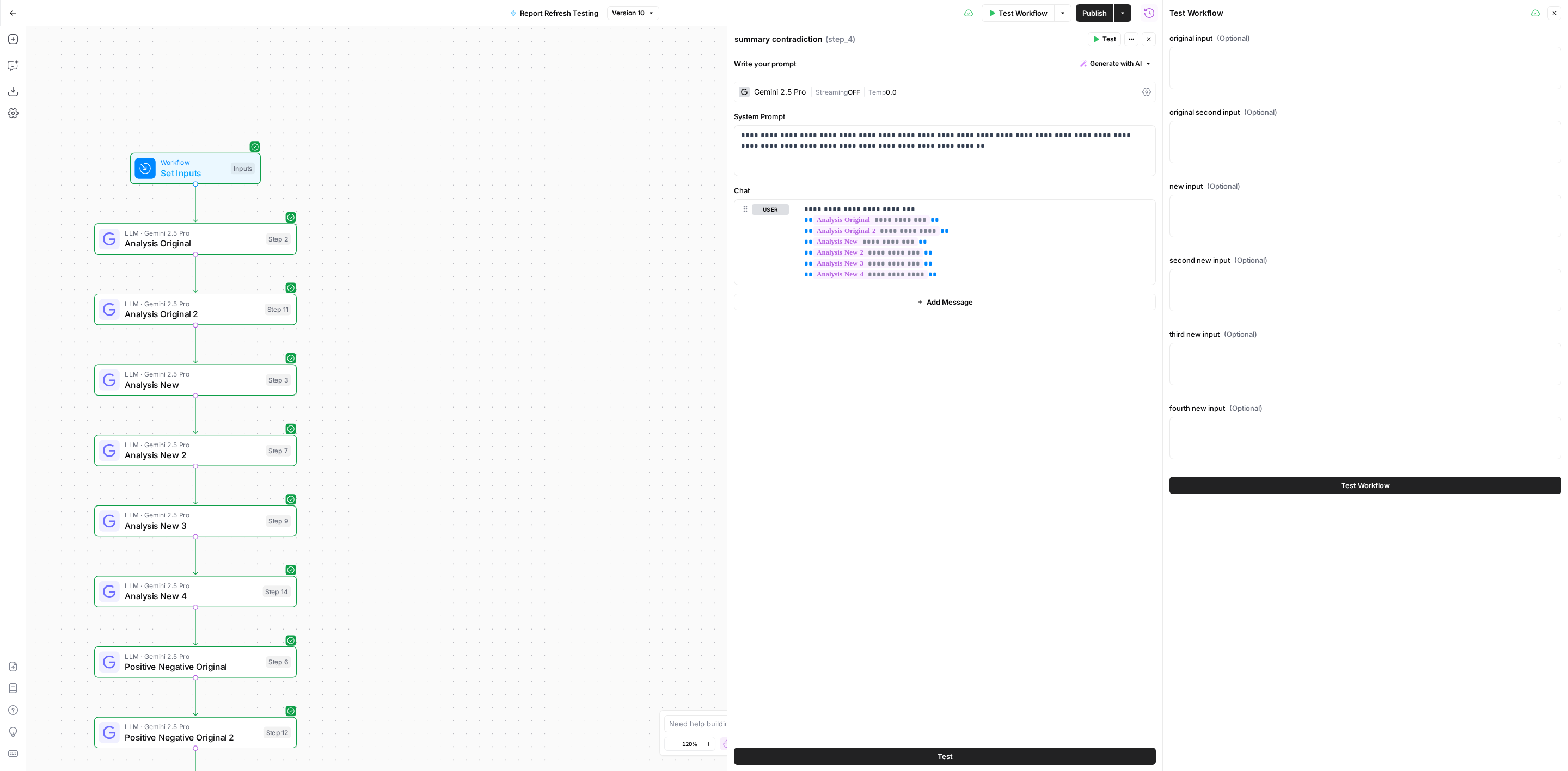
click at [10, 14] on icon "button" at bounding box center [13, 13] width 8 height 8
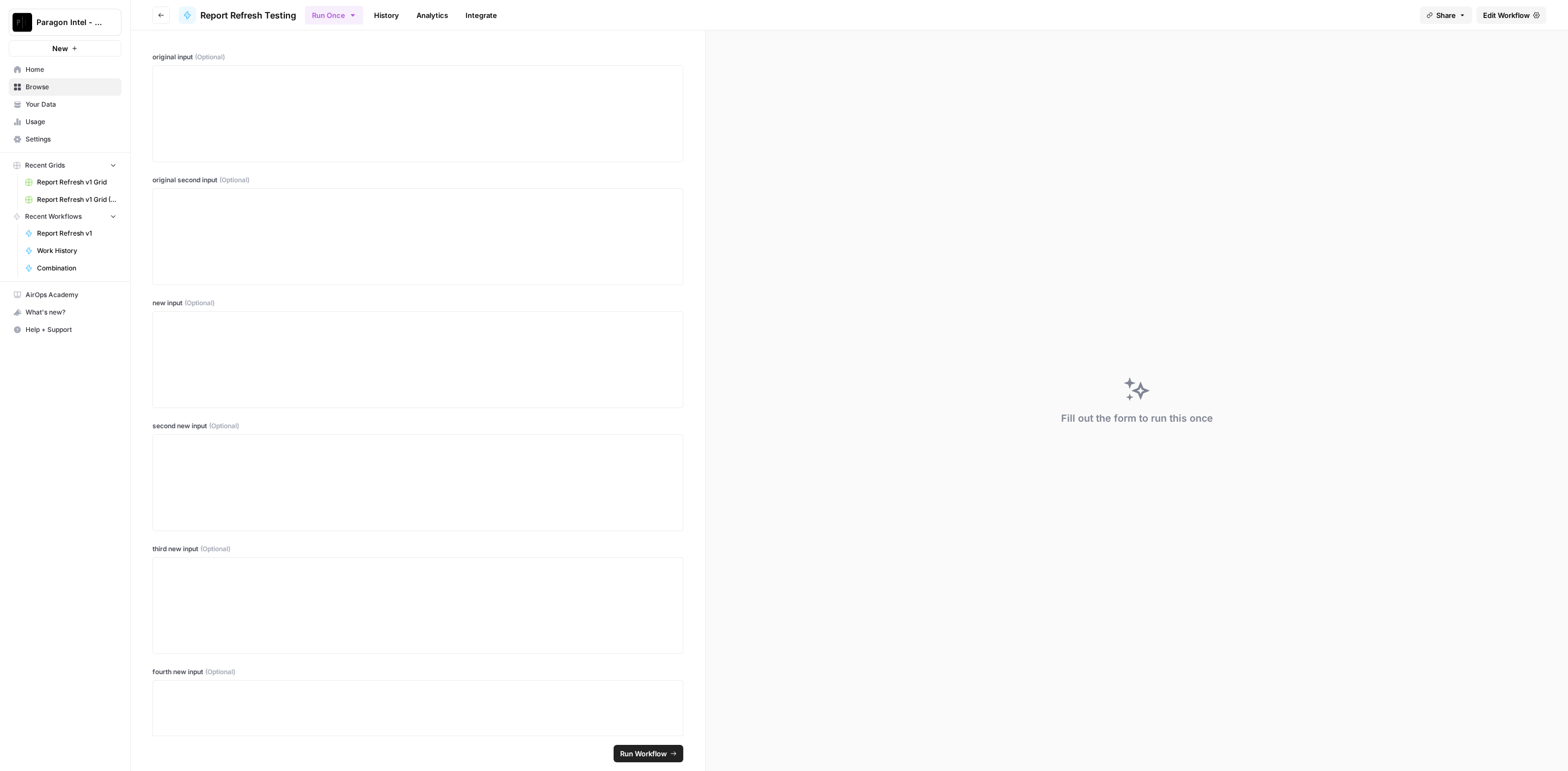
click at [1504, 17] on span "Edit Workflow" at bounding box center [1506, 15] width 46 height 11
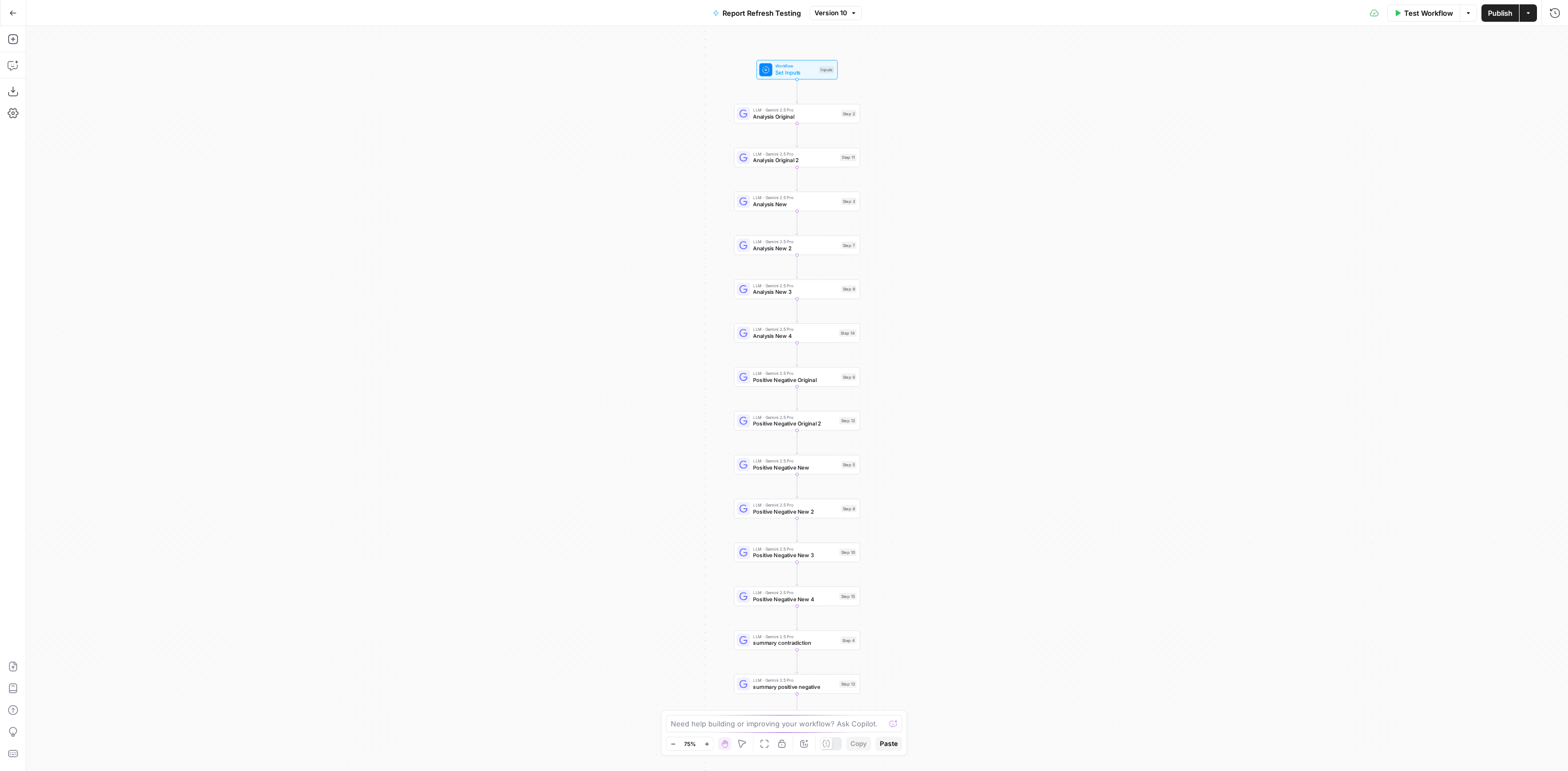
click at [1444, 8] on span "Test Workflow" at bounding box center [1429, 13] width 49 height 11
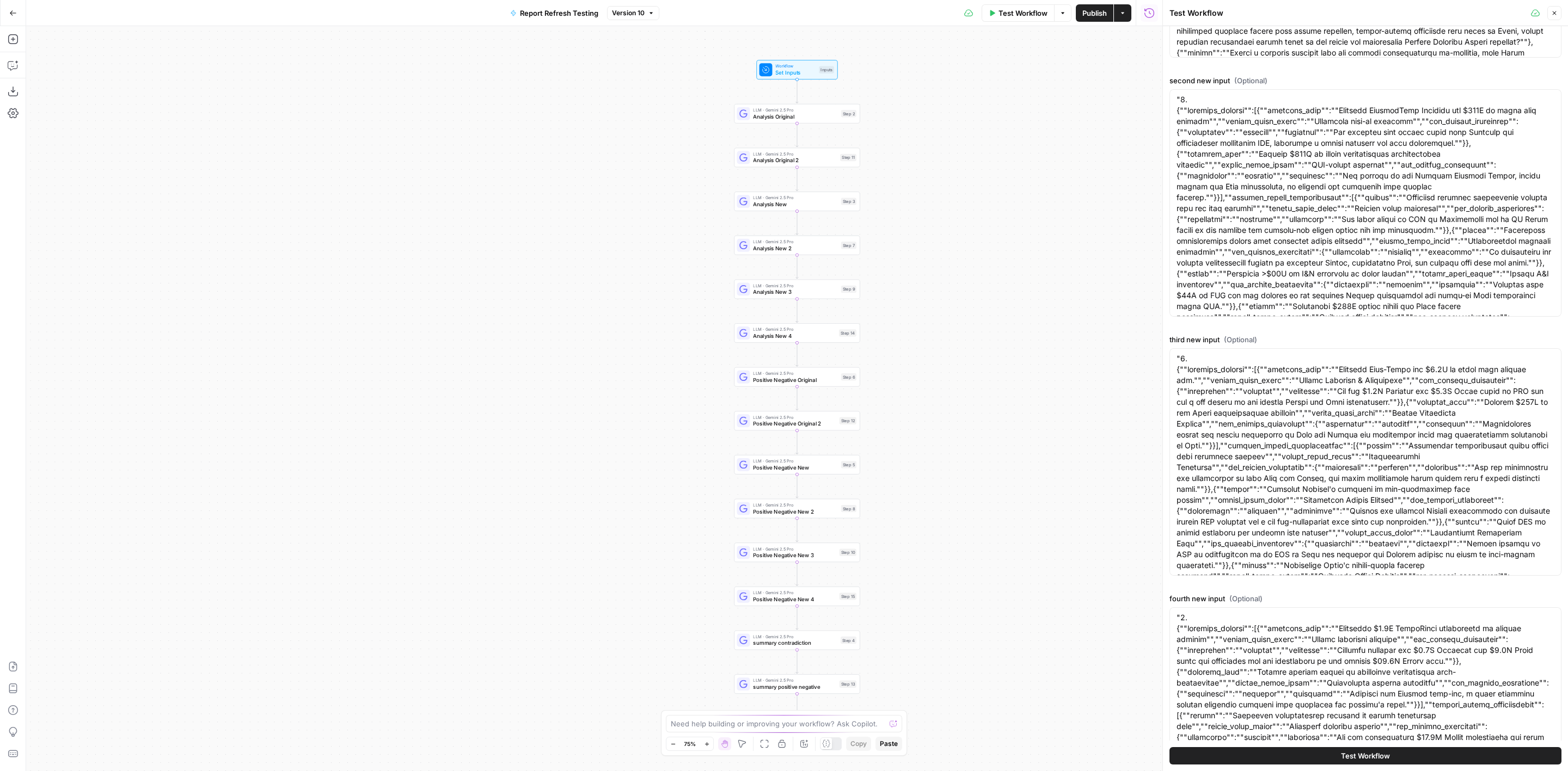
scroll to position [840, 0]
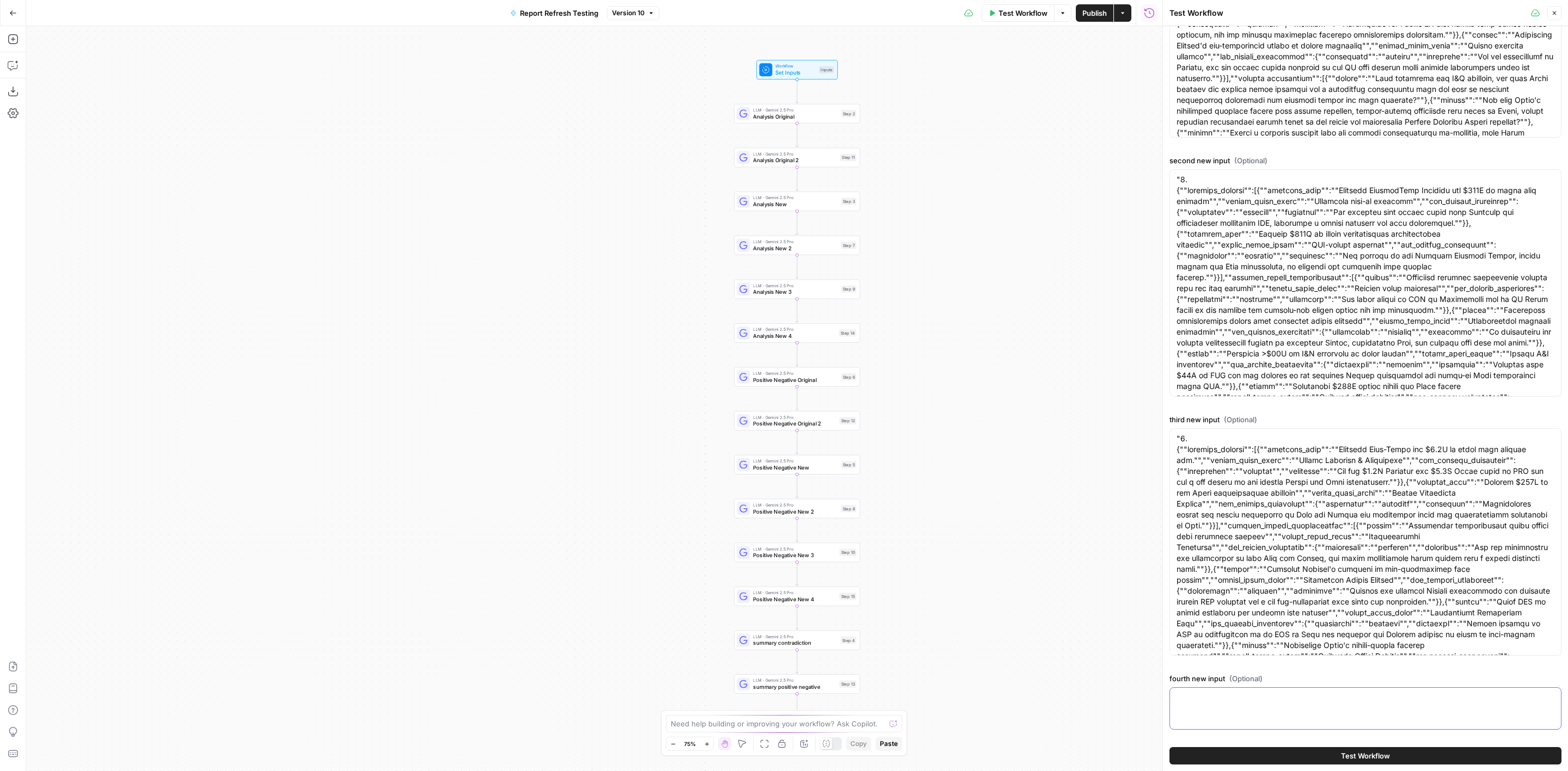
scroll to position [655, 0]
paste textarea ""1. {""material_updates"":[{""material_news"":""Danaher to Acquire Cell-Synth T…"
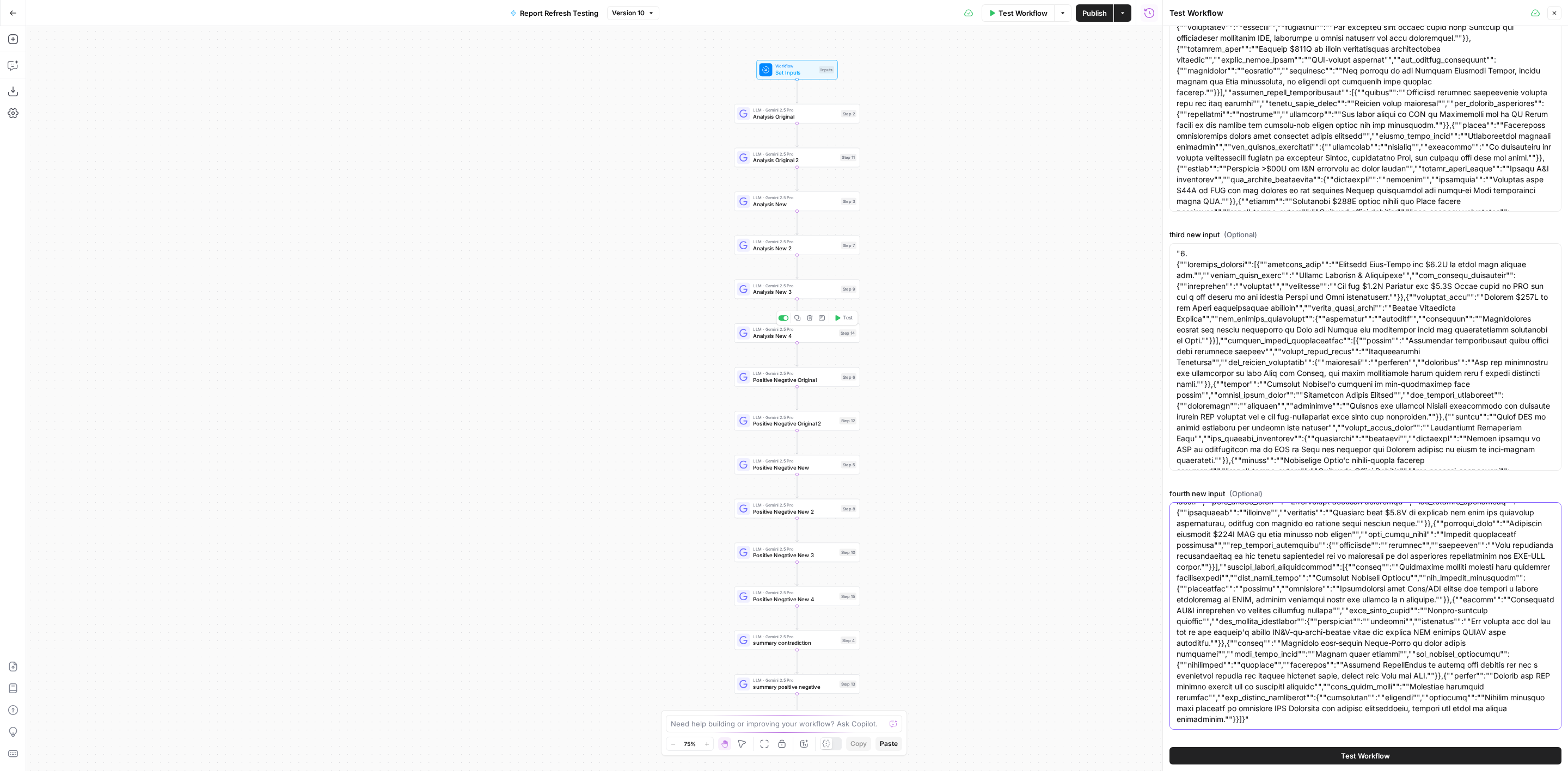
type textarea ""1. {""material_updates"":[{""material_news"":""Danaher to Acquire Cell-Synth T…"
click at [819, 336] on span "Analysis New 4" at bounding box center [794, 336] width 83 height 8
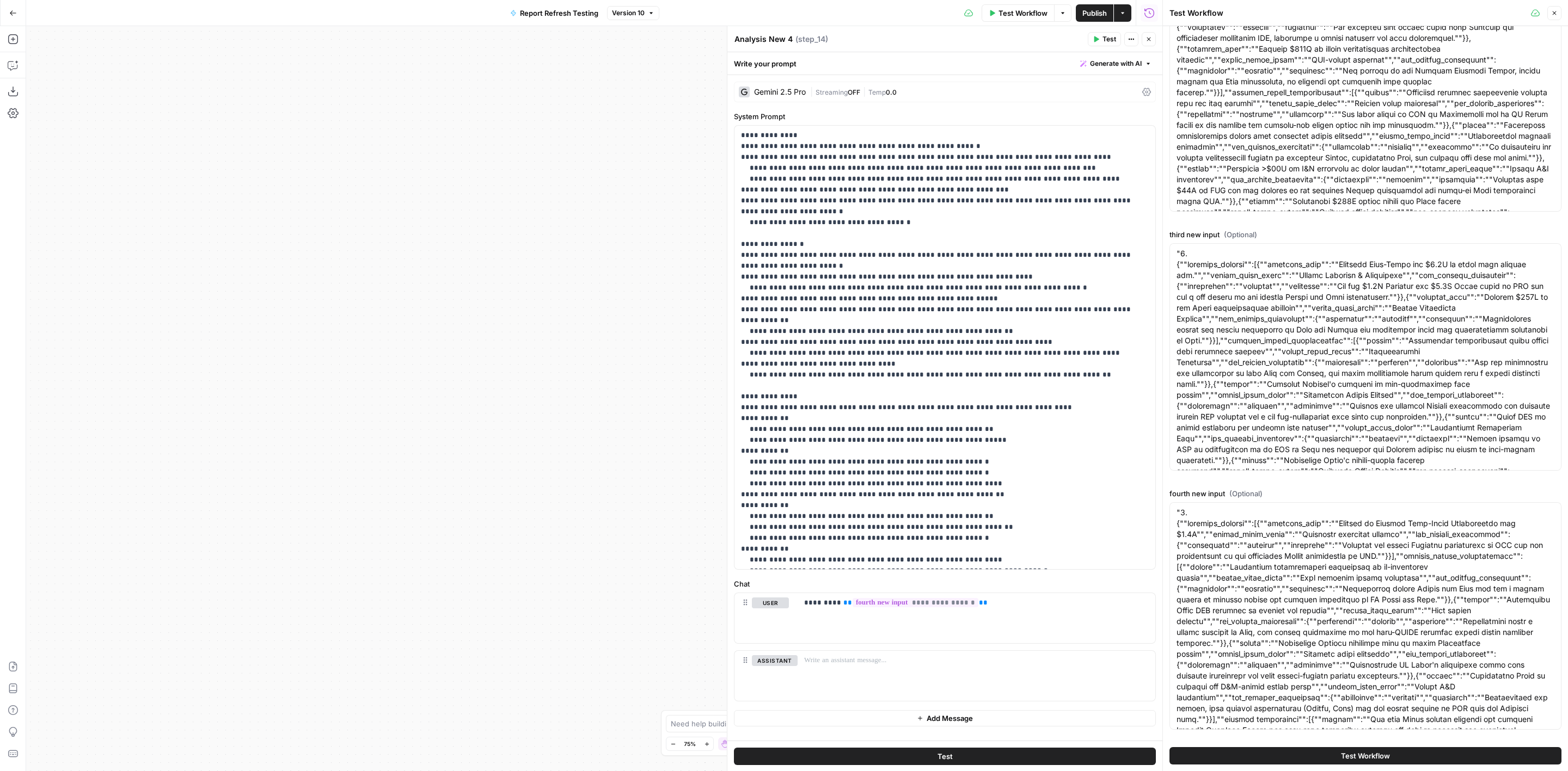
click at [1034, 751] on button "Test" at bounding box center [944, 756] width 422 height 17
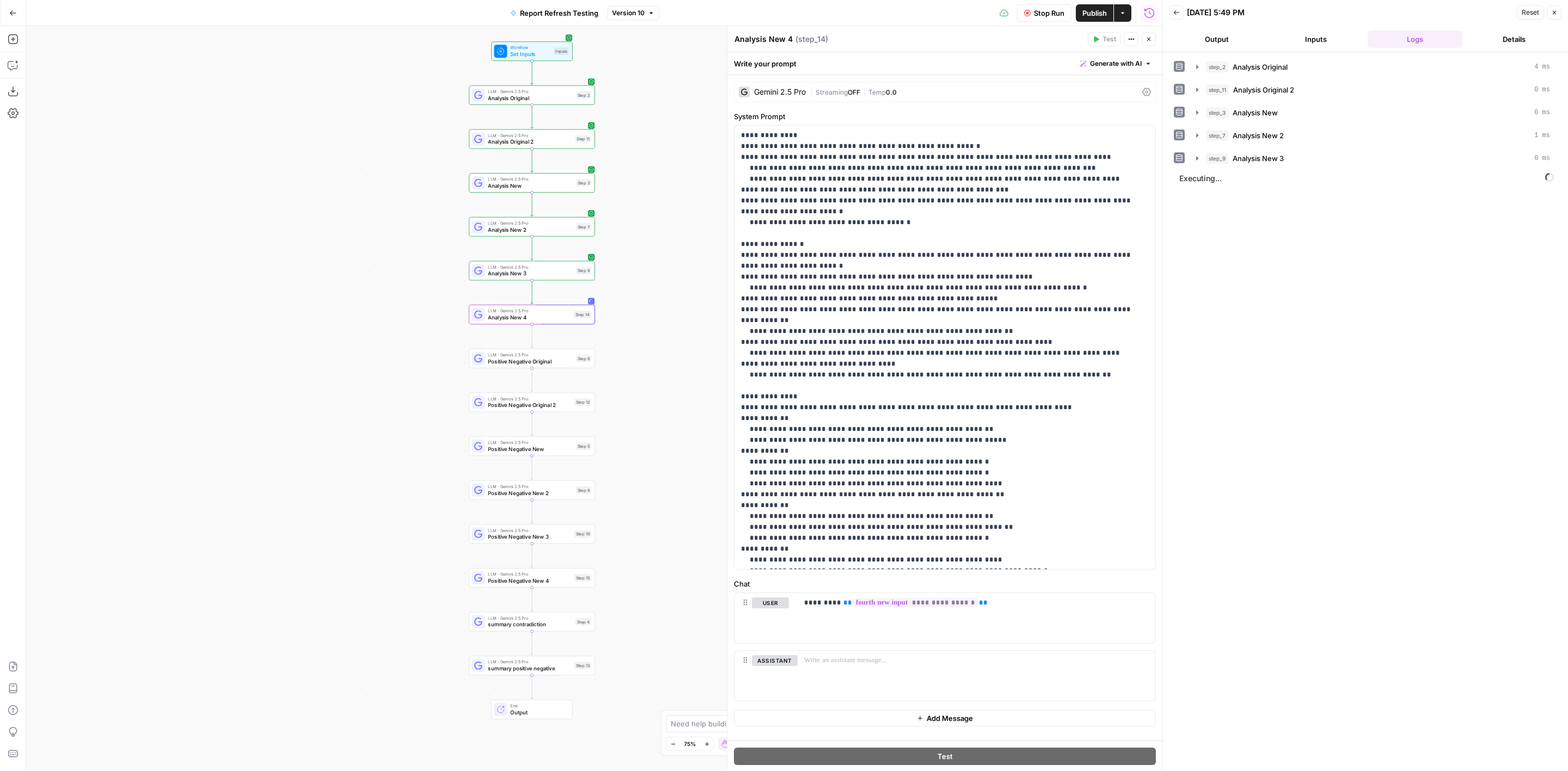
drag, startPoint x: 605, startPoint y: 396, endPoint x: 339, endPoint y: 378, distance: 266.6
click at [339, 378] on div "Workflow Set Inputs Inputs LLM · Gemini 2.5 Pro Analysis Original Step 2 LLM · …" at bounding box center [594, 398] width 1137 height 745
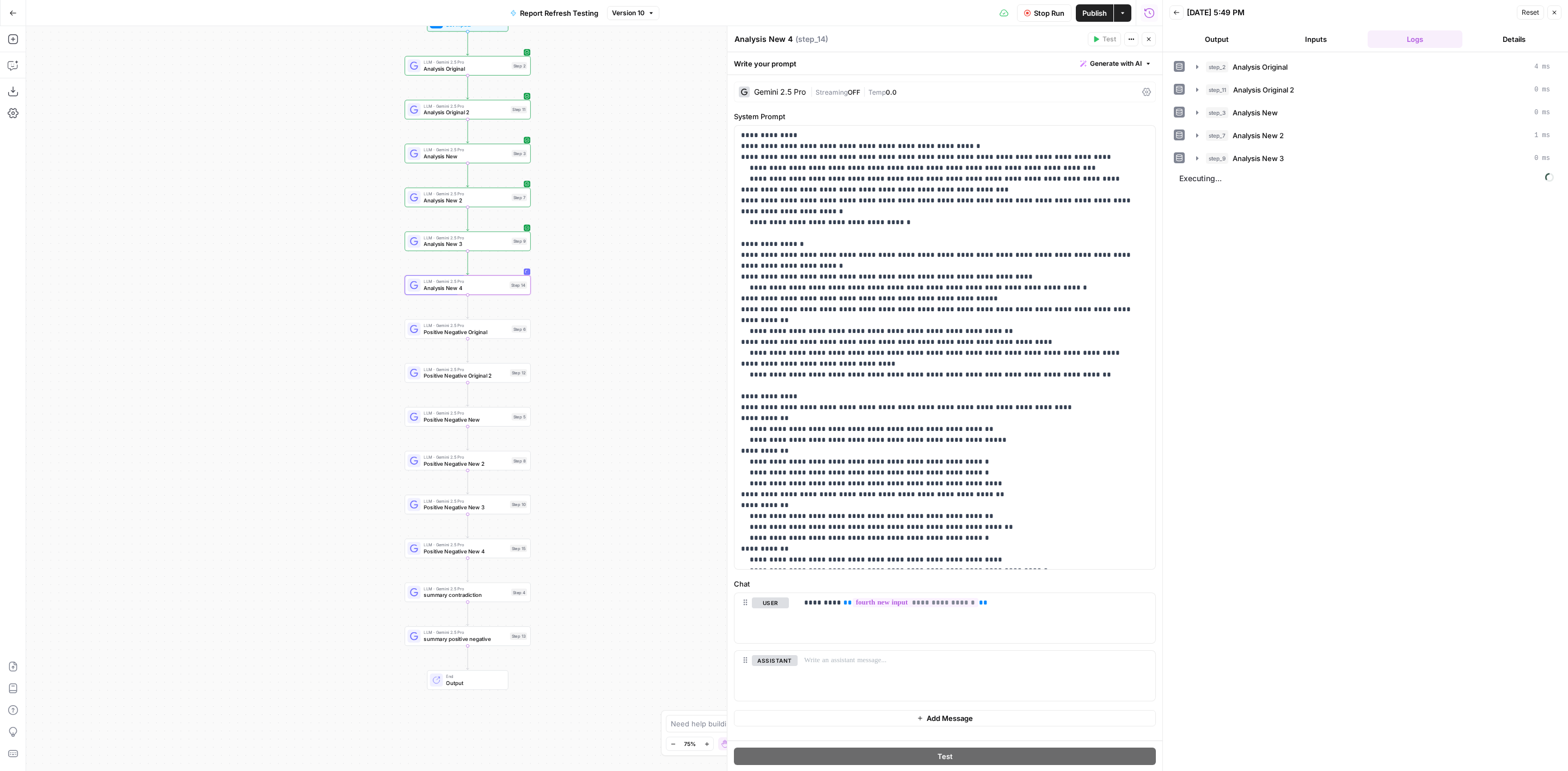
drag, startPoint x: 384, startPoint y: 366, endPoint x: 315, endPoint y: 334, distance: 76.1
click at [315, 334] on div "Workflow Set Inputs Inputs LLM · Gemini 2.5 Pro Analysis Original Step 2 LLM · …" at bounding box center [594, 398] width 1137 height 745
click at [428, 549] on span "Positive Negative New 4" at bounding box center [459, 549] width 83 height 8
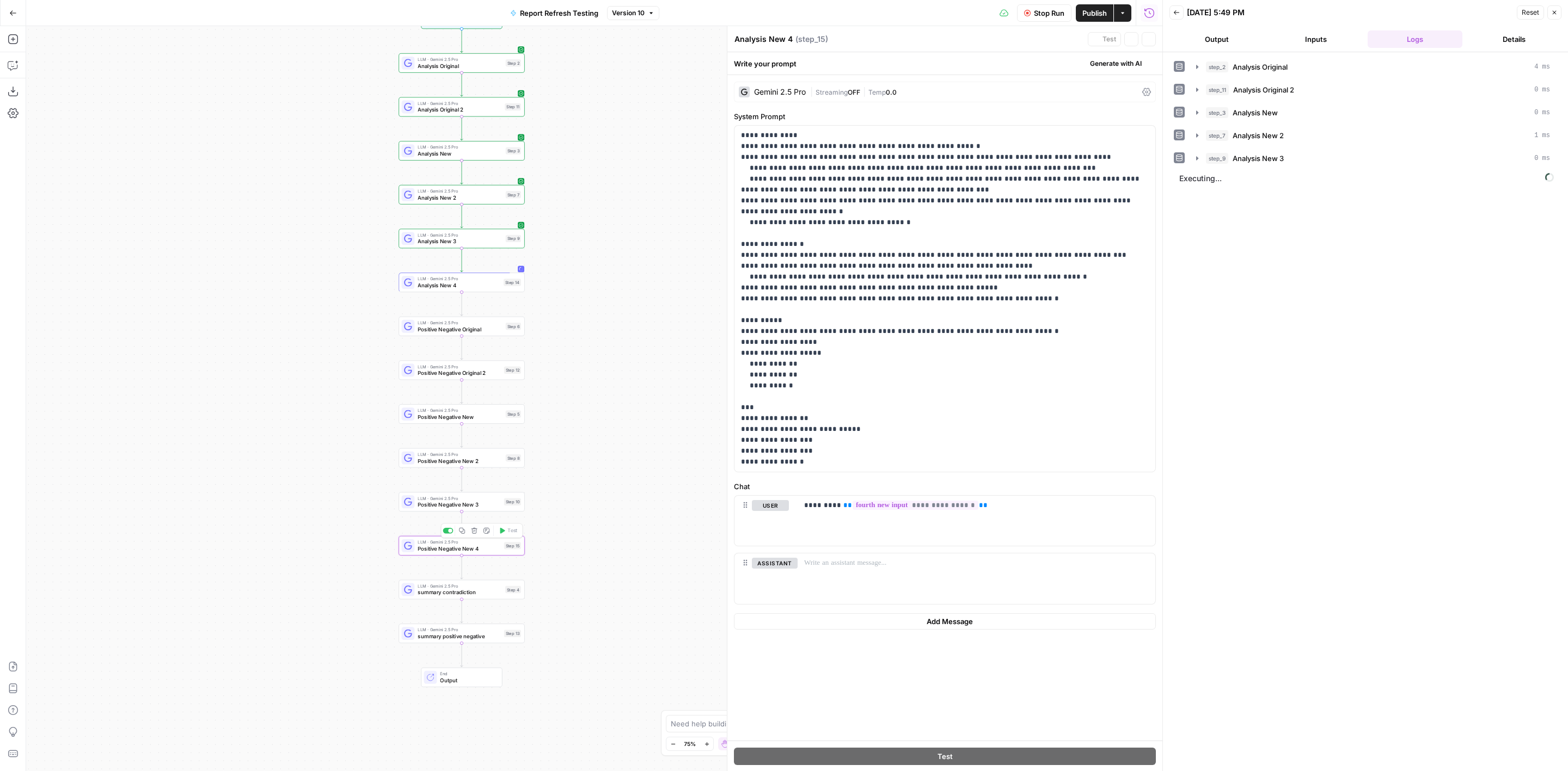
type textarea "Positive Negative New 4"
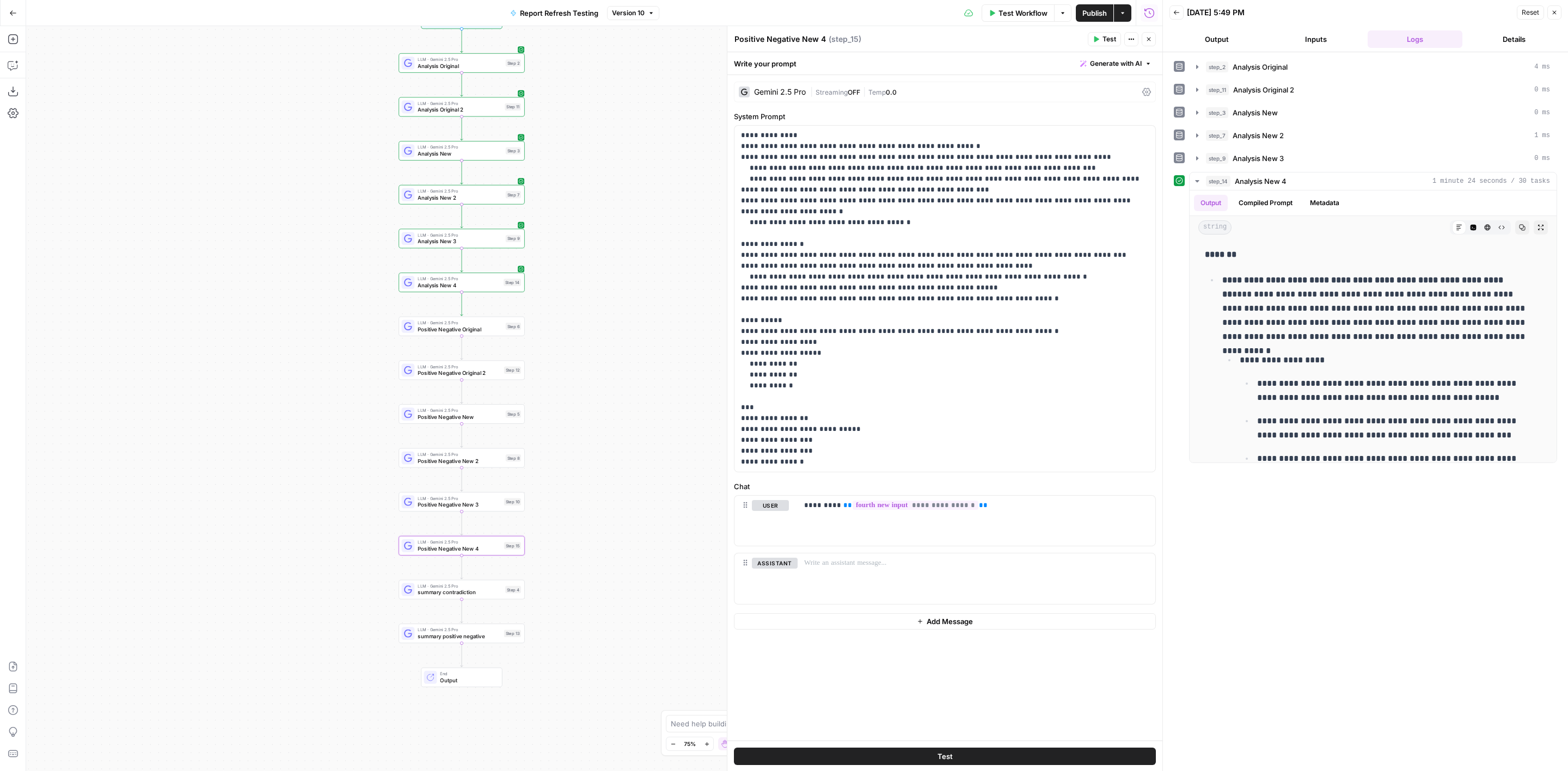
click at [1117, 38] on button "Test" at bounding box center [1104, 39] width 34 height 14
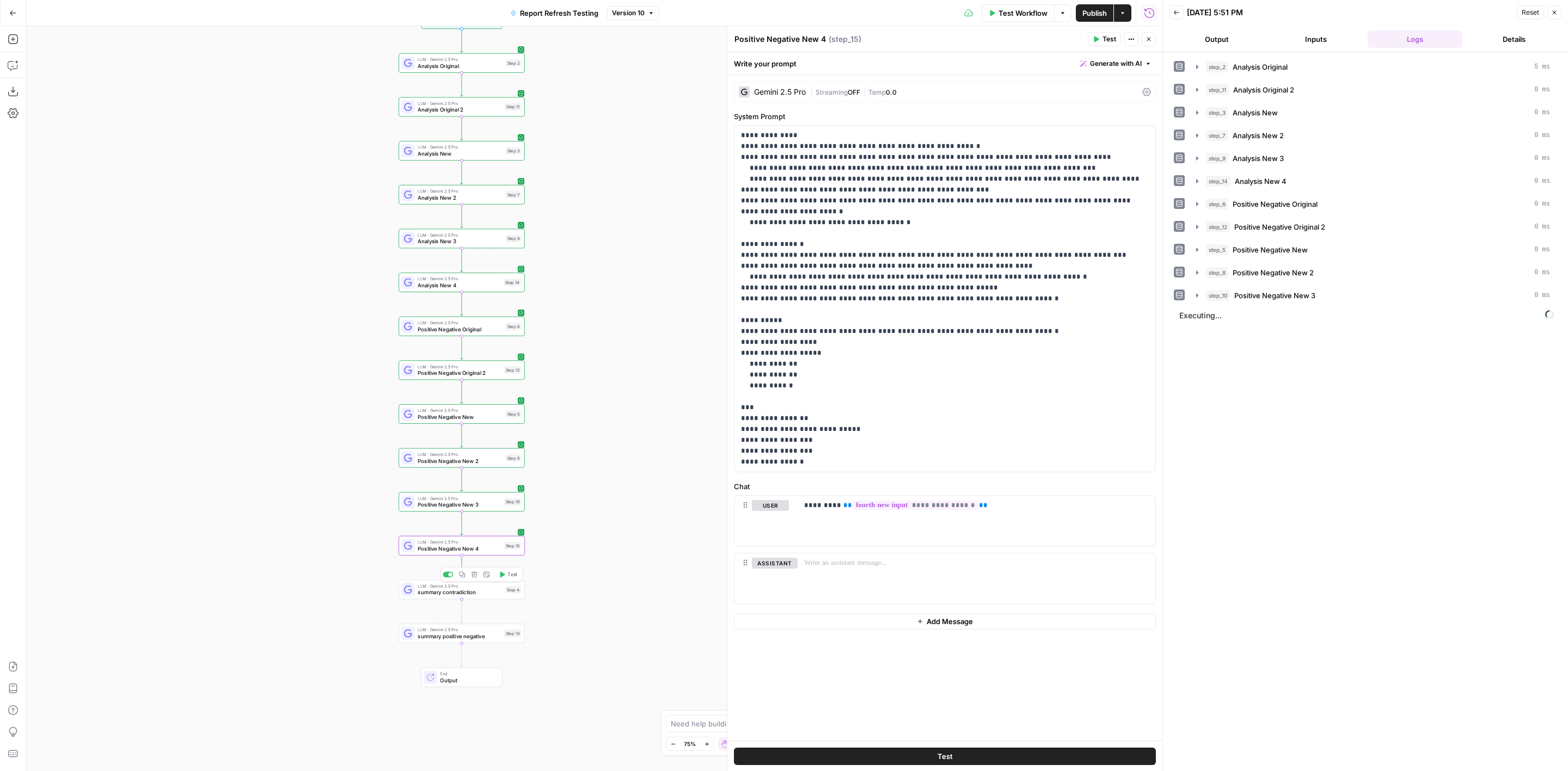
click at [495, 595] on span "summary contradiction" at bounding box center [460, 593] width 84 height 8
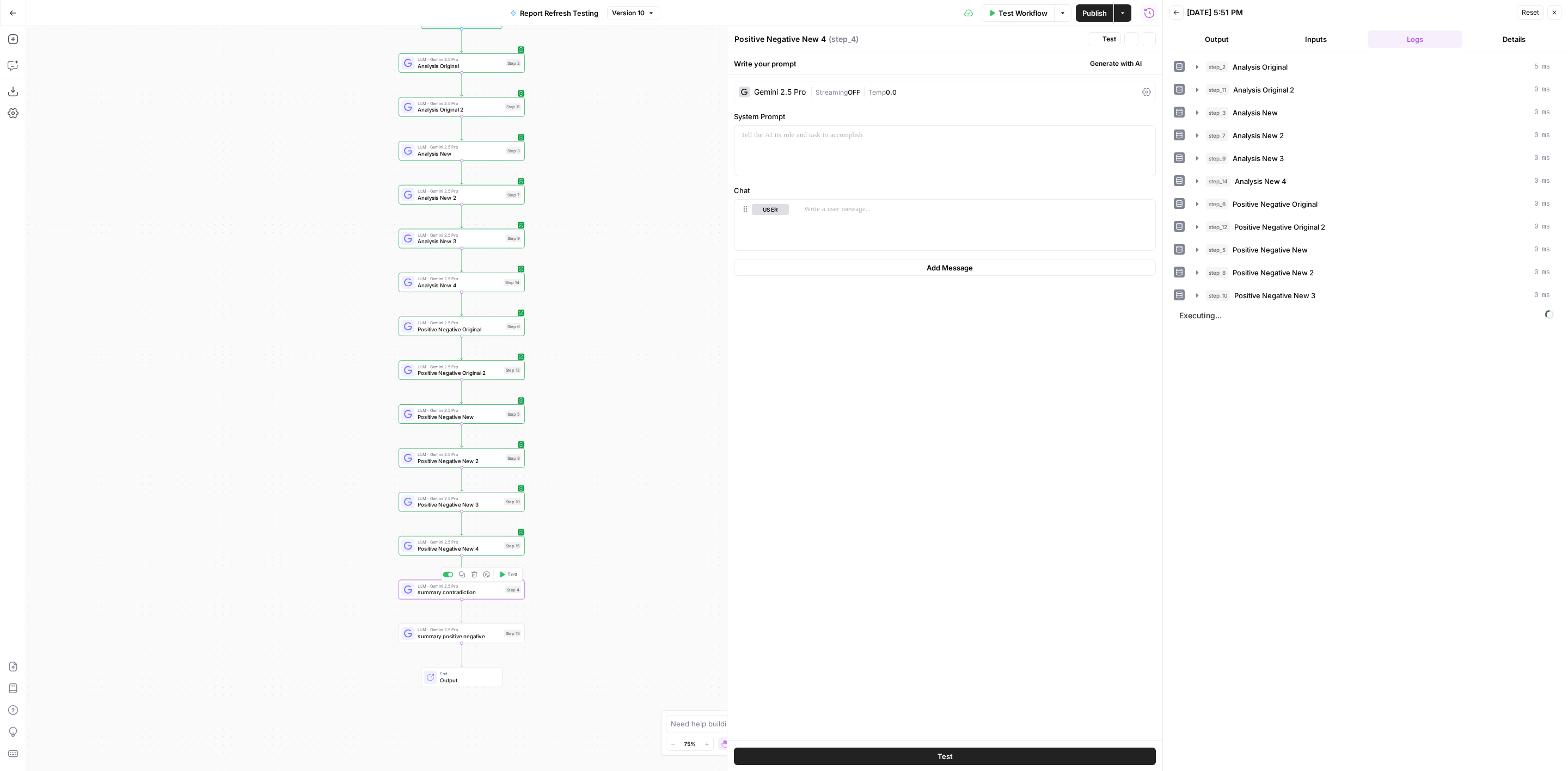
type textarea "summary contradiction"
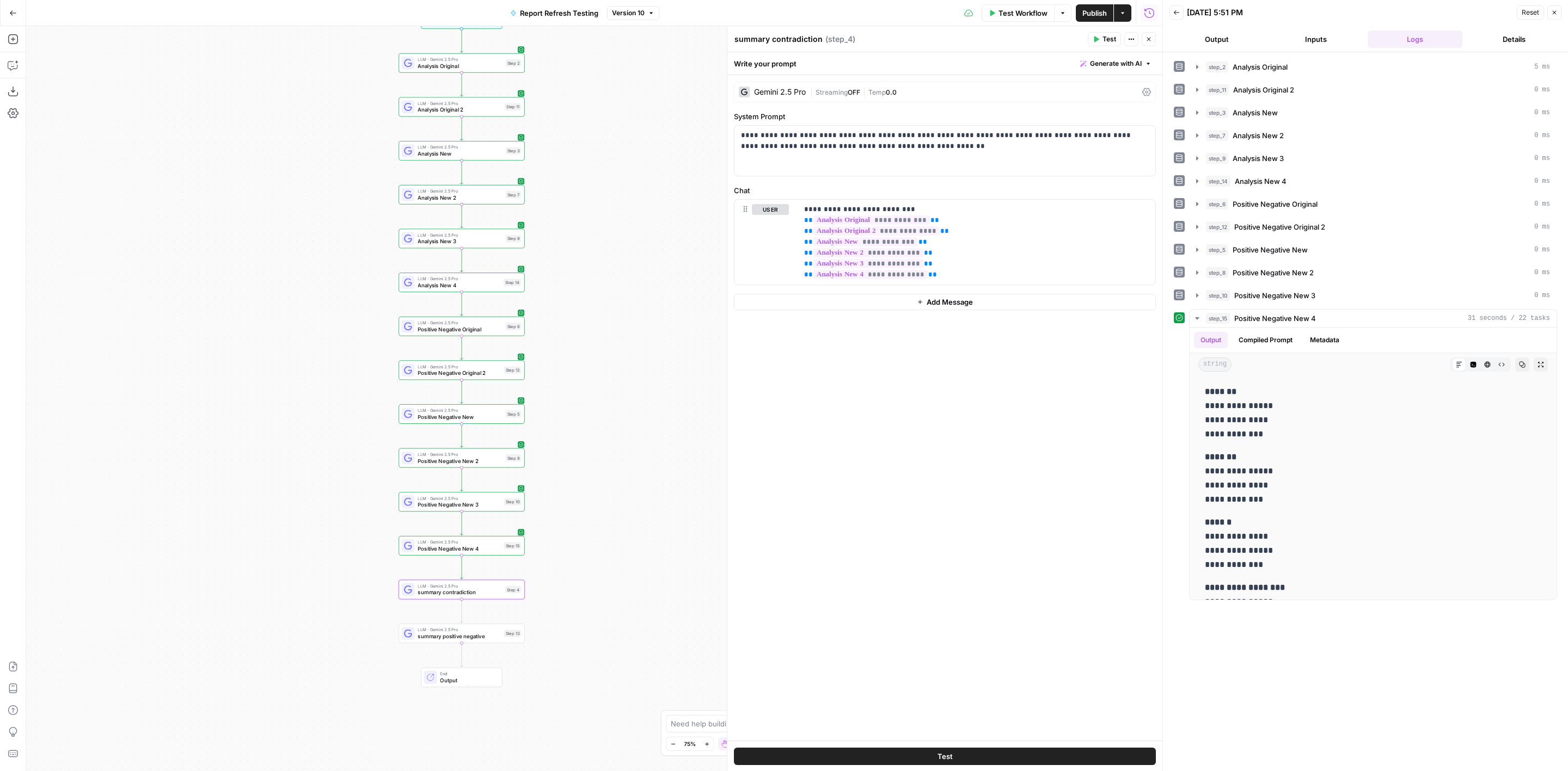
click at [920, 756] on button "Test" at bounding box center [944, 756] width 422 height 17
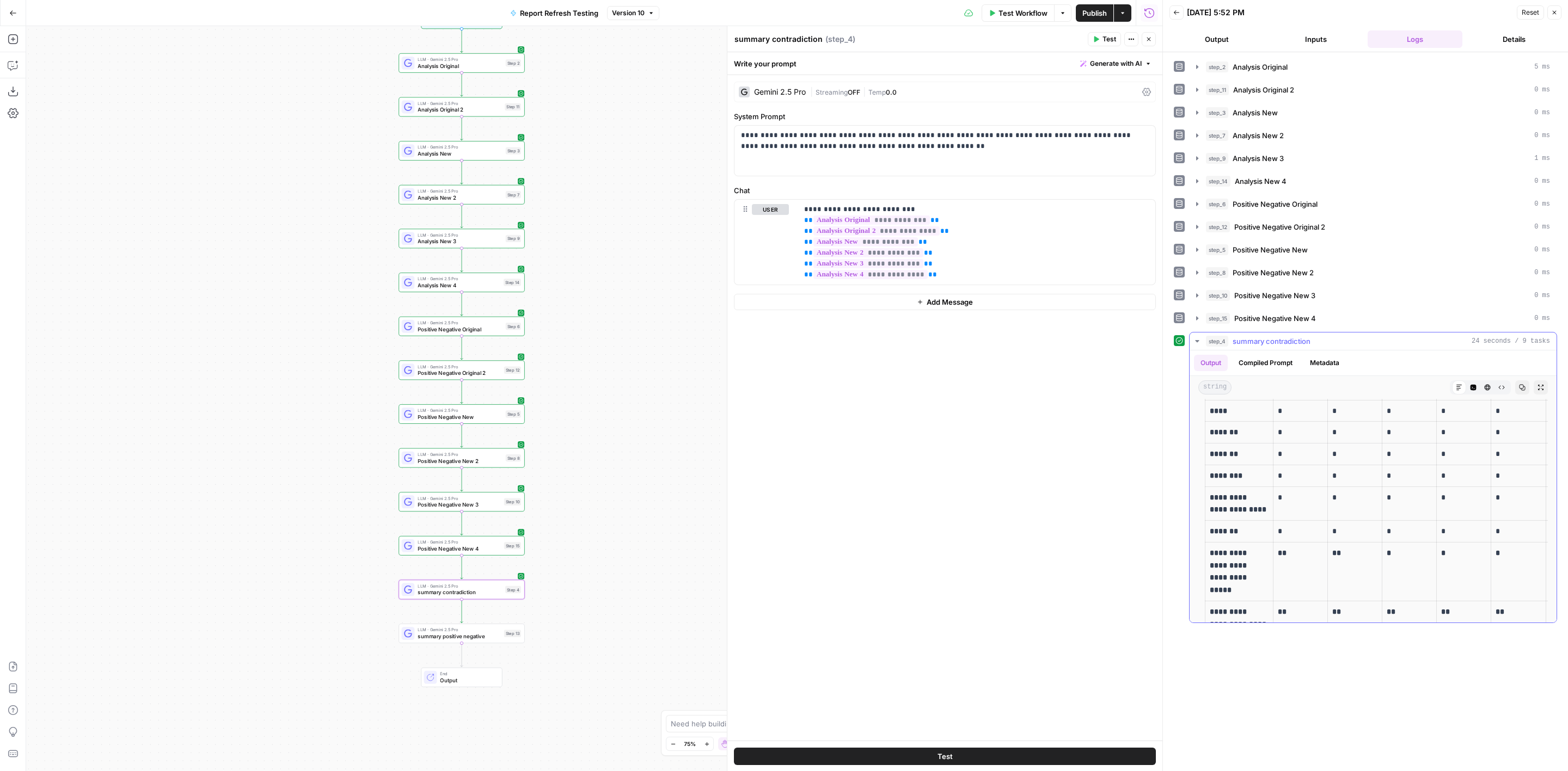
scroll to position [776, 0]
click at [497, 638] on span "summary positive negative" at bounding box center [459, 636] width 83 height 8
click at [1000, 756] on button "Test" at bounding box center [944, 756] width 422 height 17
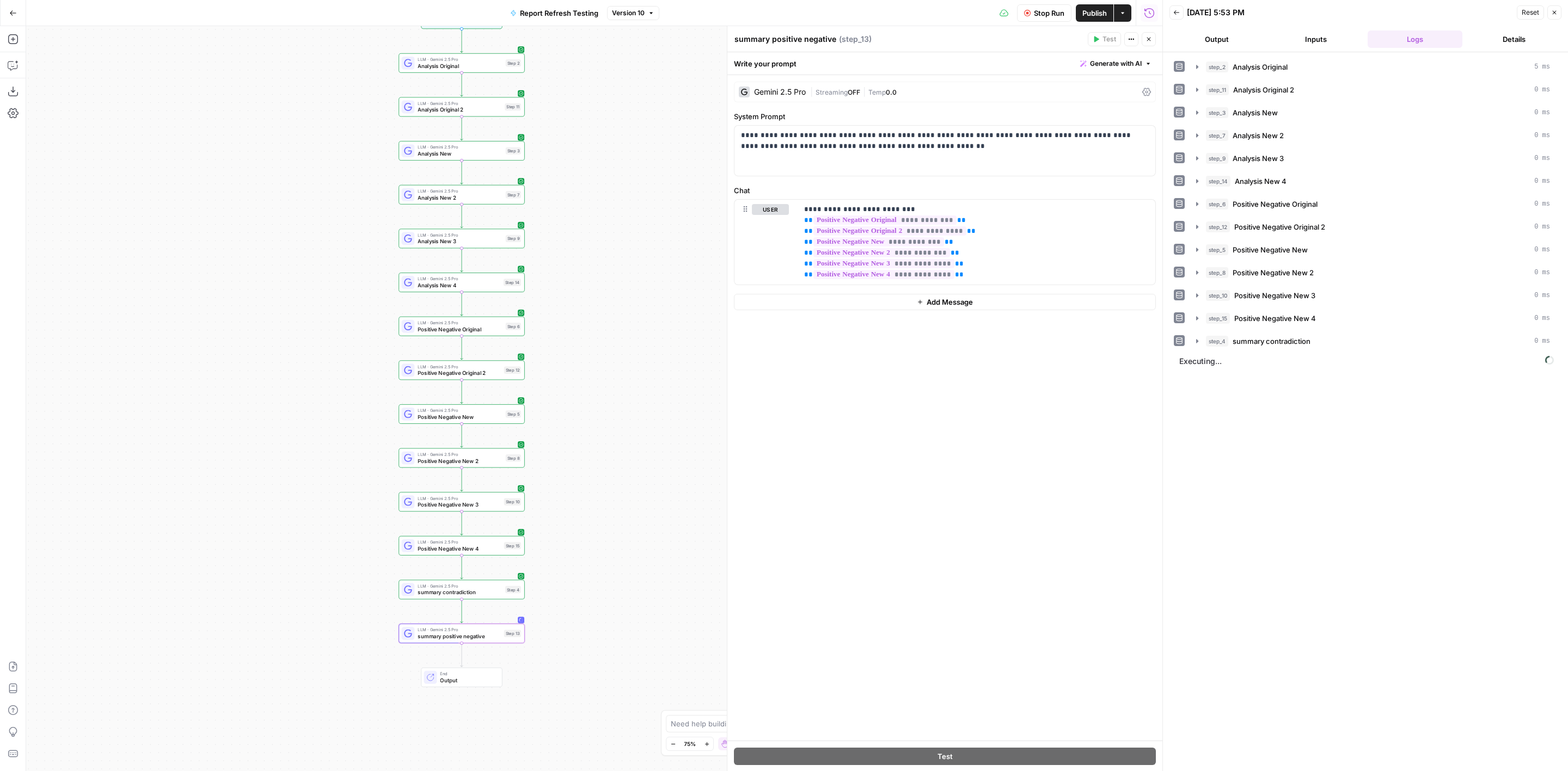
click at [1095, 7] on button "Publish" at bounding box center [1094, 12] width 38 height 17
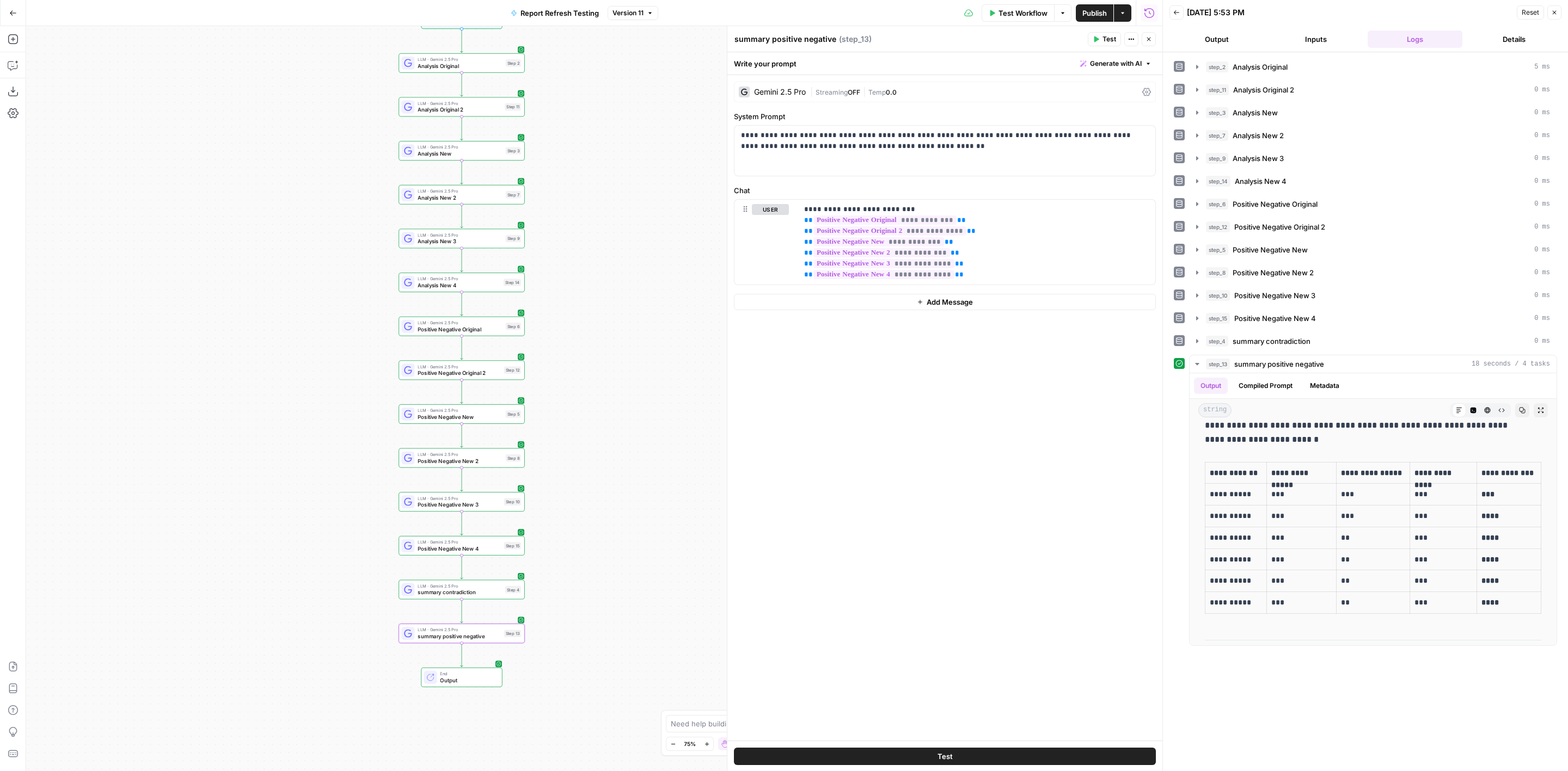
scroll to position [81, 0]
click at [1300, 340] on span "summary contradiction" at bounding box center [1272, 341] width 78 height 11
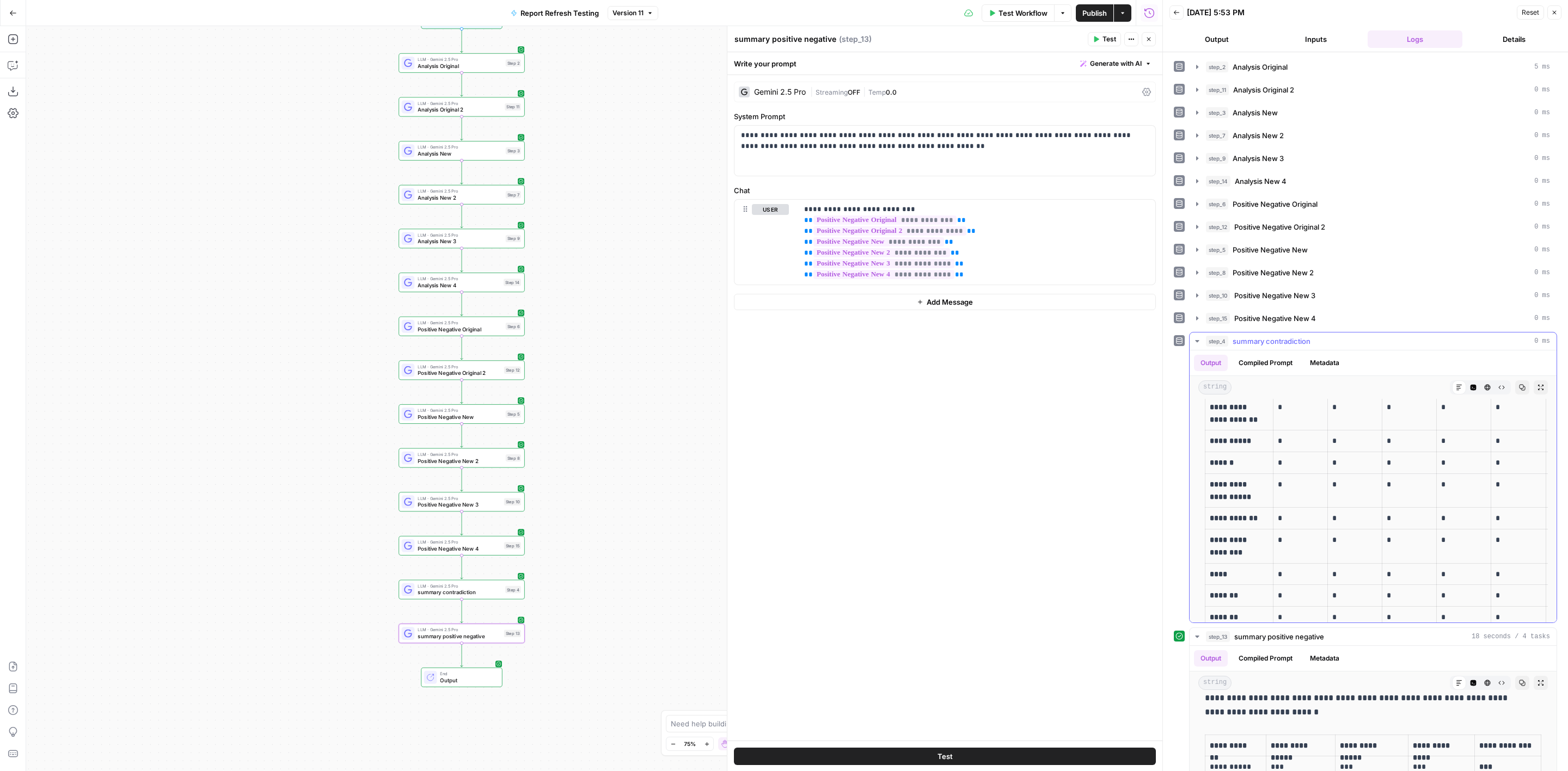
scroll to position [776, 0]
click at [1299, 180] on div "step_14 Analysis New 4 0 ms" at bounding box center [1378, 181] width 344 height 11
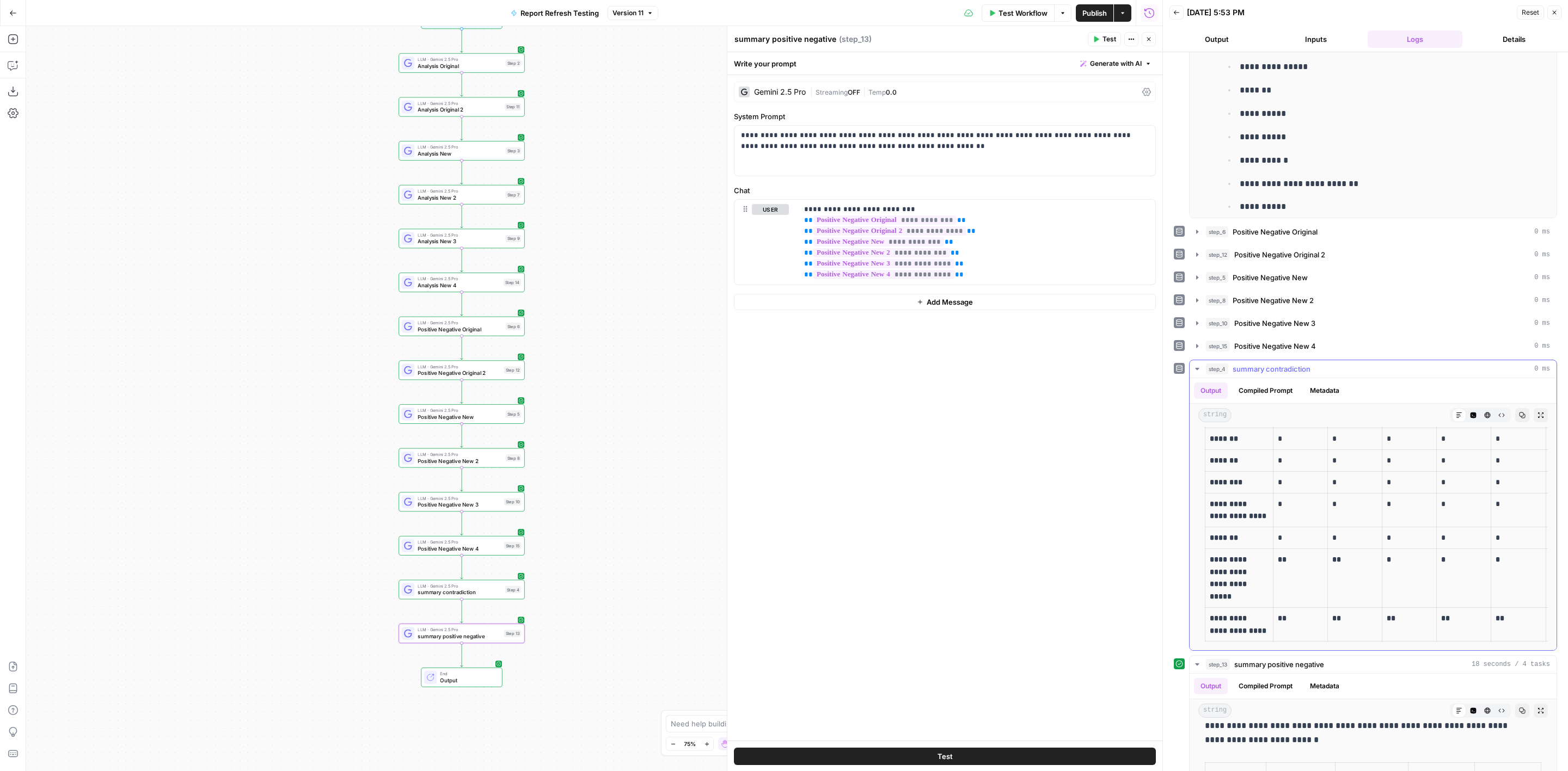
click at [1296, 370] on span "summary contradiction" at bounding box center [1272, 369] width 78 height 11
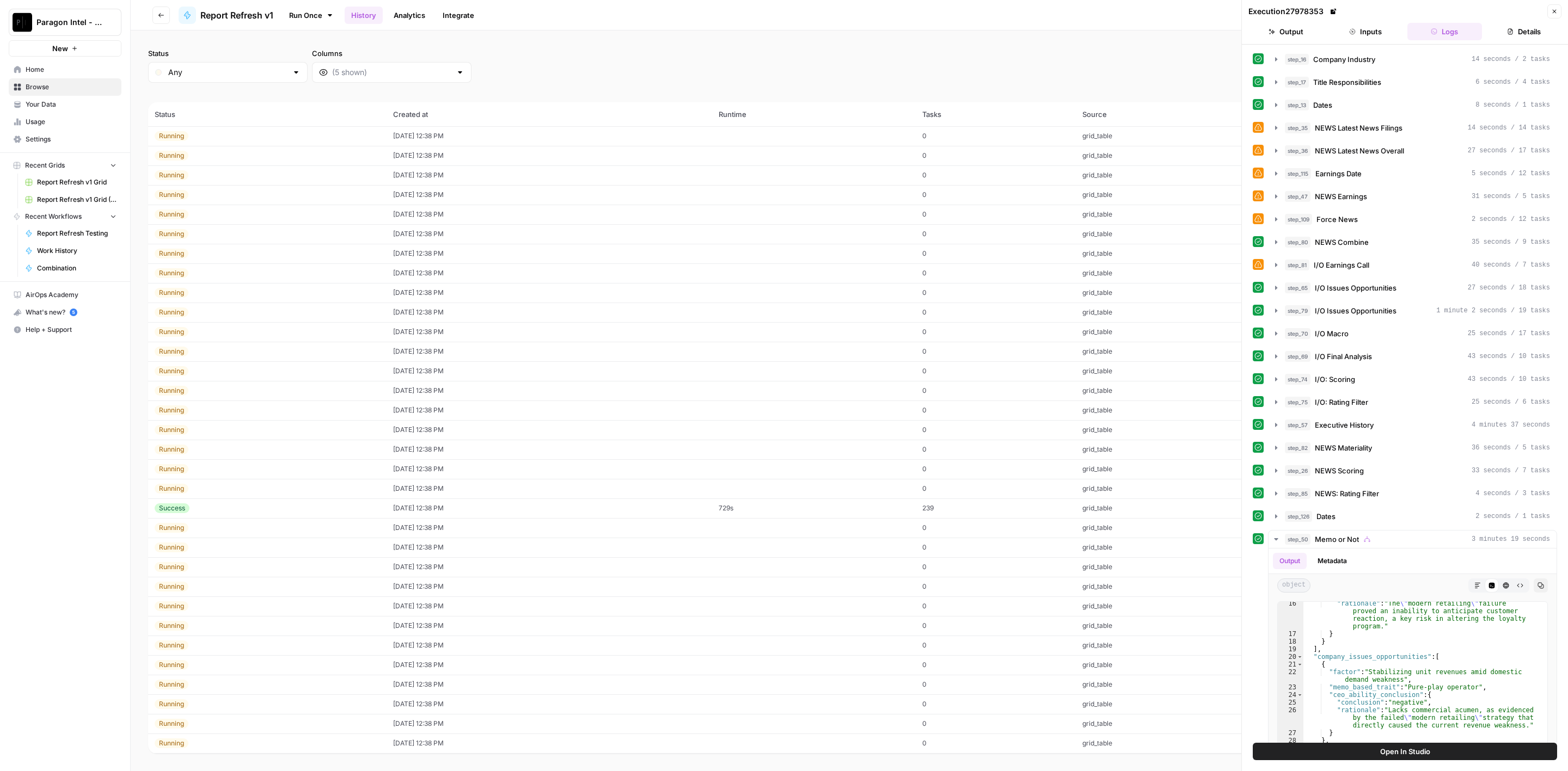
scroll to position [147, 0]
